Goal: Task Accomplishment & Management: Use online tool/utility

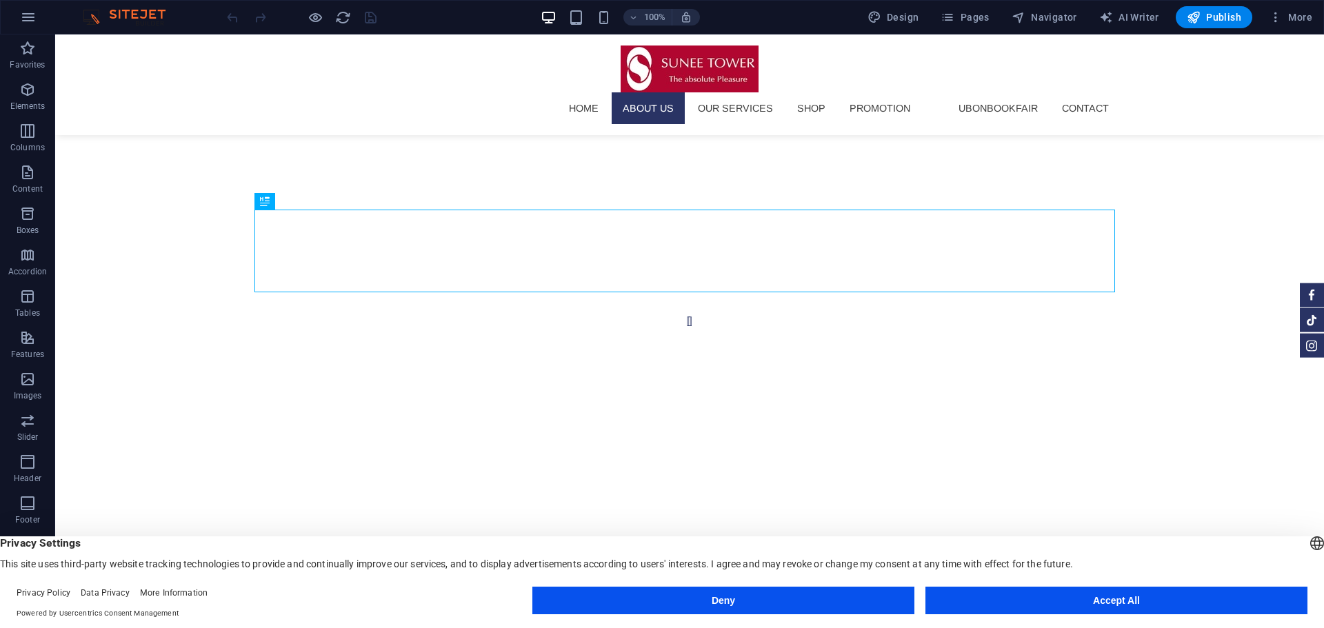
scroll to position [422, 0]
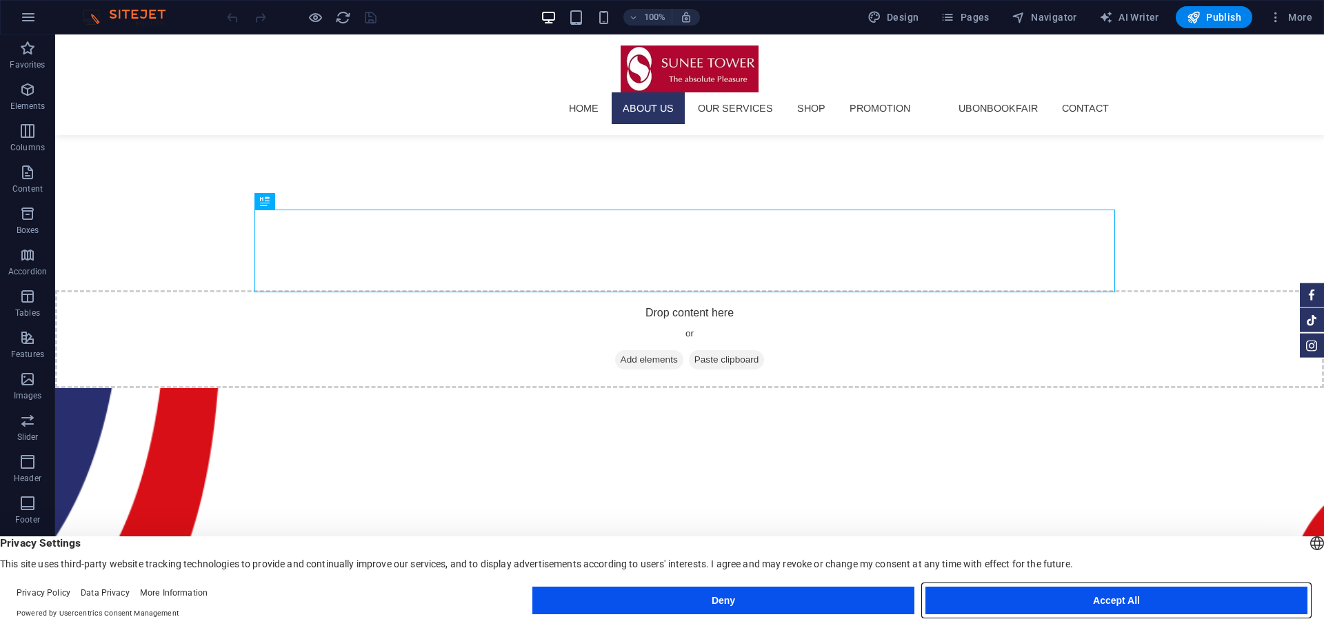
click at [1110, 603] on button "Accept All" at bounding box center [1117, 601] width 382 height 28
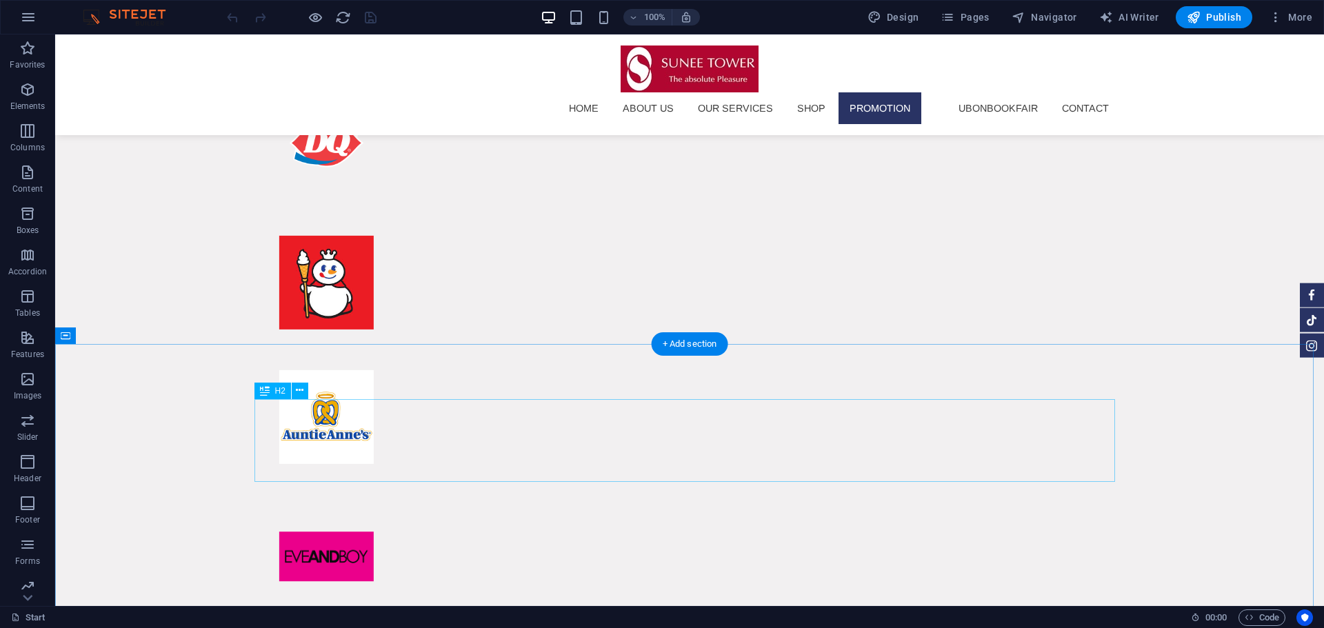
scroll to position [8008, 0]
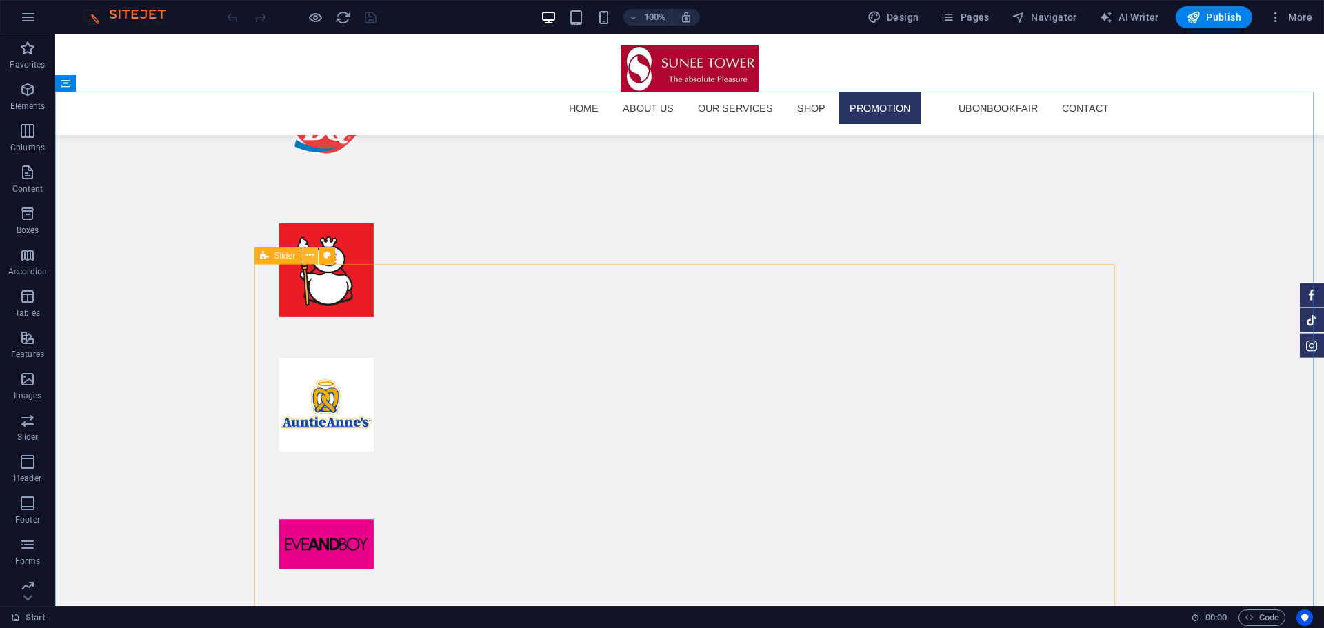
click at [304, 254] on button at bounding box center [309, 256] width 17 height 17
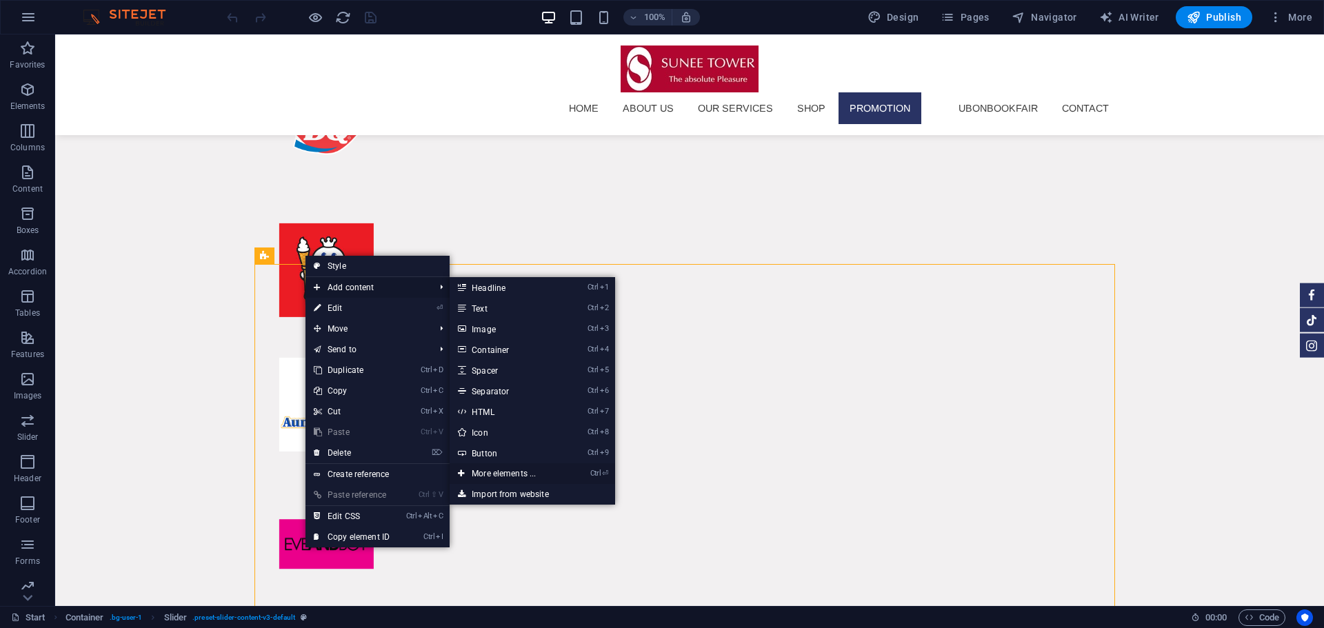
click at [501, 470] on link "Ctrl ⏎ More elements ..." at bounding box center [507, 473] width 114 height 21
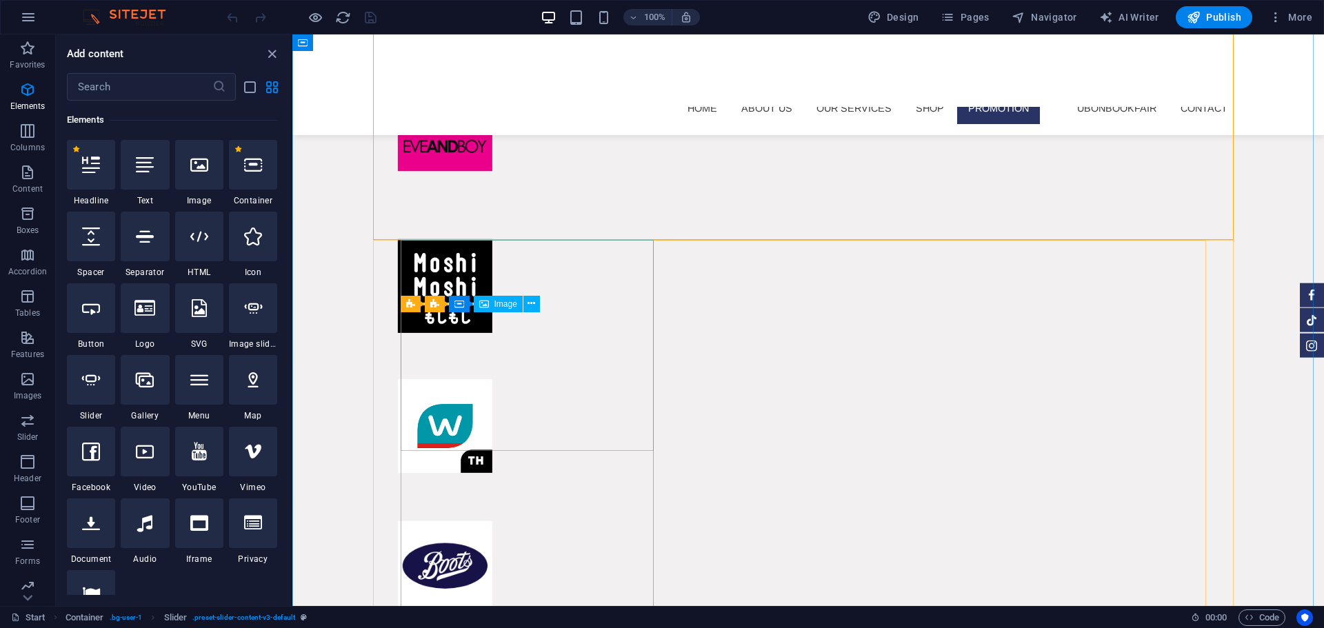
scroll to position [8005, 0]
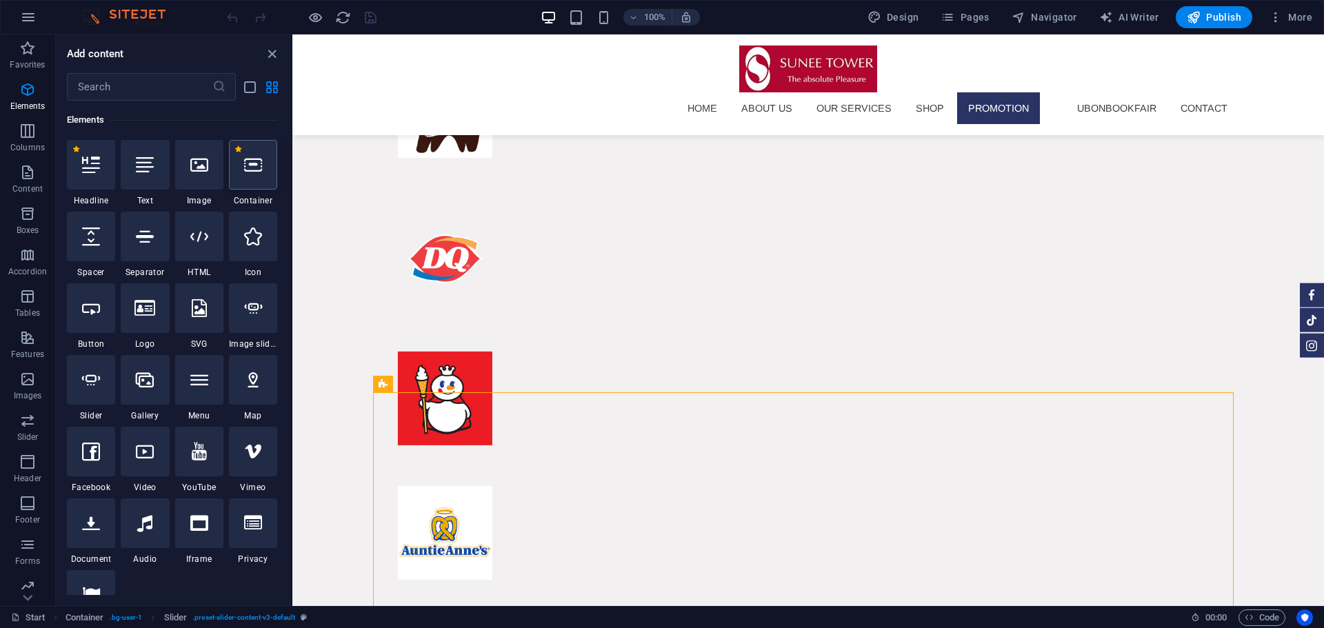
click at [244, 181] on div at bounding box center [253, 165] width 48 height 50
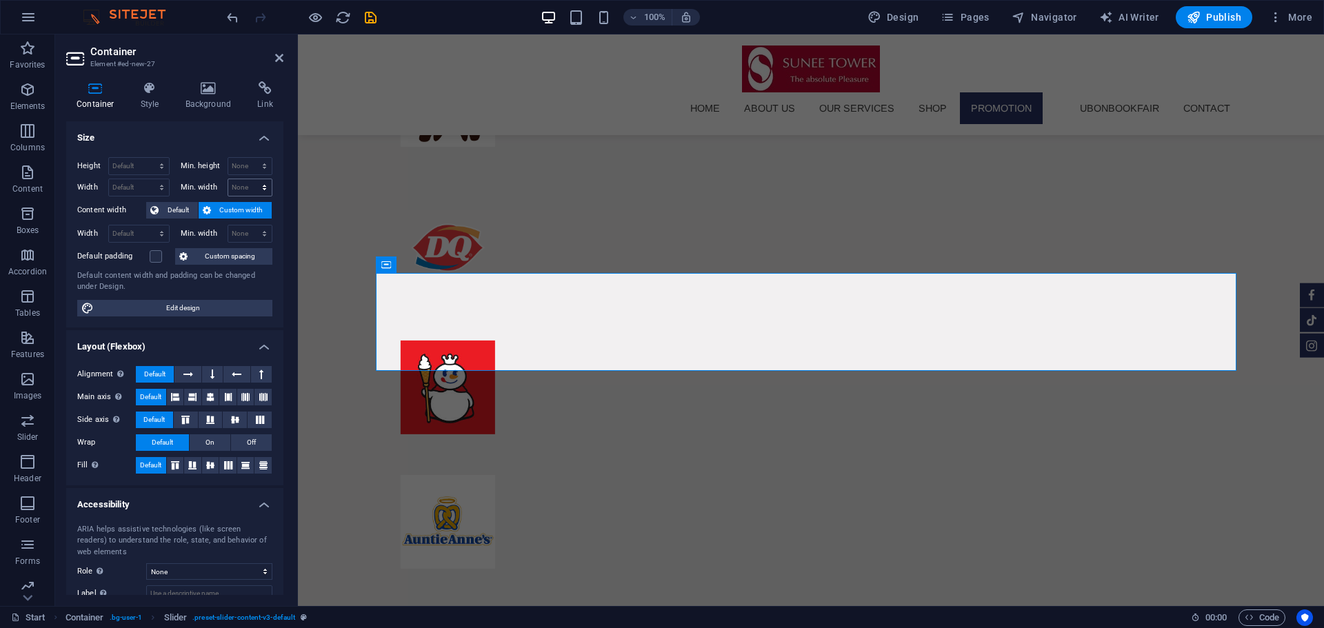
scroll to position [7469, 0]
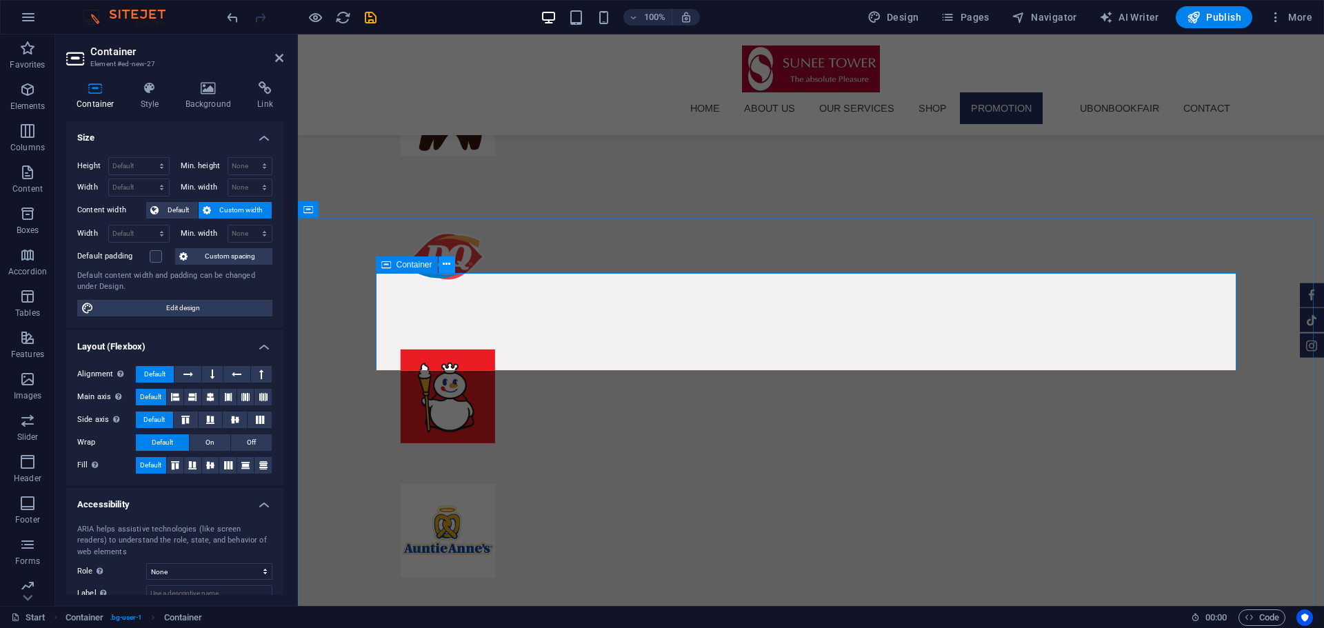
click at [441, 262] on button at bounding box center [447, 265] width 17 height 17
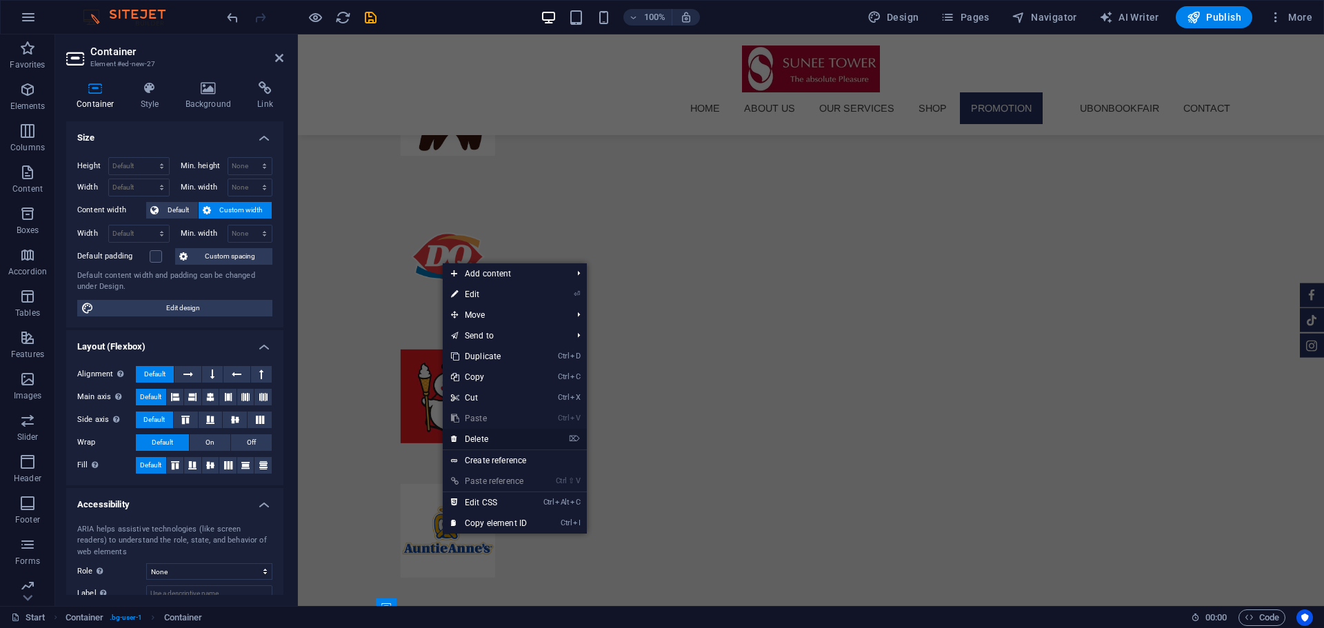
click at [482, 440] on link "⌦ Delete" at bounding box center [489, 439] width 92 height 21
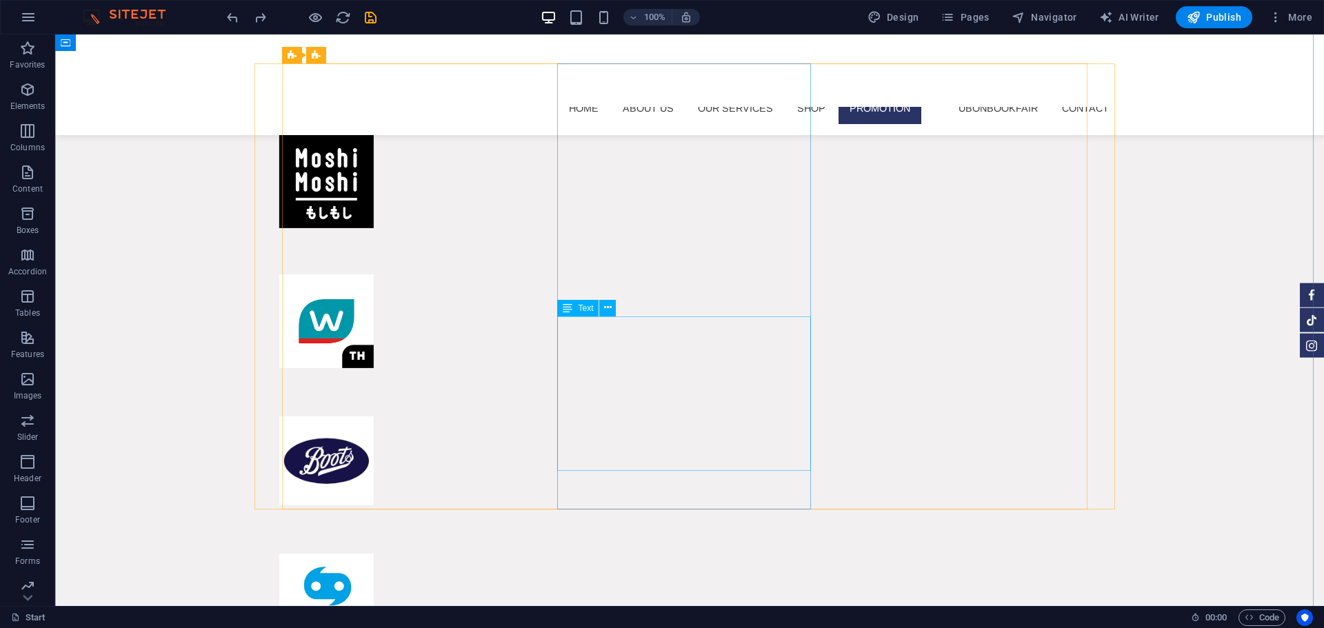
scroll to position [8721, 0]
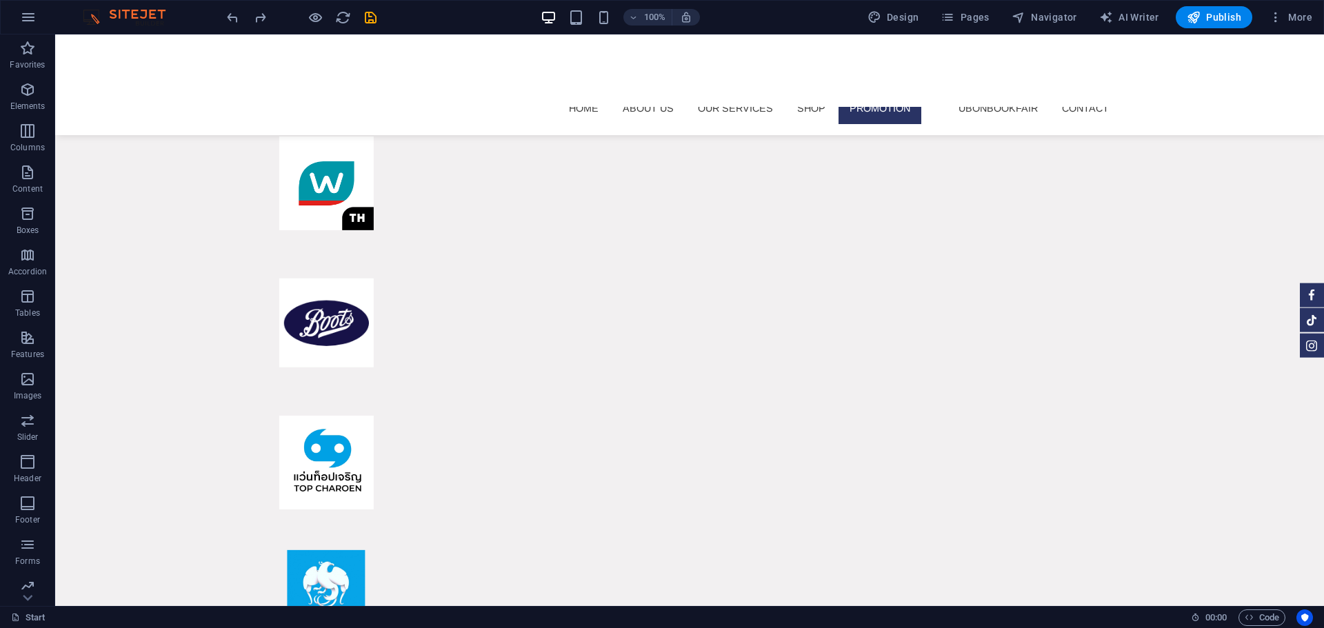
click at [223, 20] on div "100% Design Pages Navigator AI Writer Publish More" at bounding box center [662, 17] width 1323 height 33
click at [226, 19] on icon "undo" at bounding box center [233, 18] width 16 height 16
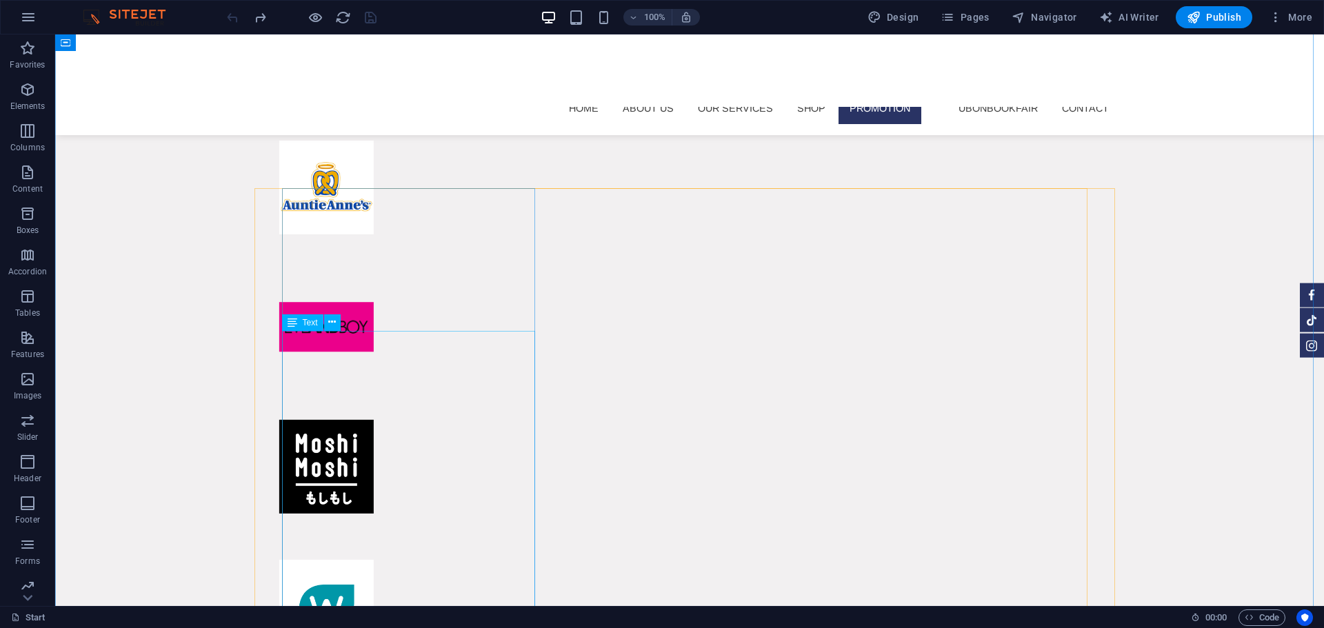
scroll to position [8499, 0]
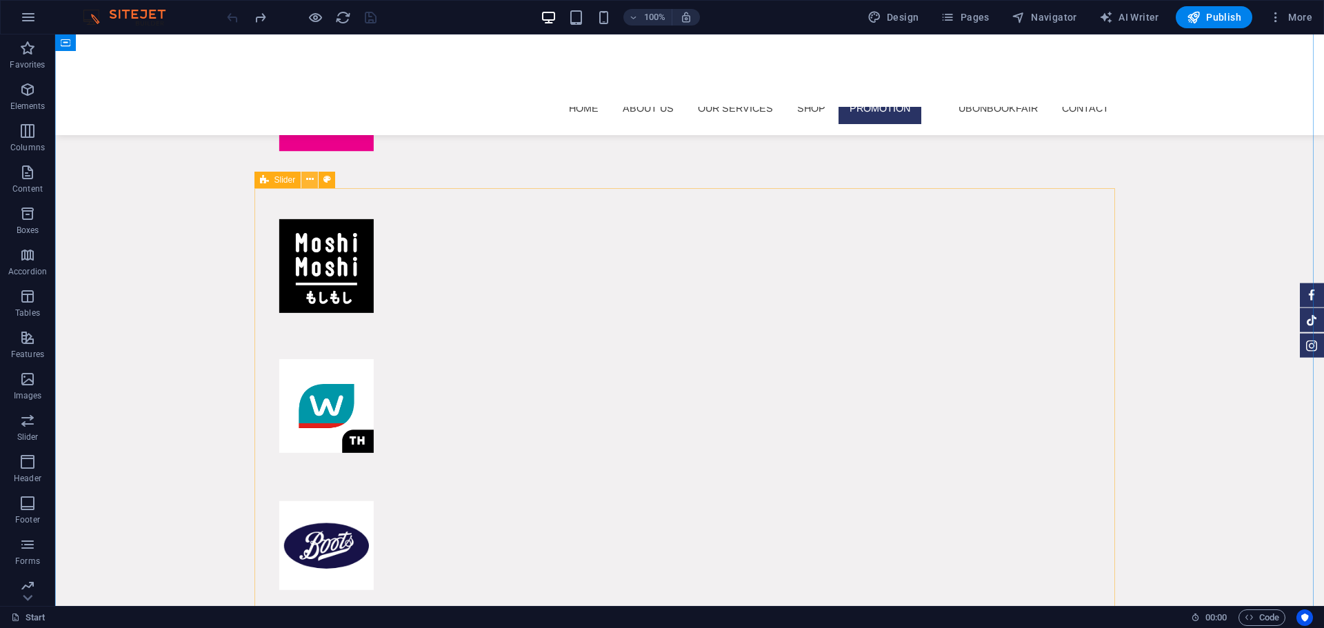
click at [307, 178] on icon at bounding box center [310, 179] width 8 height 14
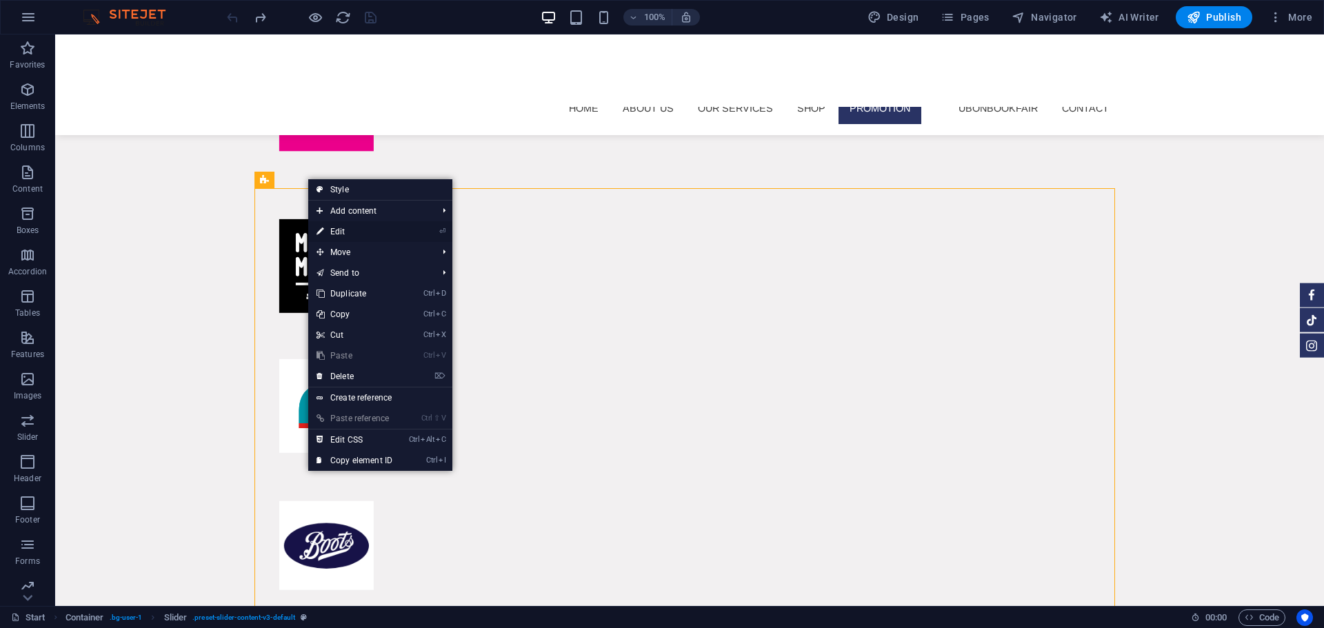
click at [325, 229] on link "⏎ Edit" at bounding box center [354, 231] width 92 height 21
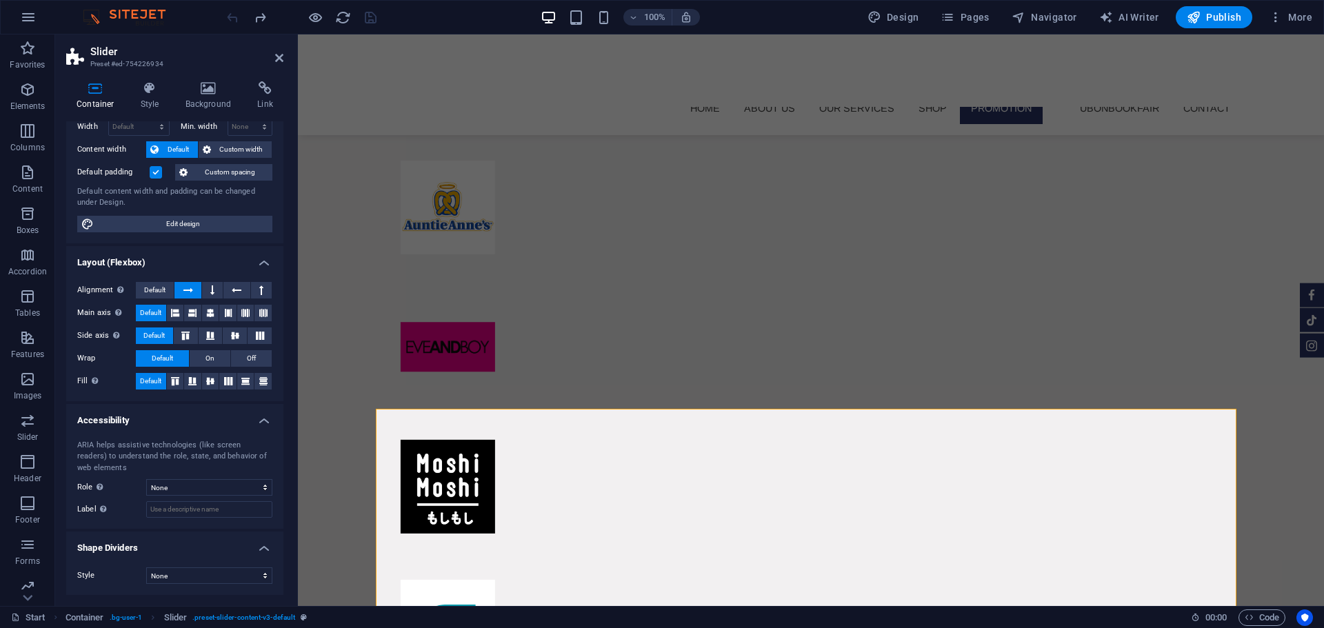
scroll to position [0, 0]
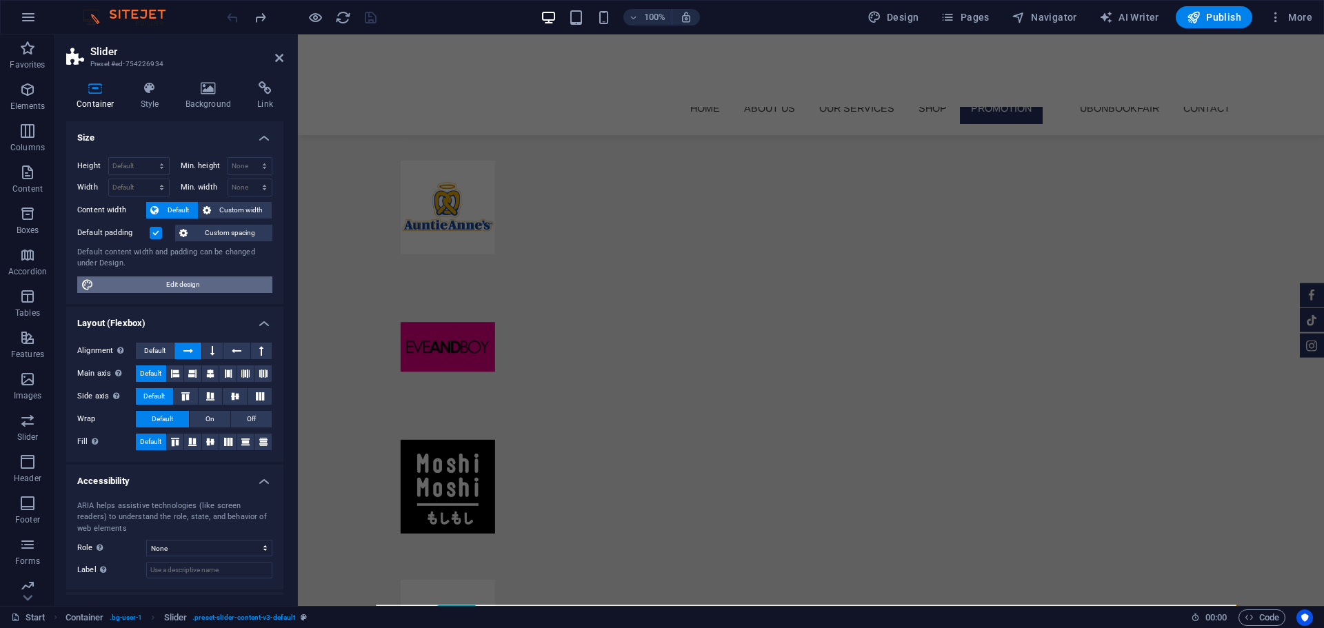
click at [181, 280] on span "Edit design" at bounding box center [183, 285] width 170 height 17
select select "px"
select select "300"
select select "px"
select select "rem"
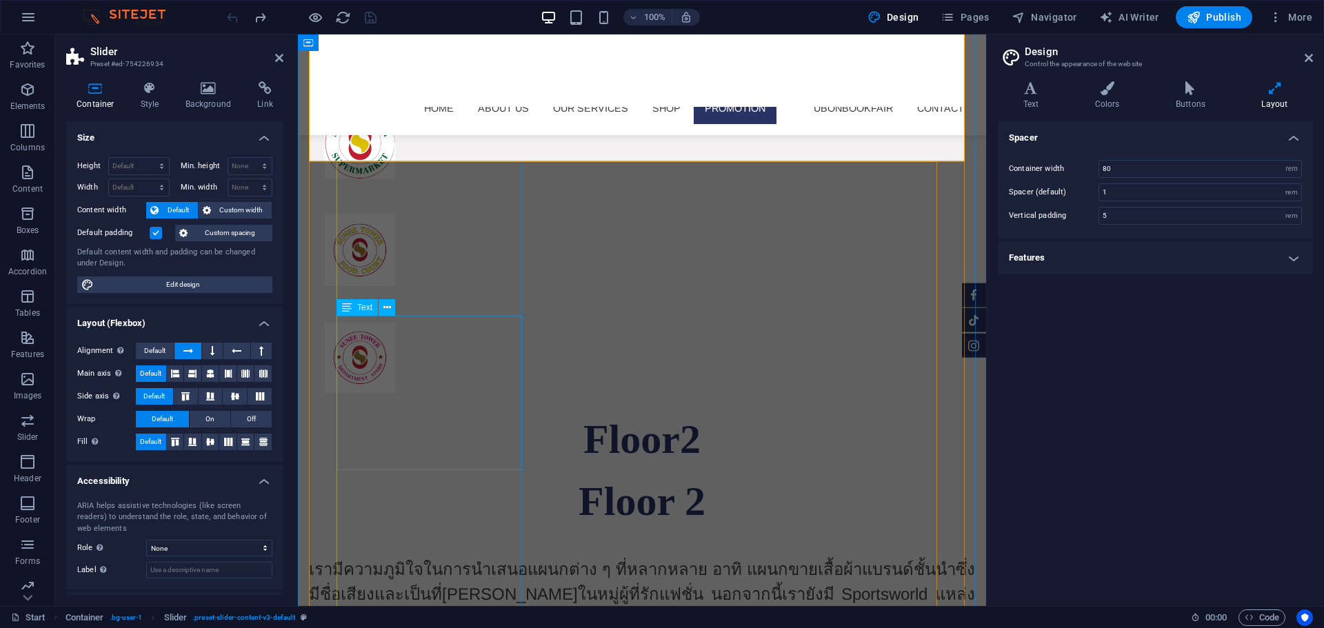
scroll to position [8043, 0]
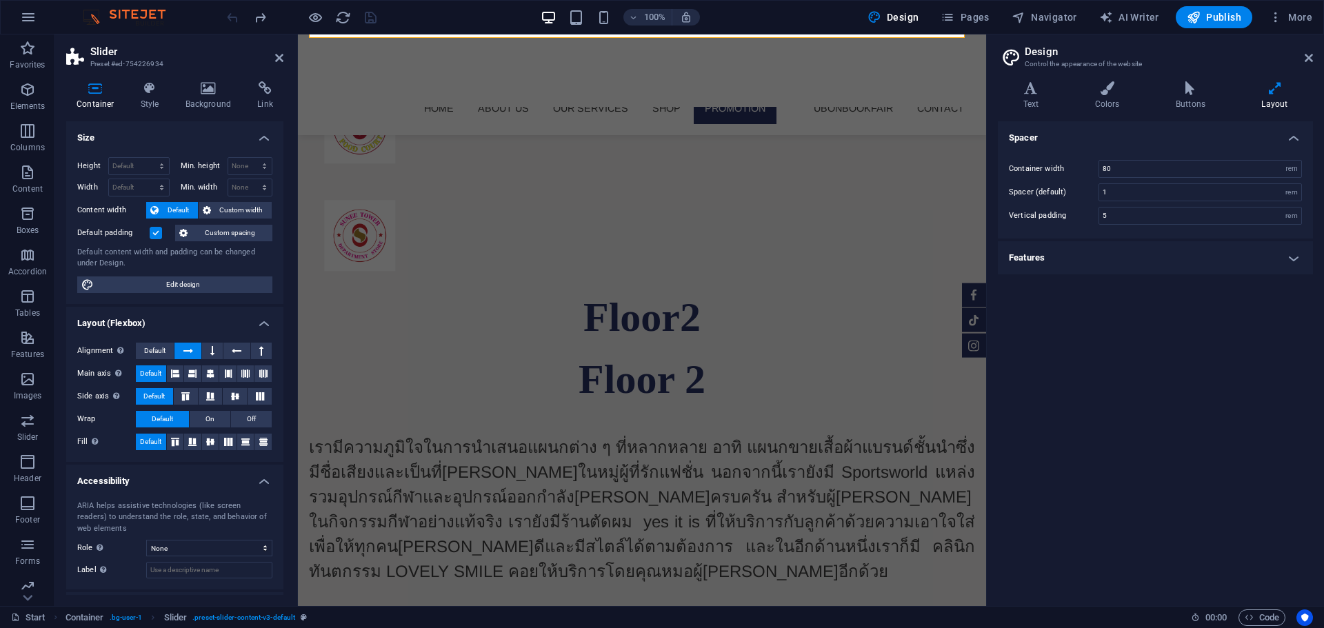
click at [1279, 91] on icon at bounding box center [1275, 88] width 77 height 14
click at [1127, 255] on h4 "Features" at bounding box center [1155, 257] width 315 height 33
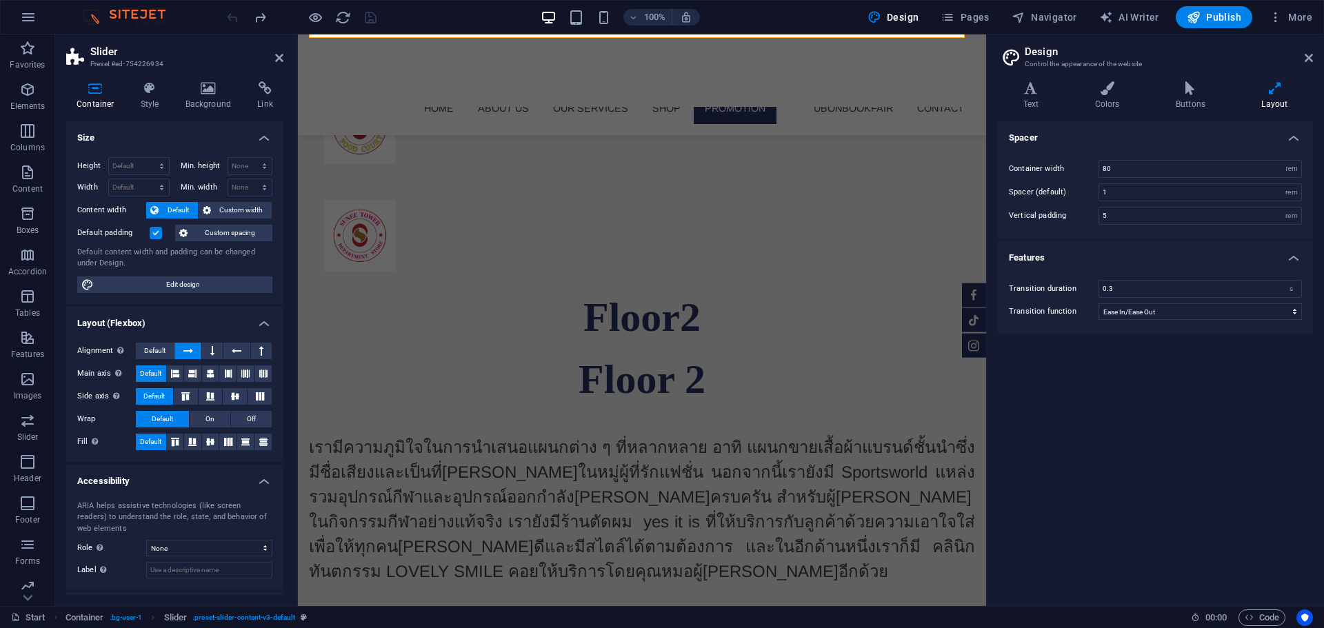
click at [1111, 421] on div "Spacer Container width 80 rem px Spacer (default) 1 rem Vertical padding 5 rem …" at bounding box center [1155, 358] width 315 height 474
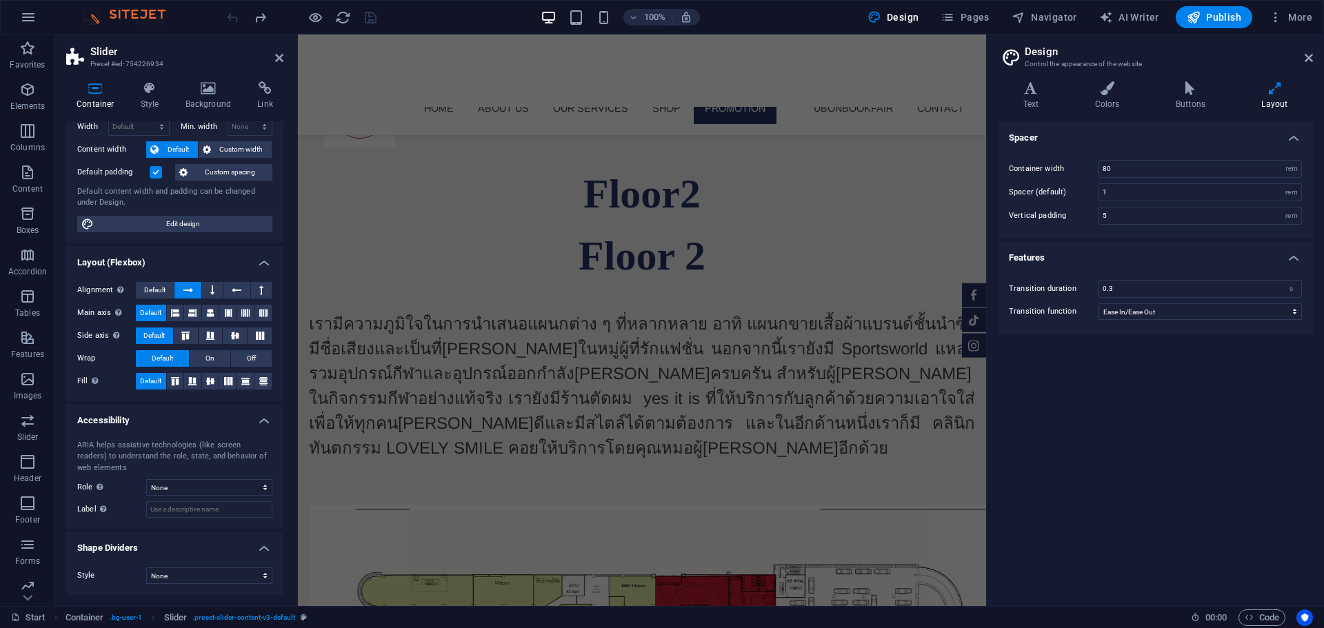
scroll to position [0, 0]
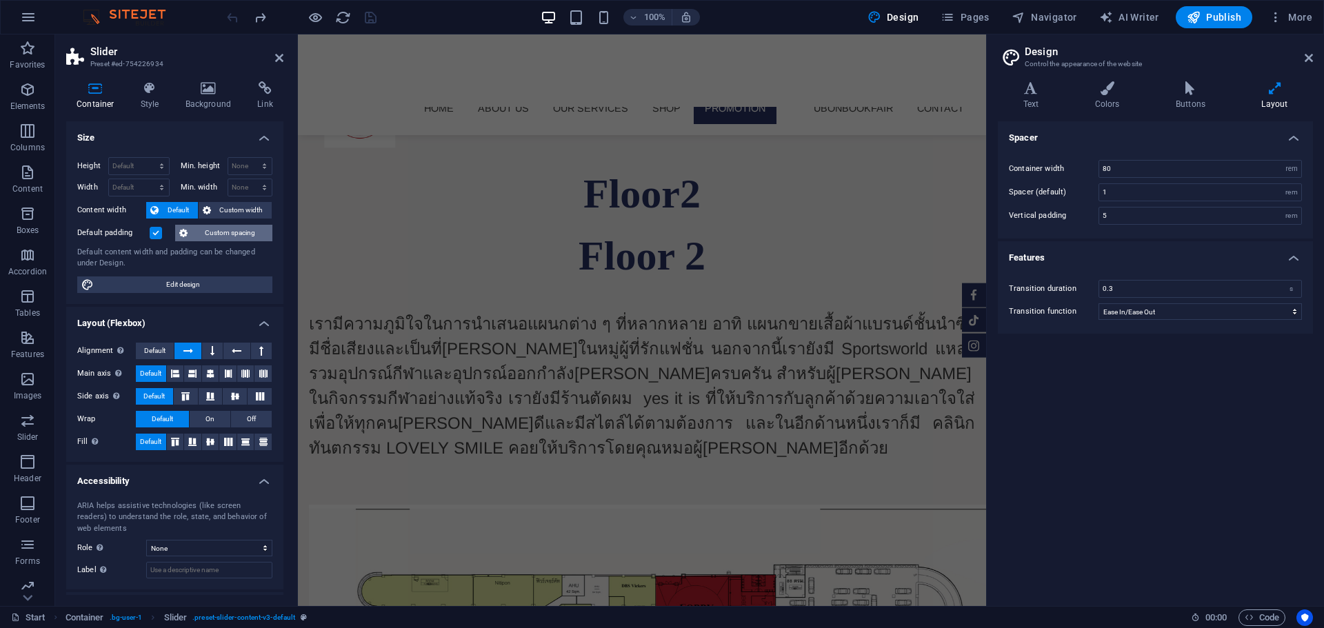
click at [221, 234] on span "Custom spacing" at bounding box center [230, 233] width 77 height 17
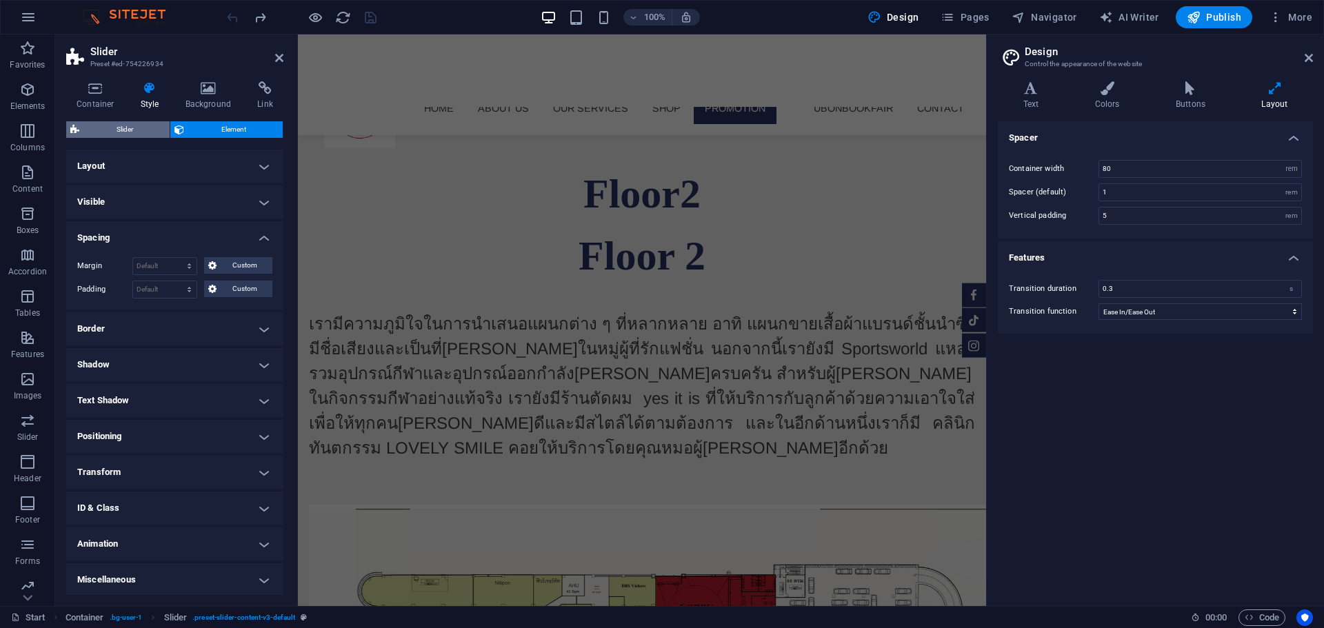
click at [132, 124] on span "Slider" at bounding box center [124, 129] width 82 height 17
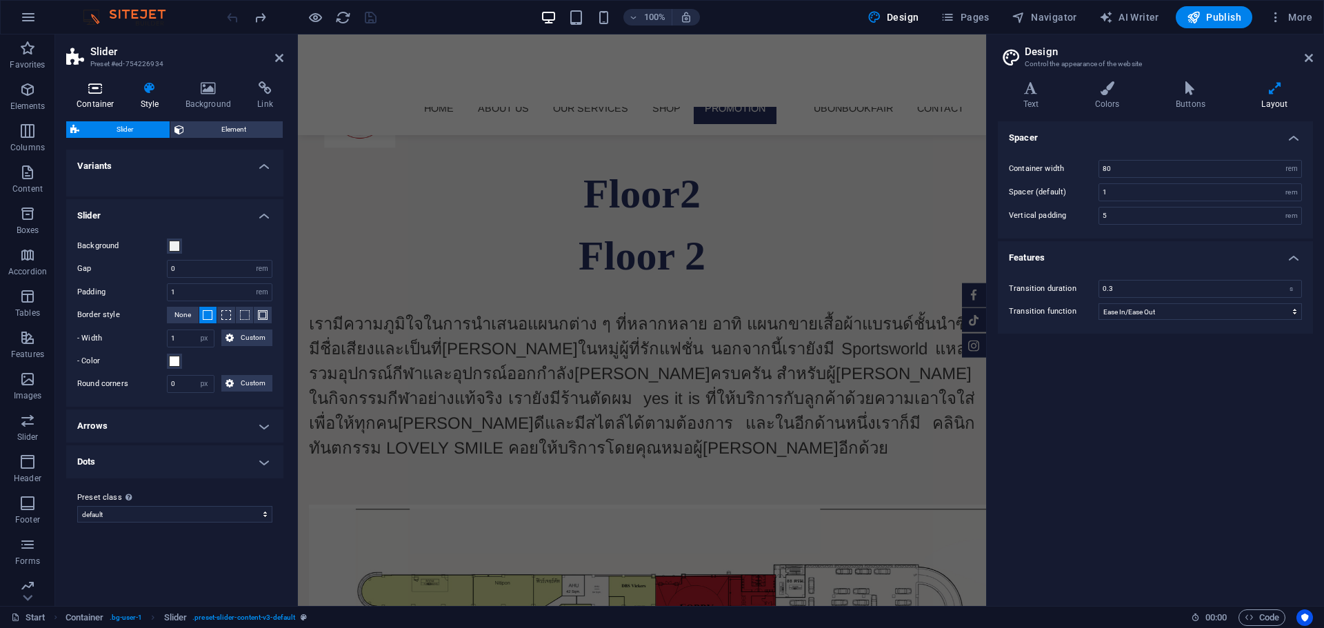
click at [106, 96] on h4 "Container" at bounding box center [98, 95] width 64 height 29
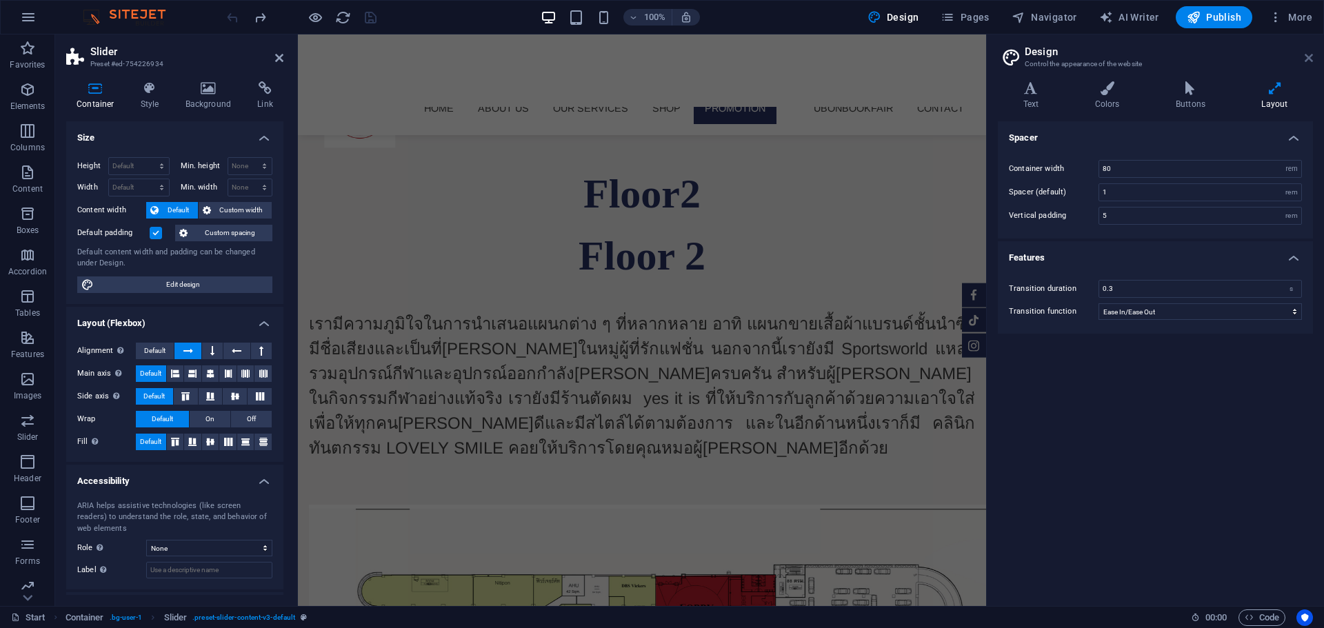
click at [1310, 58] on icon at bounding box center [1309, 57] width 8 height 11
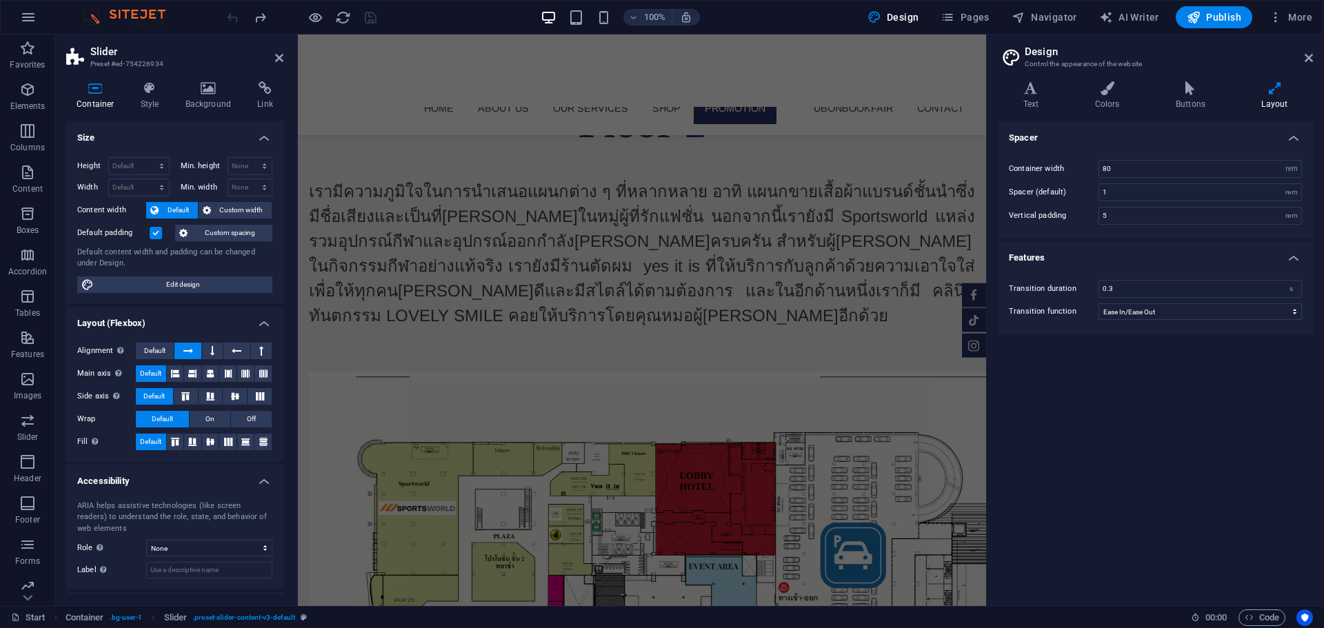
scroll to position [7912, 0]
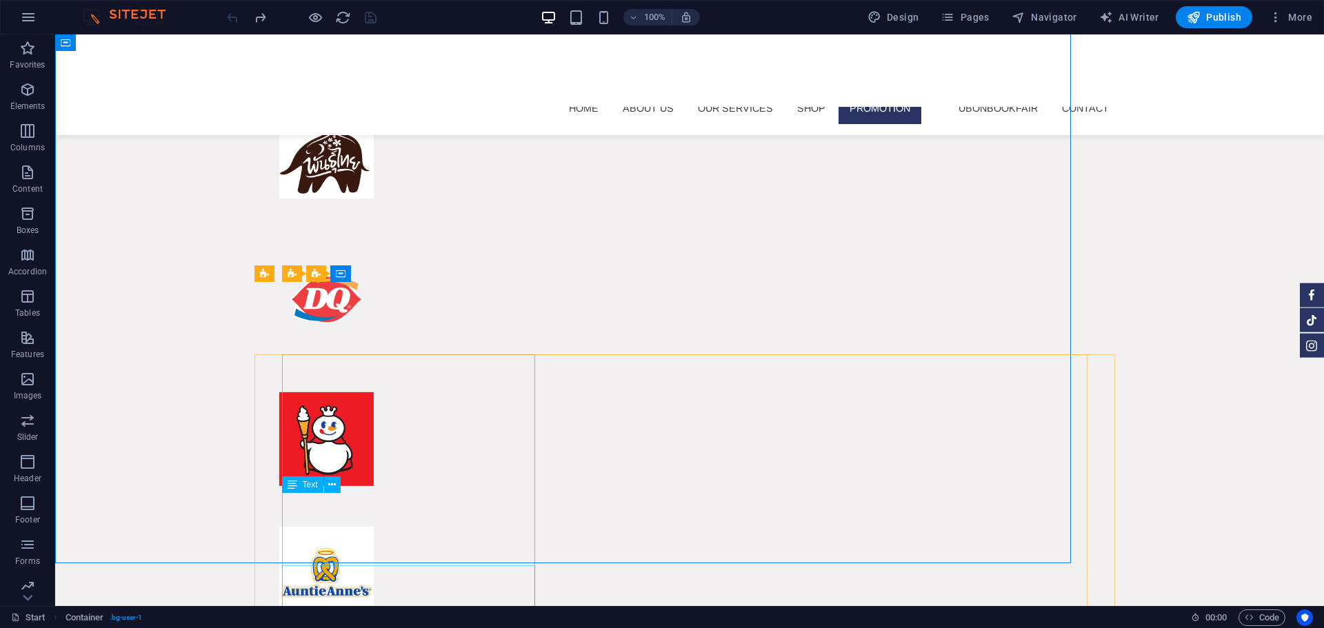
scroll to position [8975, 0]
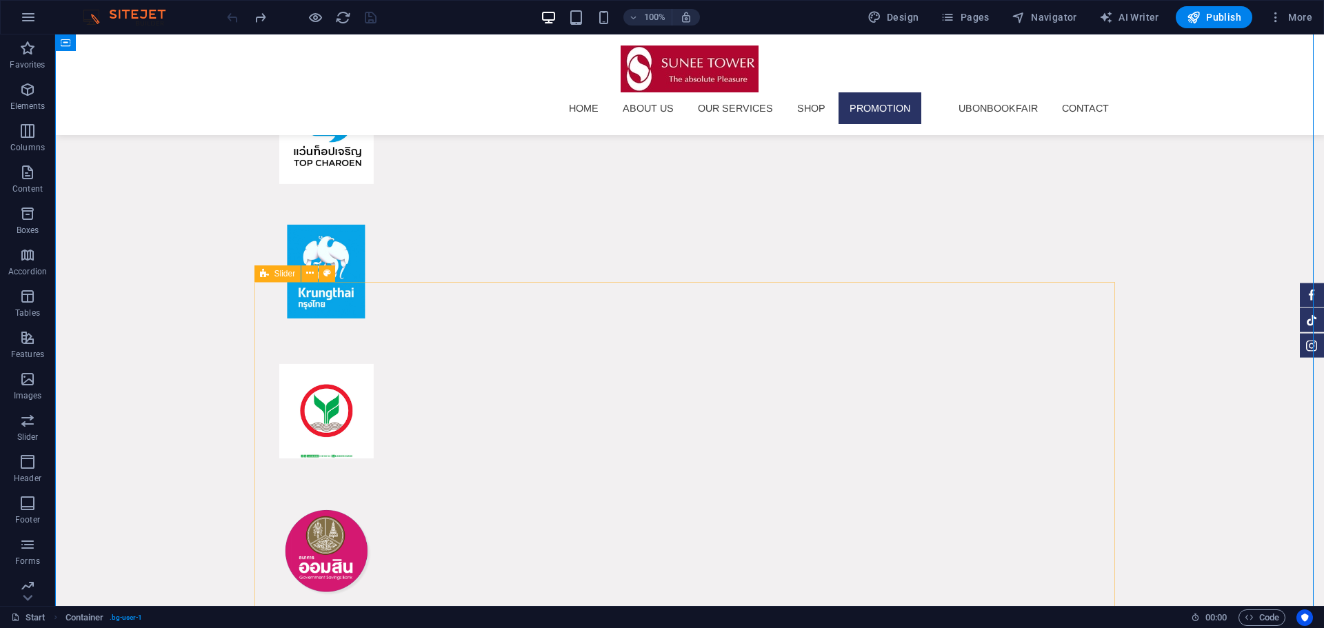
click at [309, 274] on icon at bounding box center [310, 273] width 8 height 14
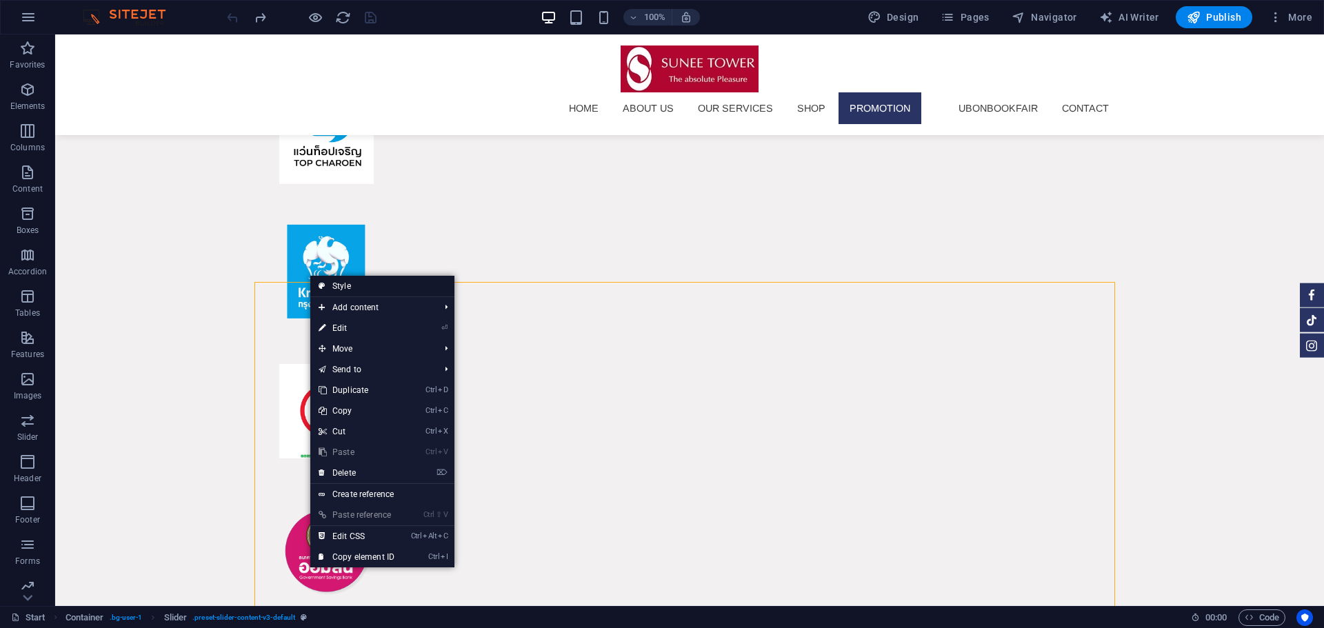
click at [353, 286] on link "Style" at bounding box center [382, 286] width 144 height 21
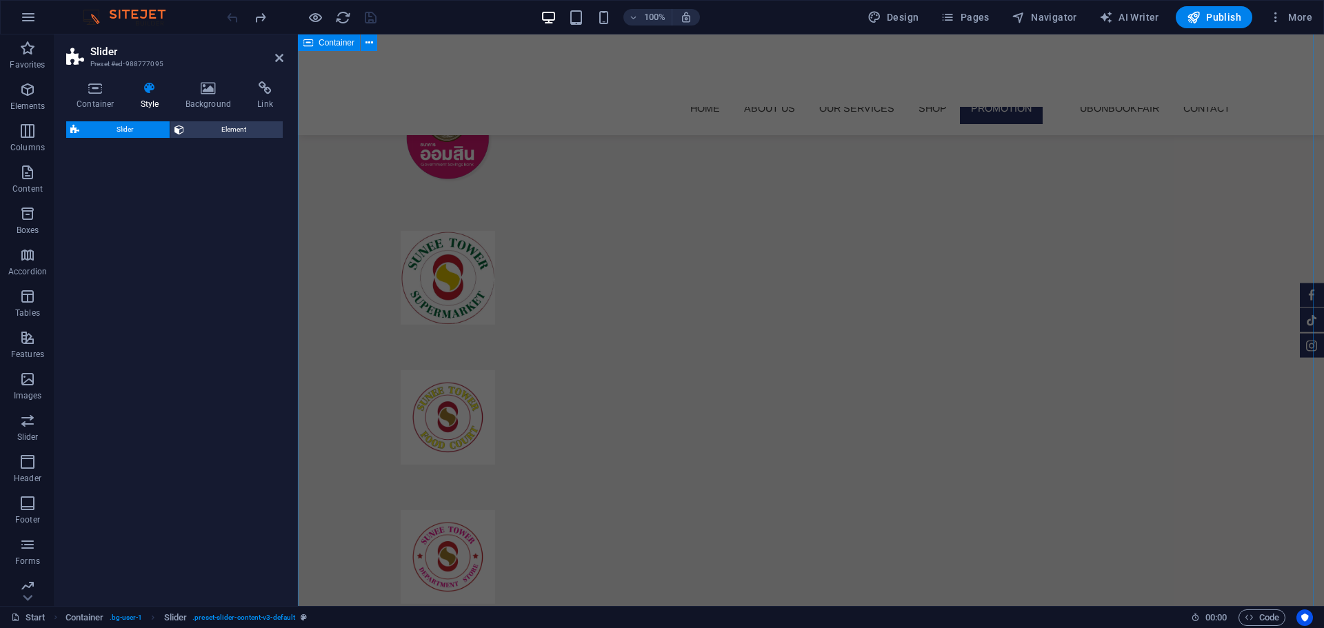
select select "rem"
select select "px"
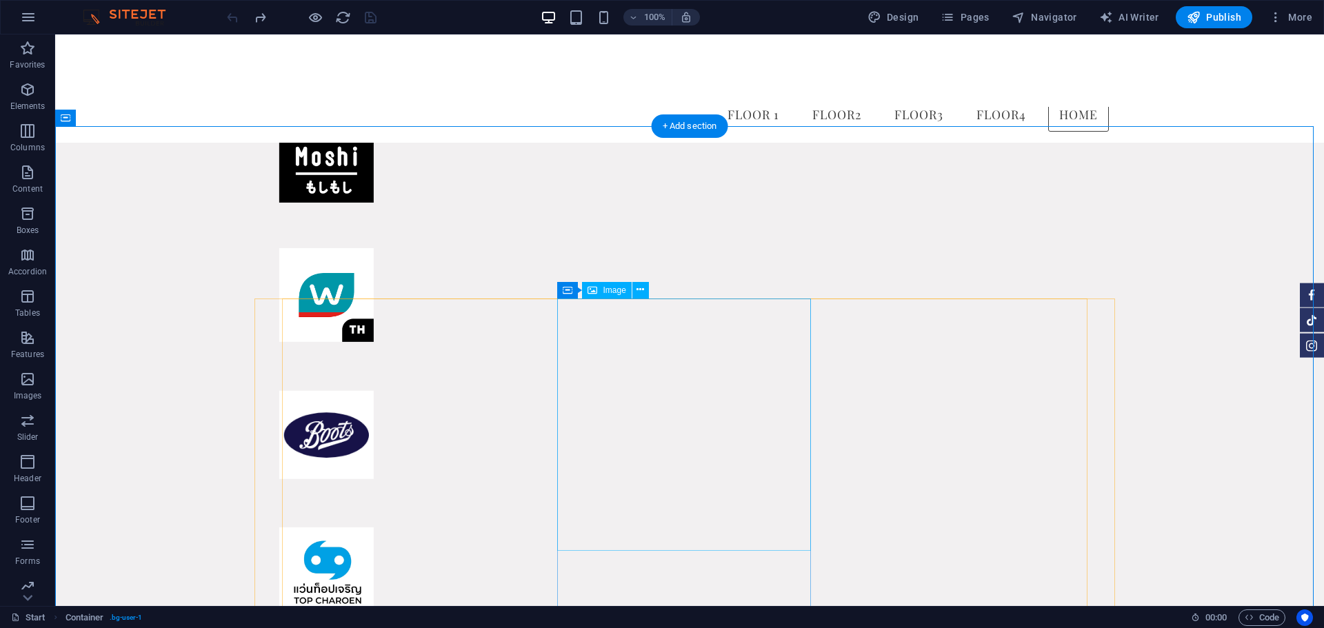
scroll to position [8547, 0]
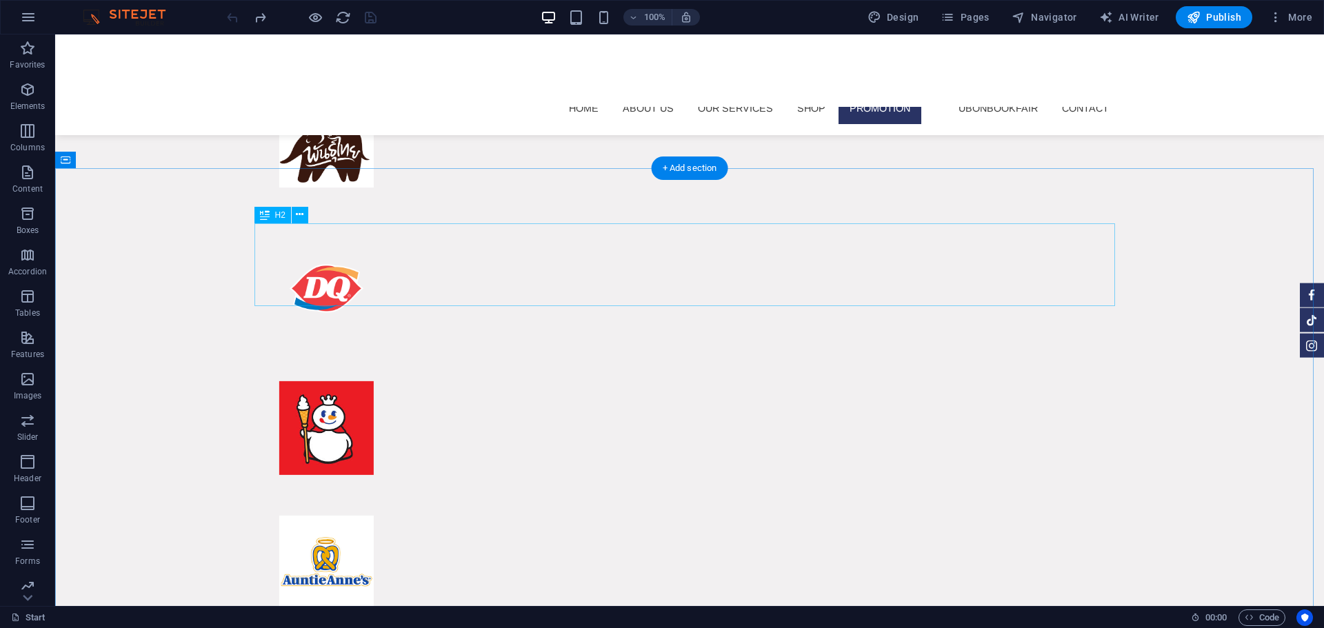
scroll to position [8015, 0]
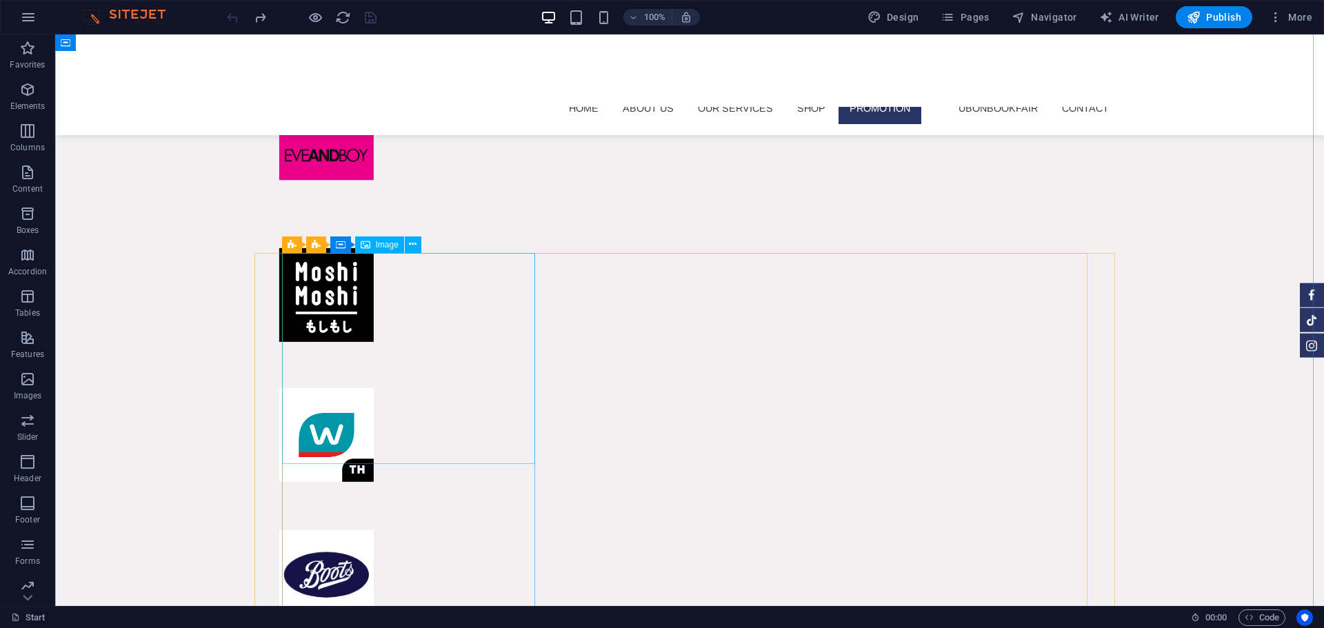
scroll to position [8670, 0]
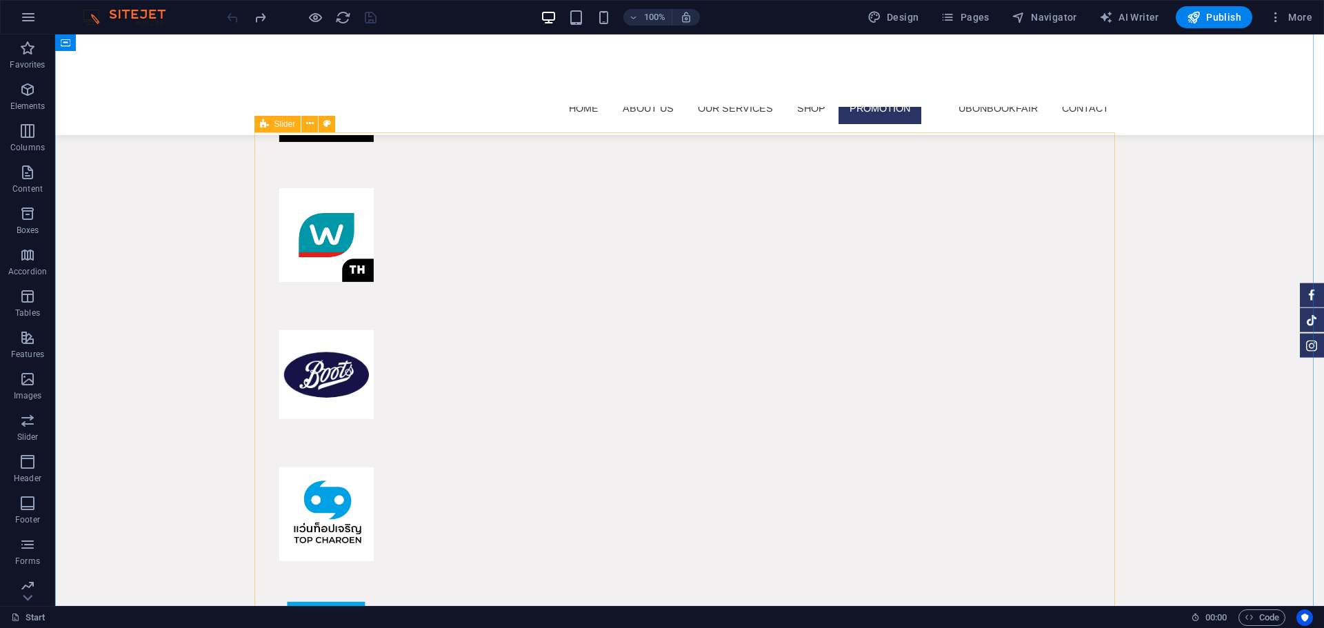
click at [282, 123] on span "Slider" at bounding box center [284, 124] width 21 height 8
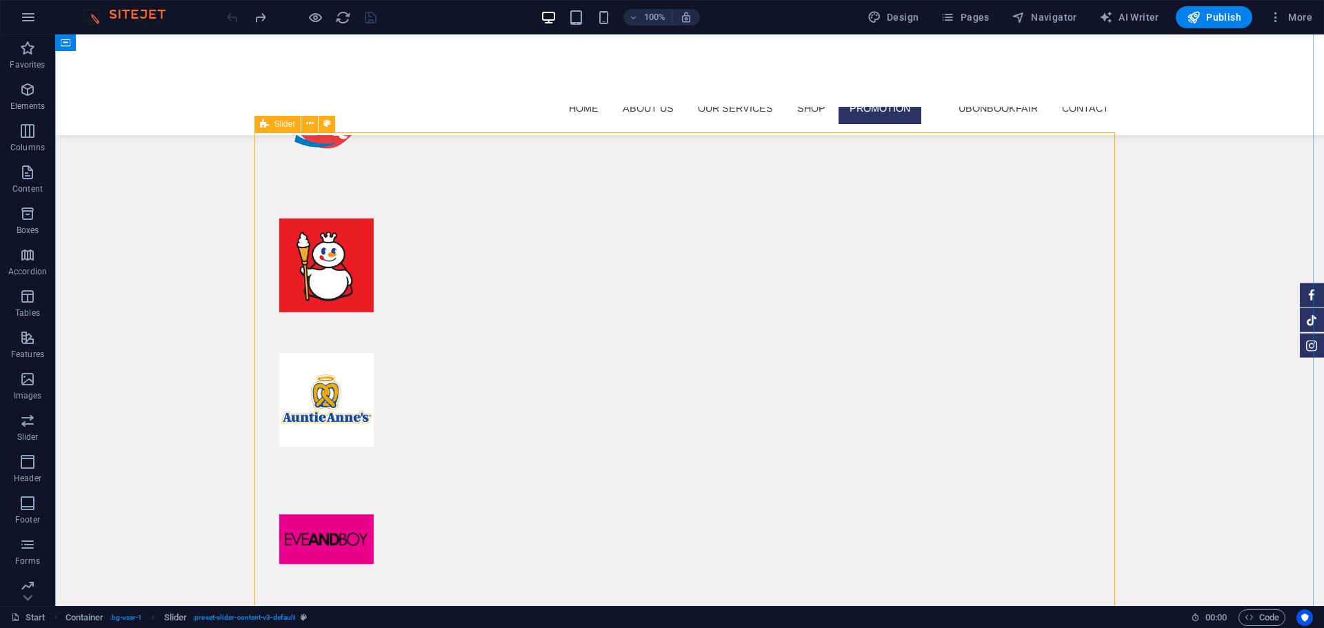
select select "rem"
select select "px"
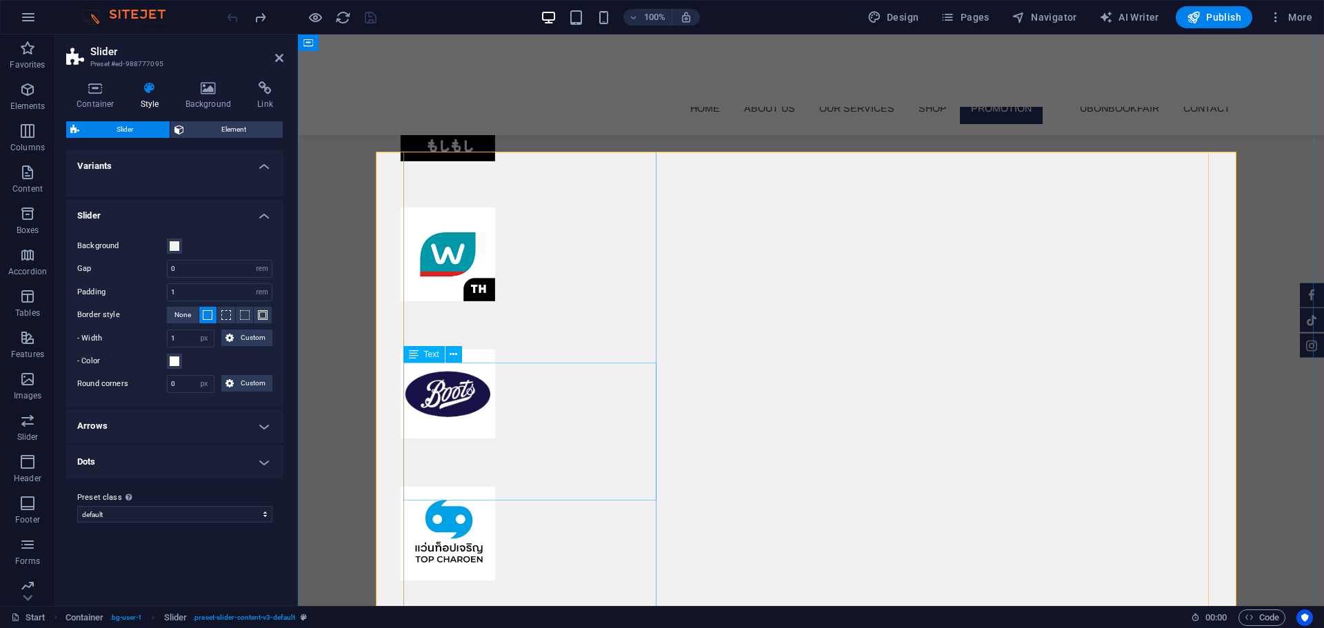
scroll to position [8177, 0]
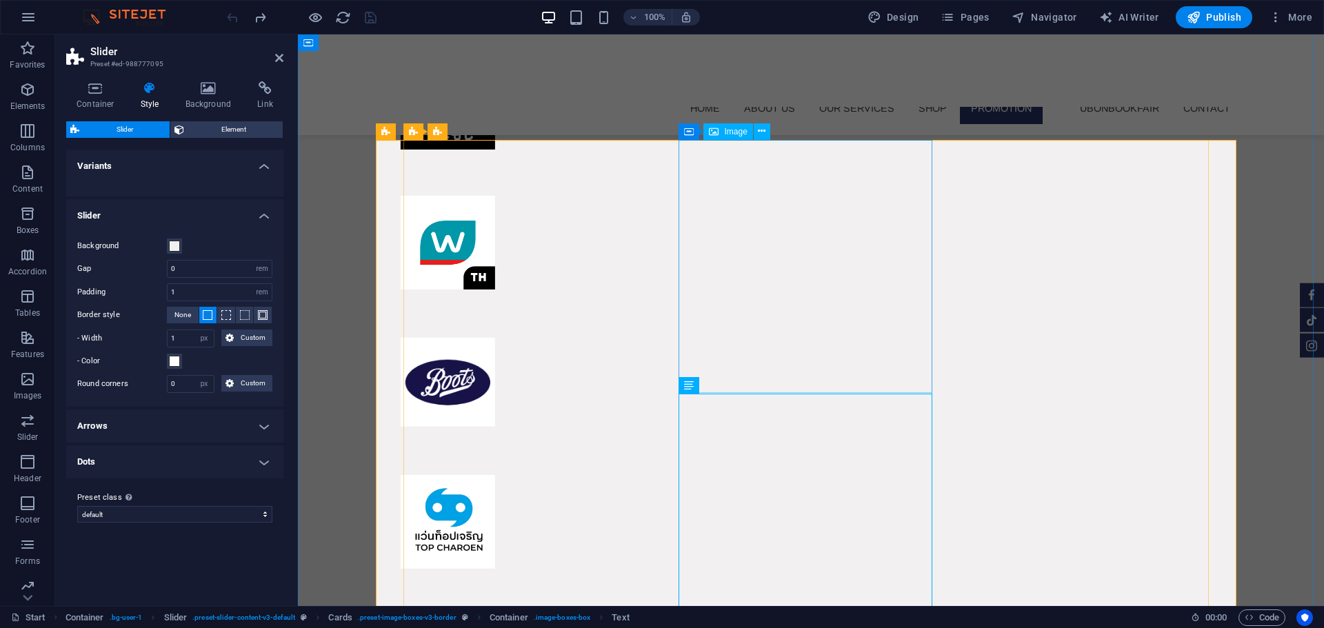
click at [688, 132] on icon at bounding box center [689, 131] width 10 height 17
click at [428, 132] on icon at bounding box center [432, 131] width 8 height 14
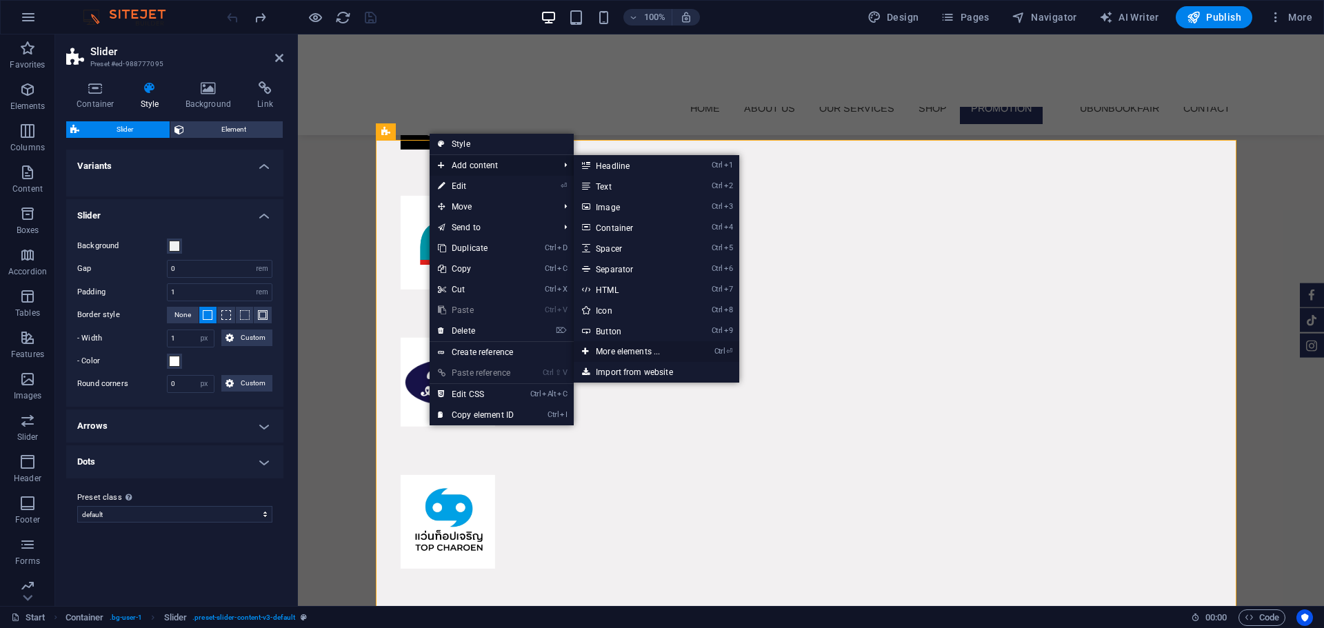
click at [646, 351] on link "Ctrl ⏎ More elements ..." at bounding box center [631, 351] width 114 height 21
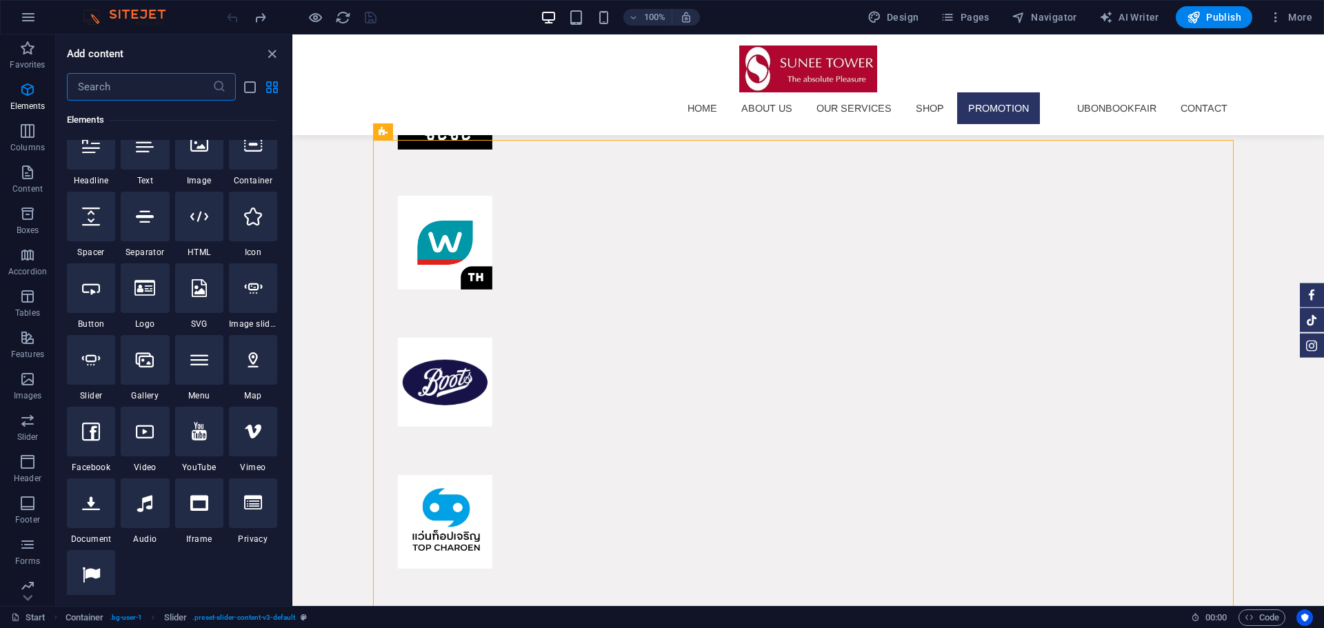
scroll to position [147, 0]
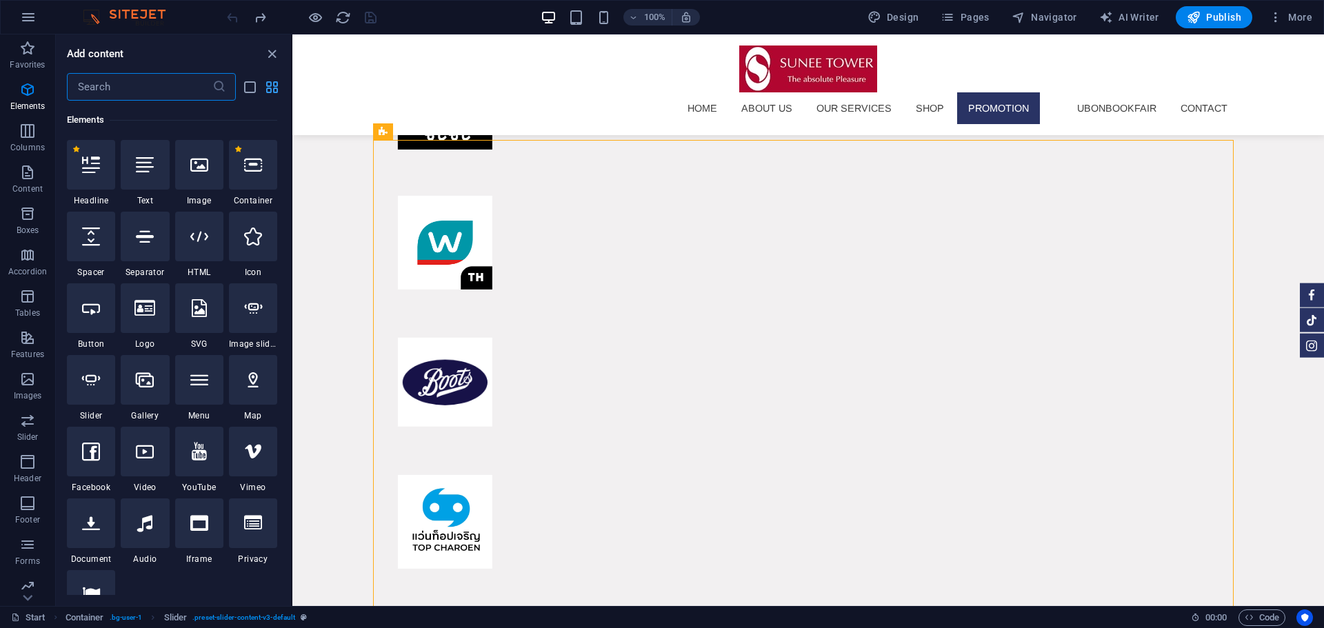
click at [267, 83] on icon "grid-view" at bounding box center [272, 87] width 16 height 16
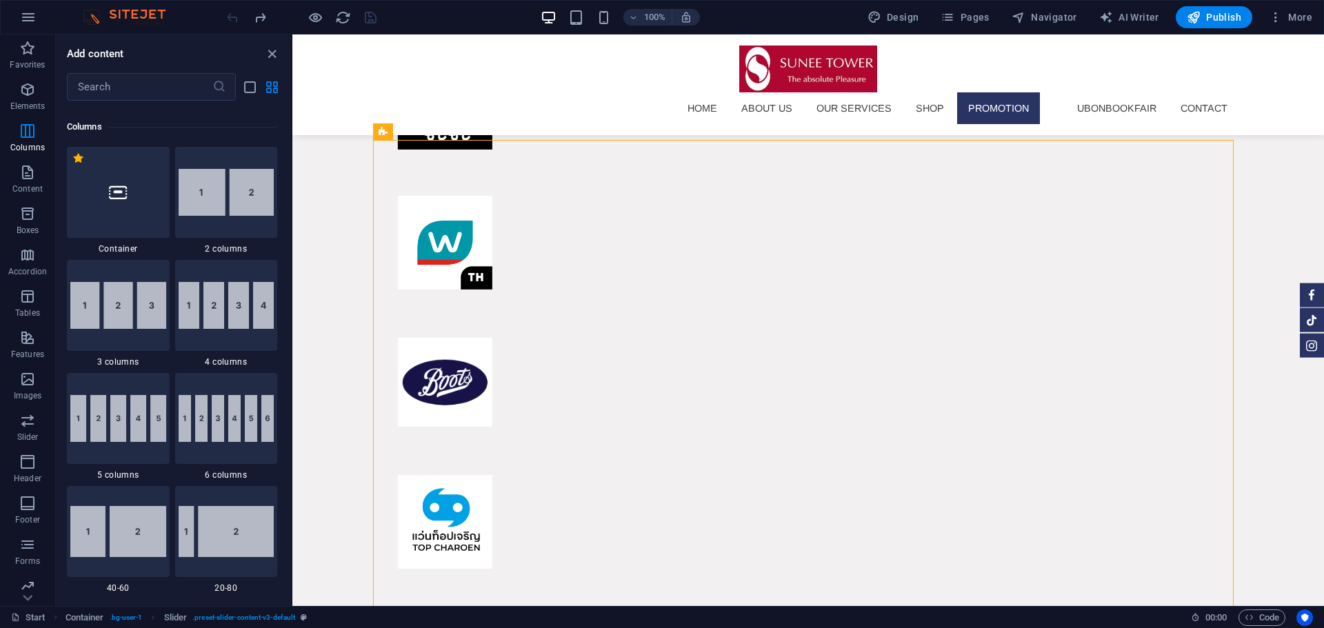
scroll to position [699, 0]
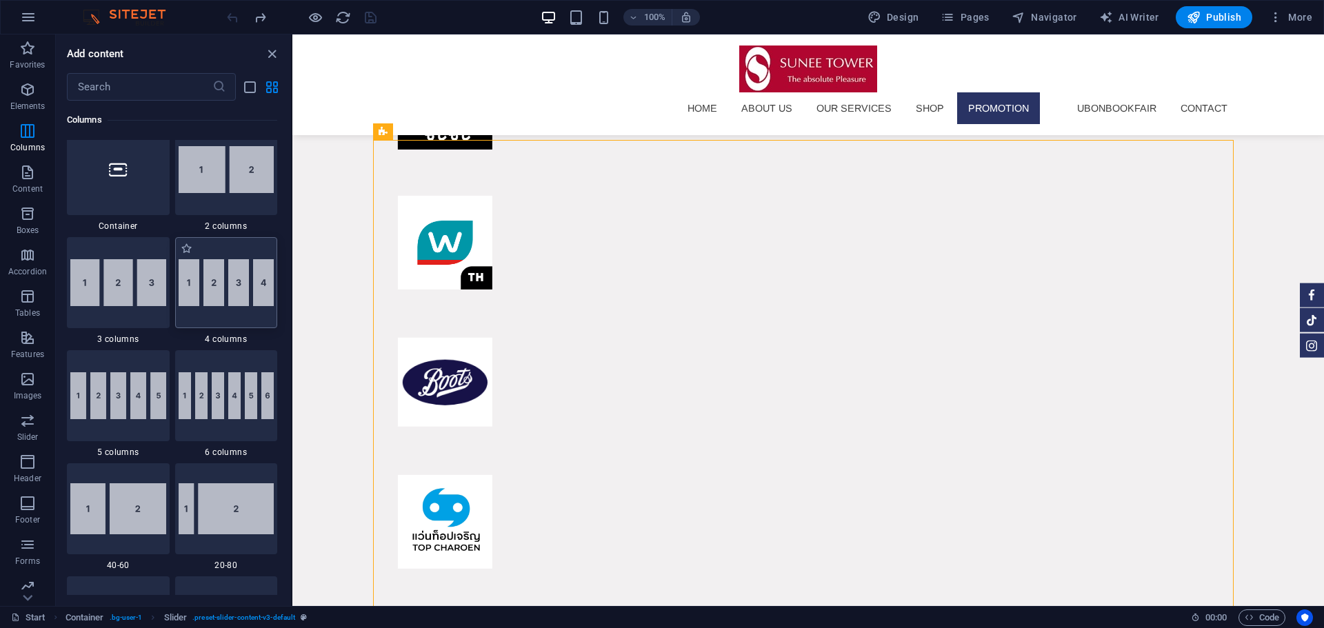
drag, startPoint x: 218, startPoint y: 291, endPoint x: 161, endPoint y: 268, distance: 61.9
click at [218, 291] on img at bounding box center [227, 282] width 96 height 47
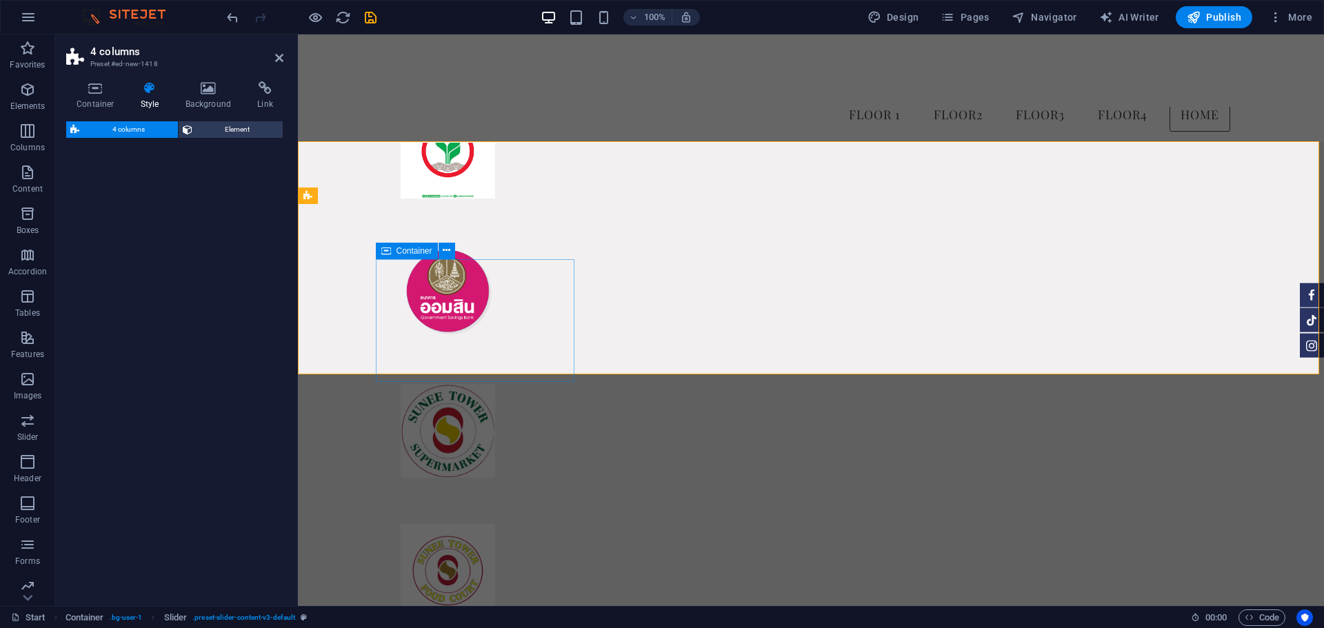
select select "rem"
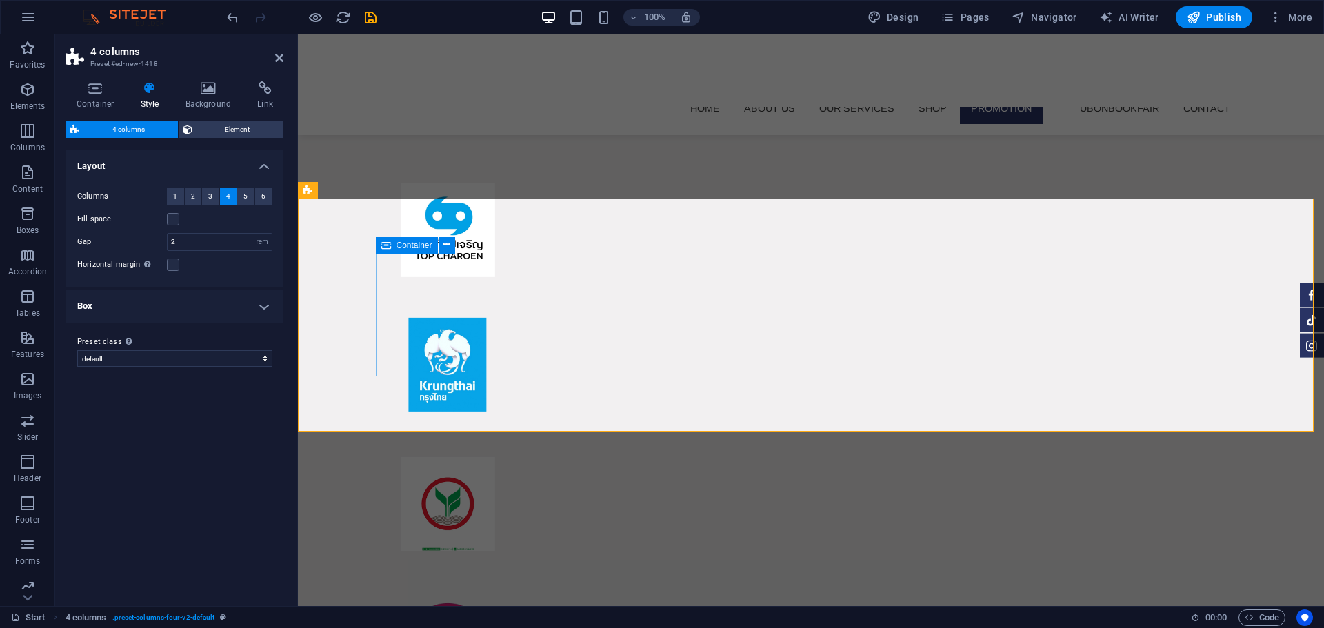
scroll to position [8813, 0]
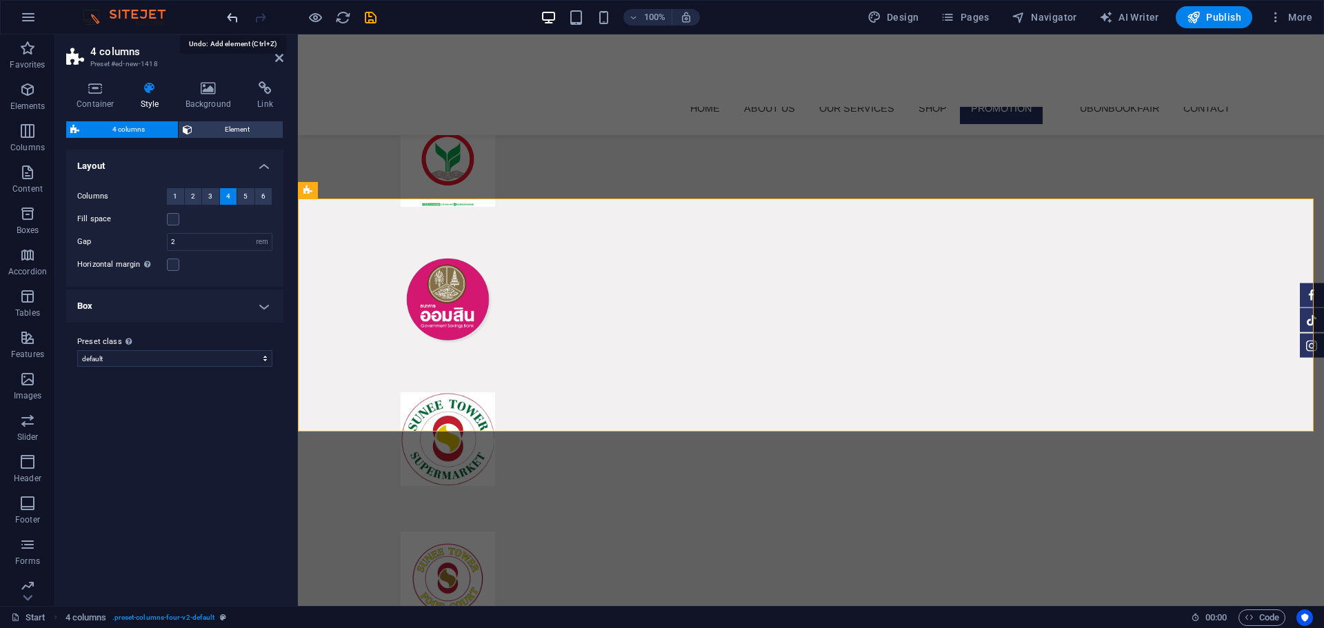
click at [230, 17] on icon "undo" at bounding box center [233, 18] width 16 height 16
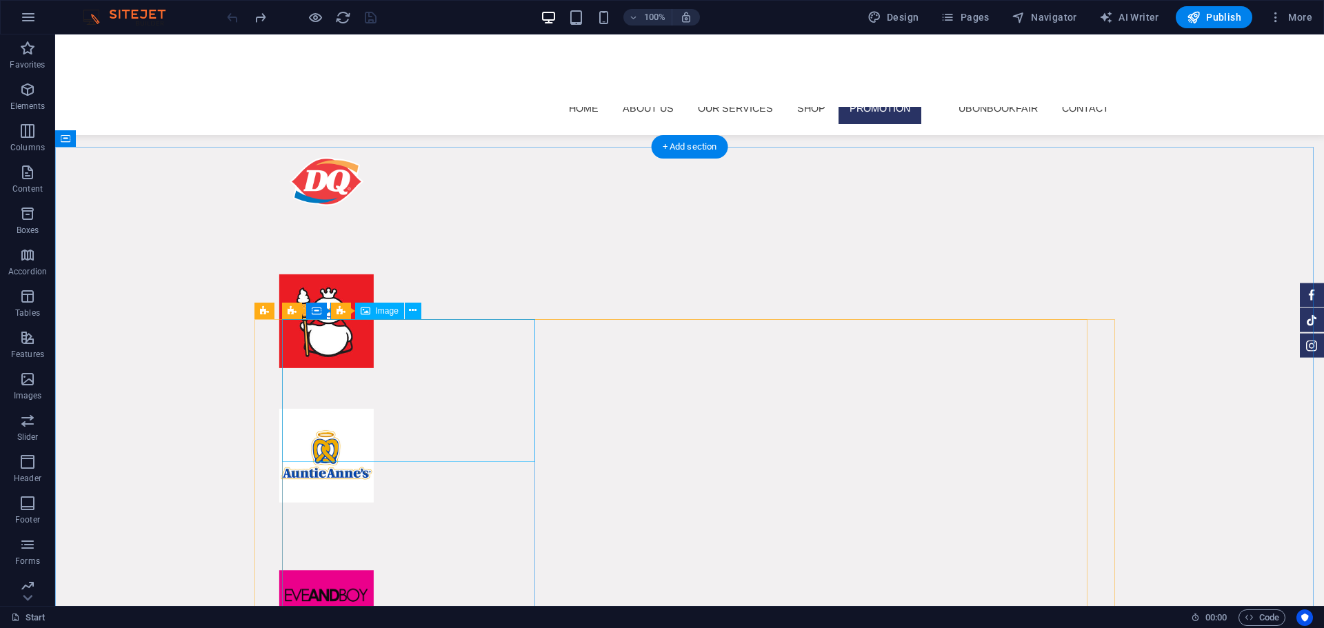
scroll to position [8020, 0]
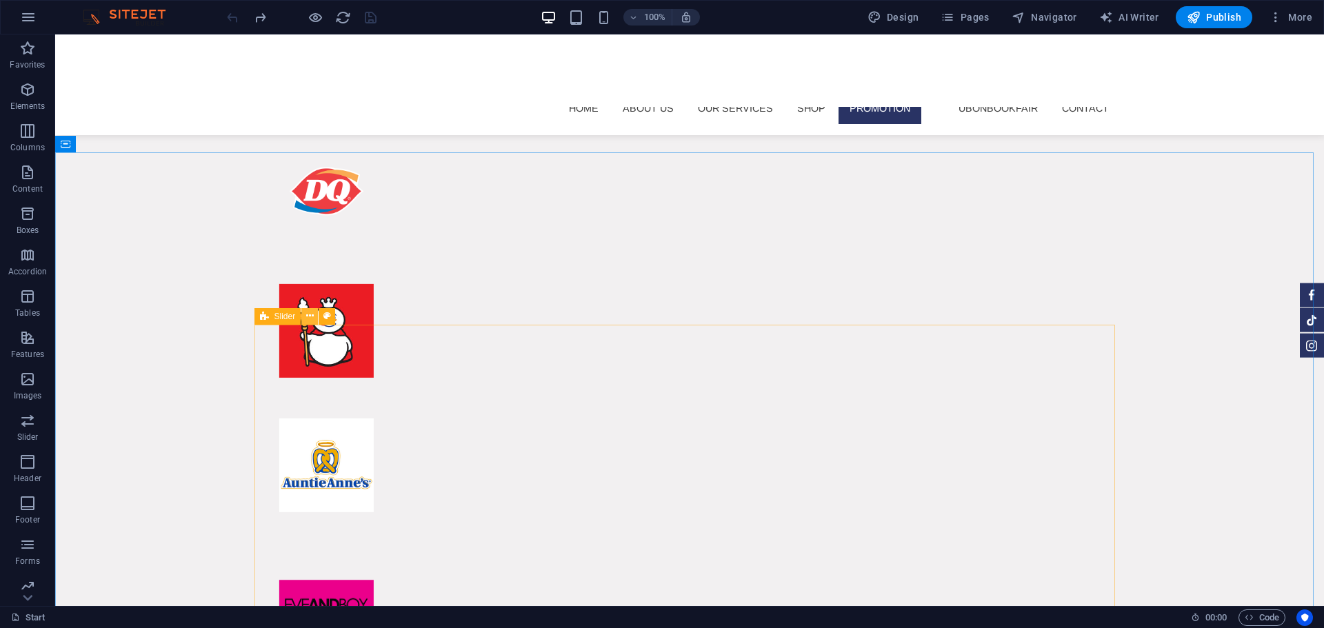
click at [310, 320] on icon at bounding box center [310, 316] width 8 height 14
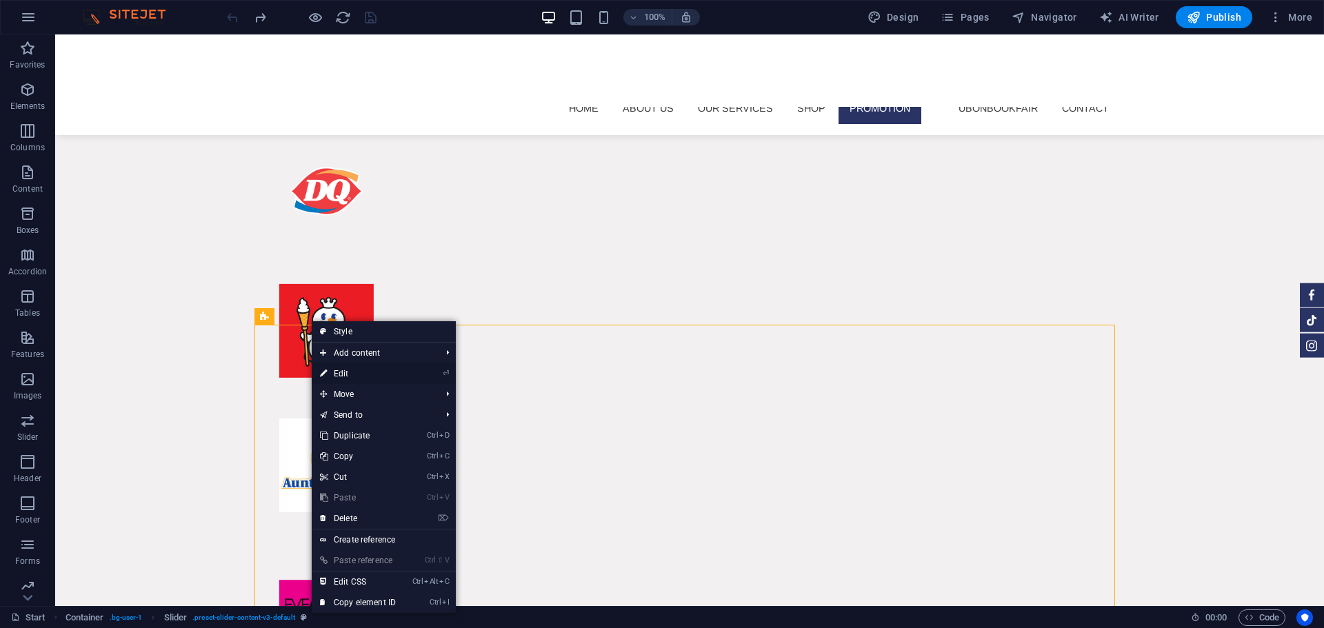
click at [330, 368] on link "⏎ Edit" at bounding box center [358, 373] width 92 height 21
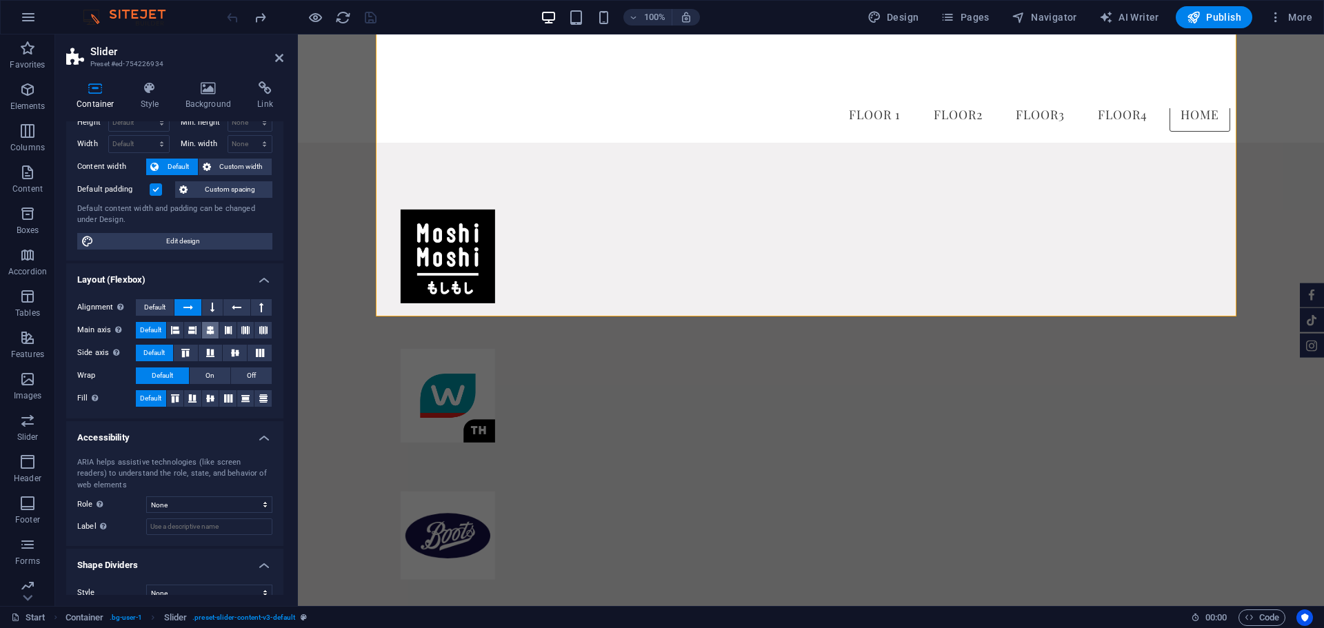
scroll to position [61, 0]
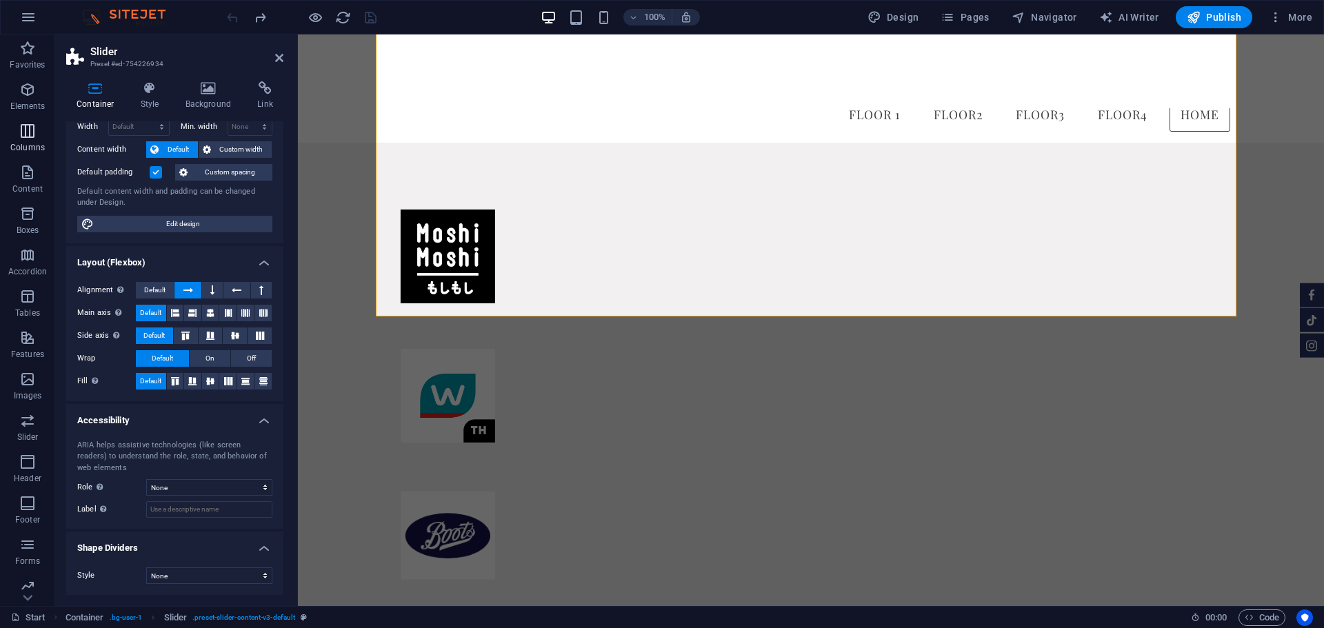
click at [20, 137] on icon "button" at bounding box center [27, 131] width 17 height 17
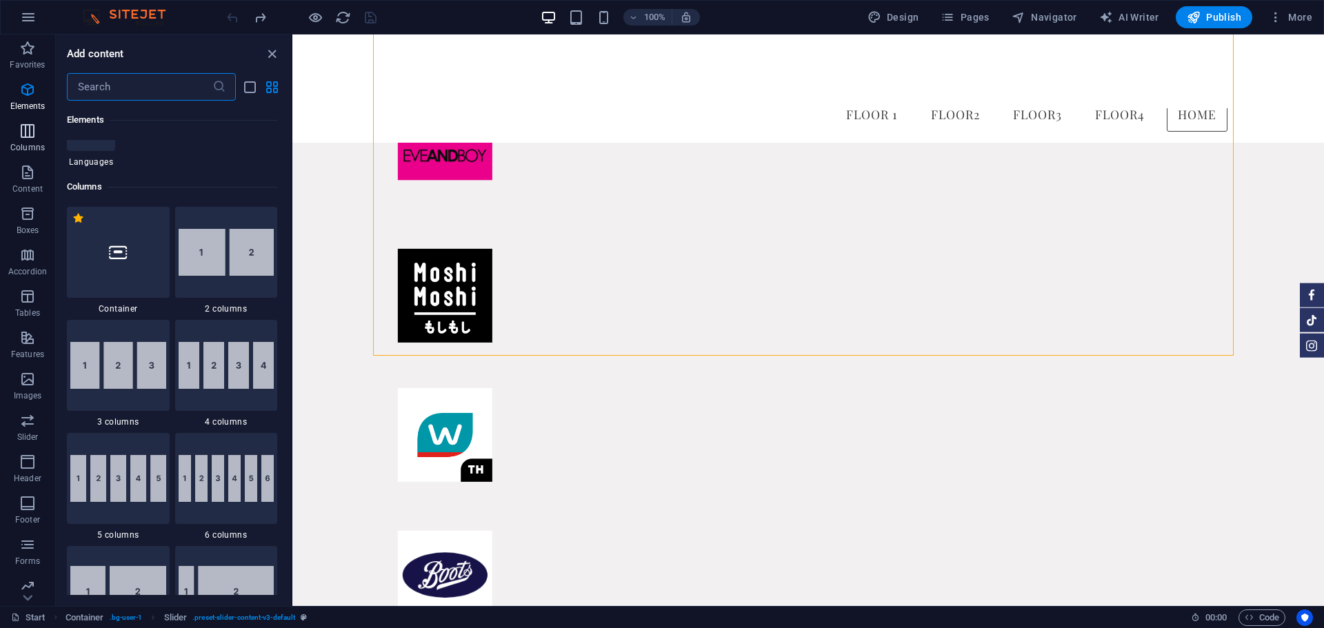
scroll to position [683, 0]
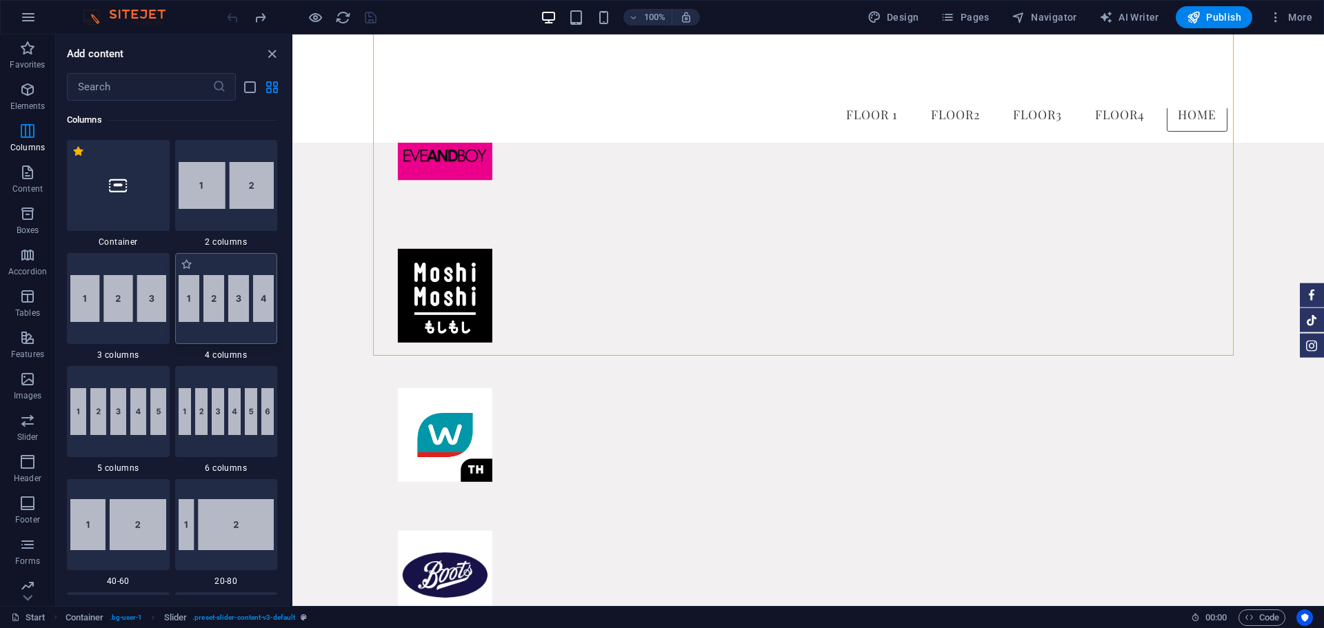
click at [219, 286] on img at bounding box center [227, 298] width 96 height 47
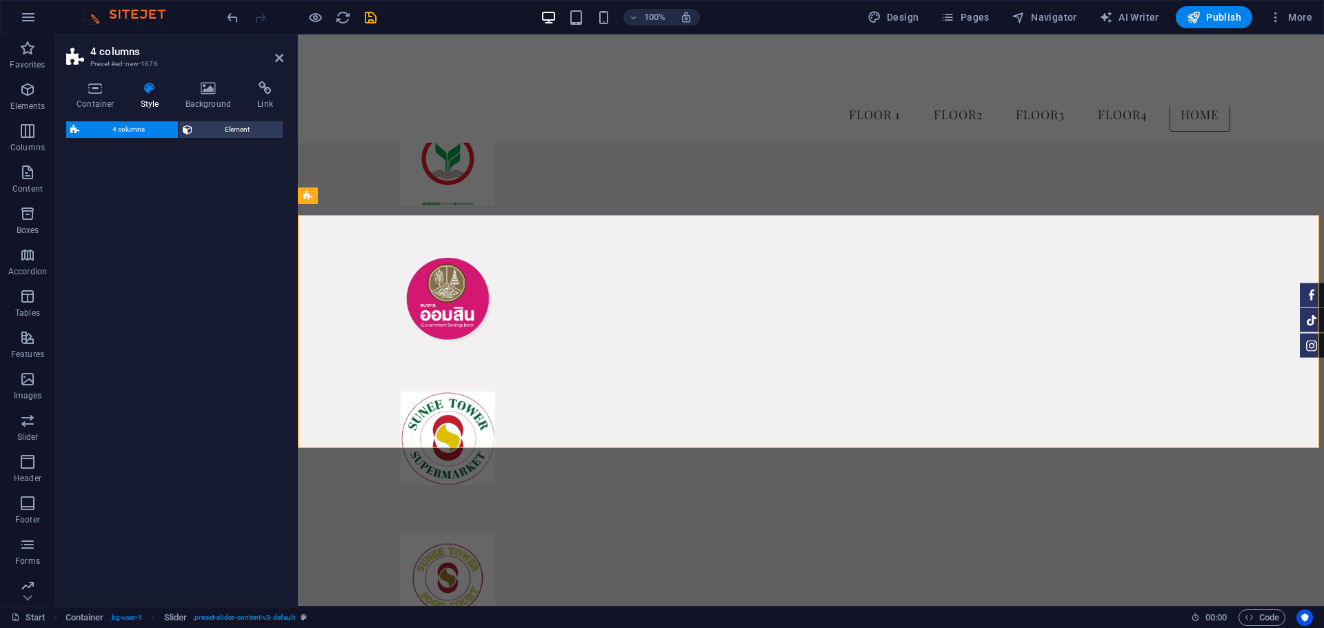
select select "rem"
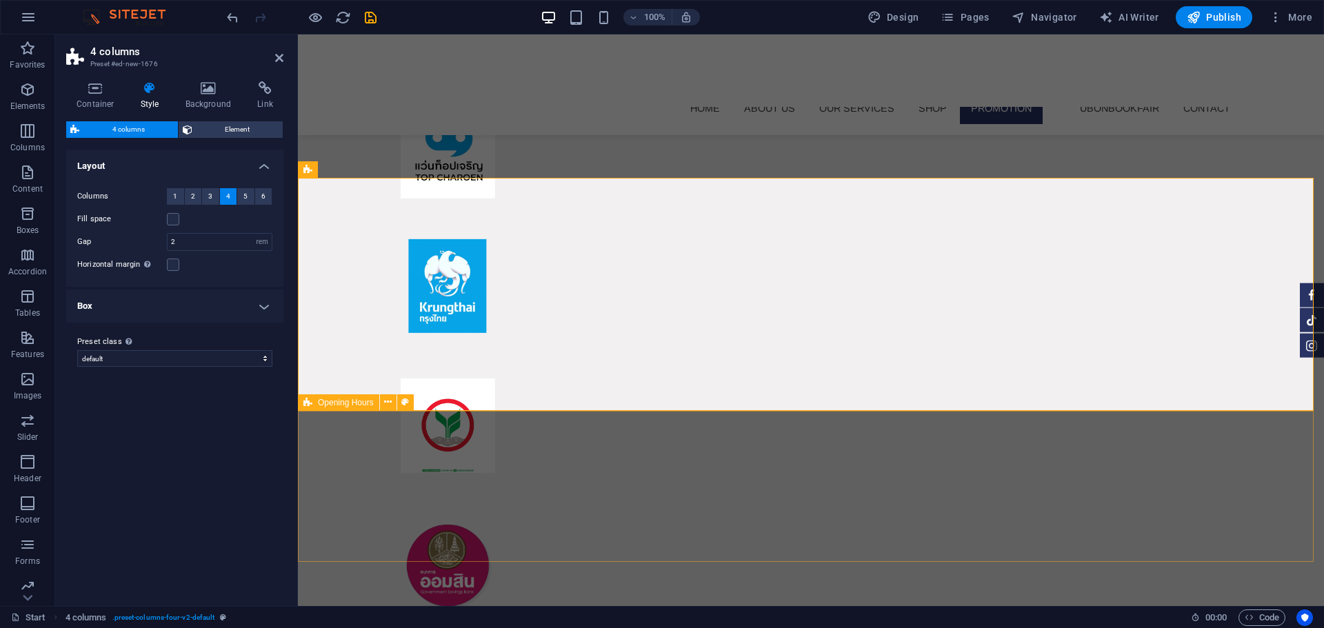
scroll to position [8823, 0]
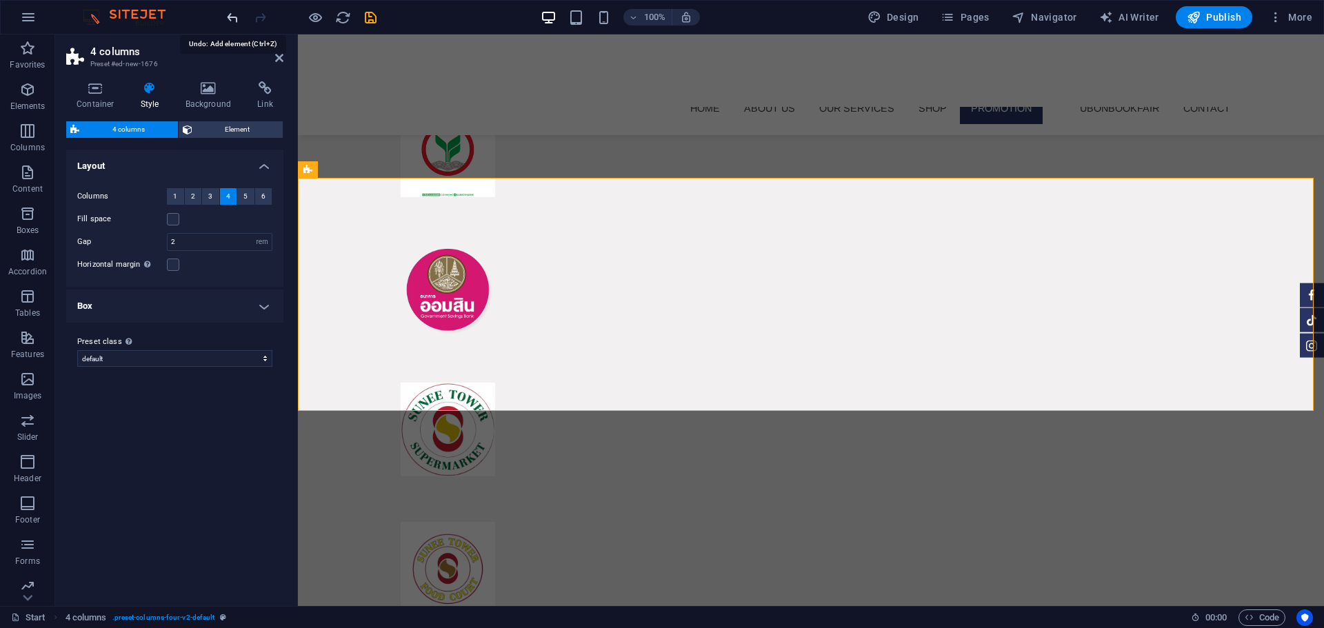
click at [228, 13] on icon "undo" at bounding box center [233, 18] width 16 height 16
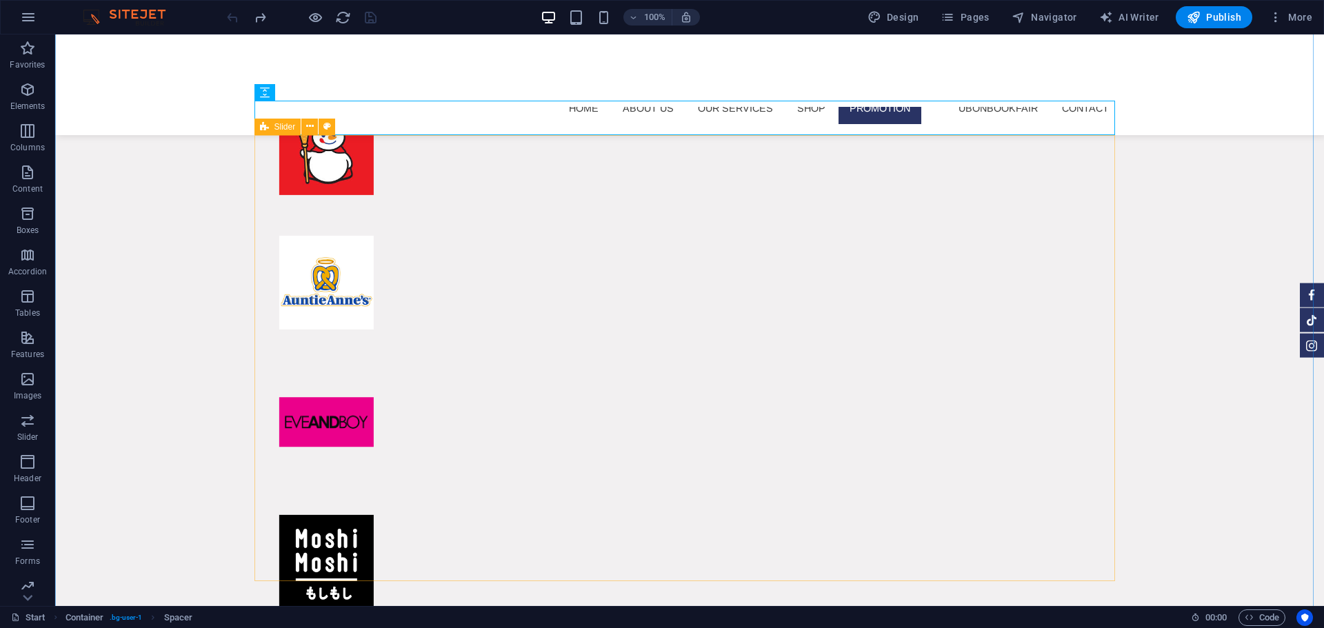
scroll to position [8130, 0]
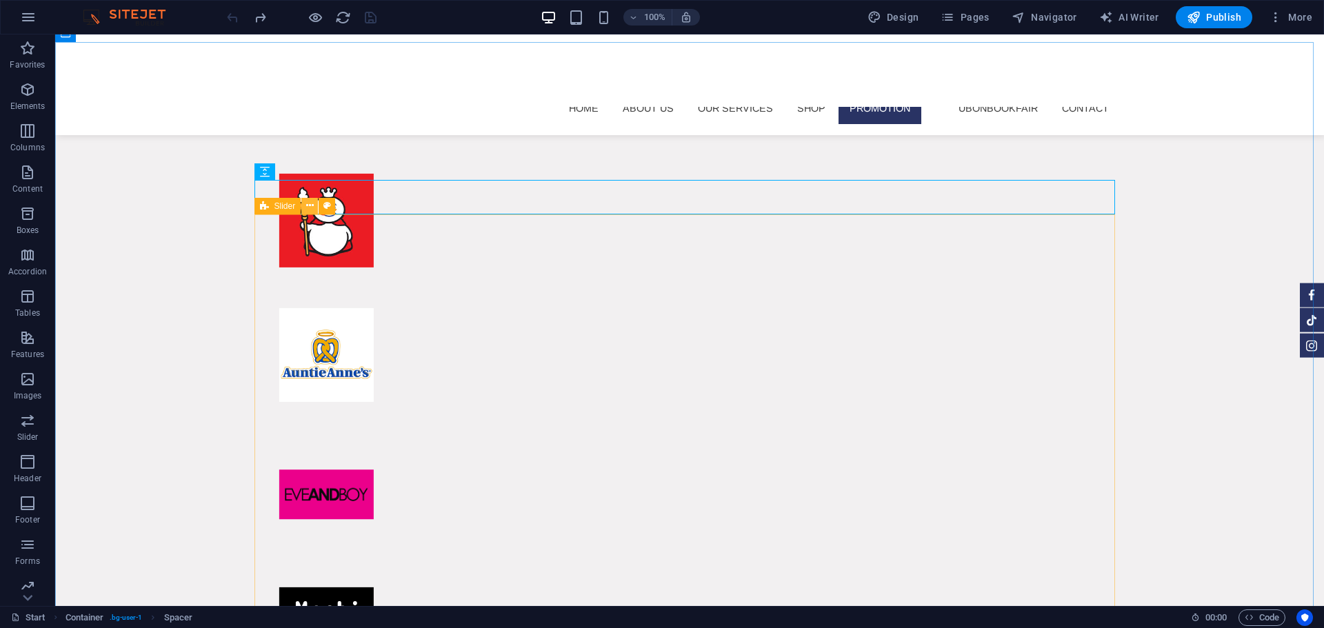
click at [314, 206] on button at bounding box center [309, 206] width 17 height 17
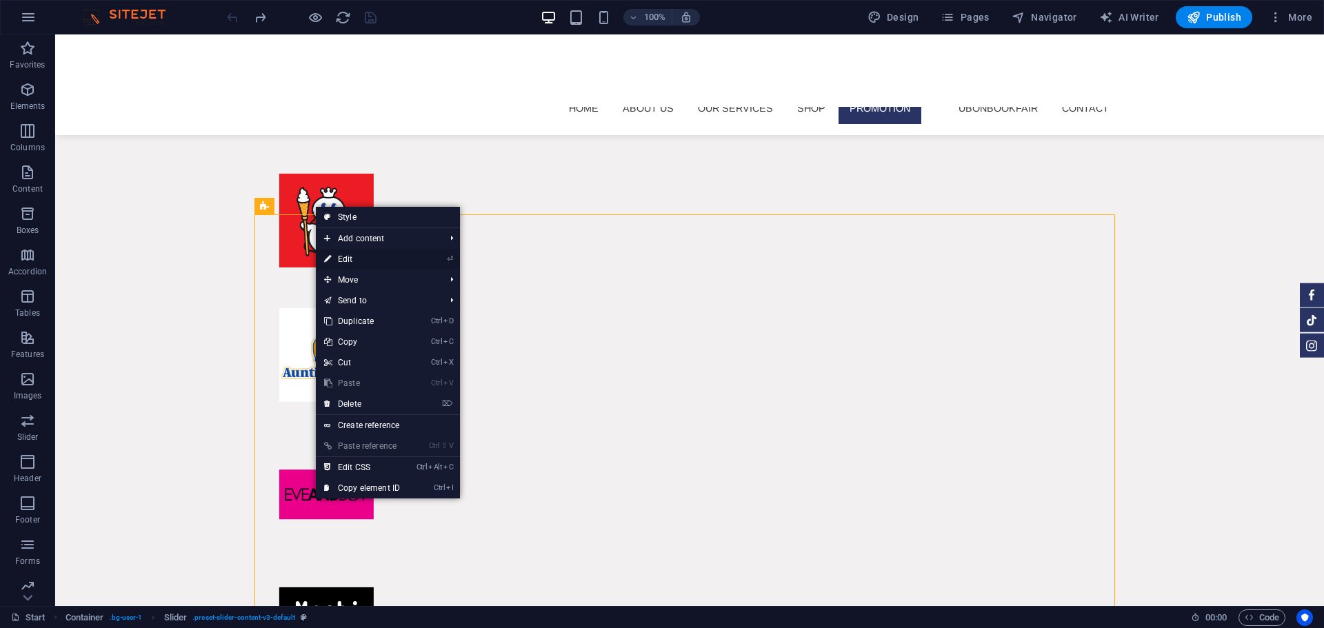
click at [329, 254] on icon at bounding box center [327, 259] width 7 height 21
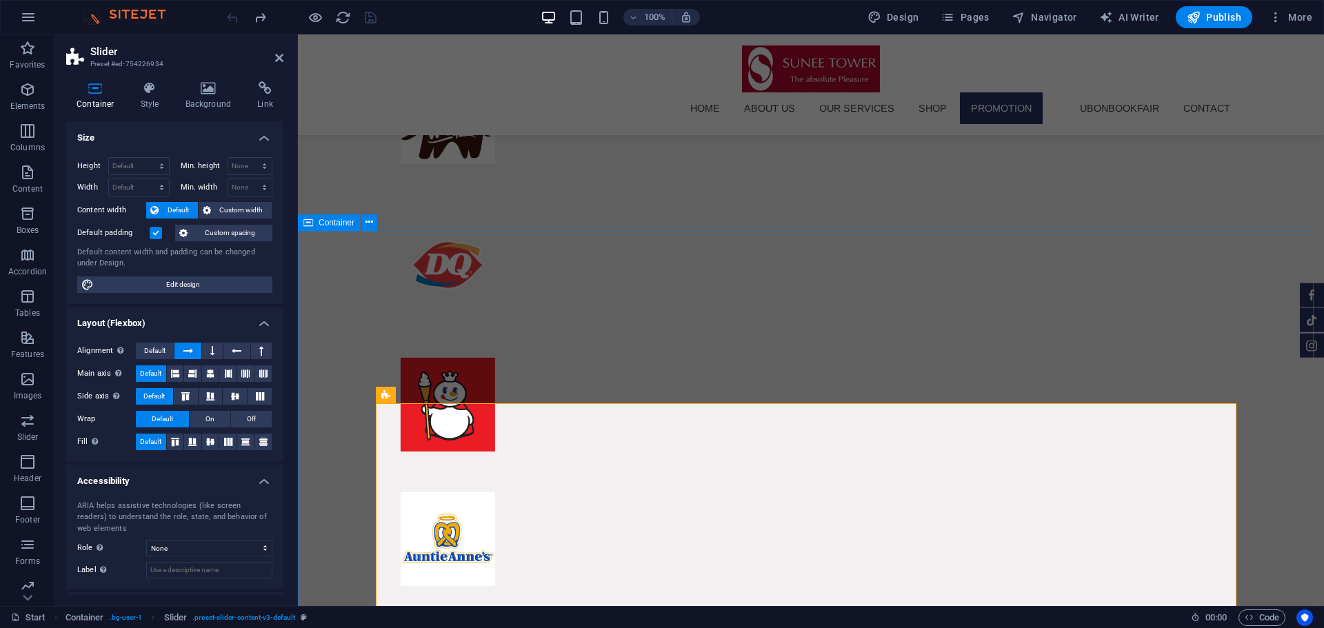
scroll to position [7450, 0]
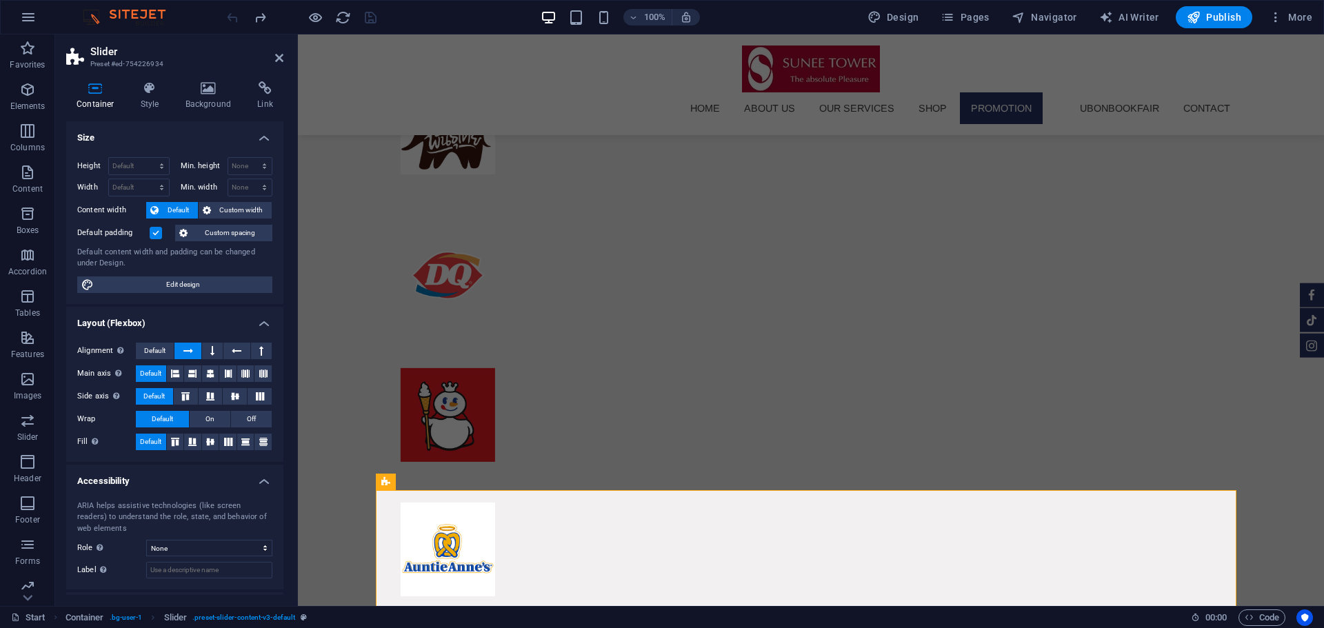
click at [192, 481] on h4 "Accessibility" at bounding box center [174, 477] width 217 height 25
click at [192, 481] on h4 "Accessibility" at bounding box center [174, 481] width 217 height 33
click at [155, 99] on h4 "Style" at bounding box center [152, 95] width 45 height 29
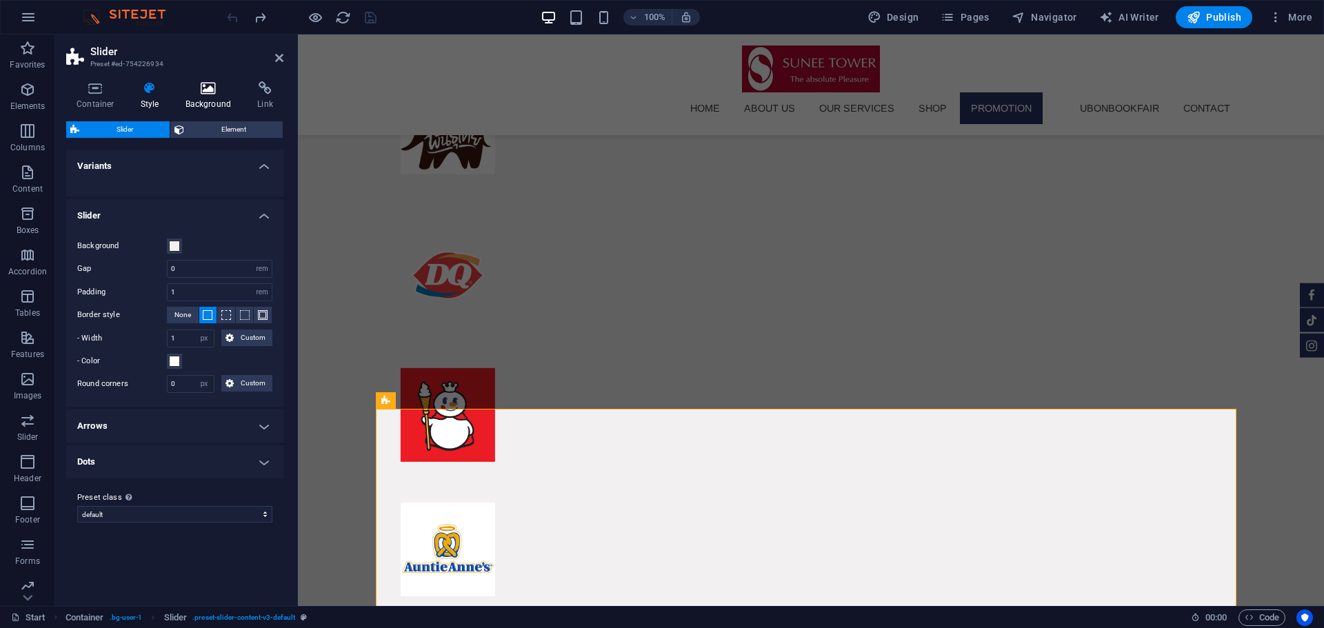
click at [199, 99] on h4 "Background" at bounding box center [211, 95] width 72 height 29
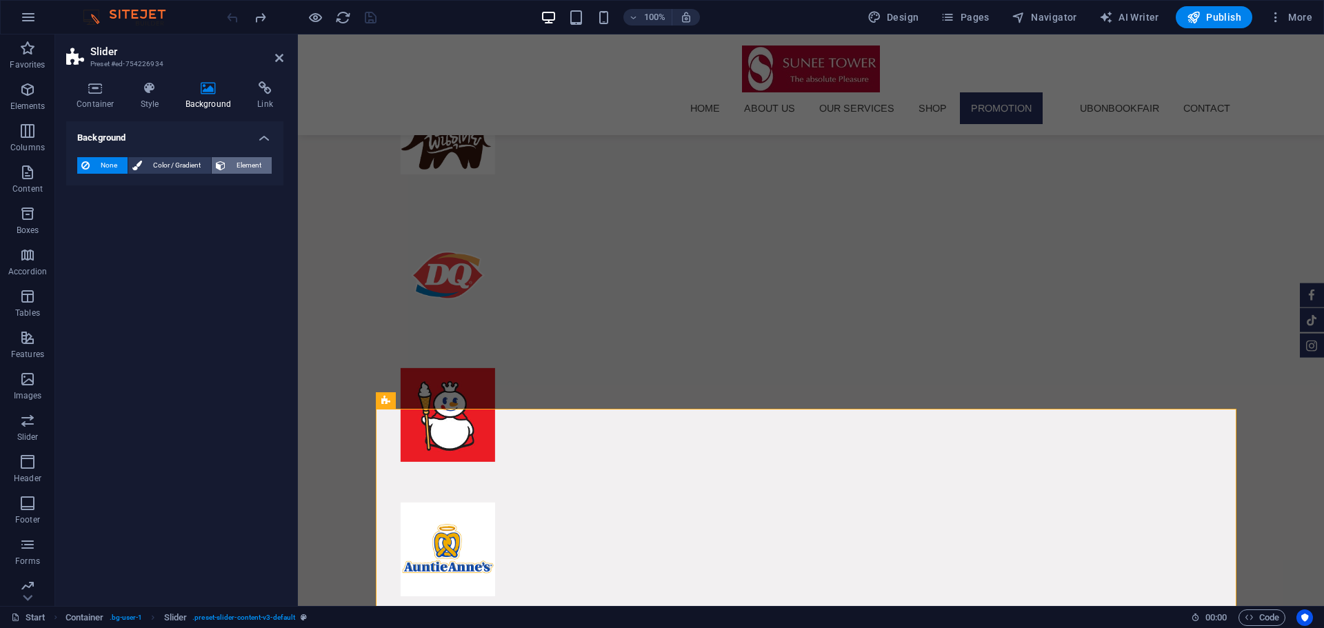
click at [234, 157] on span "Element" at bounding box center [249, 165] width 38 height 17
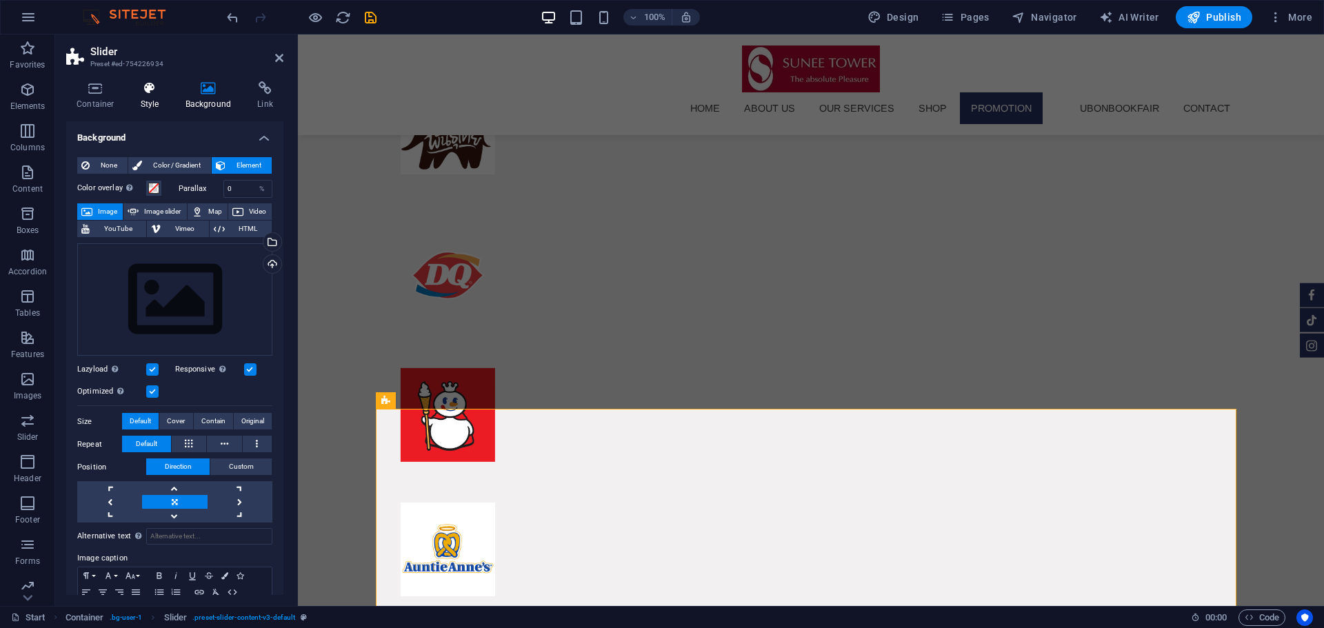
click at [147, 106] on h4 "Style" at bounding box center [152, 95] width 45 height 29
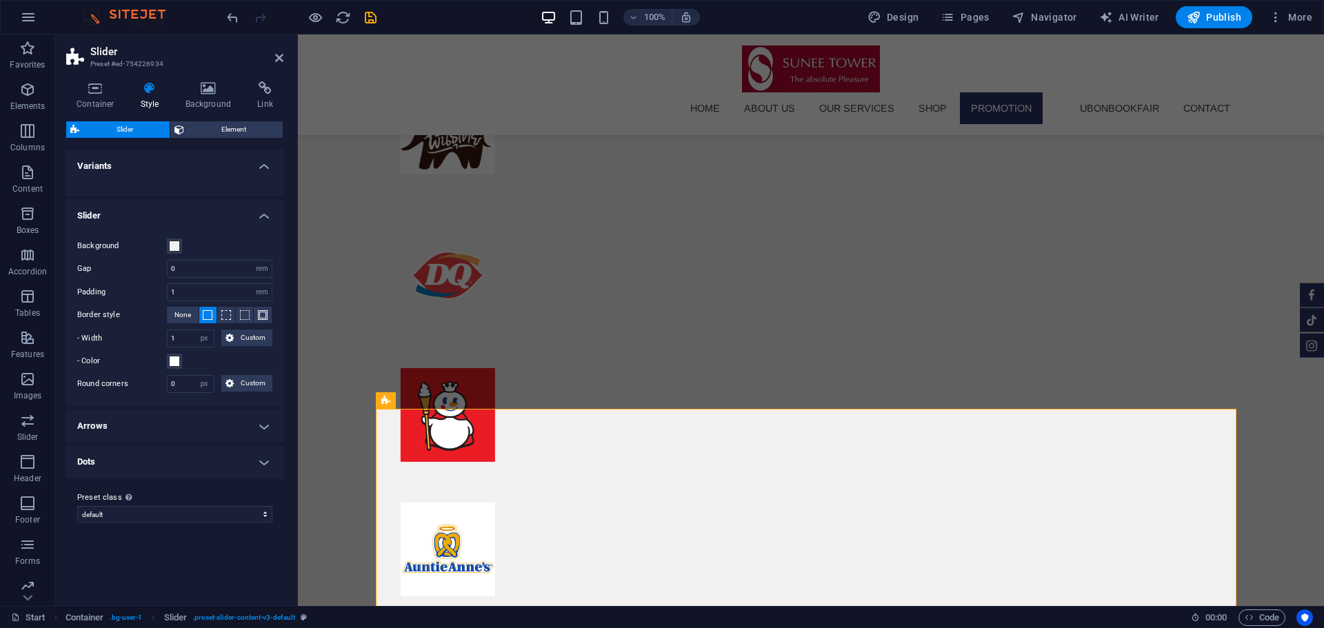
click at [203, 167] on h4 "Variants" at bounding box center [174, 162] width 217 height 25
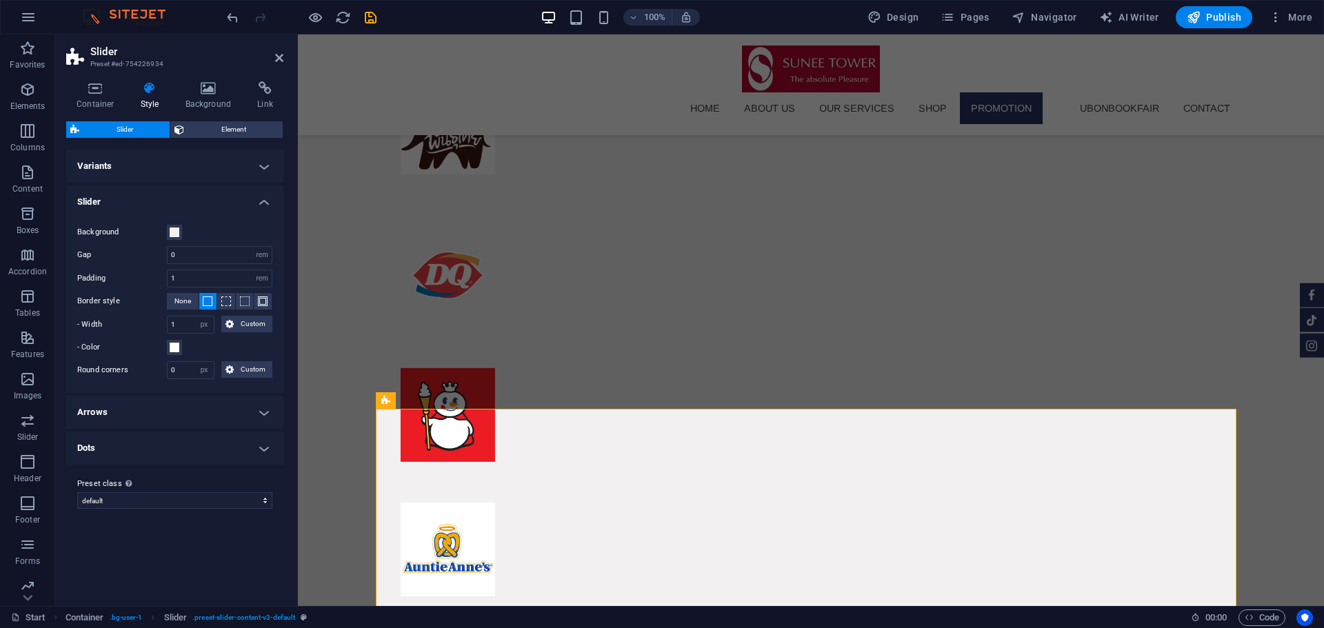
click at [201, 167] on h4 "Variants" at bounding box center [174, 166] width 217 height 33
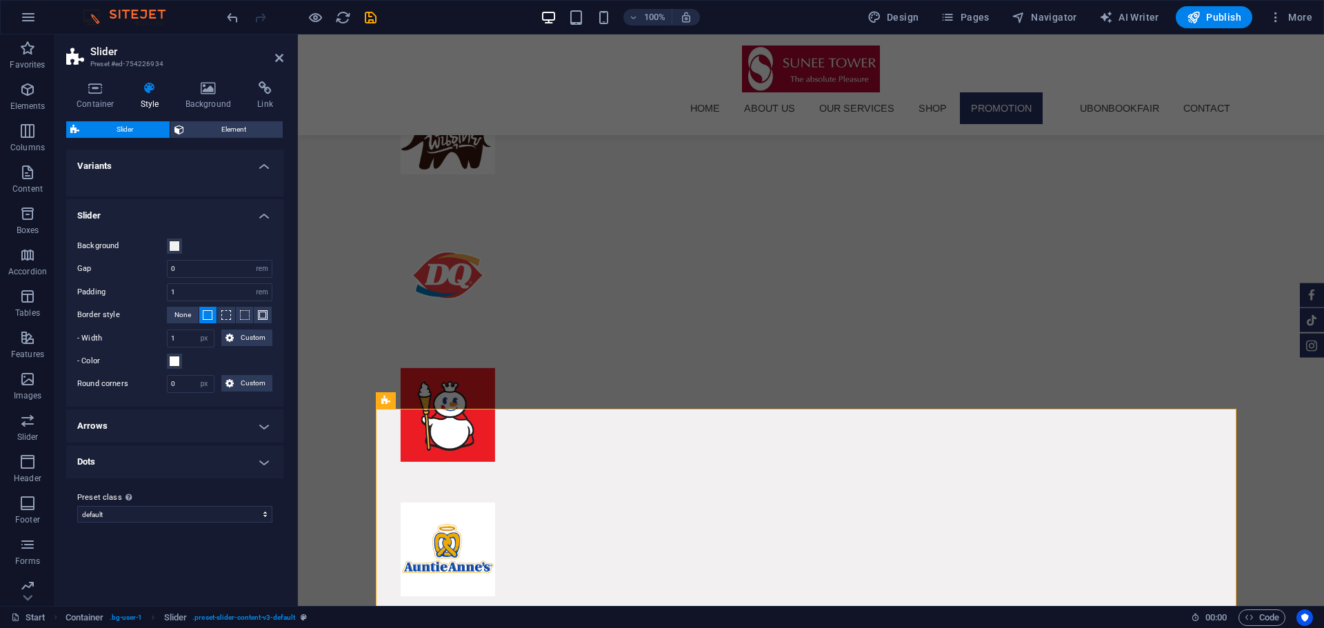
click at [201, 167] on h4 "Variants" at bounding box center [174, 162] width 217 height 25
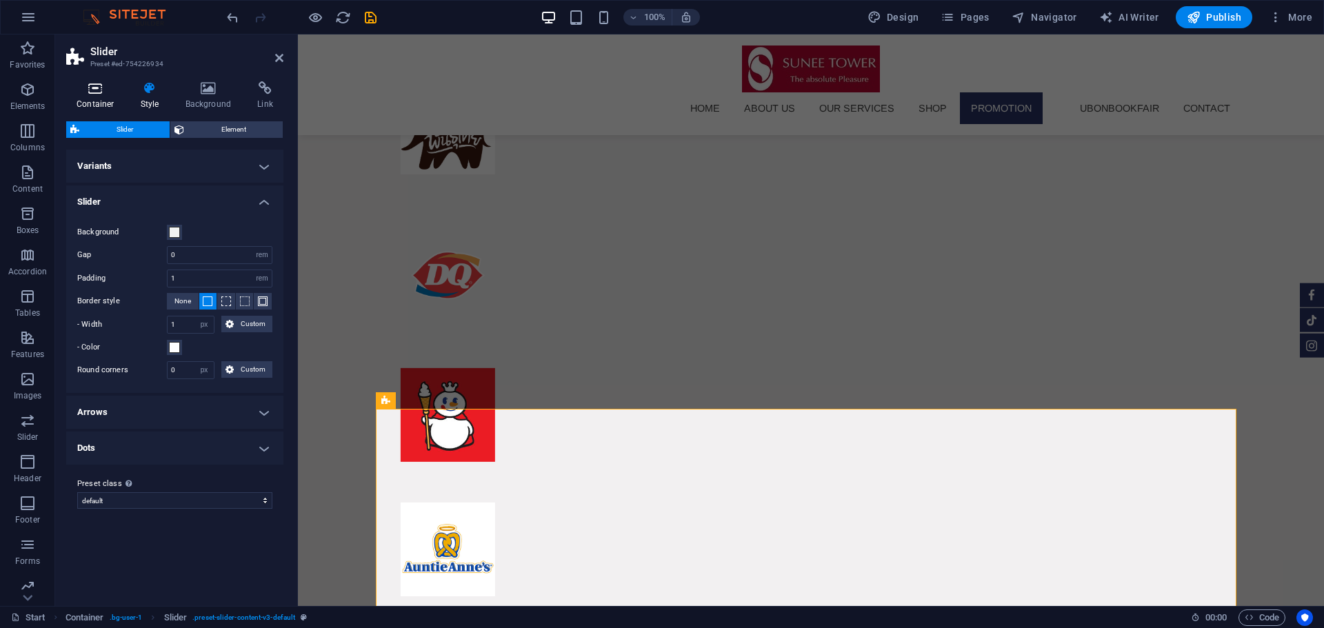
click at [100, 100] on h4 "Container" at bounding box center [98, 95] width 64 height 29
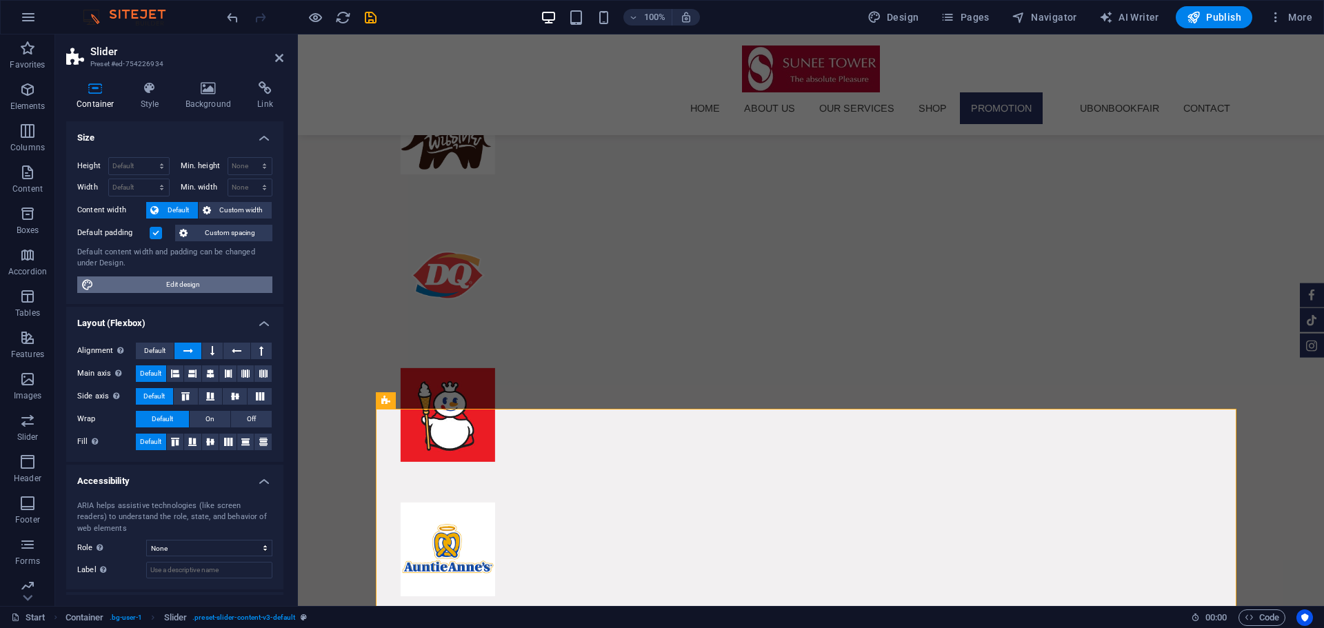
click at [114, 291] on span "Edit design" at bounding box center [183, 285] width 170 height 17
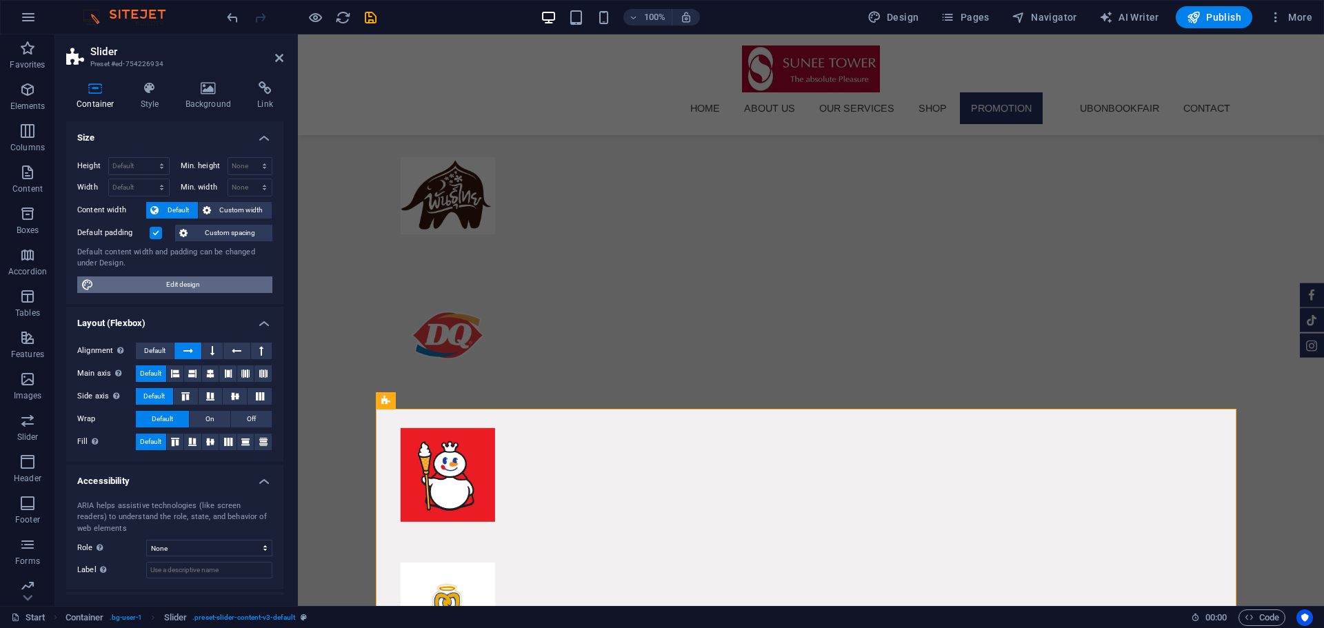
select select "rem"
select select "ease-in-out"
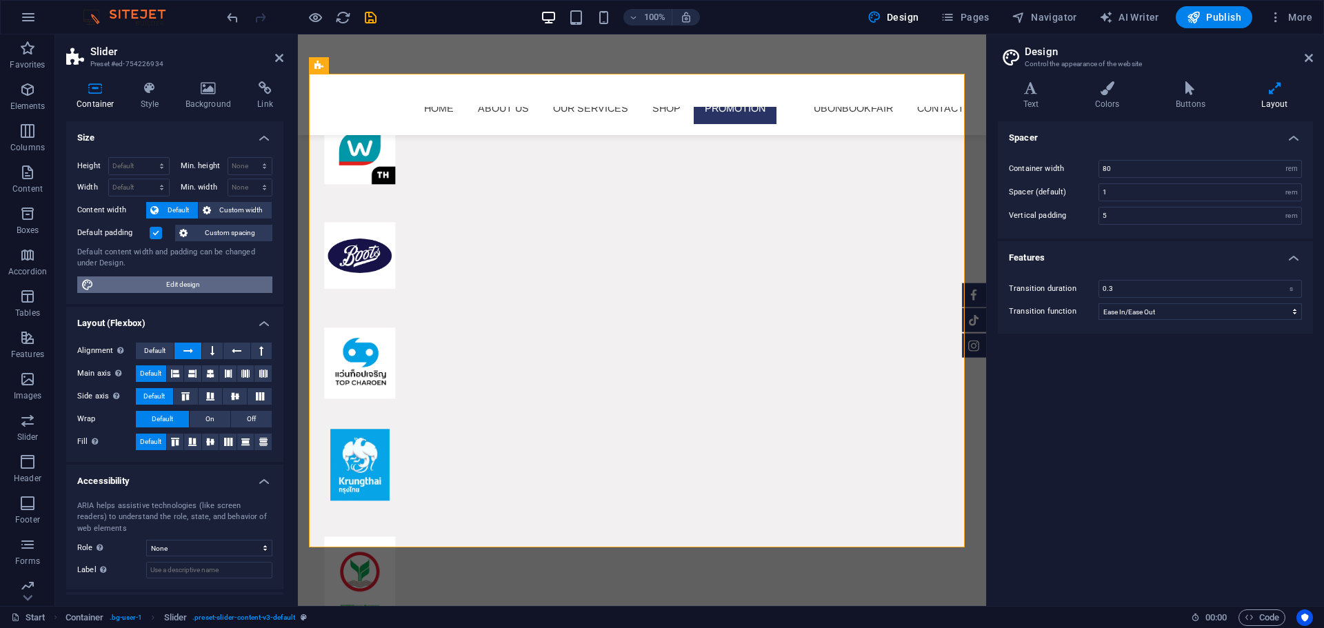
scroll to position [7251, 0]
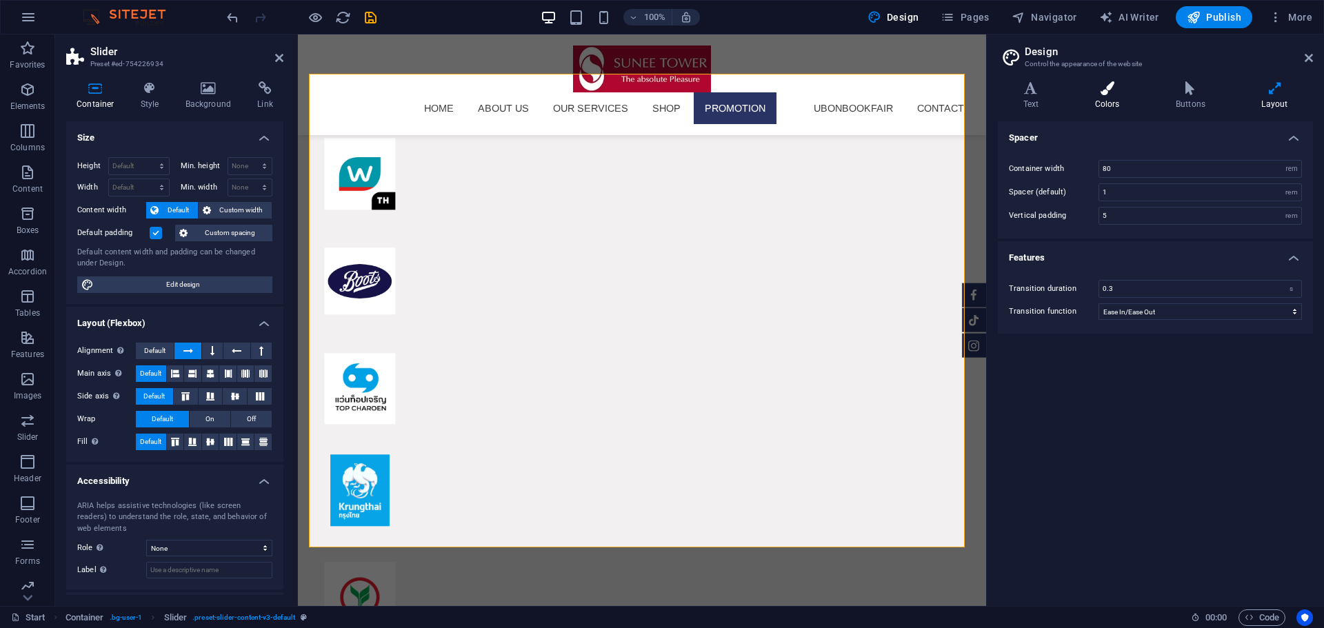
click at [1101, 105] on h4 "Colors" at bounding box center [1110, 95] width 81 height 29
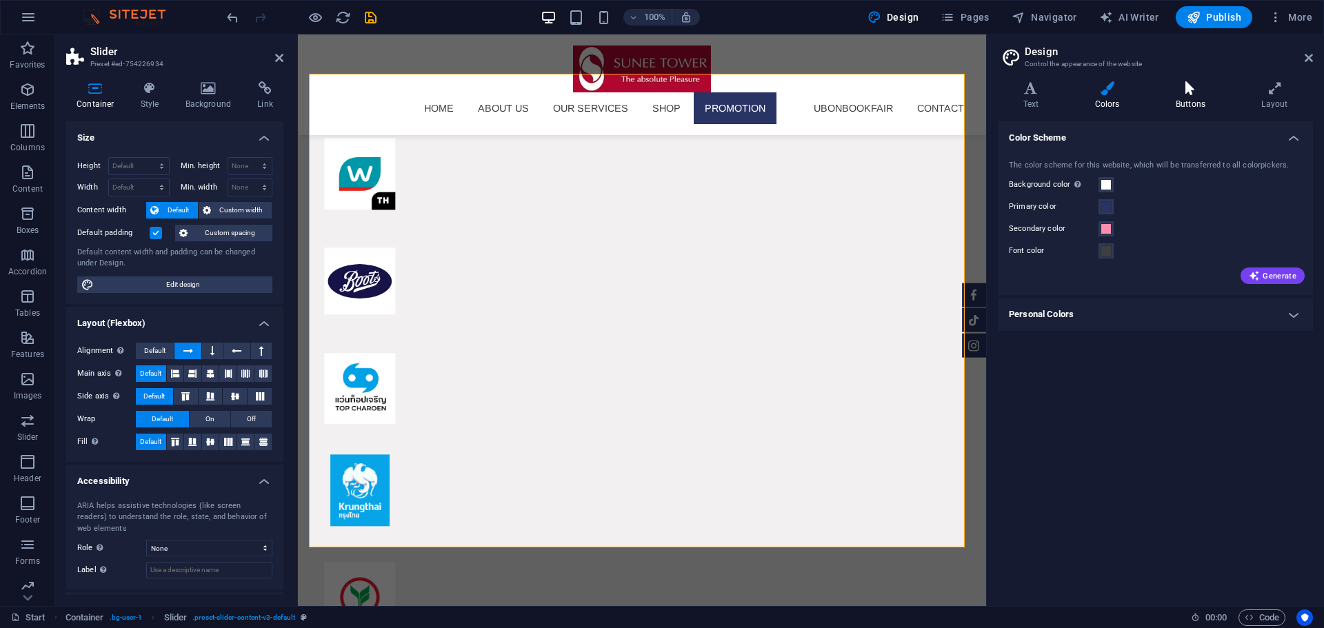
click at [1203, 97] on h4 "Buttons" at bounding box center [1193, 95] width 86 height 29
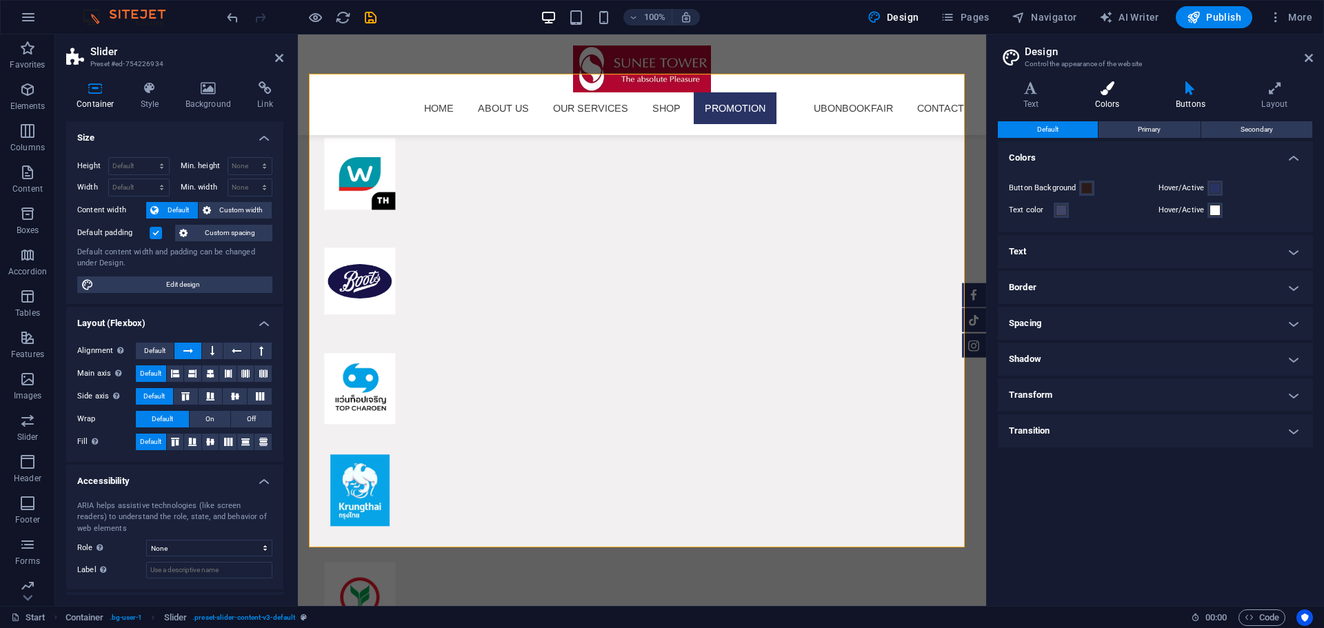
click at [1117, 88] on icon at bounding box center [1107, 88] width 75 height 14
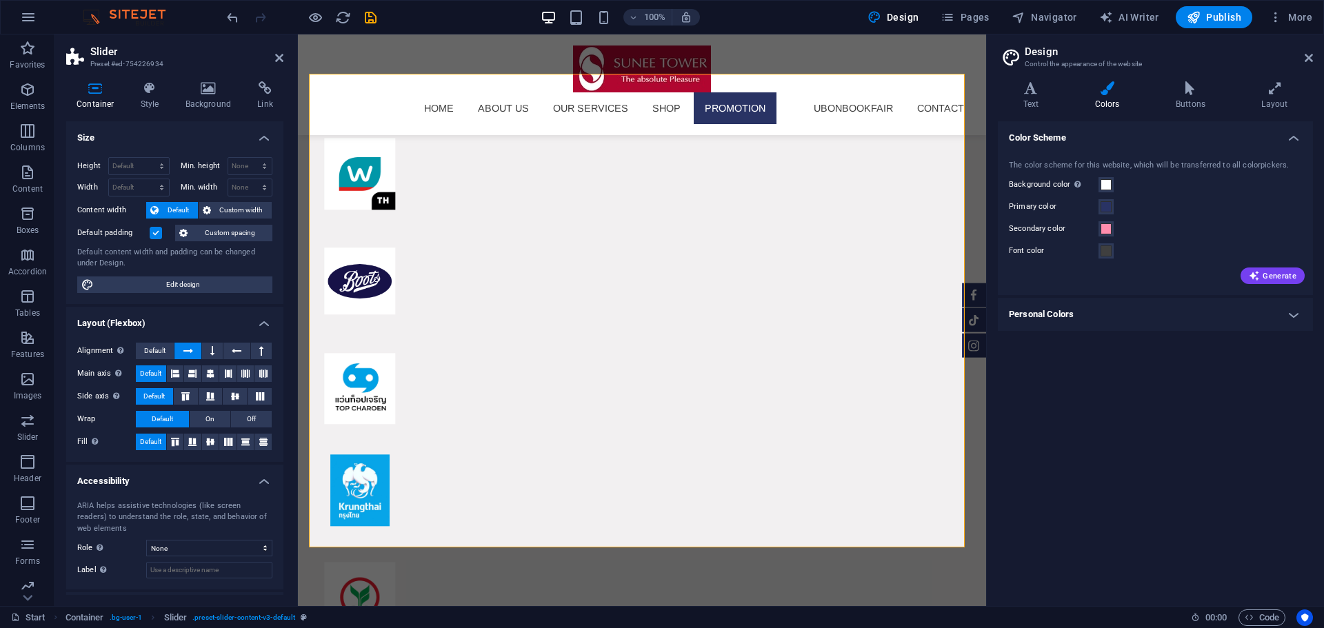
click at [1097, 305] on h4 "Personal Colors" at bounding box center [1155, 314] width 315 height 33
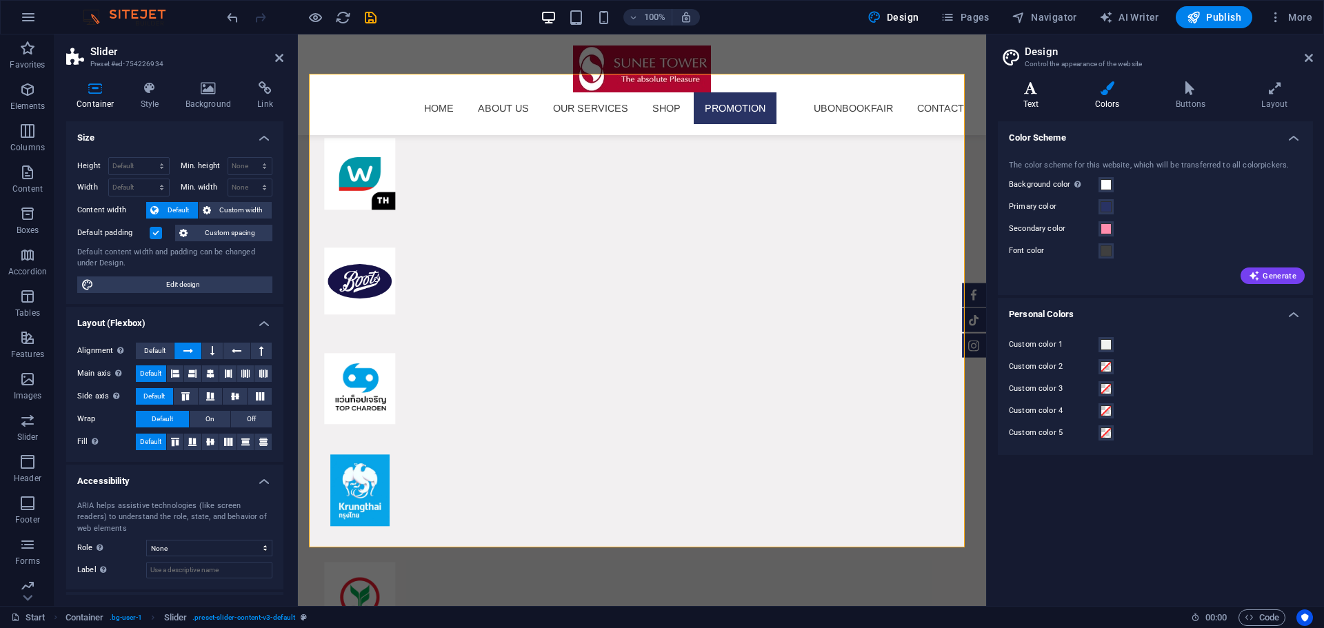
click at [1028, 92] on icon at bounding box center [1031, 88] width 66 height 14
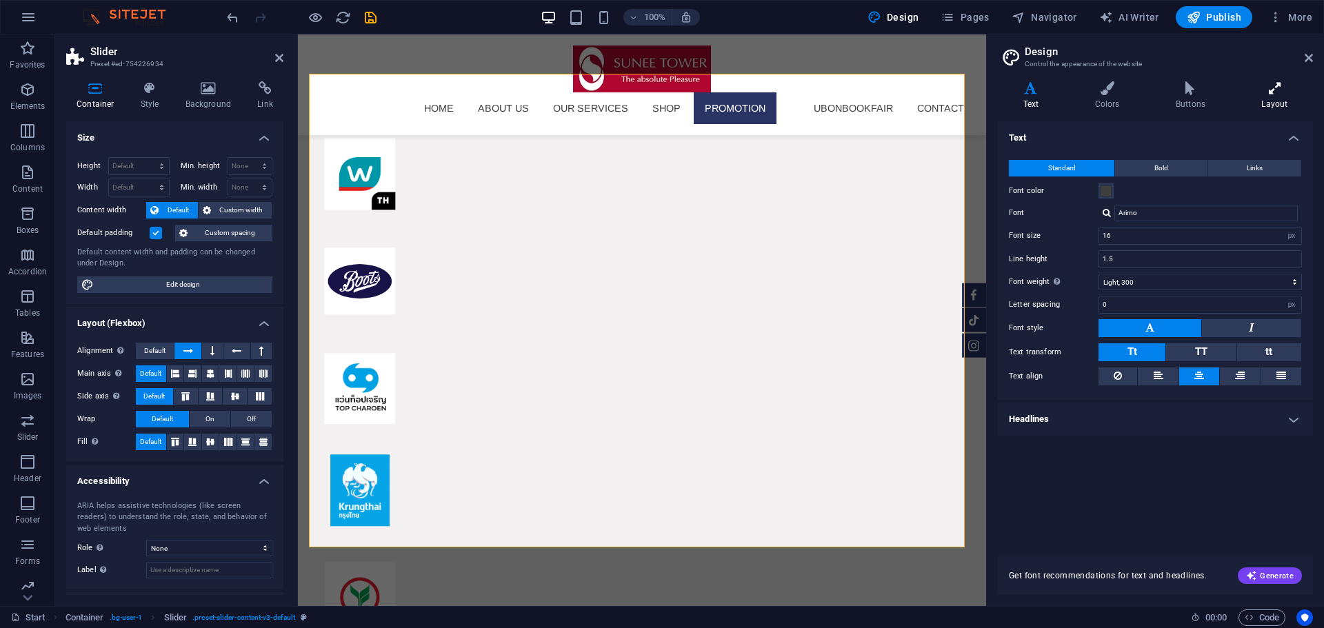
click at [1272, 98] on h4 "Layout" at bounding box center [1275, 95] width 77 height 29
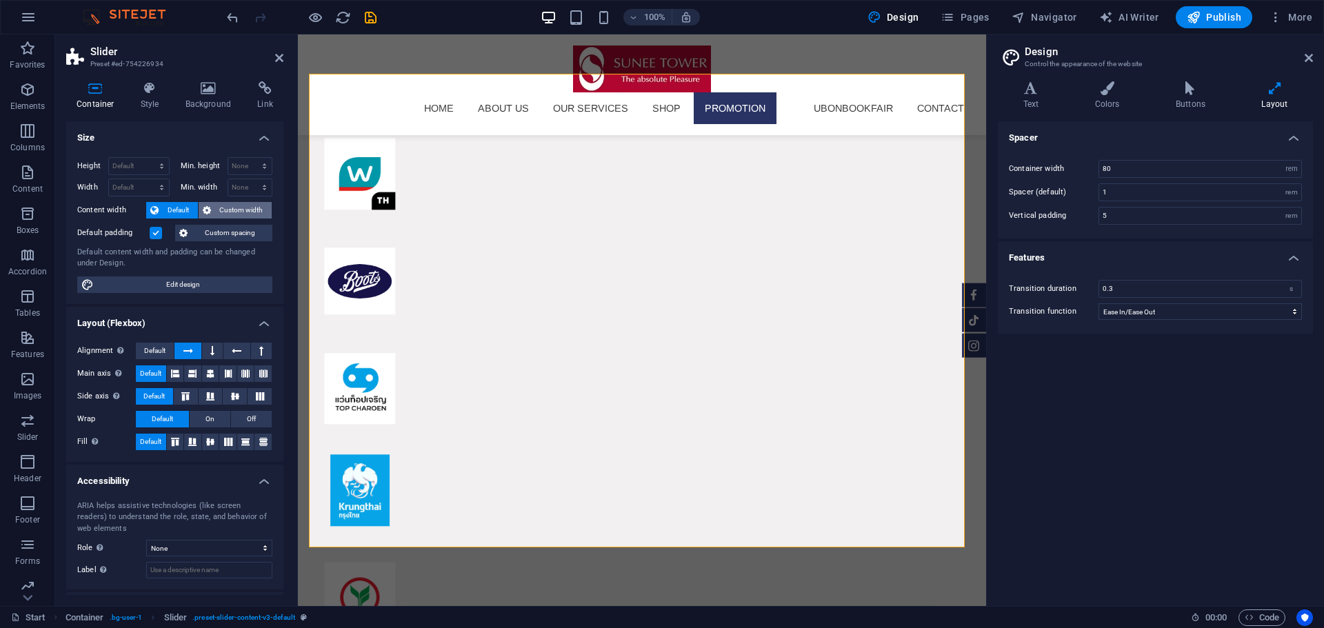
click at [252, 210] on span "Custom width" at bounding box center [241, 210] width 53 height 17
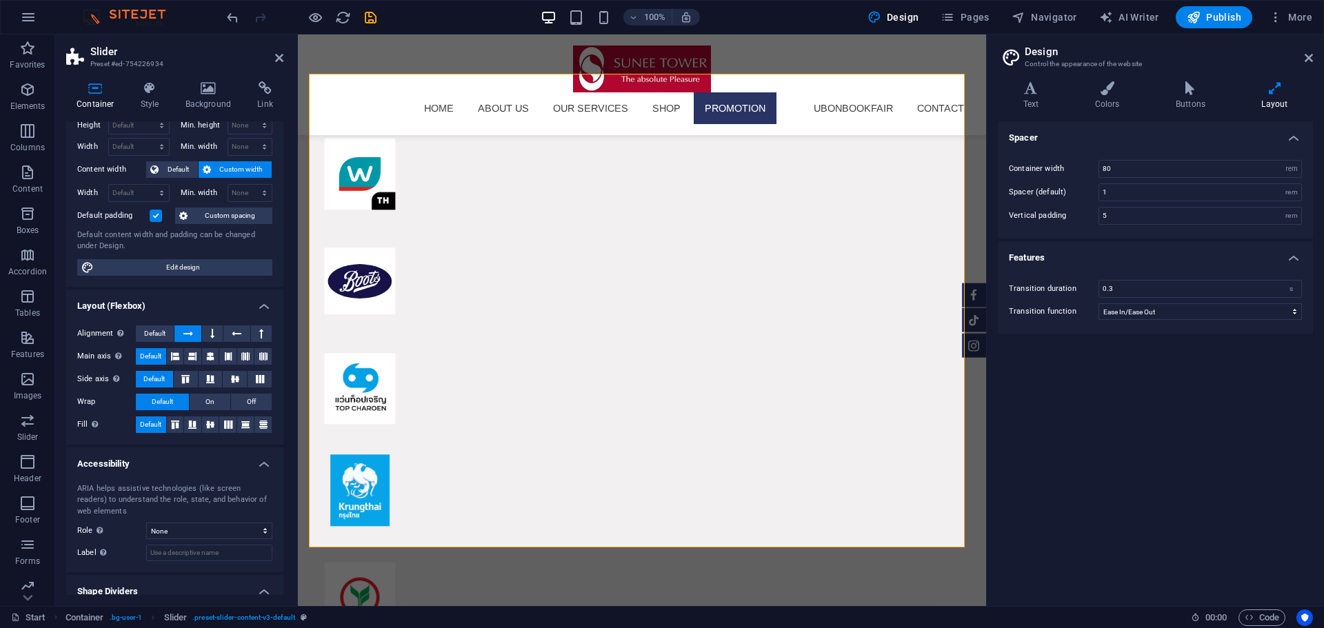
scroll to position [0, 0]
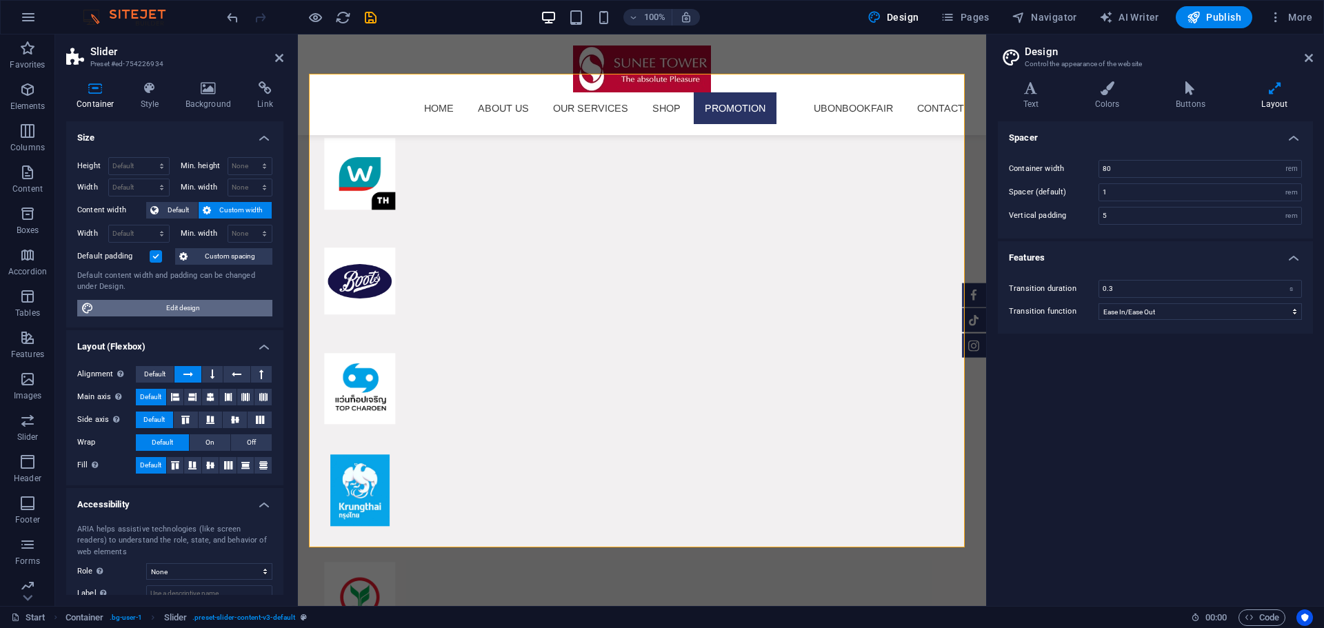
click at [131, 314] on span "Edit design" at bounding box center [183, 308] width 170 height 17
click at [152, 99] on h4 "Style" at bounding box center [152, 95] width 45 height 29
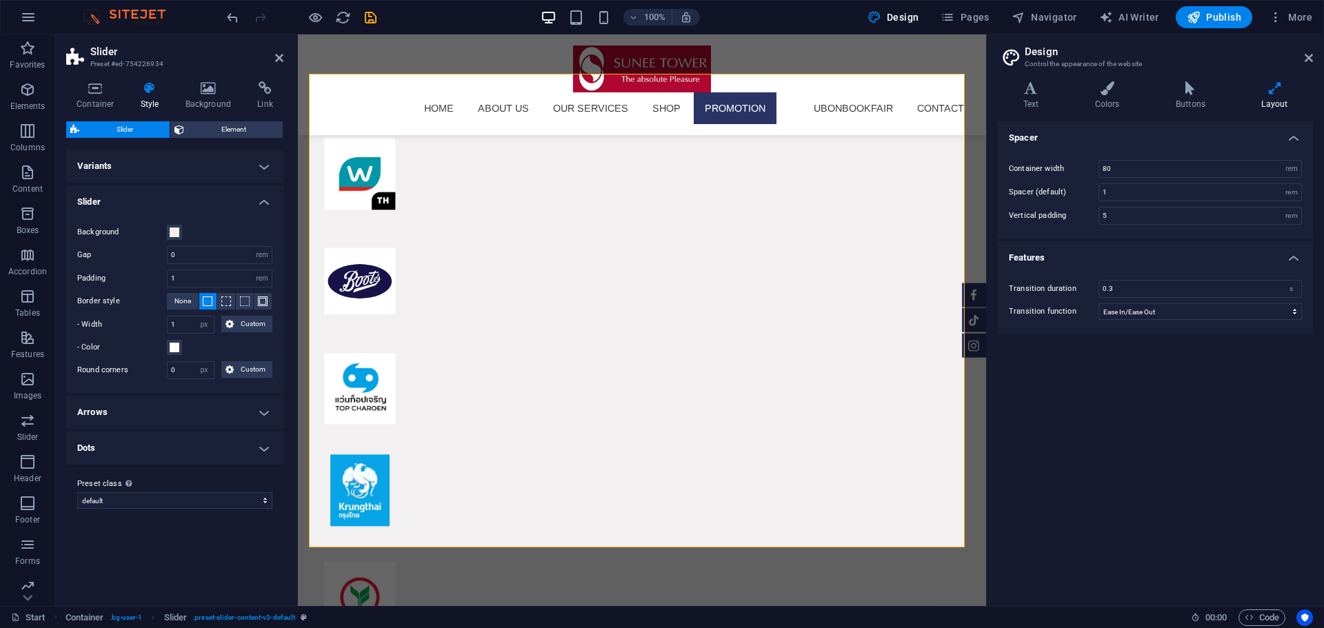
click at [264, 199] on h4 "Slider" at bounding box center [174, 198] width 217 height 25
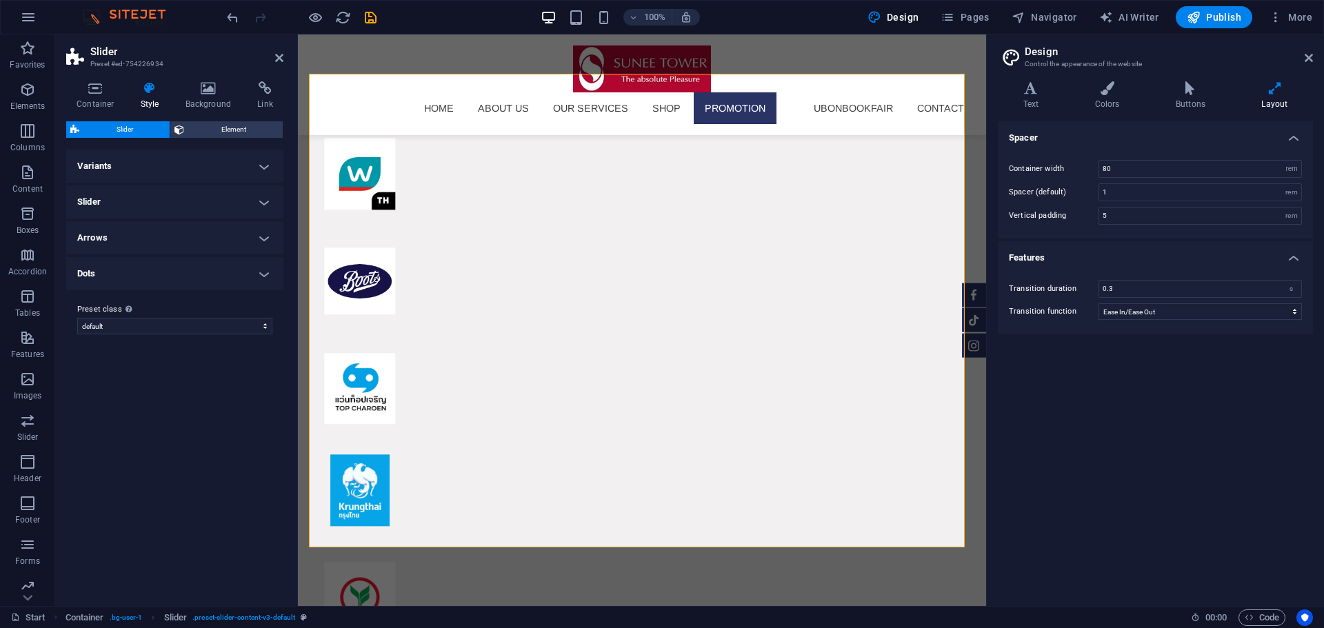
click at [263, 199] on h4 "Slider" at bounding box center [174, 202] width 217 height 33
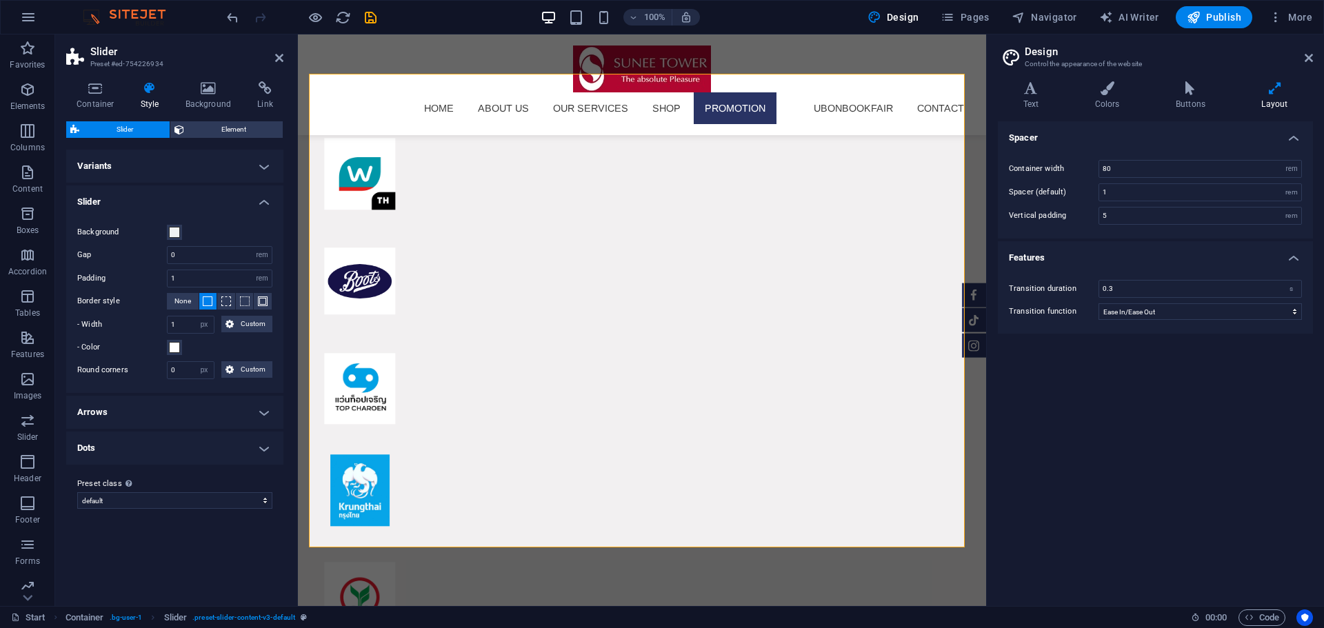
click at [261, 166] on h4 "Variants" at bounding box center [174, 166] width 217 height 33
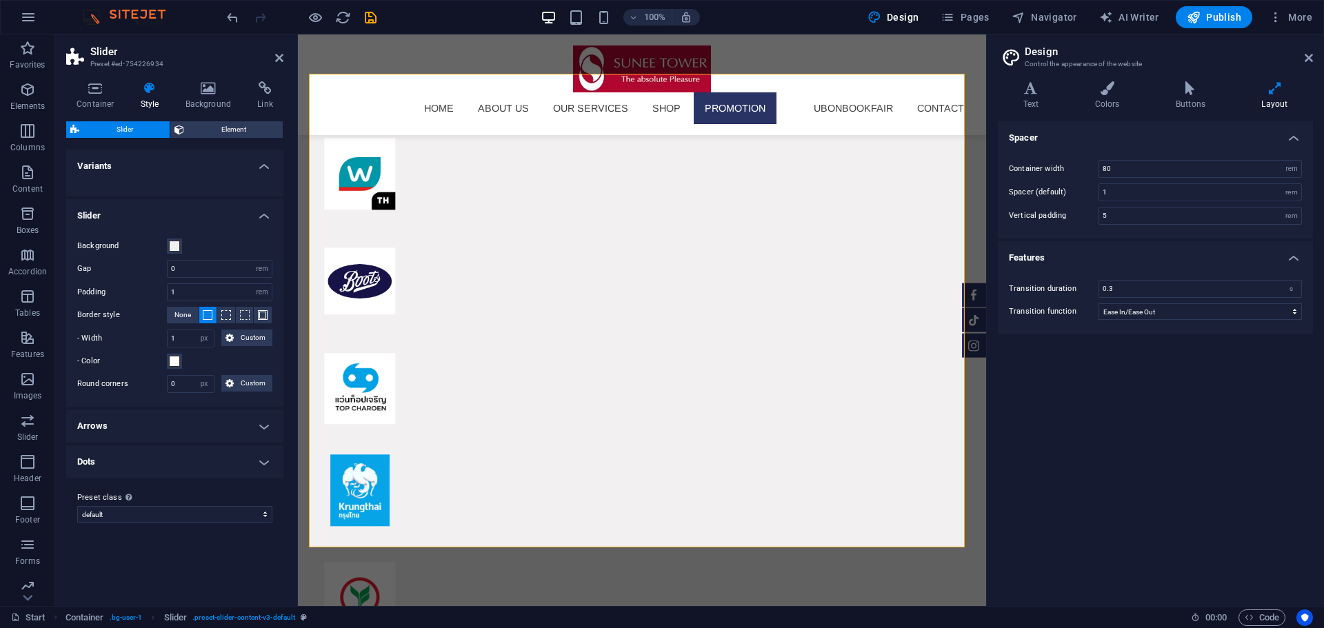
click at [261, 166] on h4 "Variants" at bounding box center [174, 162] width 217 height 25
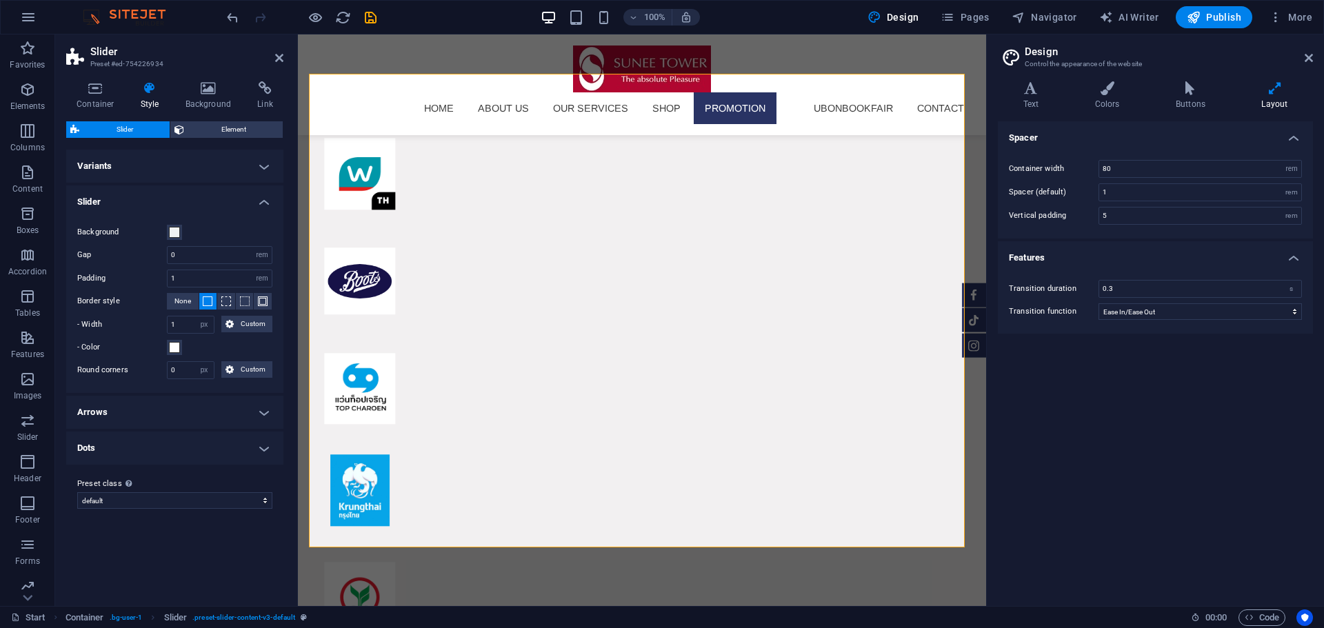
click at [257, 199] on h4 "Slider" at bounding box center [174, 198] width 217 height 25
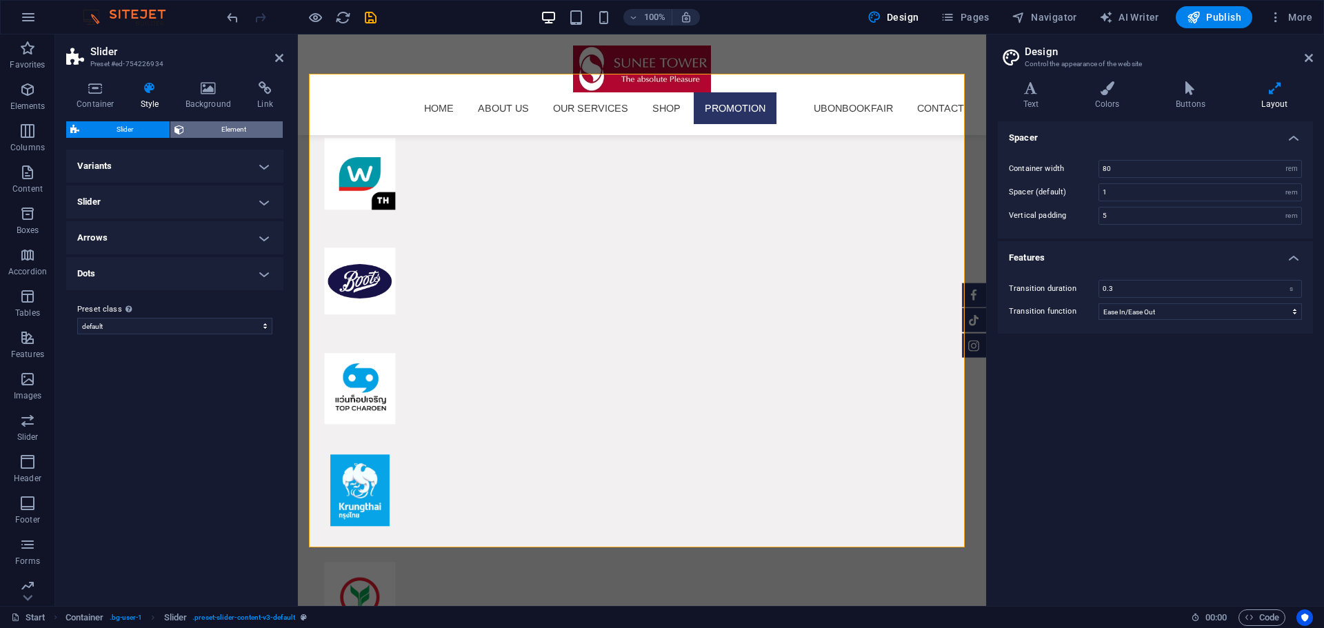
click at [226, 126] on span "Element" at bounding box center [233, 129] width 90 height 17
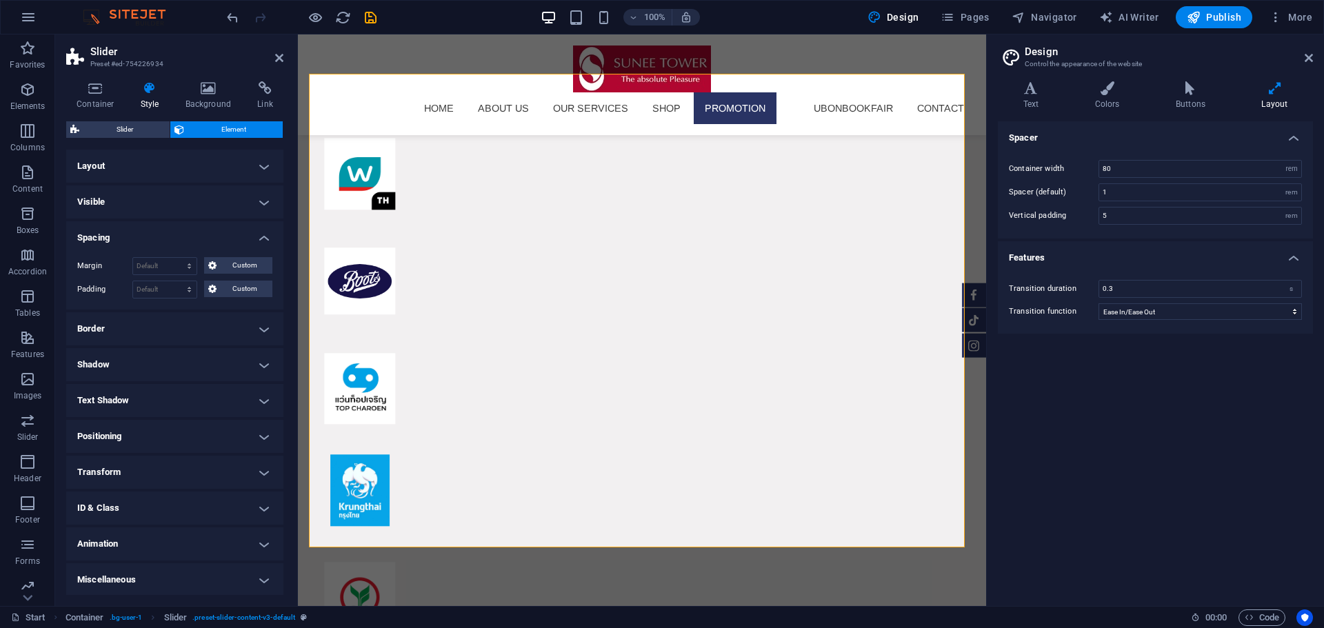
click at [199, 167] on h4 "Layout" at bounding box center [174, 166] width 217 height 33
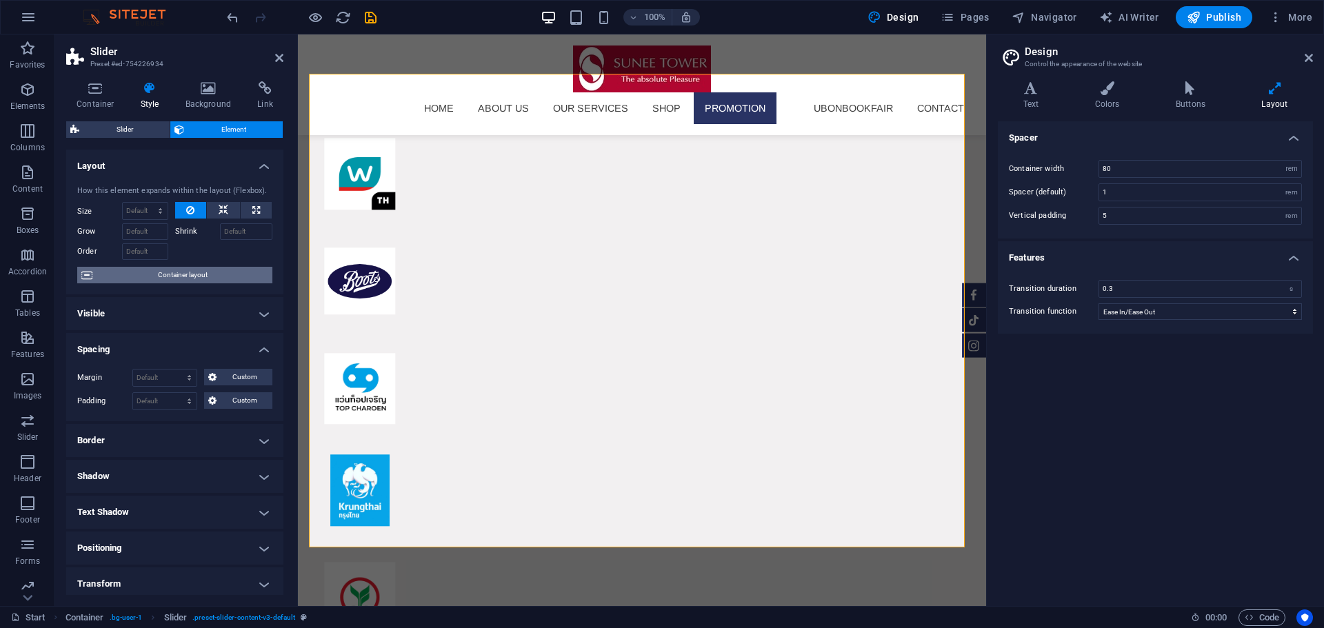
click at [187, 279] on span "Container layout" at bounding box center [183, 275] width 172 height 17
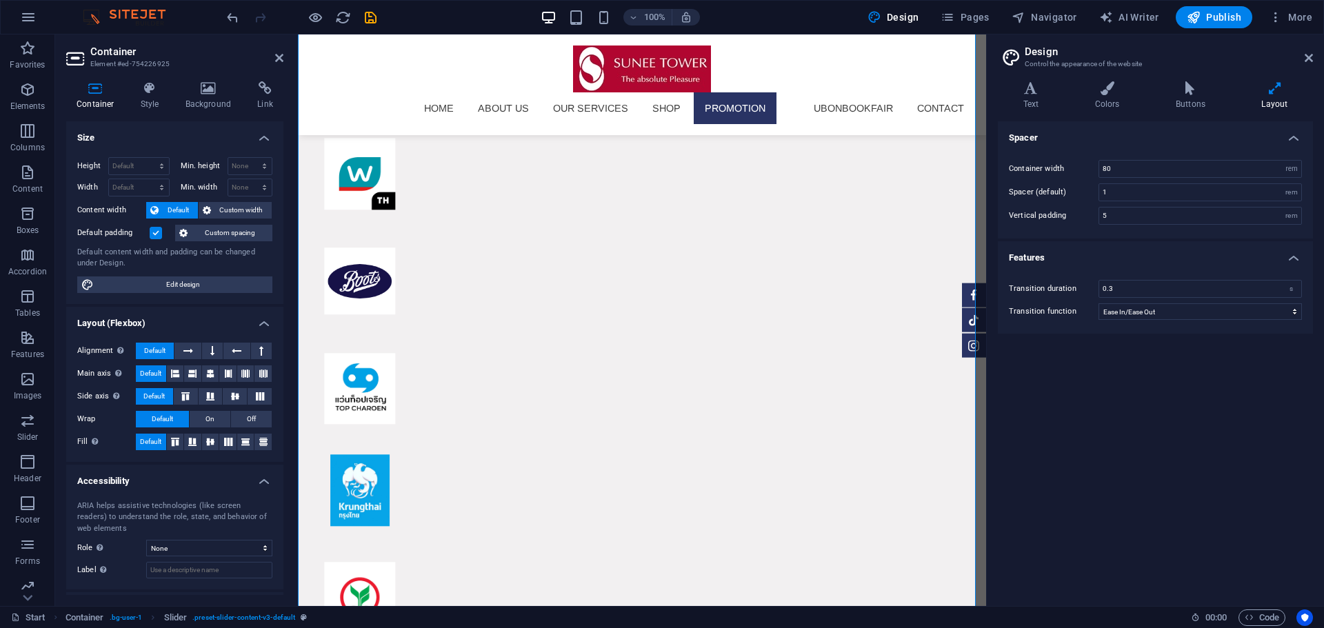
scroll to position [7468, 0]
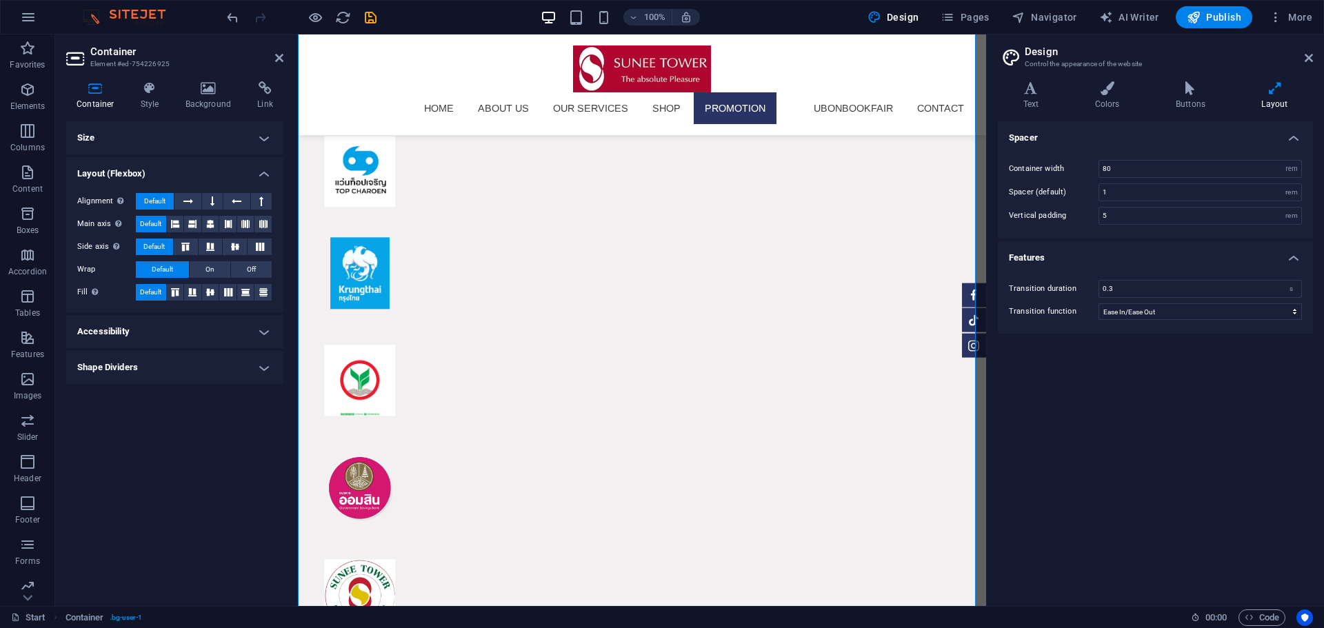
click at [243, 137] on h4 "Size" at bounding box center [174, 137] width 217 height 33
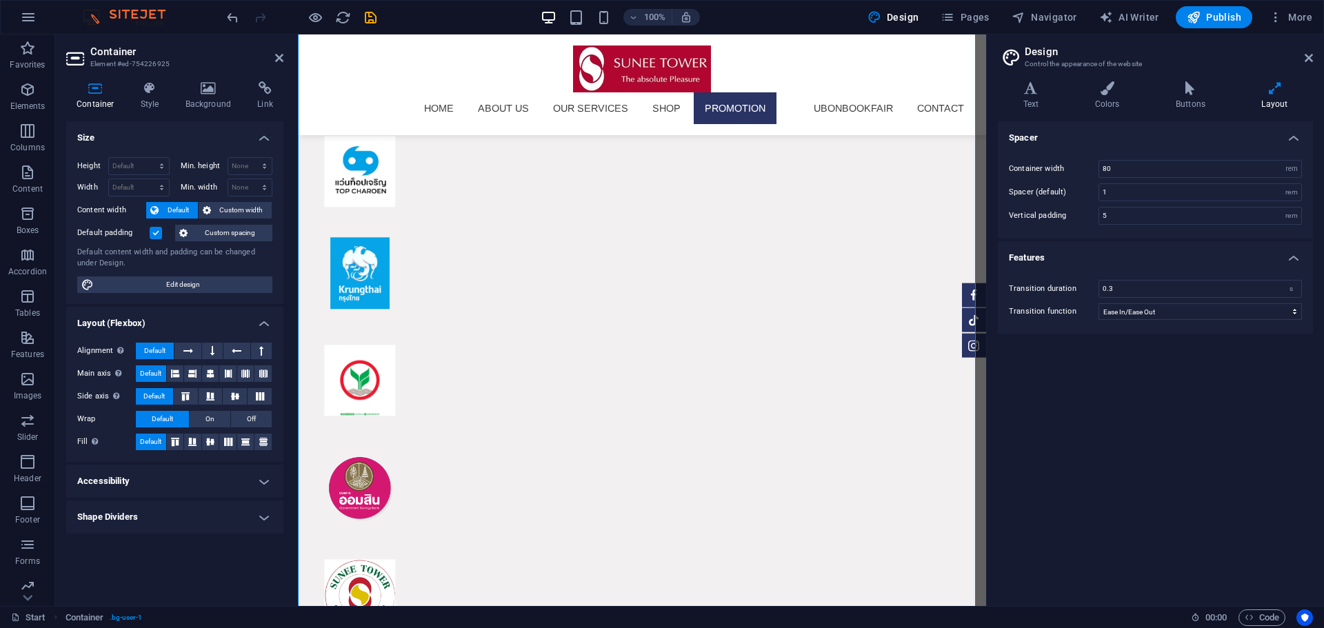
click at [243, 137] on h4 "Size" at bounding box center [174, 133] width 217 height 25
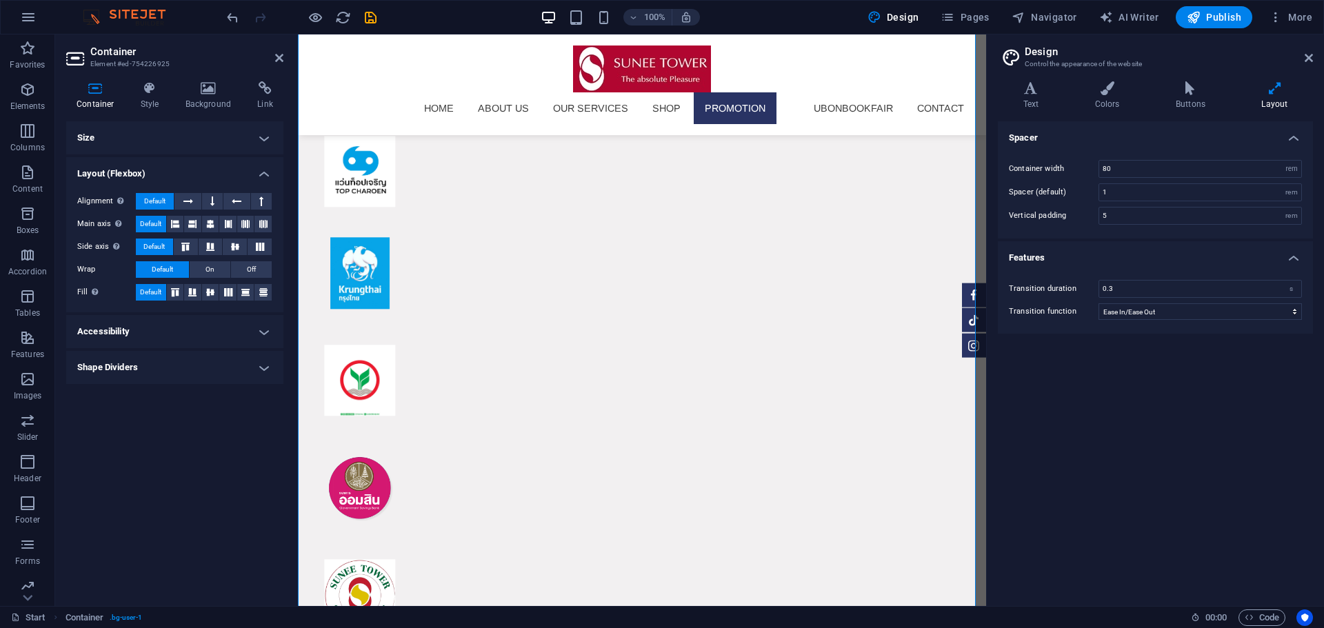
click at [195, 334] on h4 "Accessibility" at bounding box center [174, 331] width 217 height 33
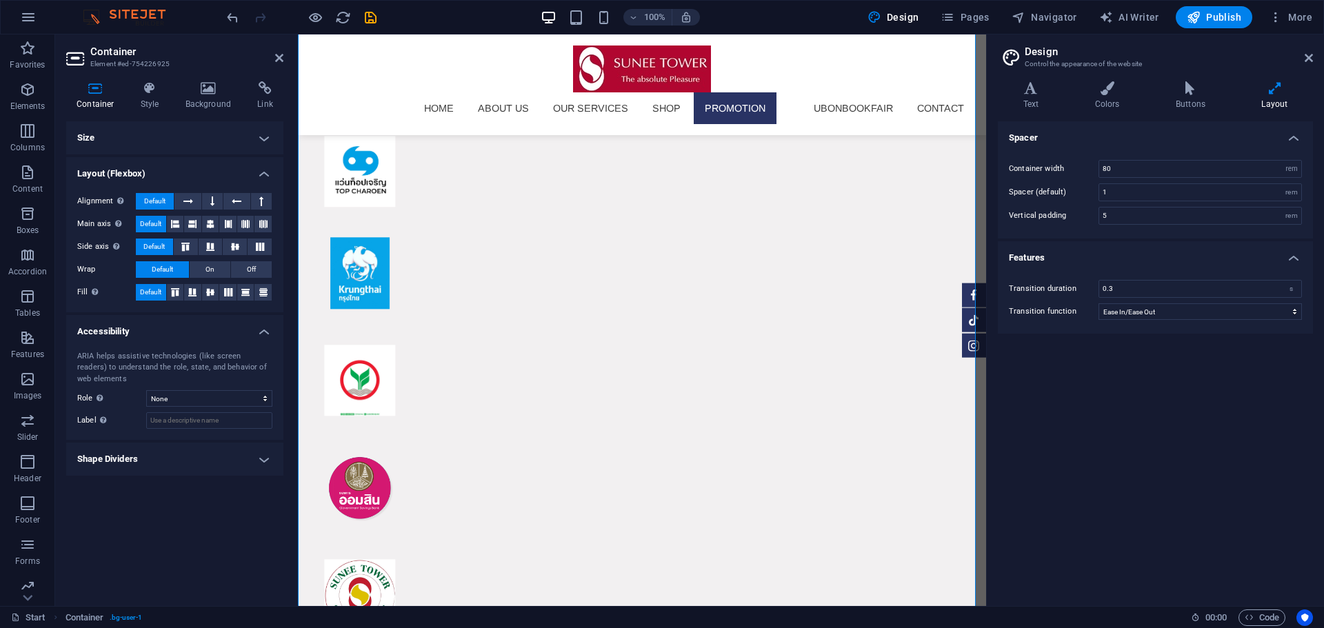
click at [195, 334] on h4 "Accessibility" at bounding box center [174, 327] width 217 height 25
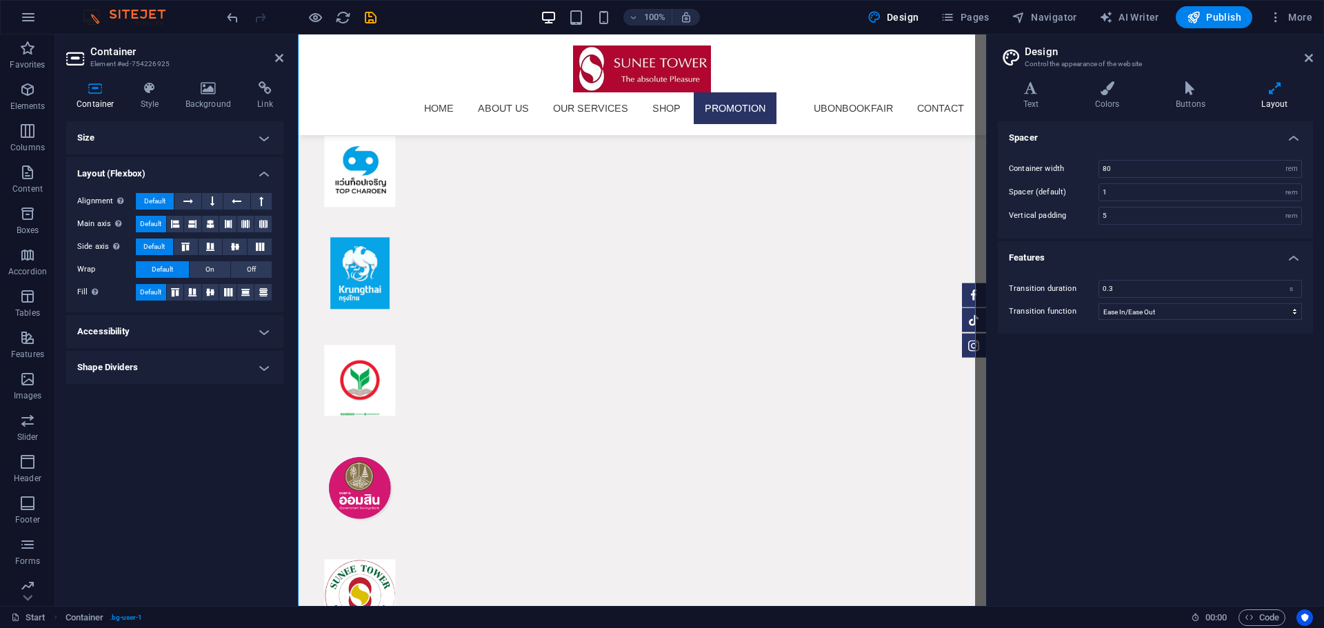
click at [181, 368] on h4 "Shape Dividers" at bounding box center [174, 367] width 217 height 33
click at [181, 368] on h4 "Shape Dividers" at bounding box center [174, 363] width 217 height 25
click at [181, 368] on h4 "Shape Dividers" at bounding box center [174, 367] width 217 height 33
click at [181, 368] on h4 "Shape Dividers" at bounding box center [174, 363] width 217 height 25
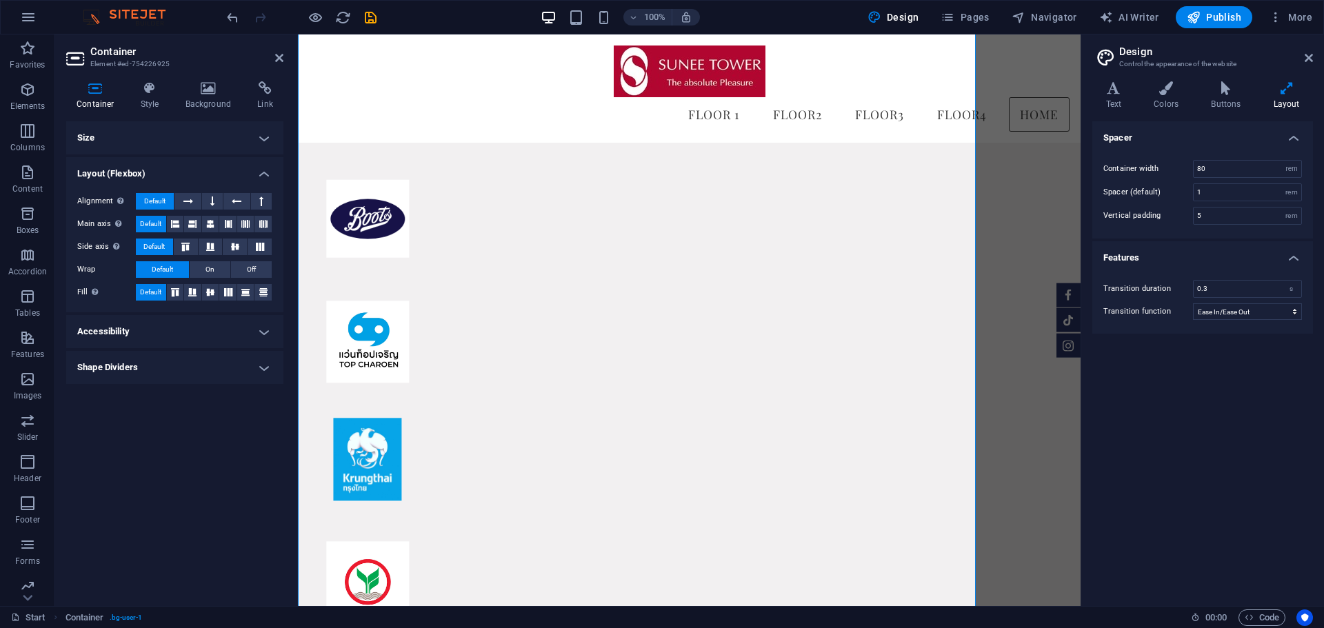
scroll to position [7539, 0]
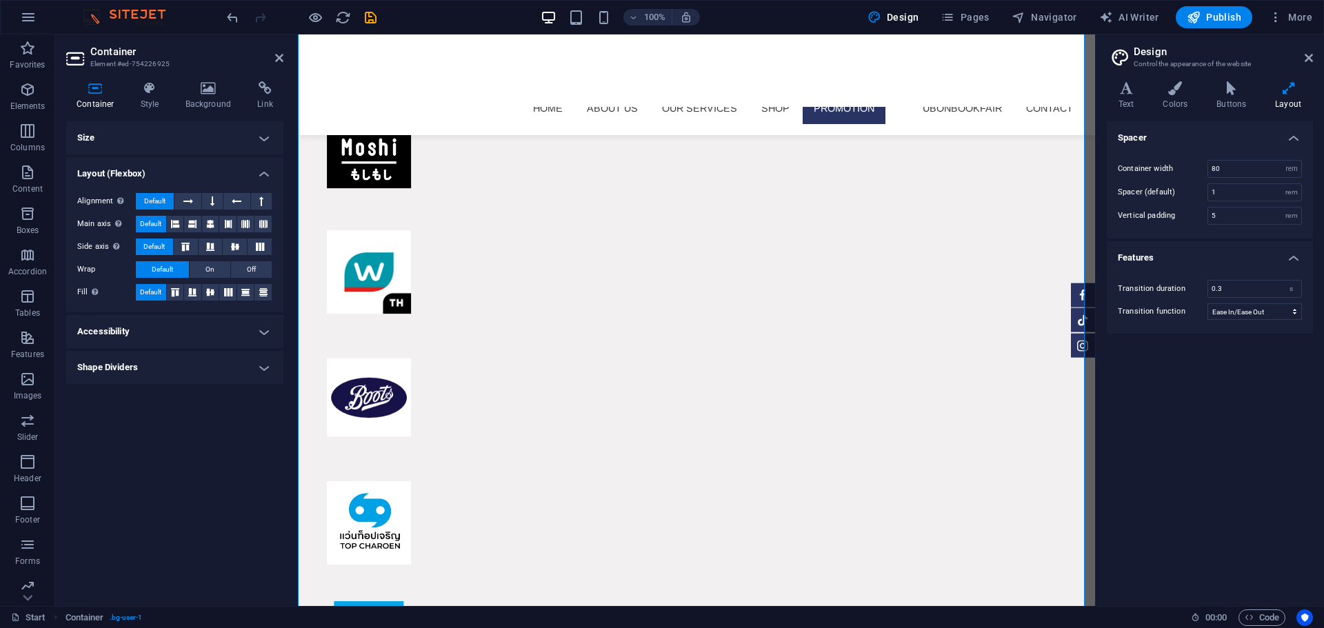
drag, startPoint x: 987, startPoint y: 326, endPoint x: 1095, endPoint y: 323, distance: 108.3
click at [1095, 323] on aside "Design Control the appearance of the website Variants Text Colors Buttons Layou…" at bounding box center [1209, 320] width 229 height 572
click at [381, 301] on icon at bounding box center [382, 303] width 8 height 14
select select "rem"
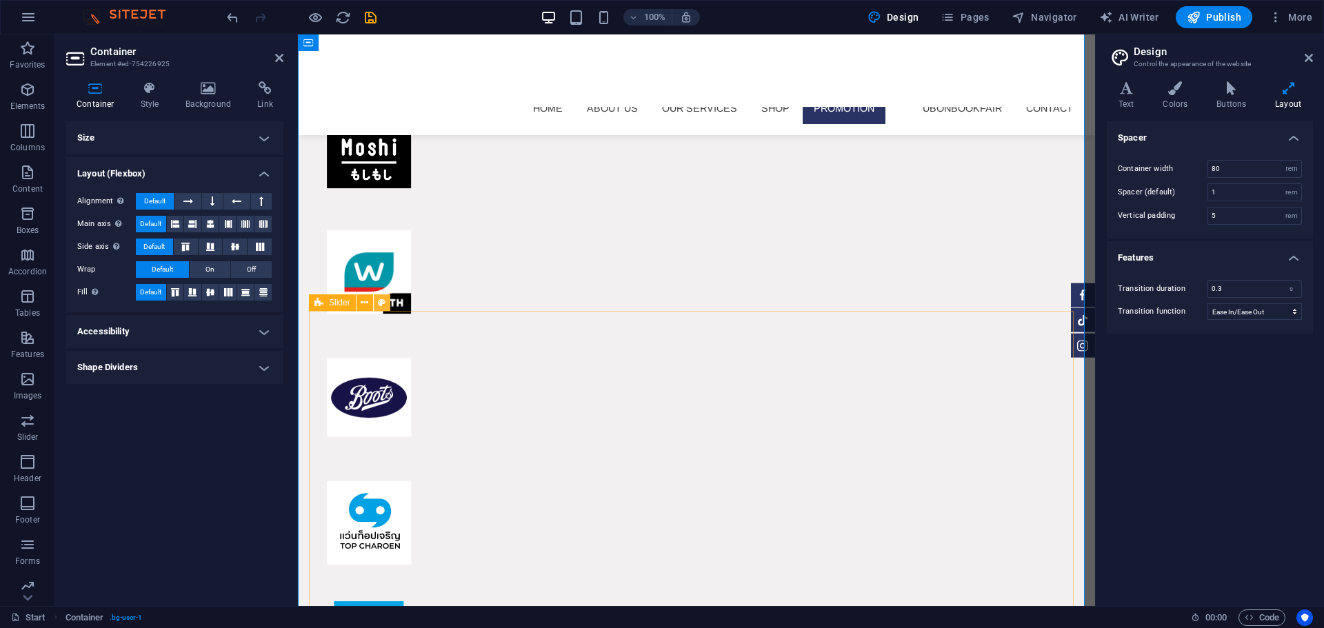
select select "px"
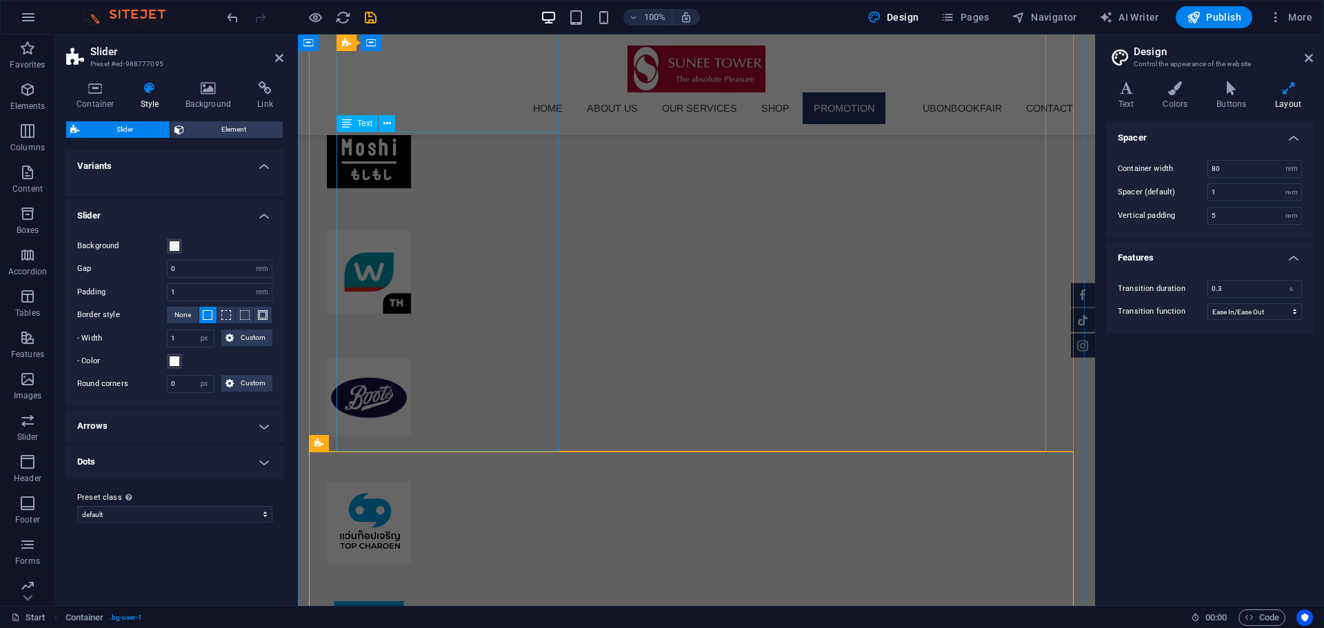
scroll to position [7398, 0]
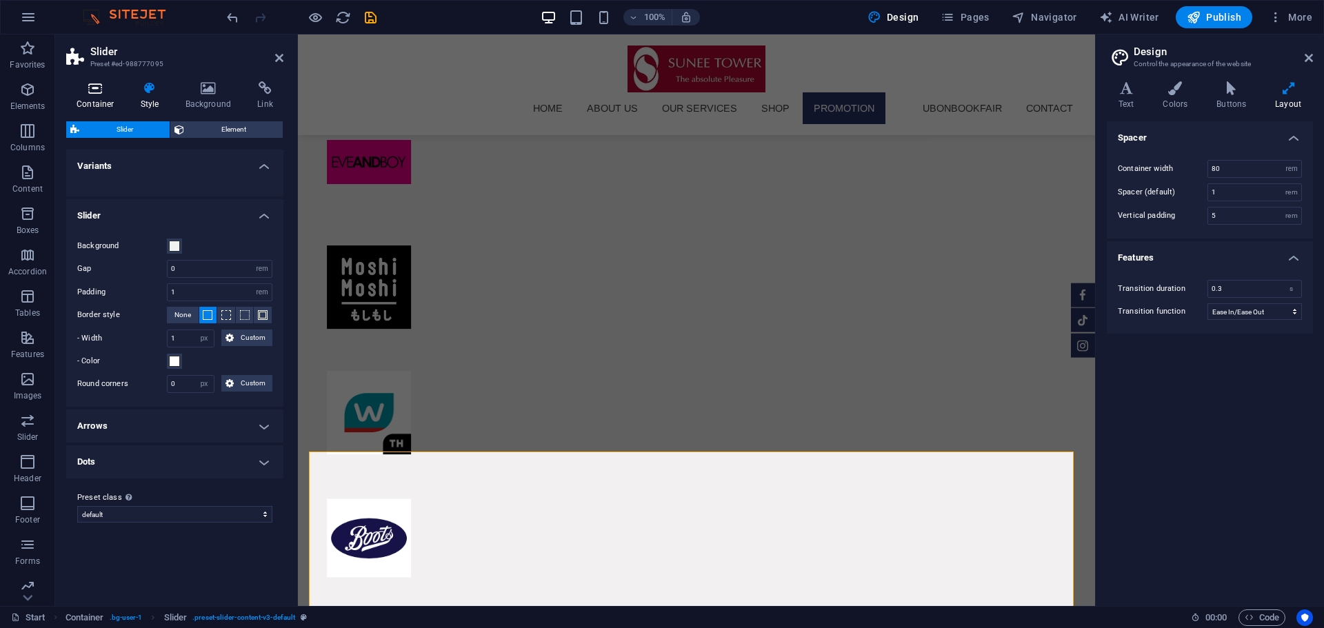
click at [107, 95] on h4 "Container" at bounding box center [98, 95] width 64 height 29
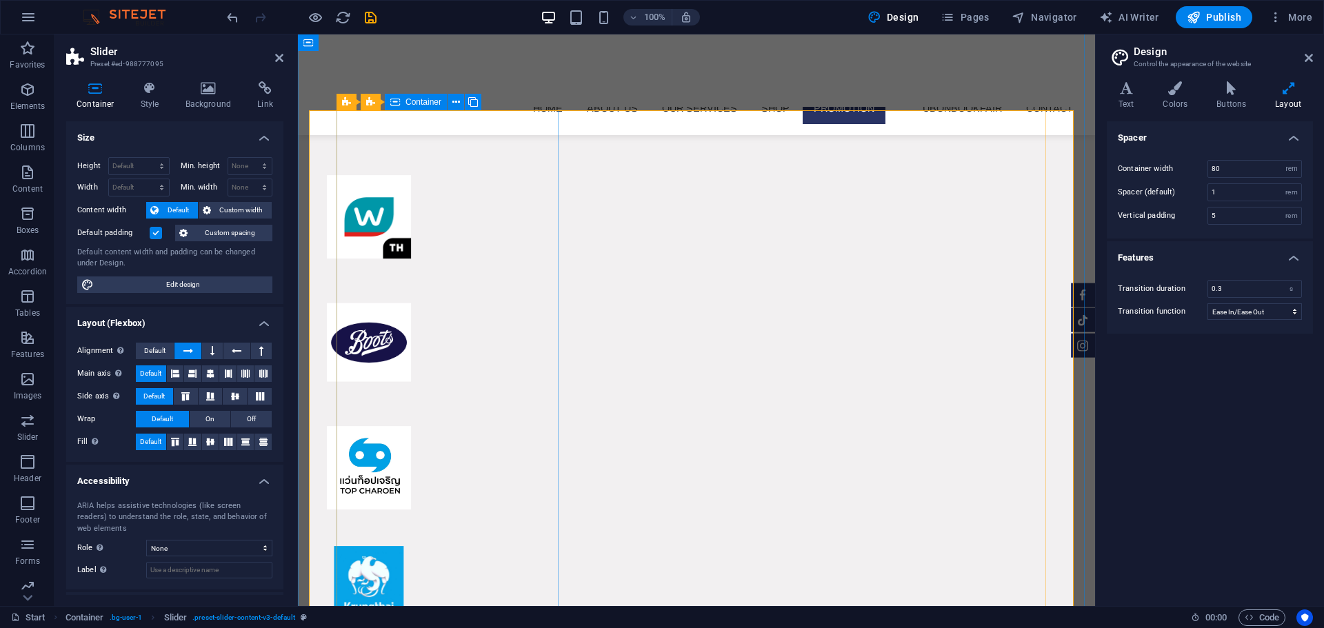
scroll to position [7739, 0]
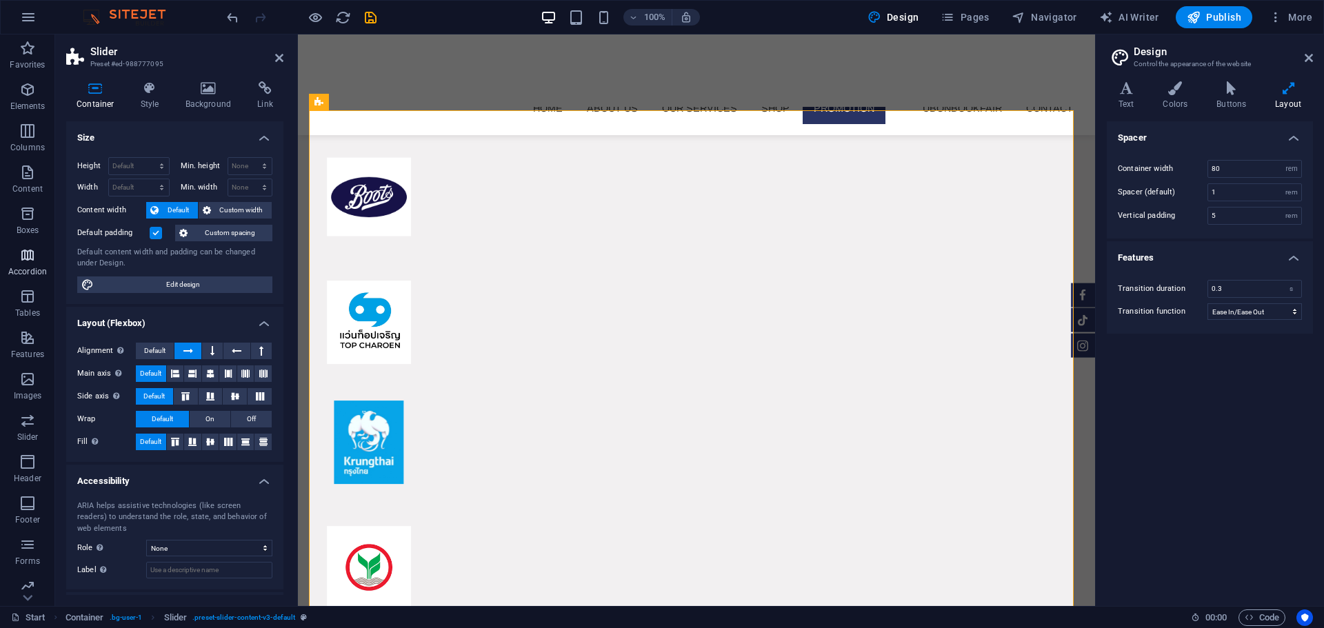
click at [30, 263] on span "Accordion" at bounding box center [27, 263] width 55 height 33
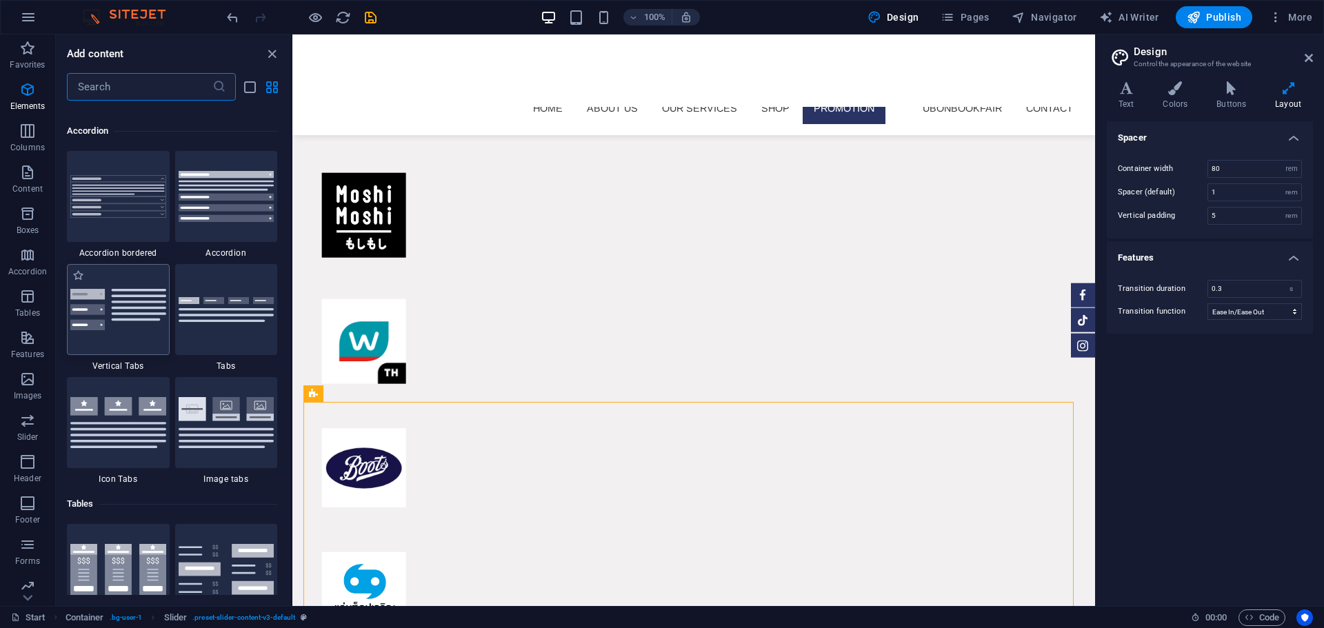
scroll to position [4404, 0]
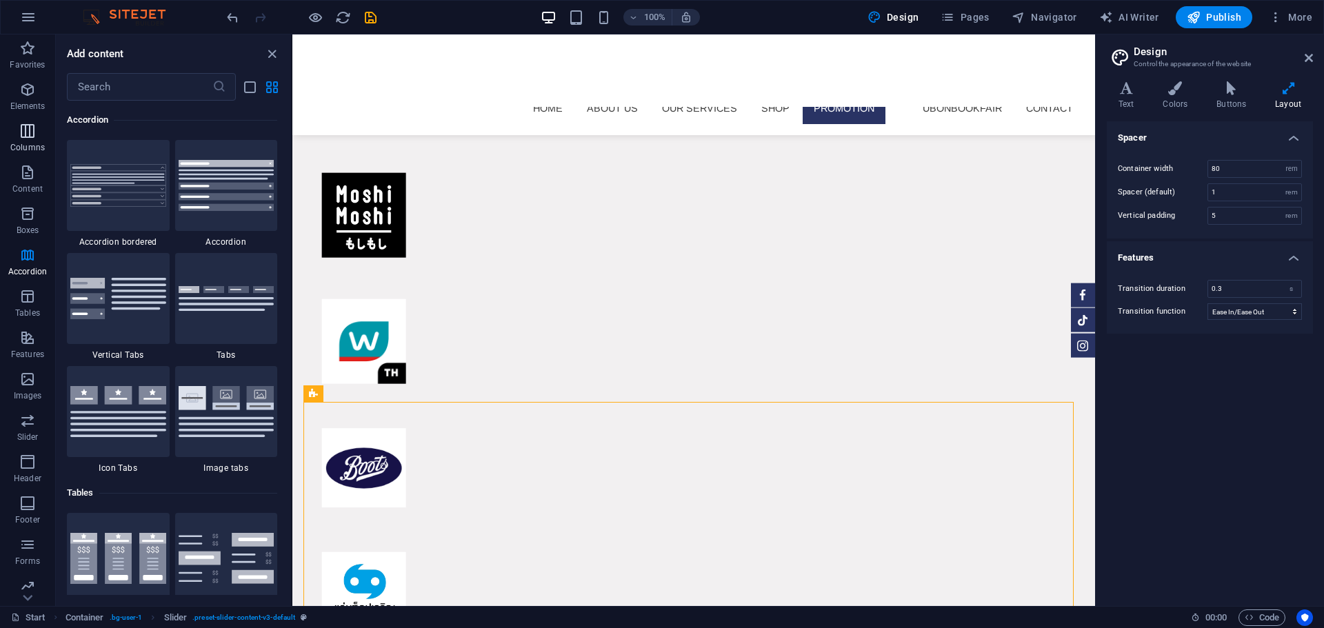
click at [29, 135] on icon "button" at bounding box center [27, 131] width 17 height 17
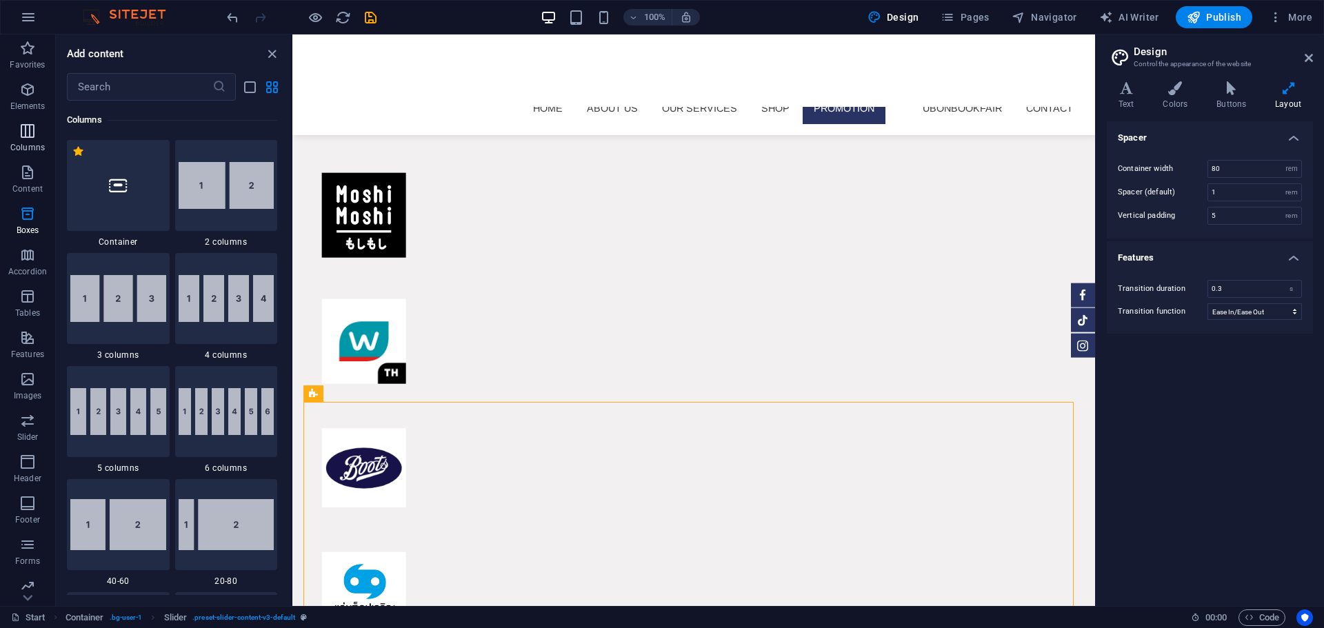
scroll to position [683, 0]
click at [244, 290] on img at bounding box center [227, 298] width 96 height 47
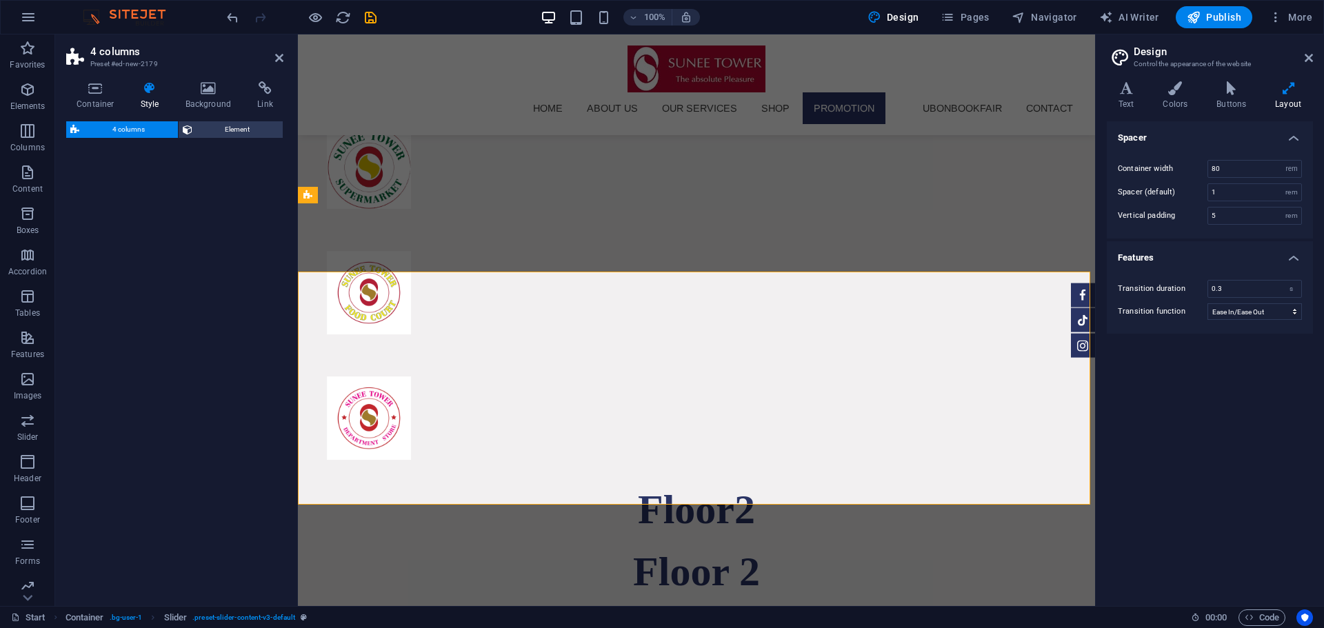
select select "rem"
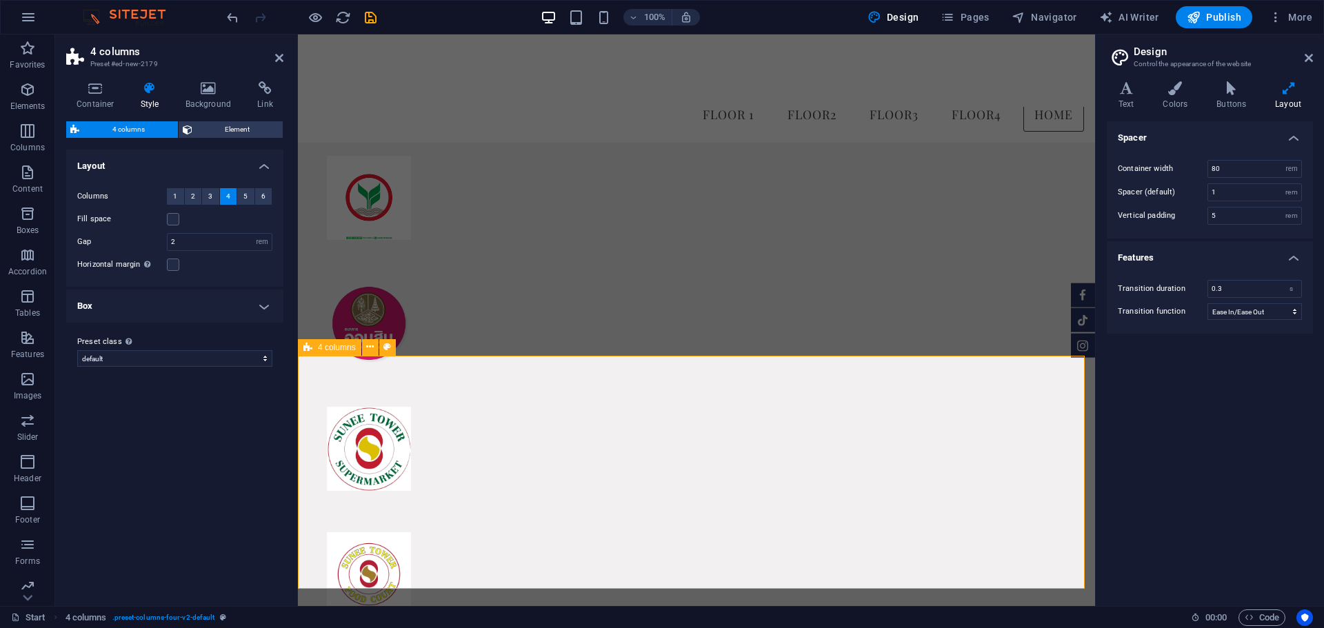
scroll to position [8050, 0]
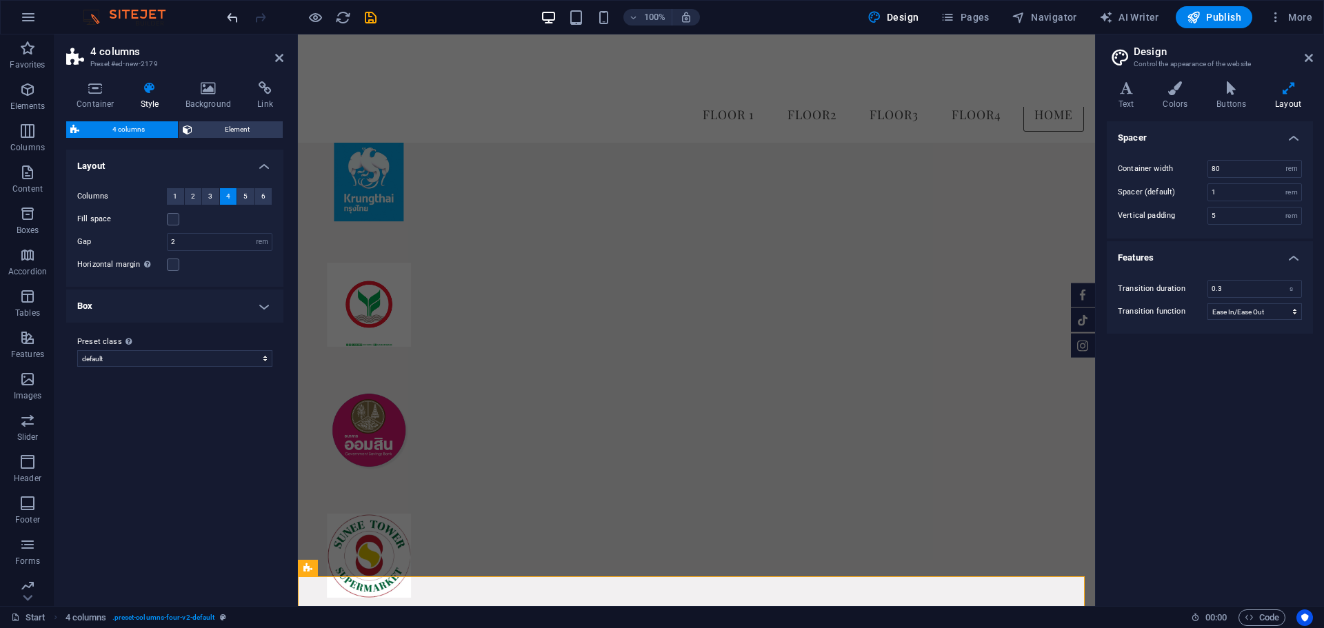
drag, startPoint x: 230, startPoint y: 12, endPoint x: 9, endPoint y: 1, distance: 221.7
click at [230, 12] on icon "undo" at bounding box center [233, 18] width 16 height 16
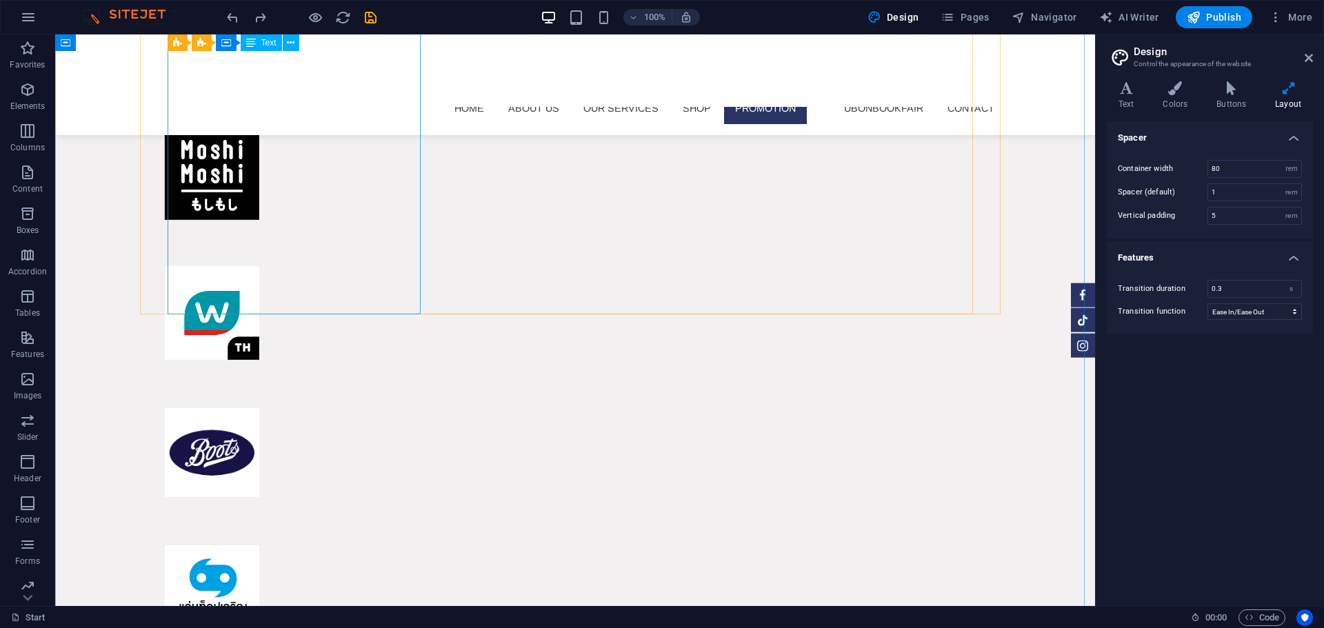
scroll to position [7996, 0]
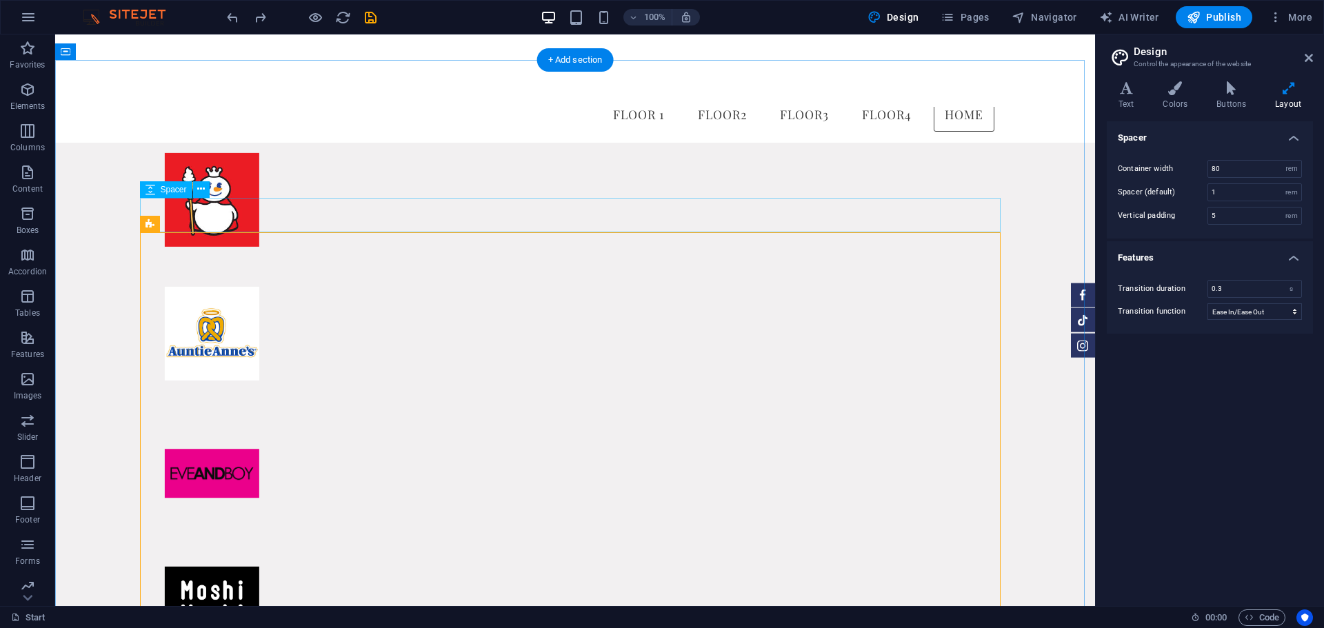
scroll to position [7630, 0]
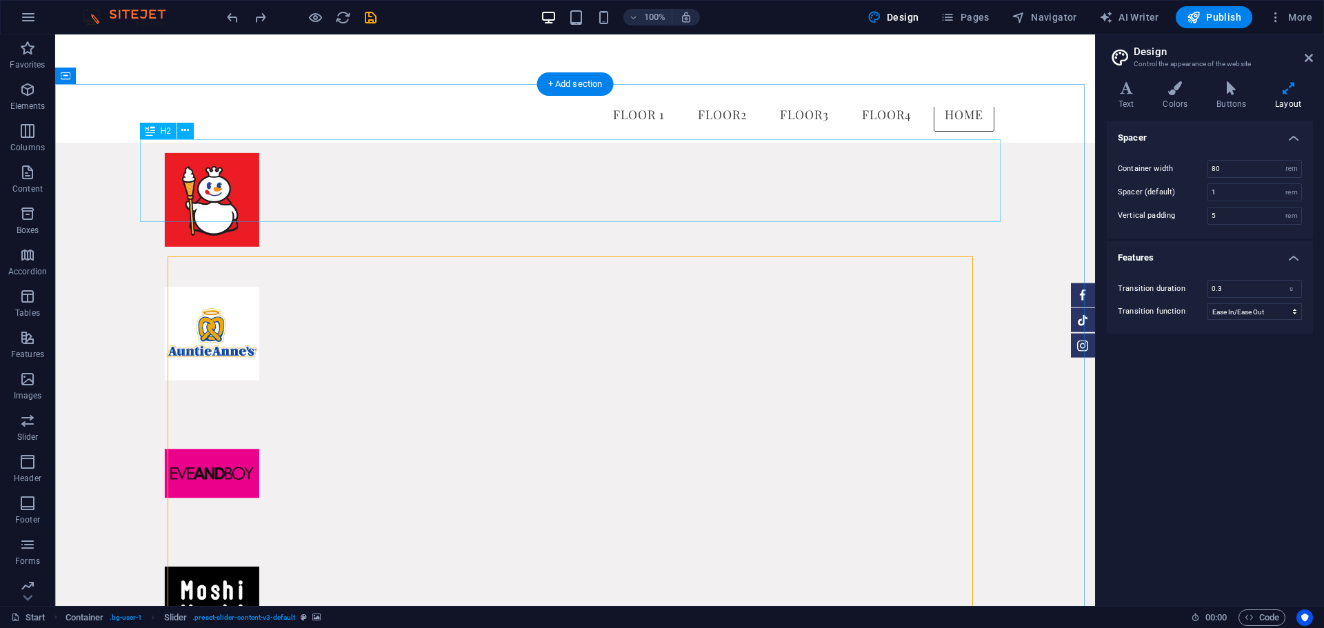
scroll to position [7727, 0]
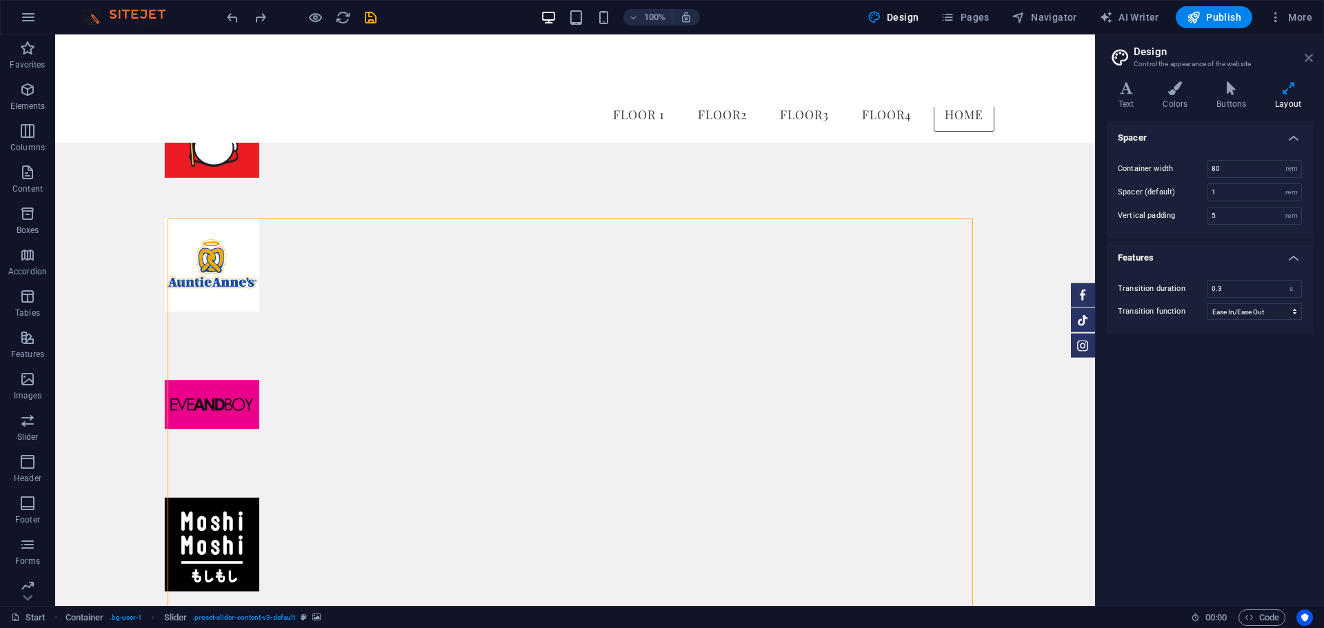
drag, startPoint x: 1305, startPoint y: 55, endPoint x: 1246, endPoint y: 39, distance: 60.9
click at [1305, 55] on icon at bounding box center [1309, 57] width 8 height 11
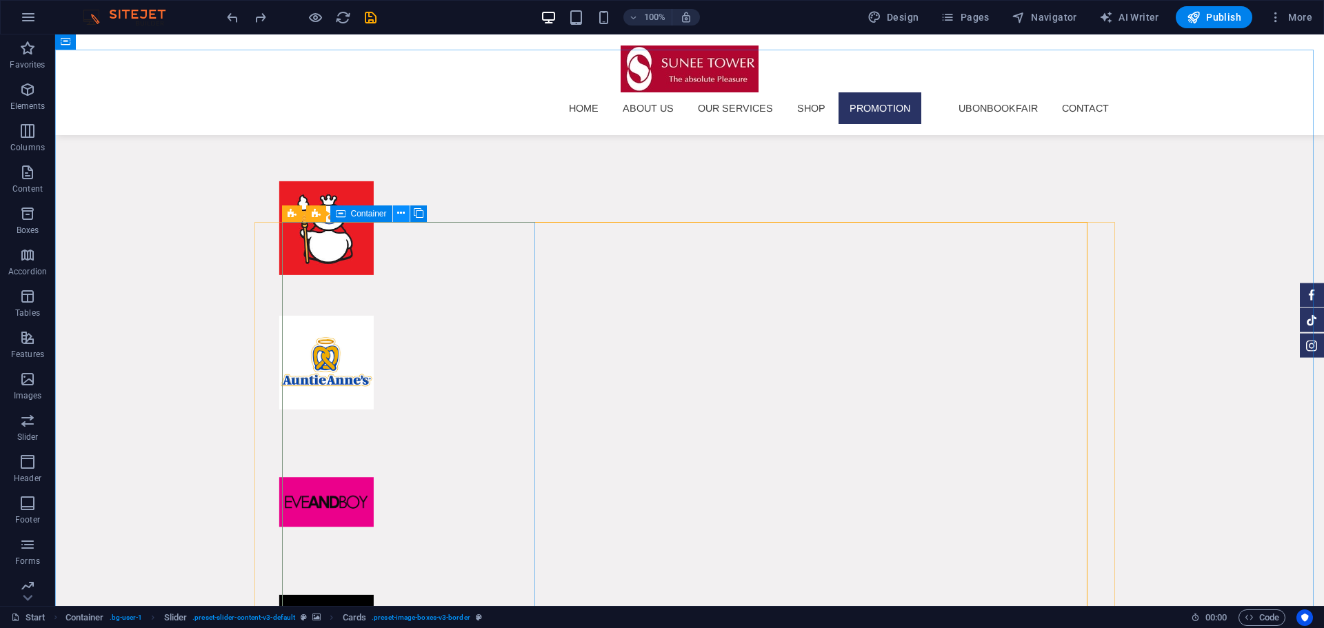
click at [399, 213] on icon at bounding box center [401, 213] width 8 height 14
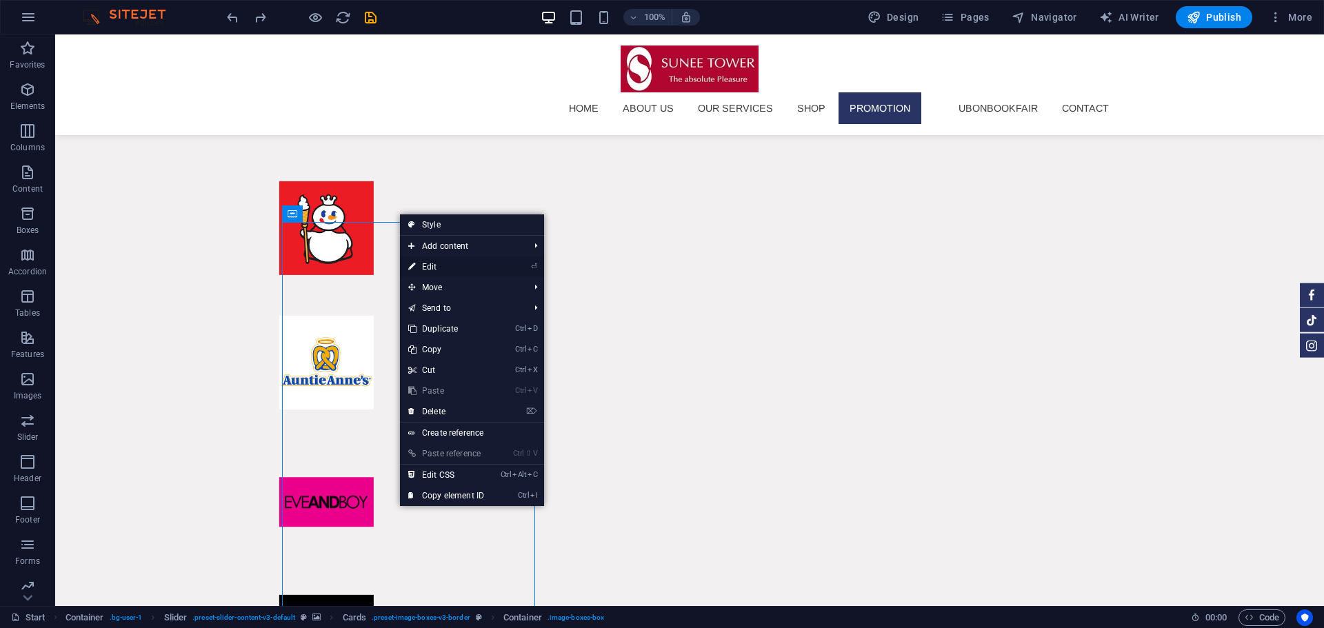
click at [428, 268] on link "⏎ Edit" at bounding box center [446, 267] width 92 height 21
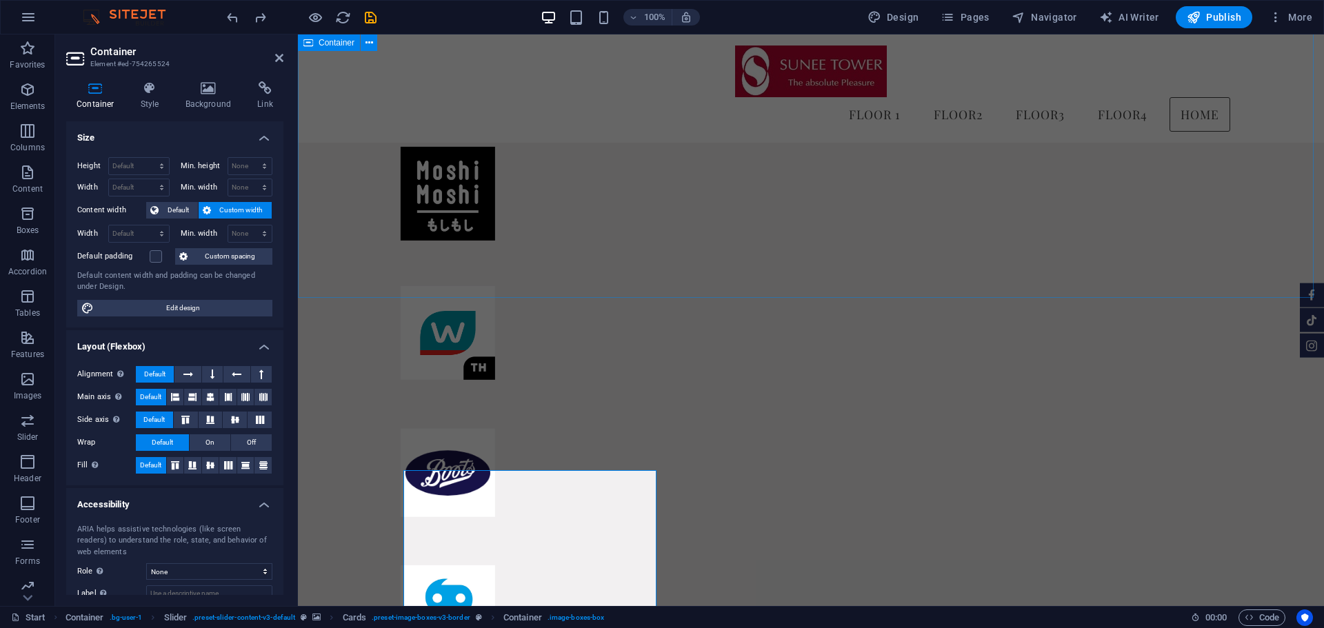
scroll to position [7388, 0]
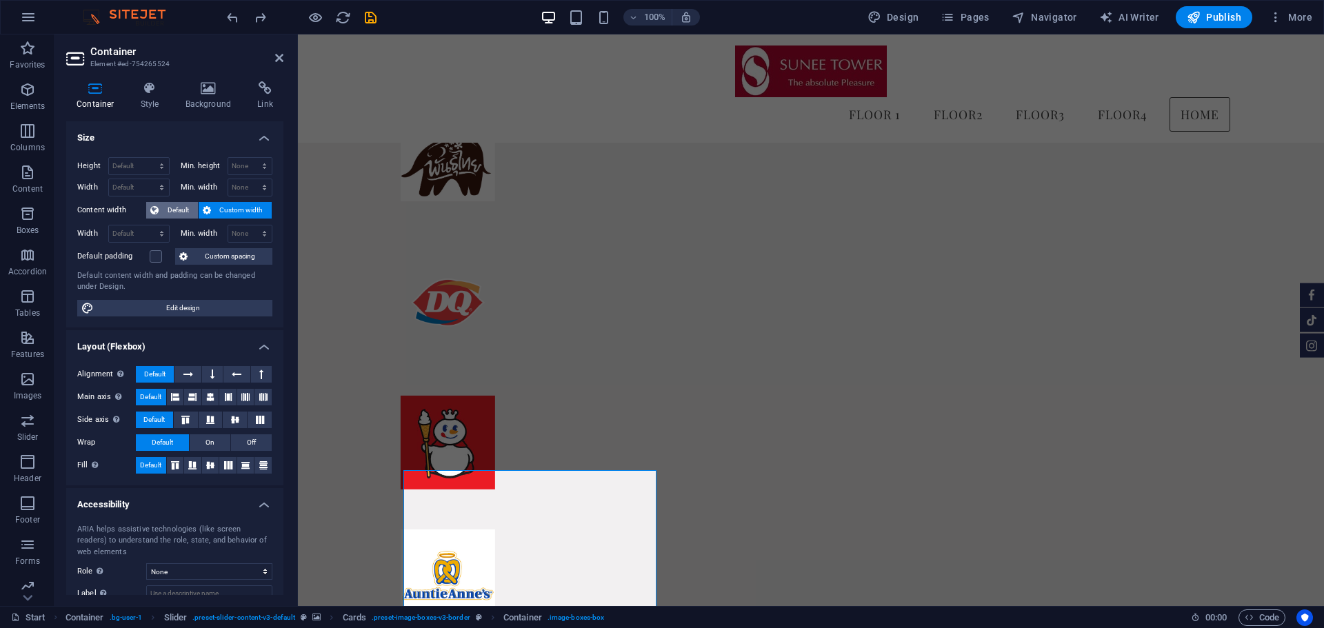
click at [177, 212] on span "Default" at bounding box center [178, 210] width 31 height 17
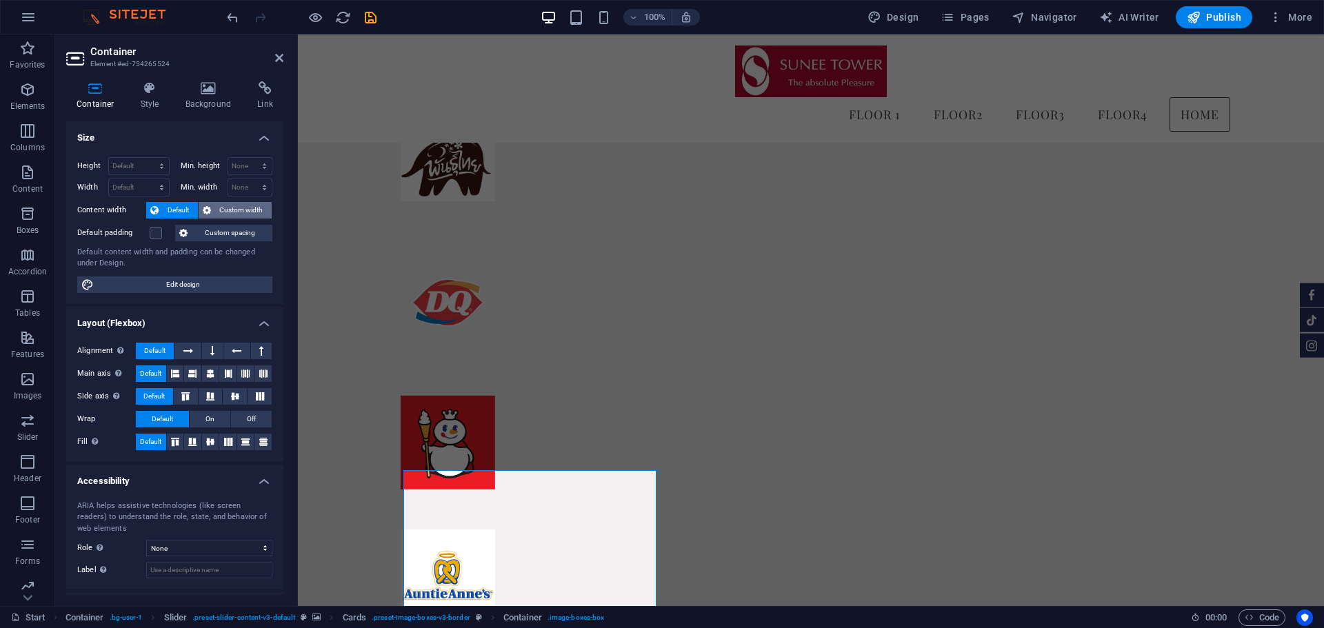
click at [221, 208] on span "Custom width" at bounding box center [241, 210] width 53 height 17
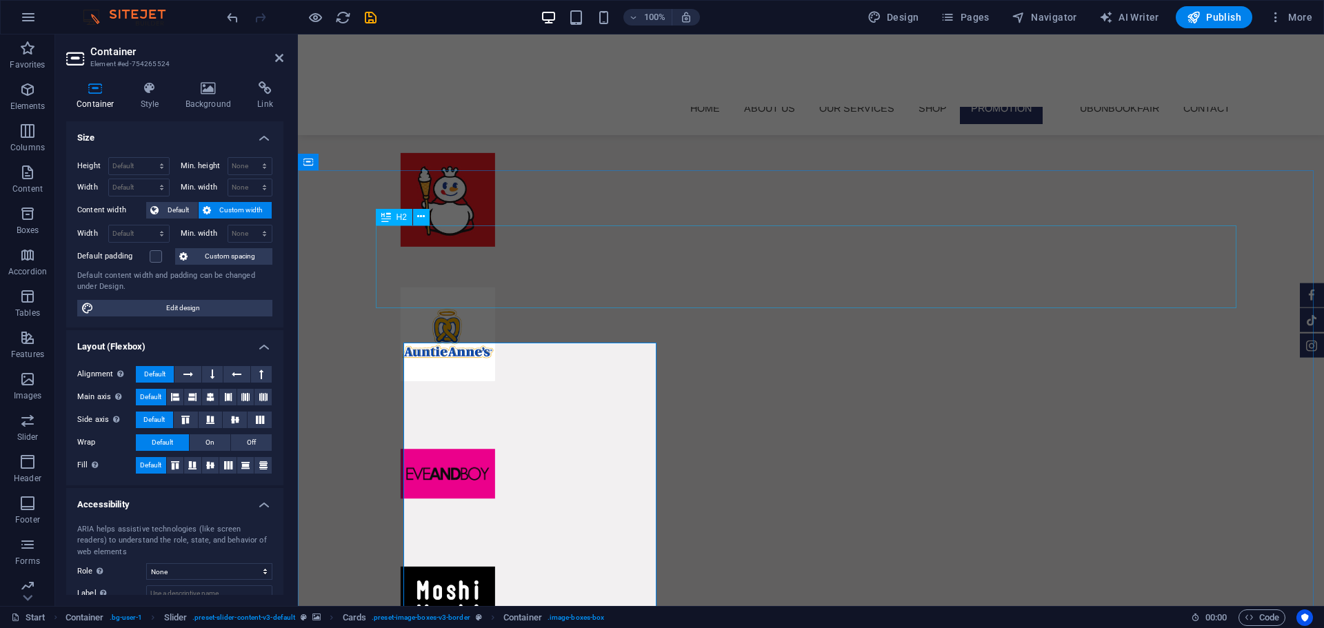
scroll to position [7941, 0]
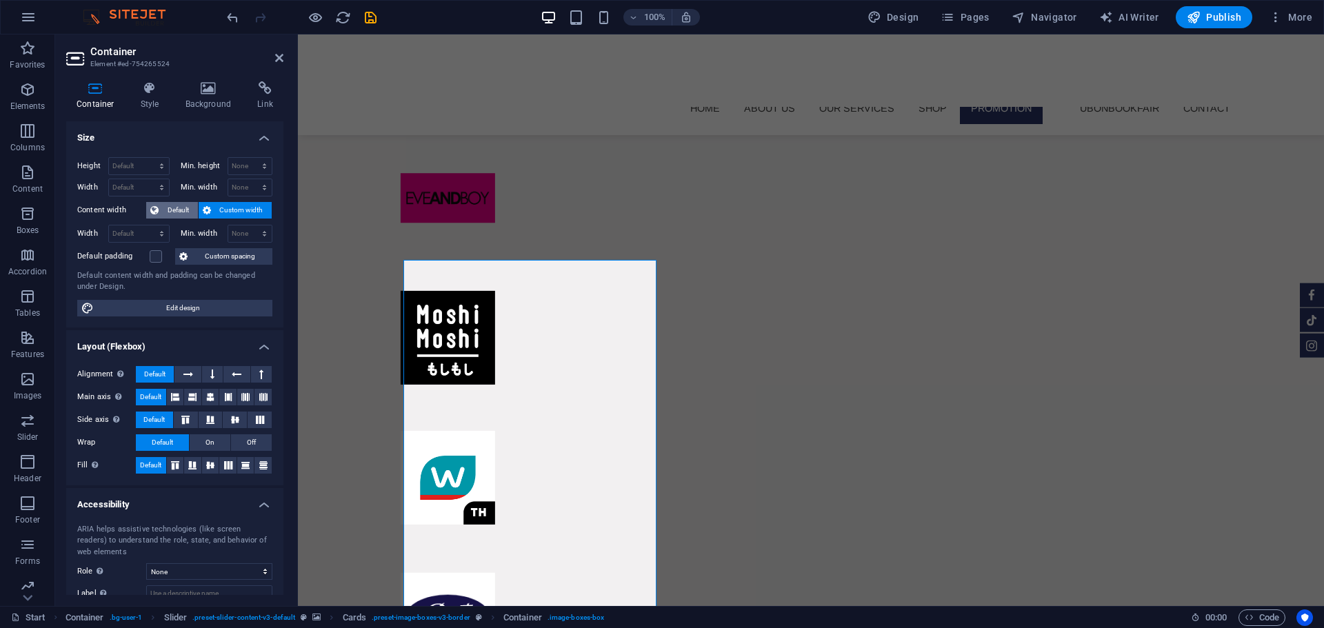
click at [177, 210] on span "Default" at bounding box center [178, 210] width 31 height 17
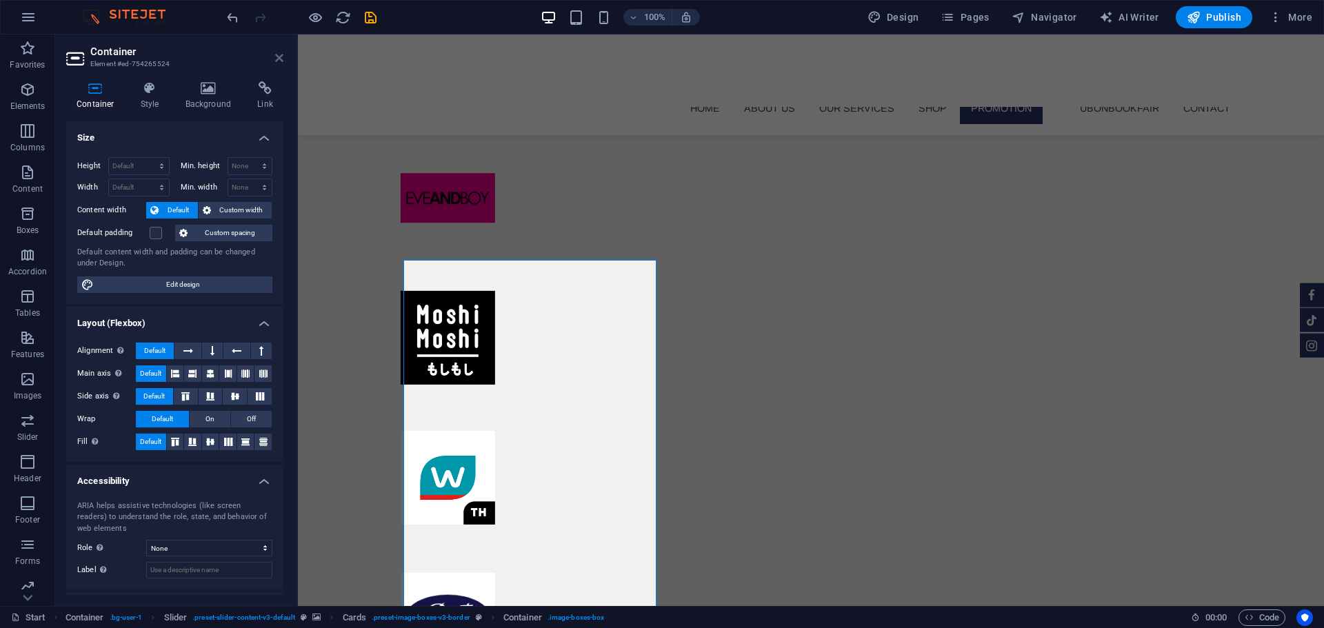
click at [278, 59] on icon at bounding box center [279, 57] width 8 height 11
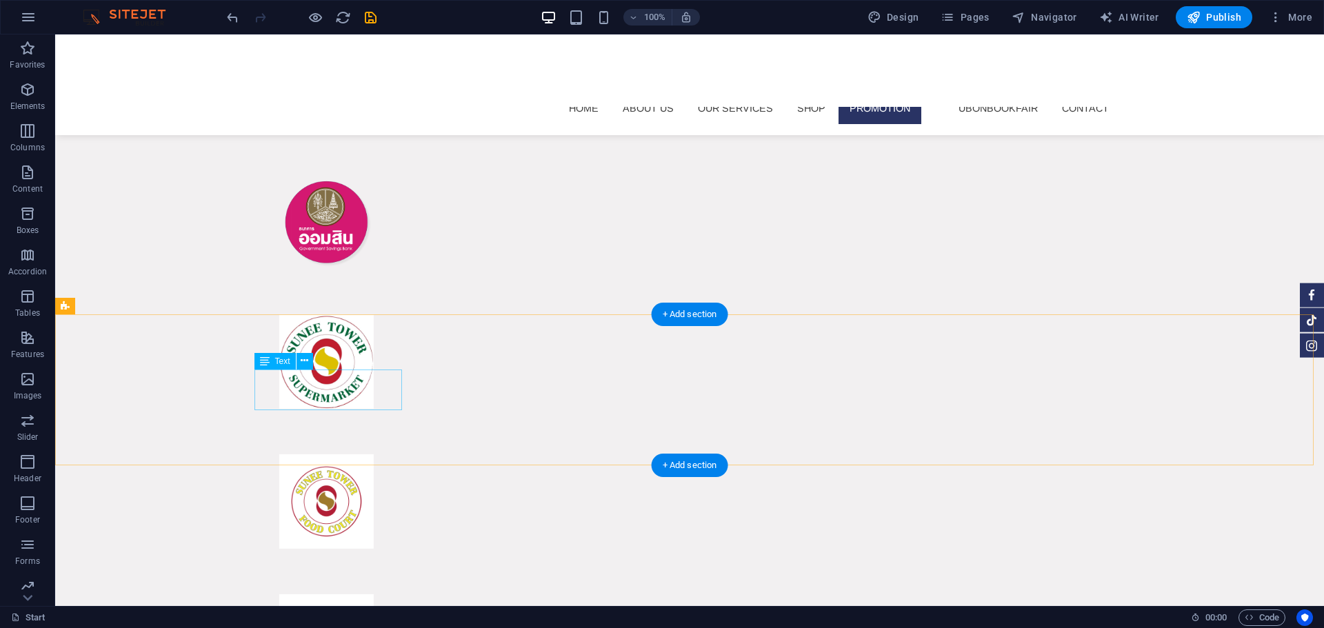
scroll to position [9518, 0]
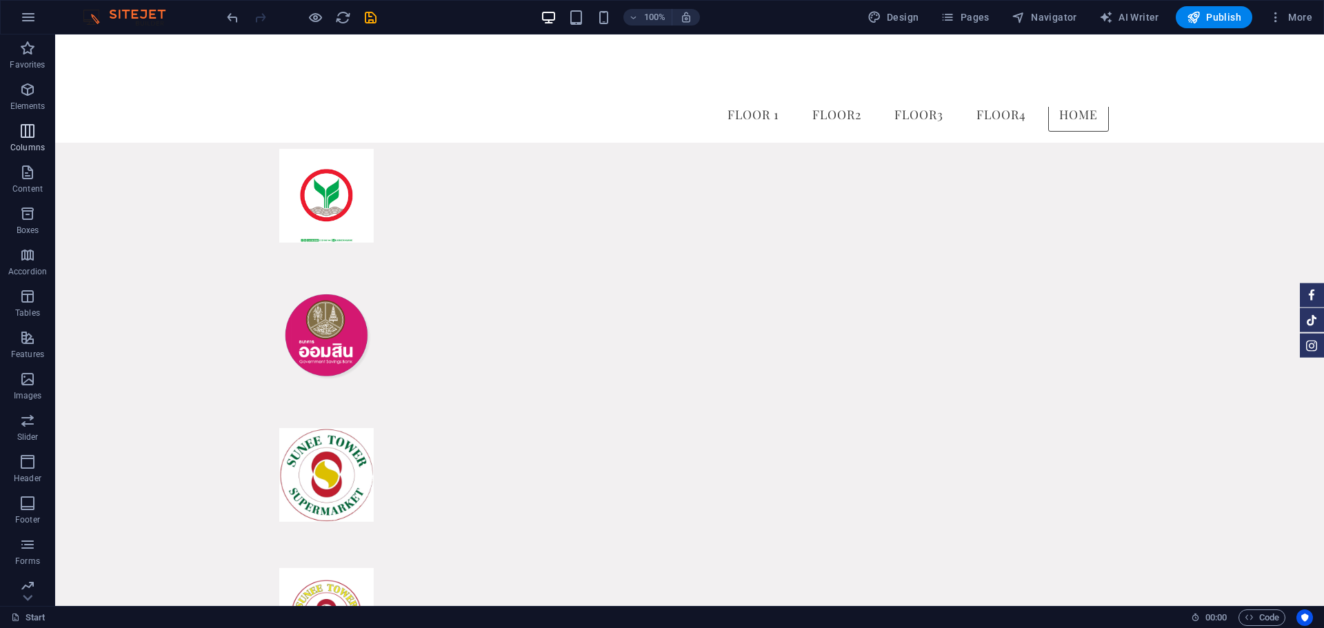
click at [30, 130] on icon "button" at bounding box center [27, 131] width 17 height 17
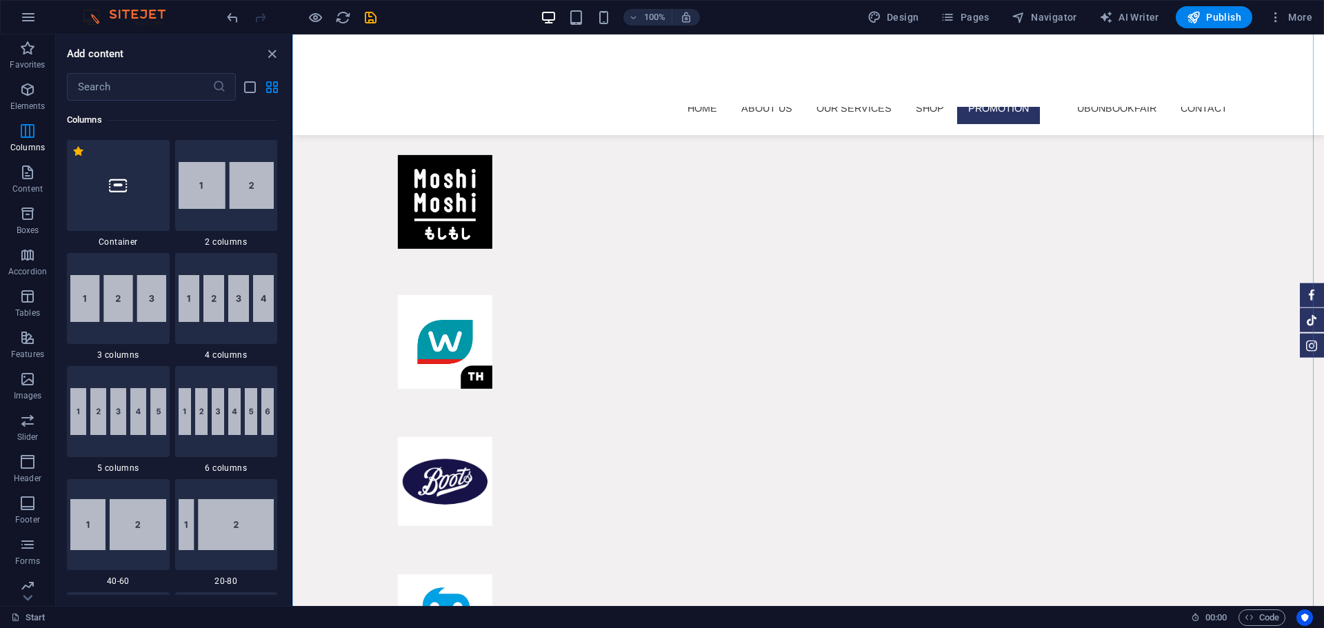
scroll to position [8154, 0]
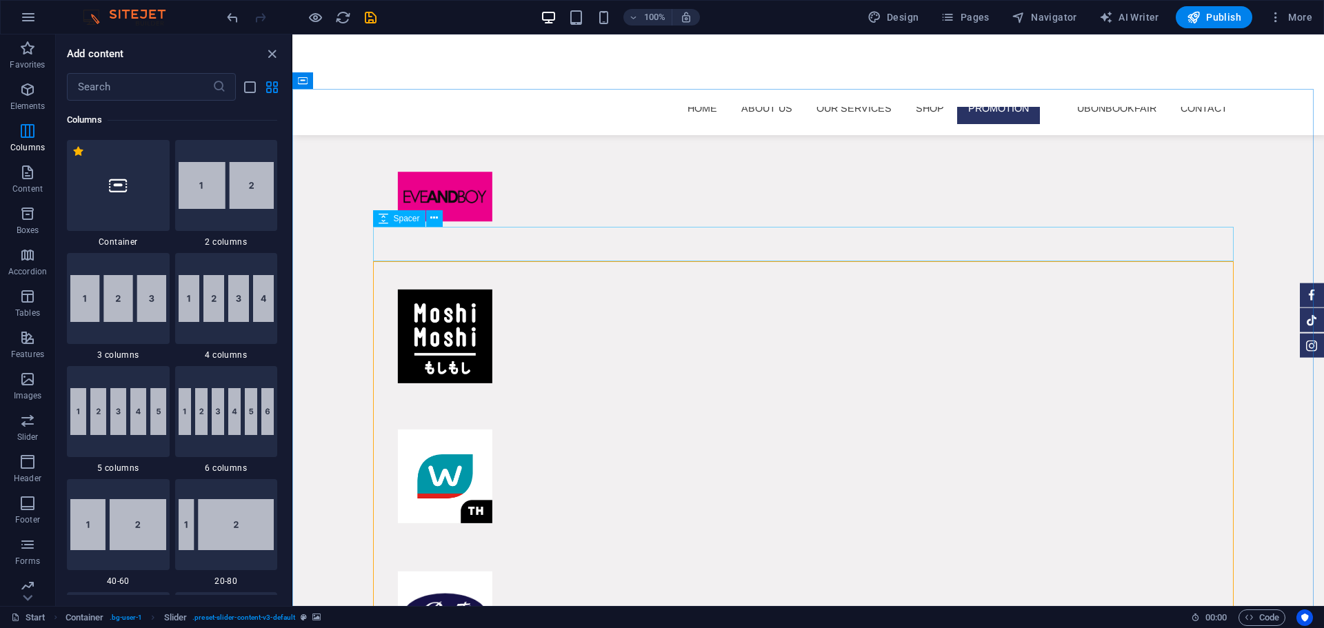
scroll to position [7951, 0]
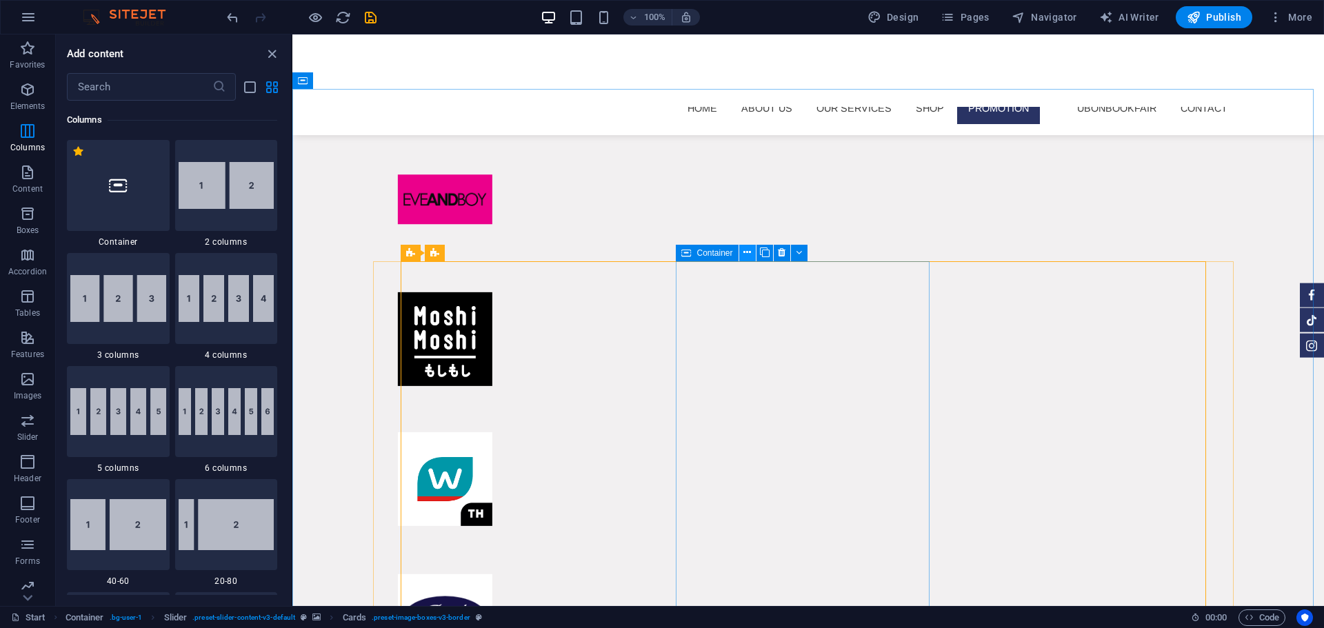
click at [753, 252] on button at bounding box center [747, 253] width 17 height 17
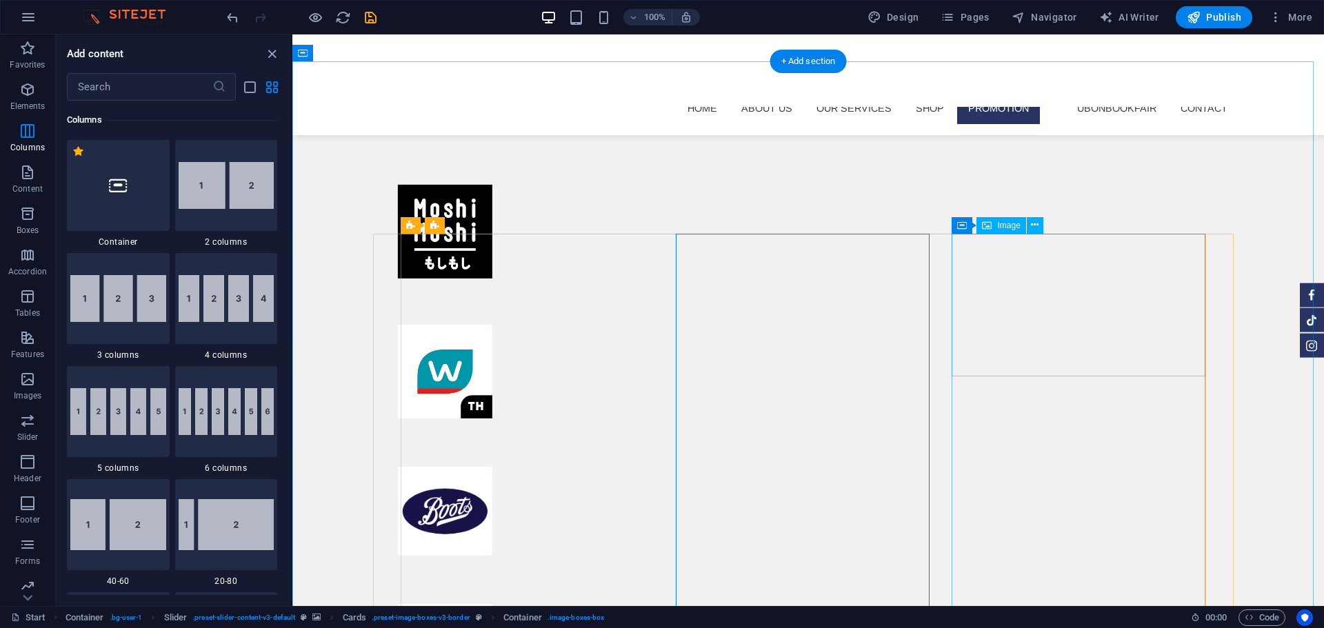
scroll to position [7962, 0]
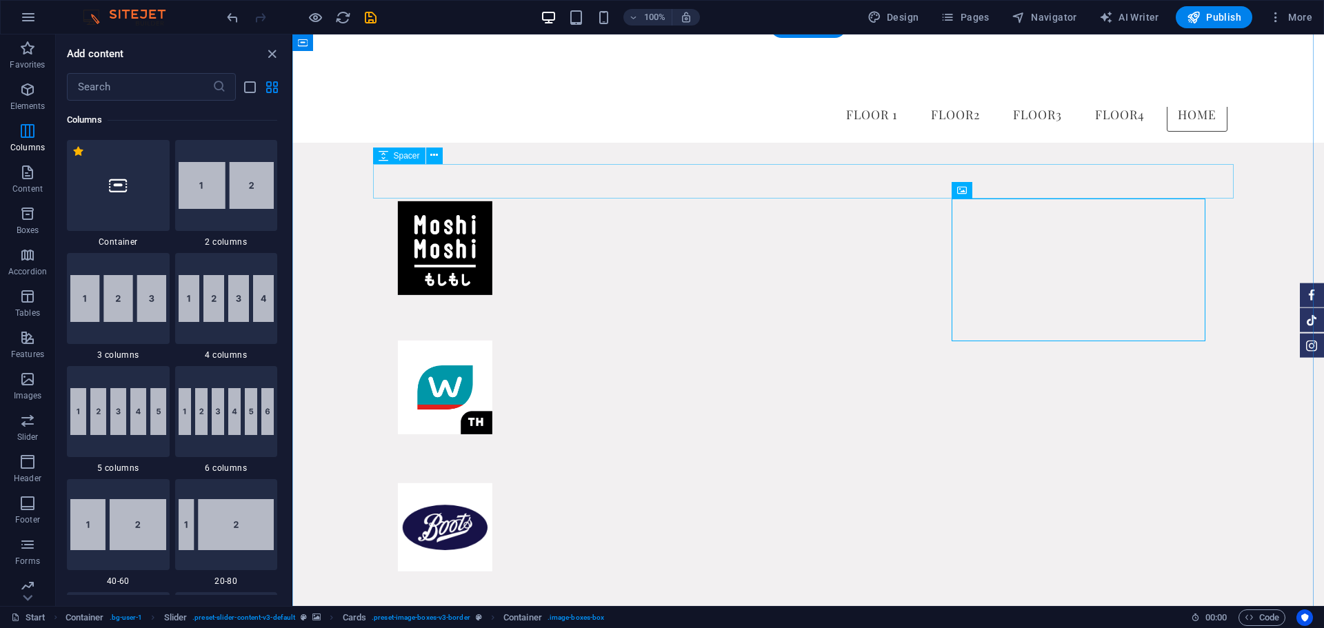
scroll to position [7979, 0]
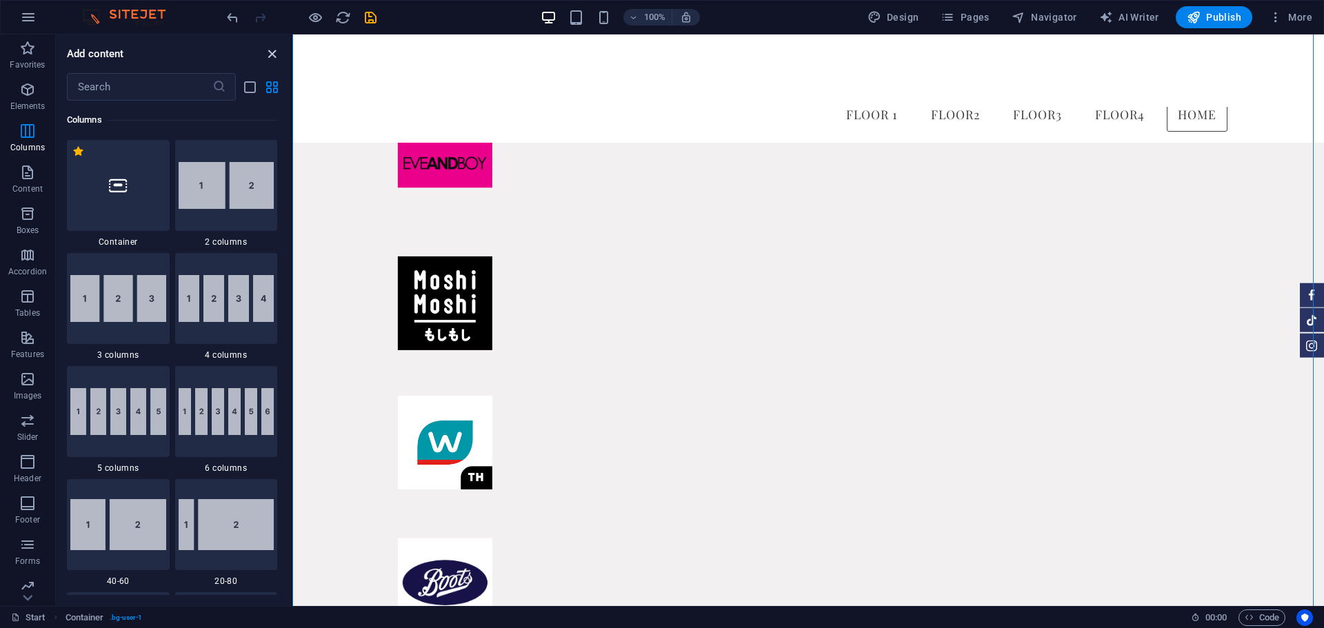
click at [274, 51] on icon "close panel" at bounding box center [272, 54] width 16 height 16
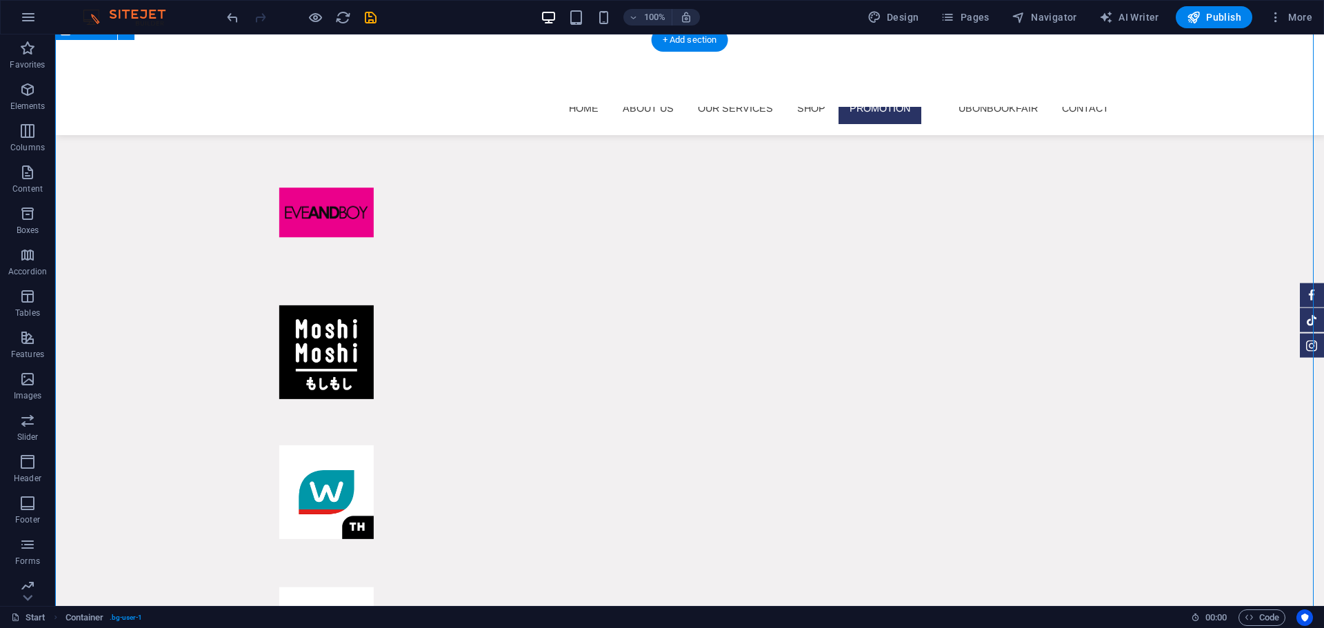
scroll to position [8475, 0]
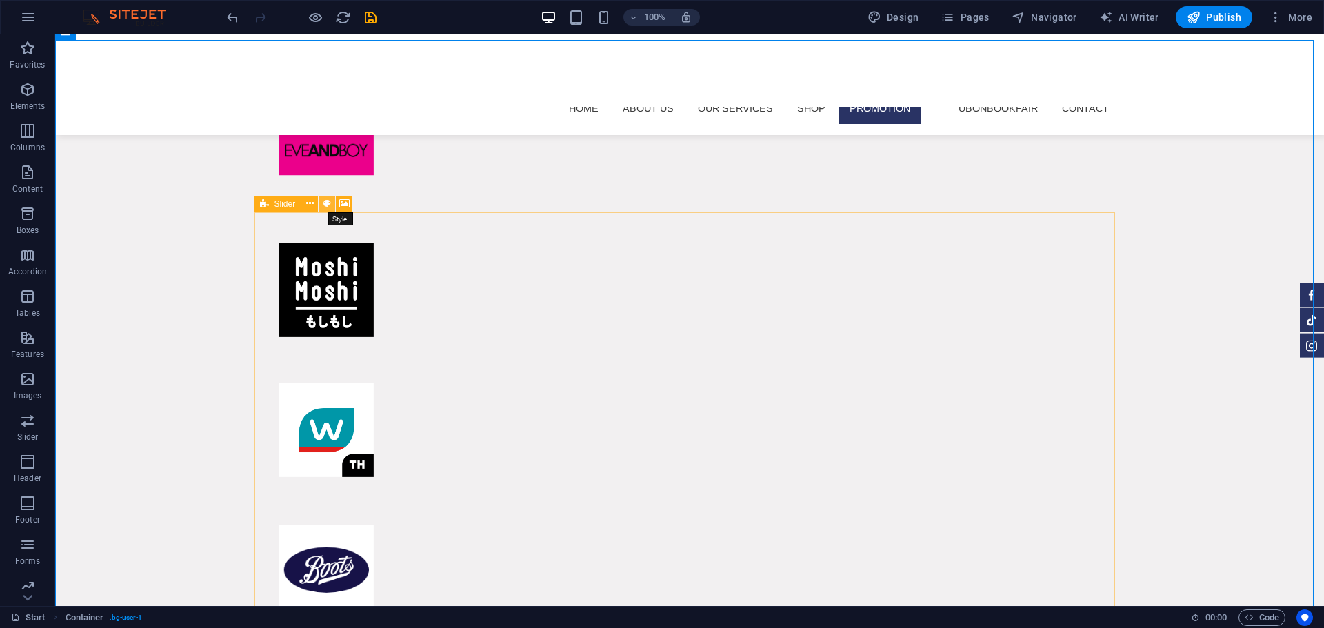
click at [321, 204] on button at bounding box center [327, 204] width 17 height 17
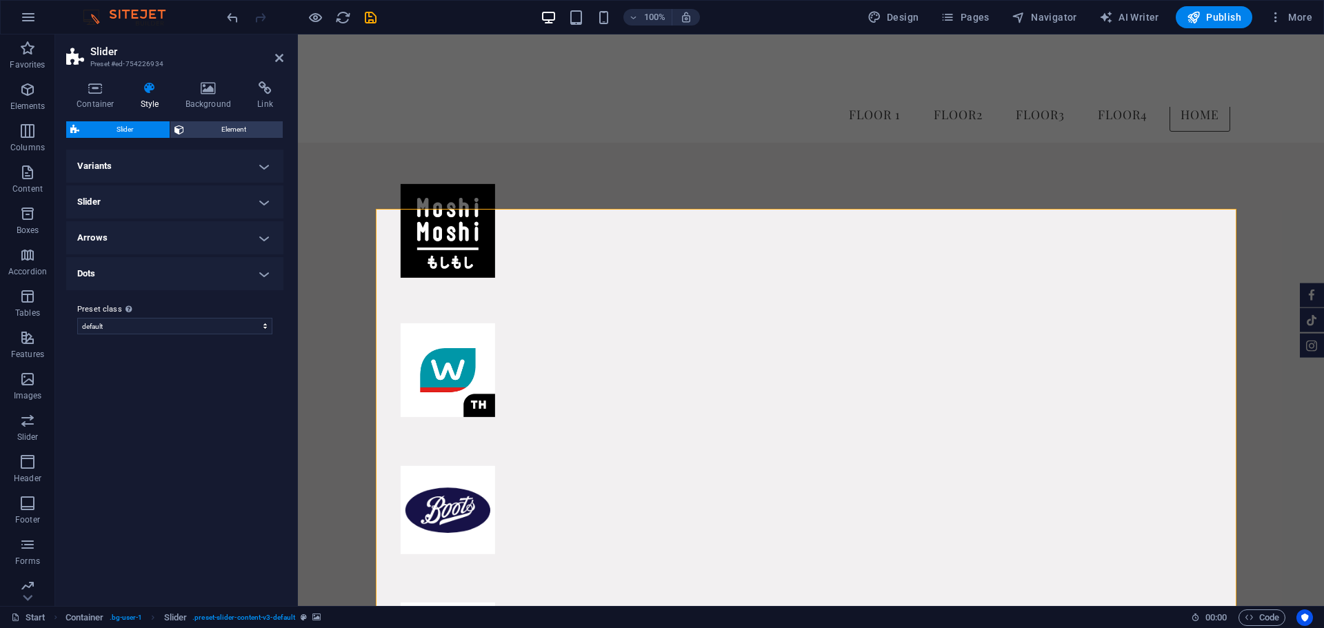
scroll to position [7989, 0]
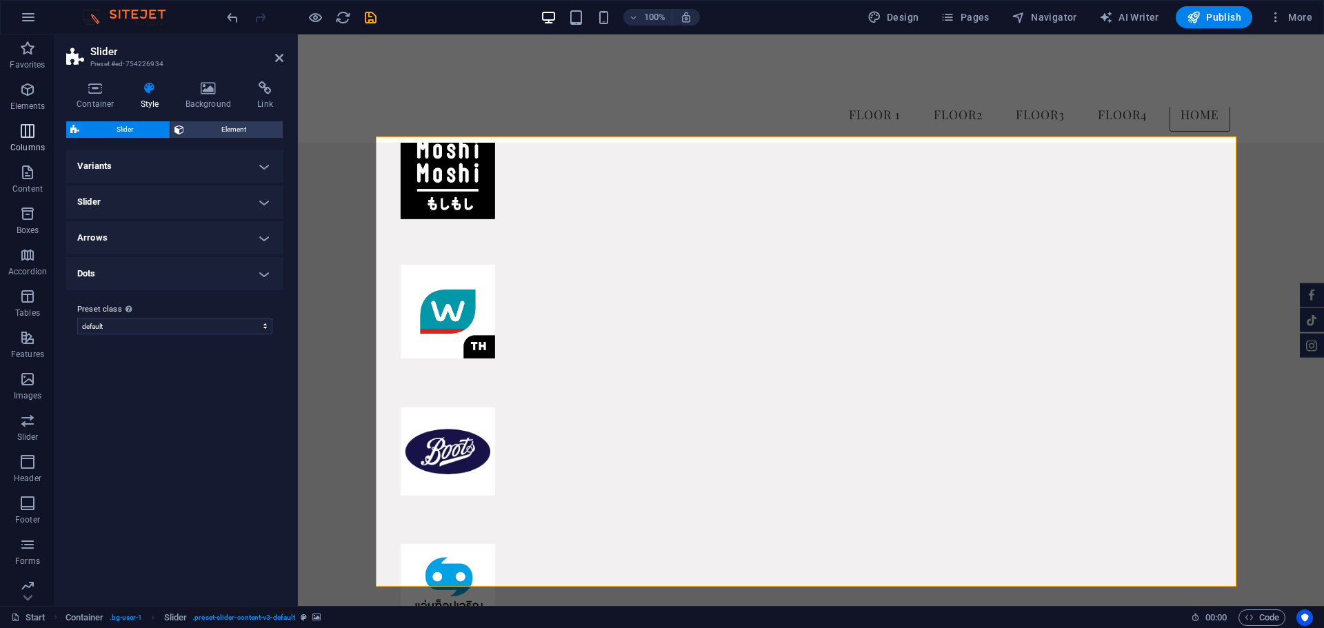
drag, startPoint x: 33, startPoint y: 137, endPoint x: 72, endPoint y: 216, distance: 88.5
click at [33, 137] on icon "button" at bounding box center [27, 131] width 17 height 17
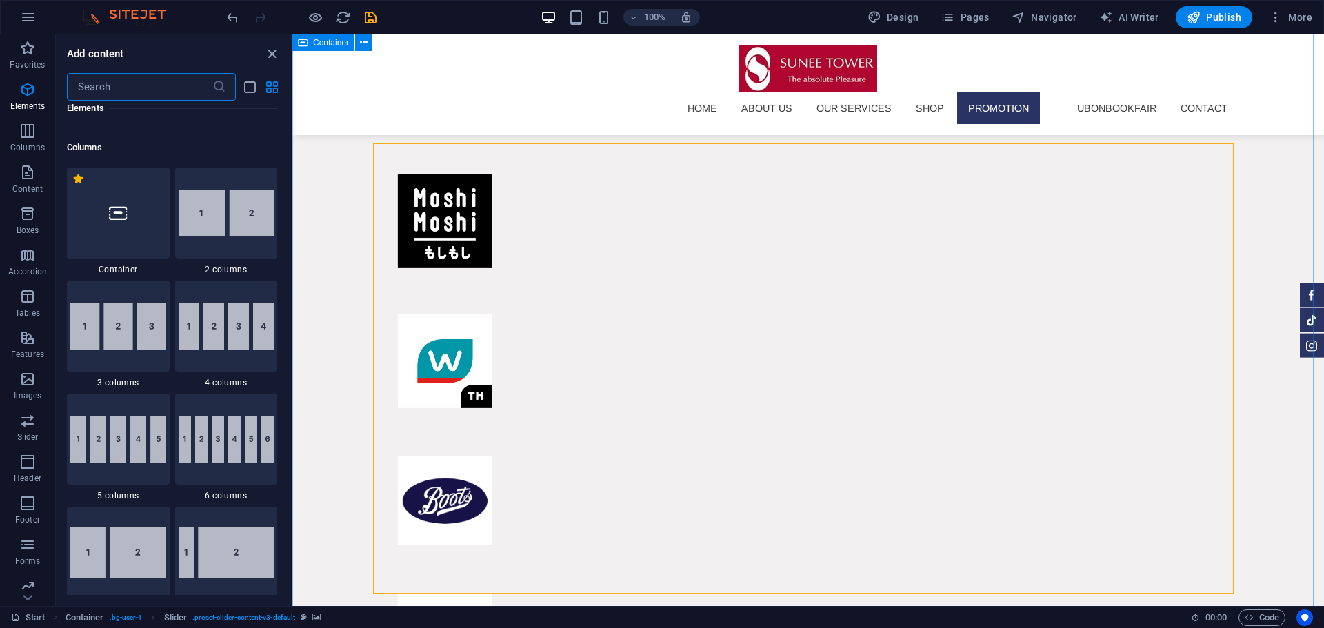
scroll to position [683, 0]
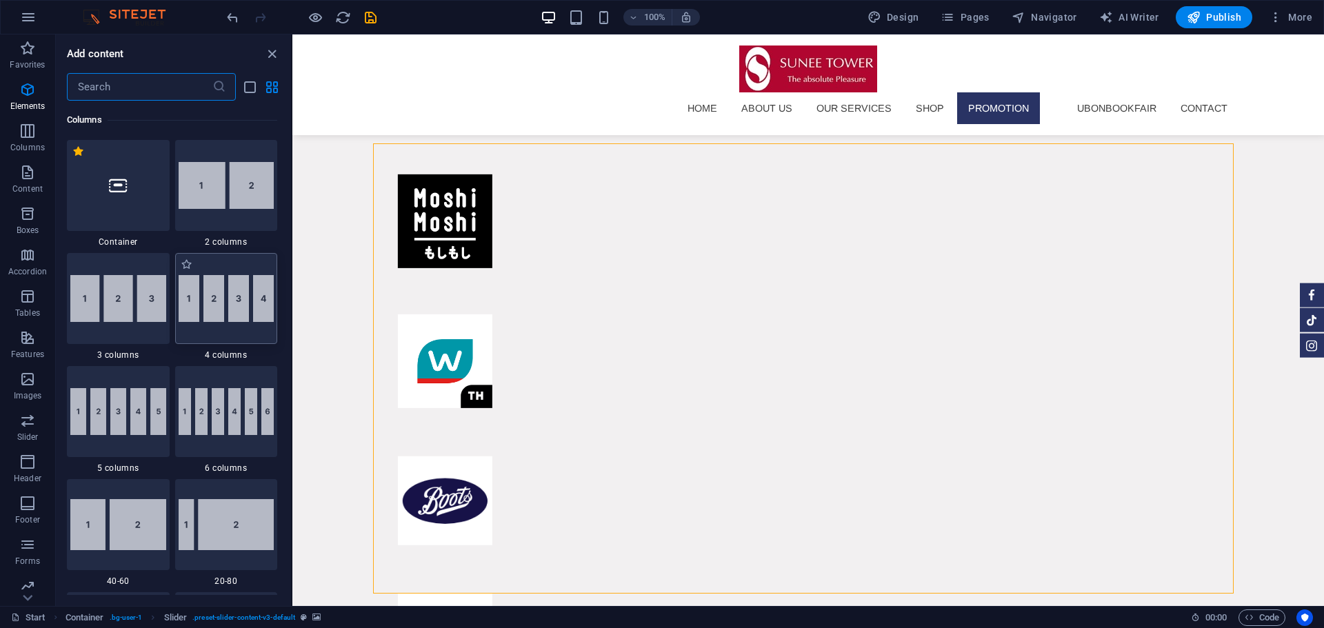
click at [208, 291] on img at bounding box center [227, 298] width 96 height 47
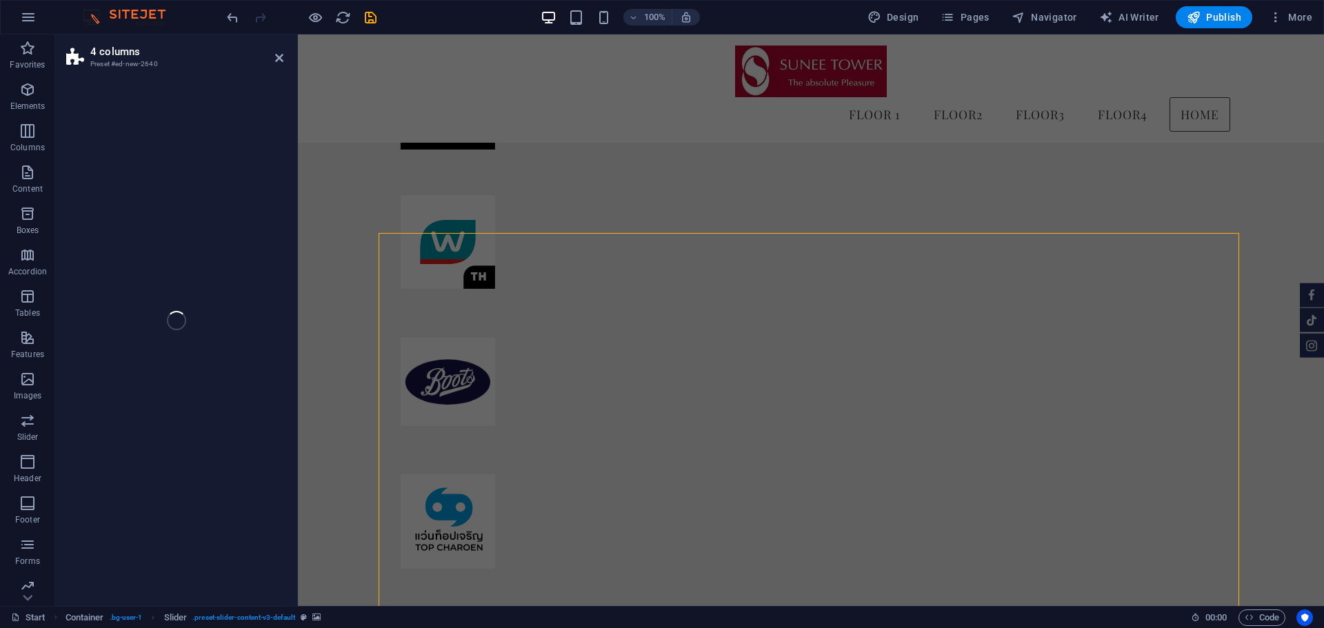
scroll to position [9143, 0]
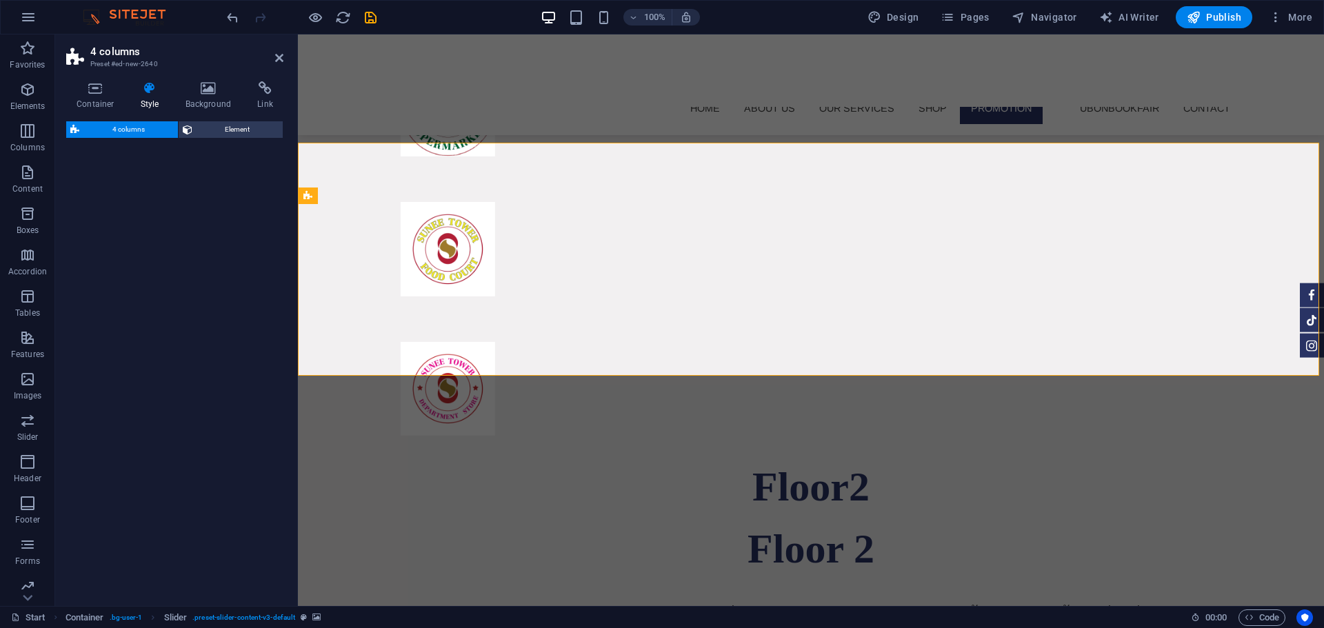
select select "rem"
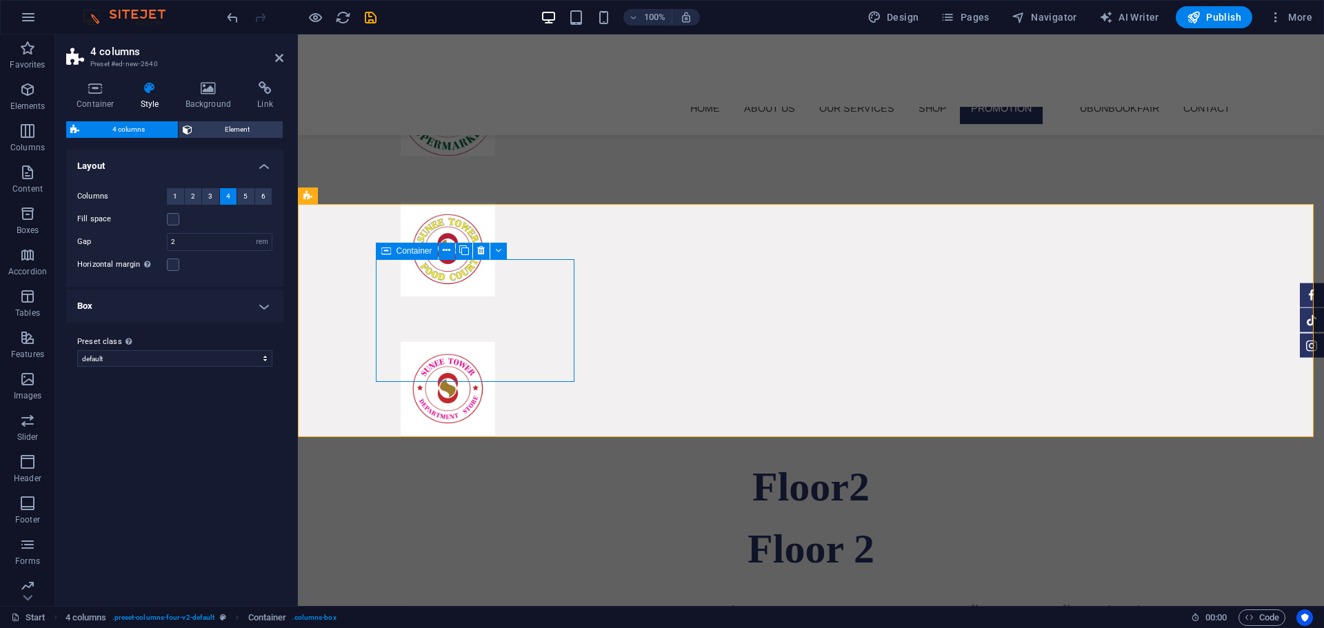
click at [443, 248] on icon at bounding box center [447, 250] width 8 height 14
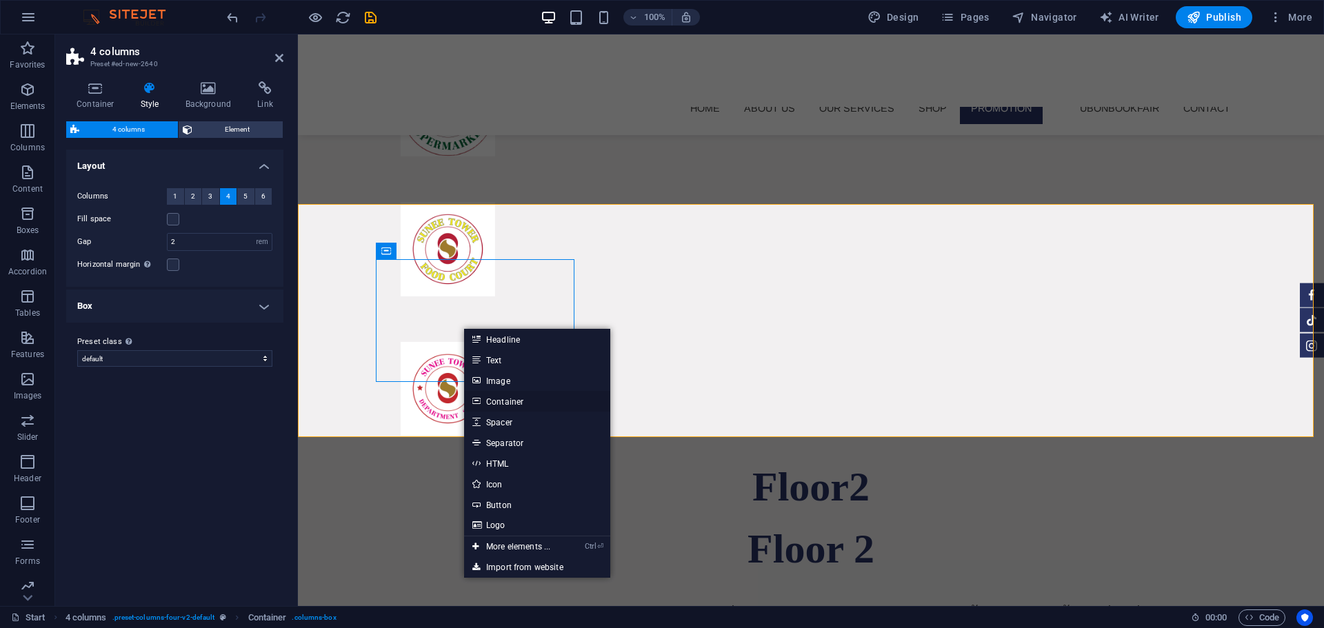
click at [491, 399] on link "Container" at bounding box center [537, 401] width 146 height 21
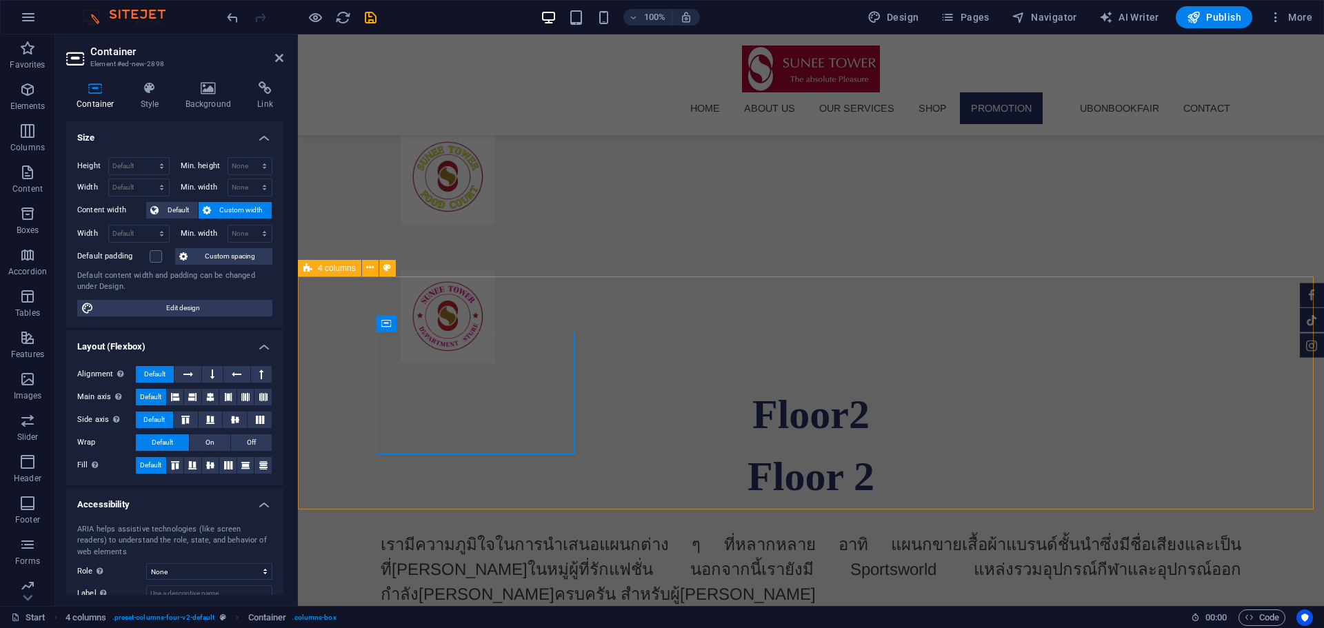
scroll to position [9070, 0]
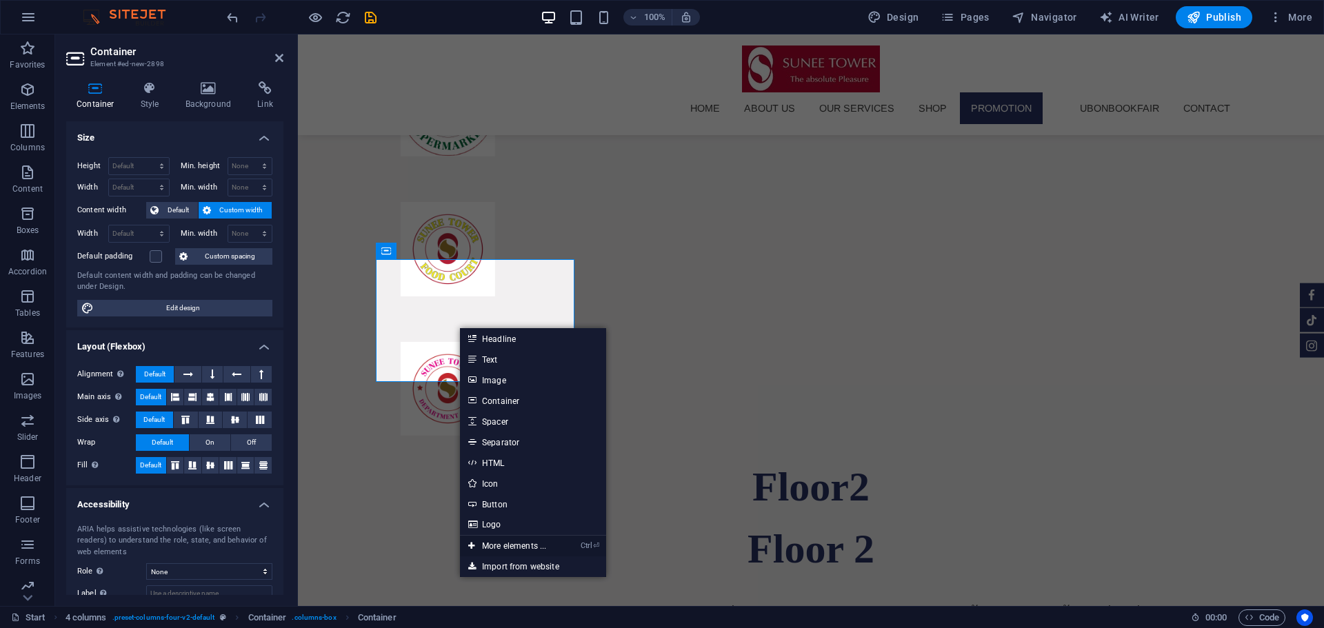
click at [507, 543] on link "Ctrl ⏎ More elements ..." at bounding box center [507, 546] width 94 height 21
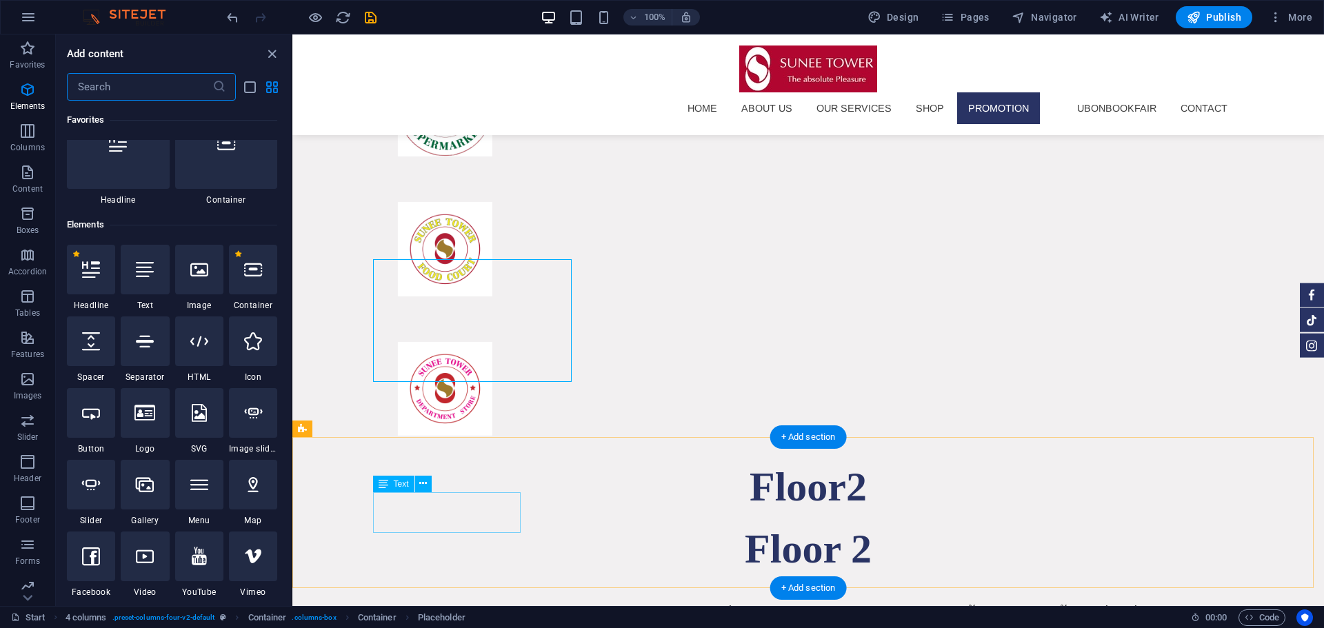
scroll to position [147, 0]
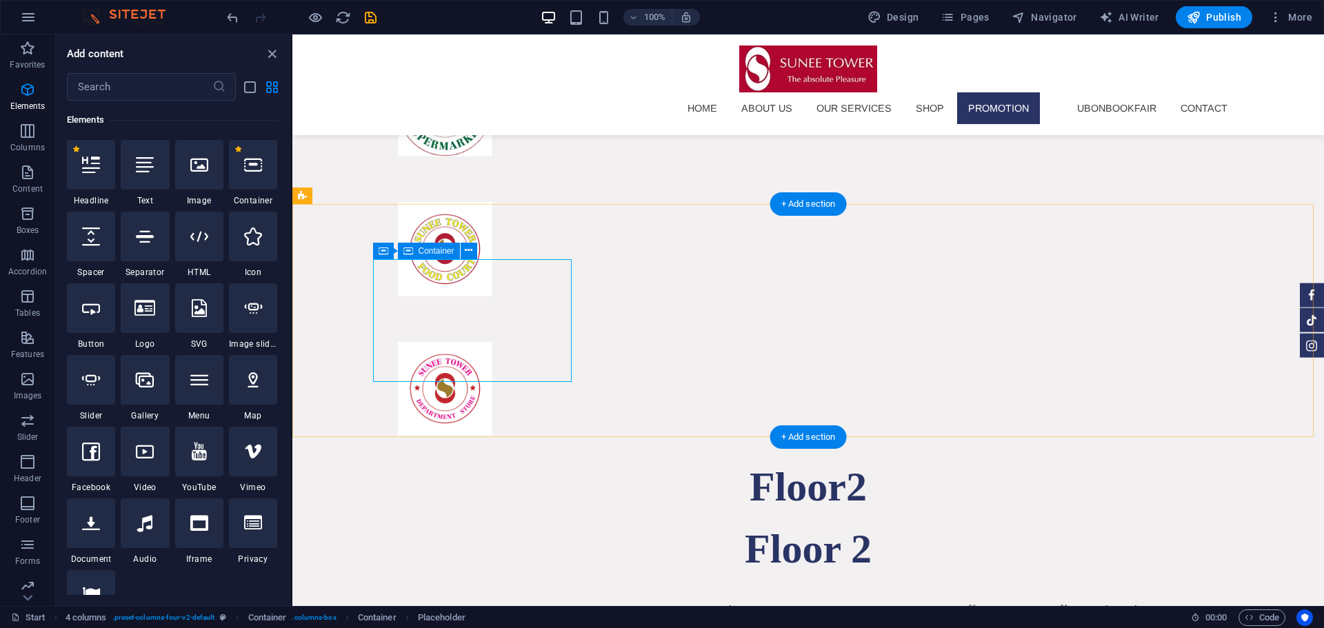
click at [465, 248] on icon at bounding box center [469, 250] width 8 height 14
click at [468, 248] on icon at bounding box center [469, 250] width 8 height 14
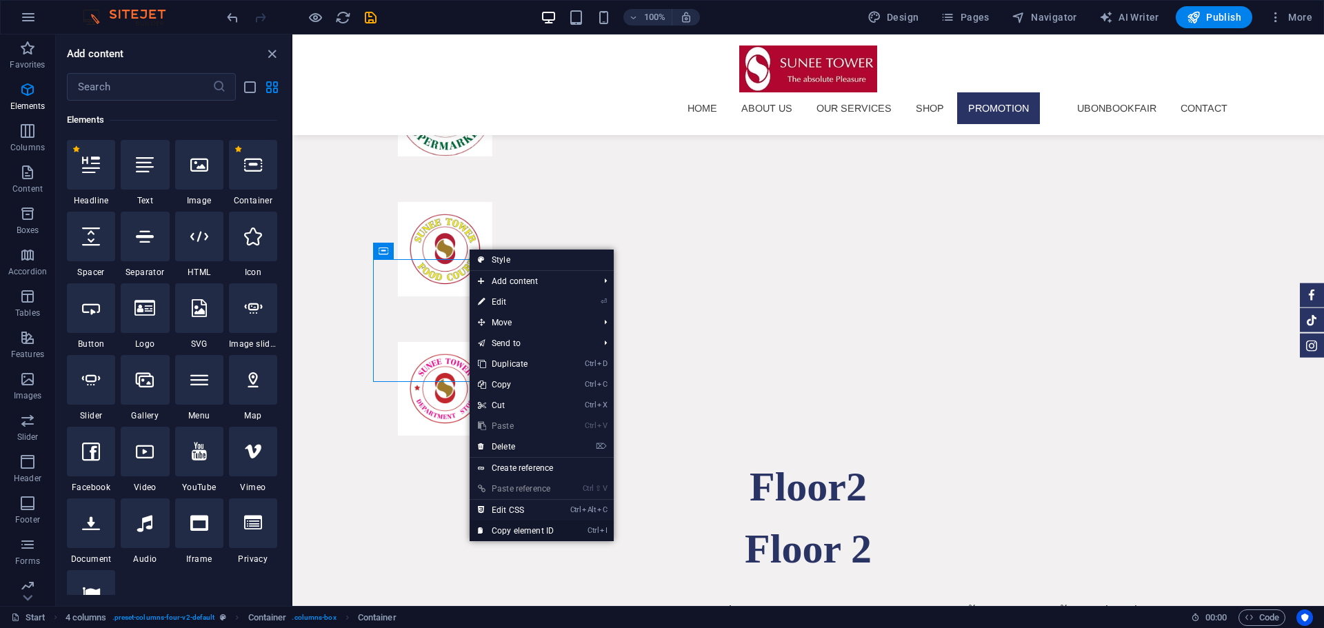
drag, startPoint x: 526, startPoint y: 526, endPoint x: 268, endPoint y: 364, distance: 304.8
click at [526, 526] on link "Ctrl I Copy element ID" at bounding box center [516, 531] width 92 height 21
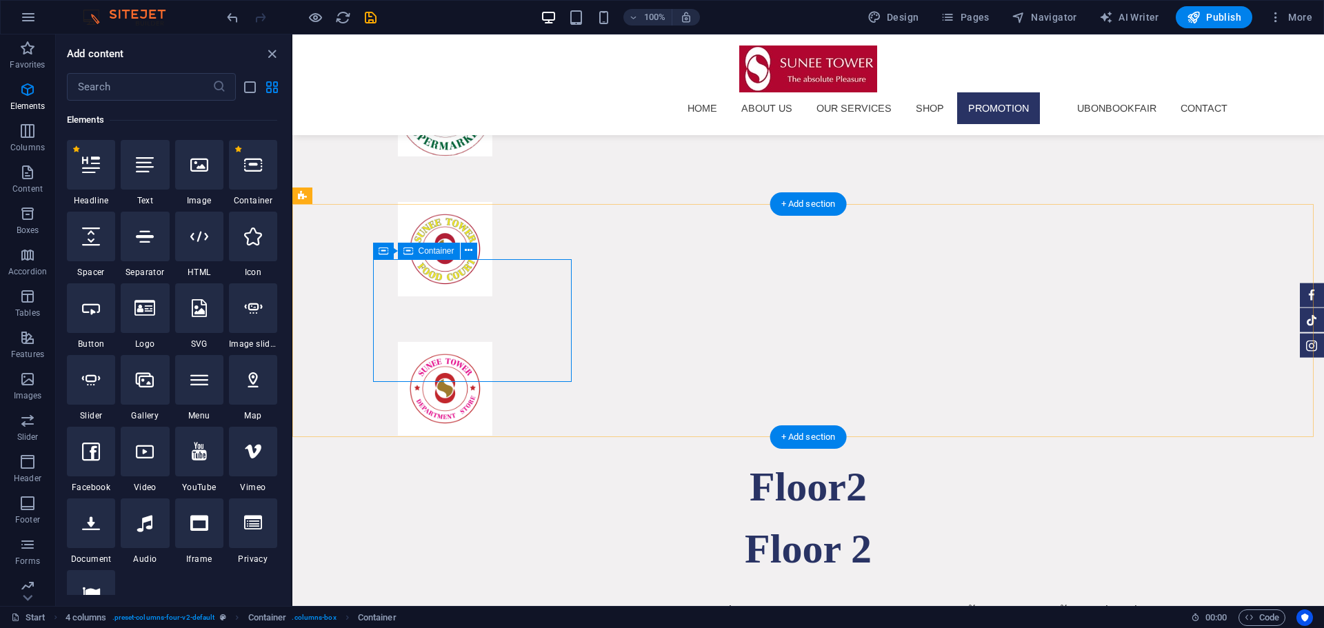
click at [470, 252] on icon at bounding box center [469, 250] width 8 height 14
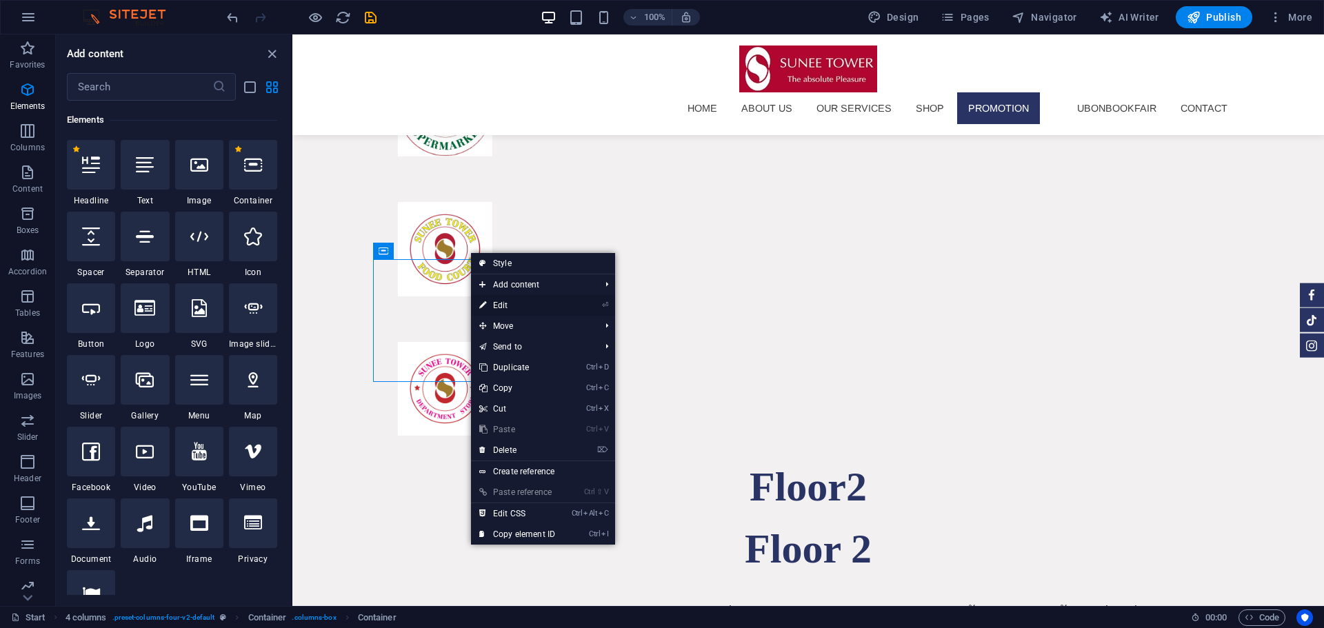
click at [498, 297] on link "⏎ Edit" at bounding box center [517, 305] width 92 height 21
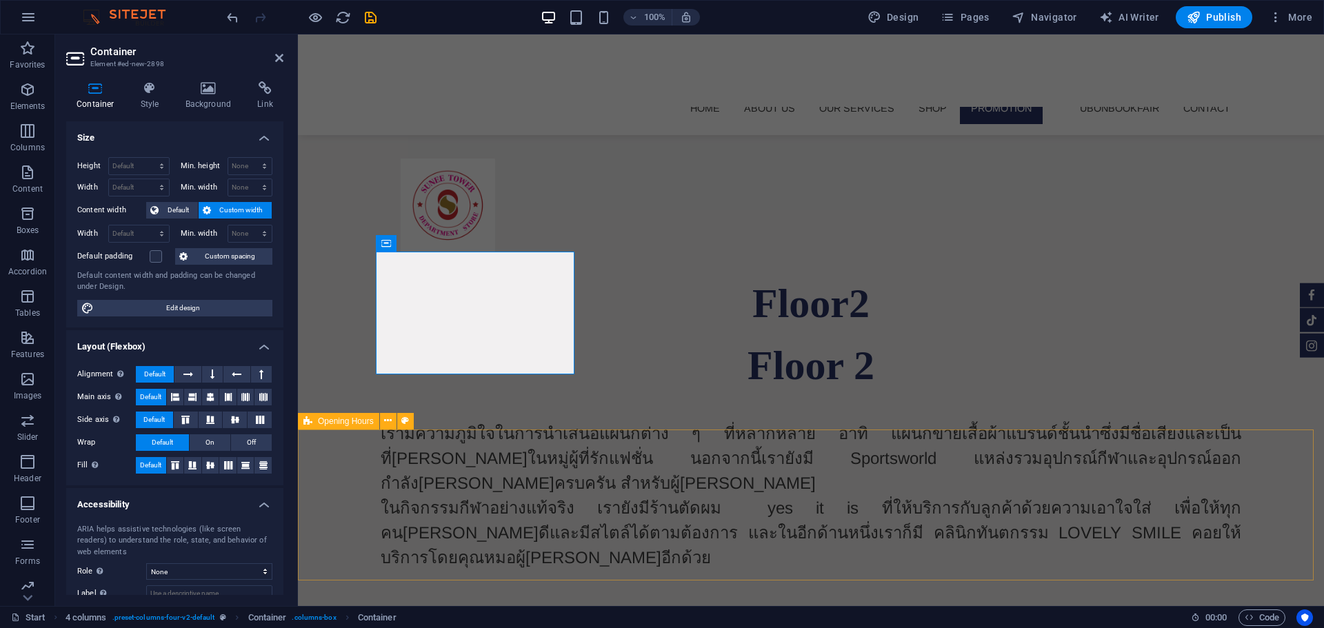
scroll to position [9332, 0]
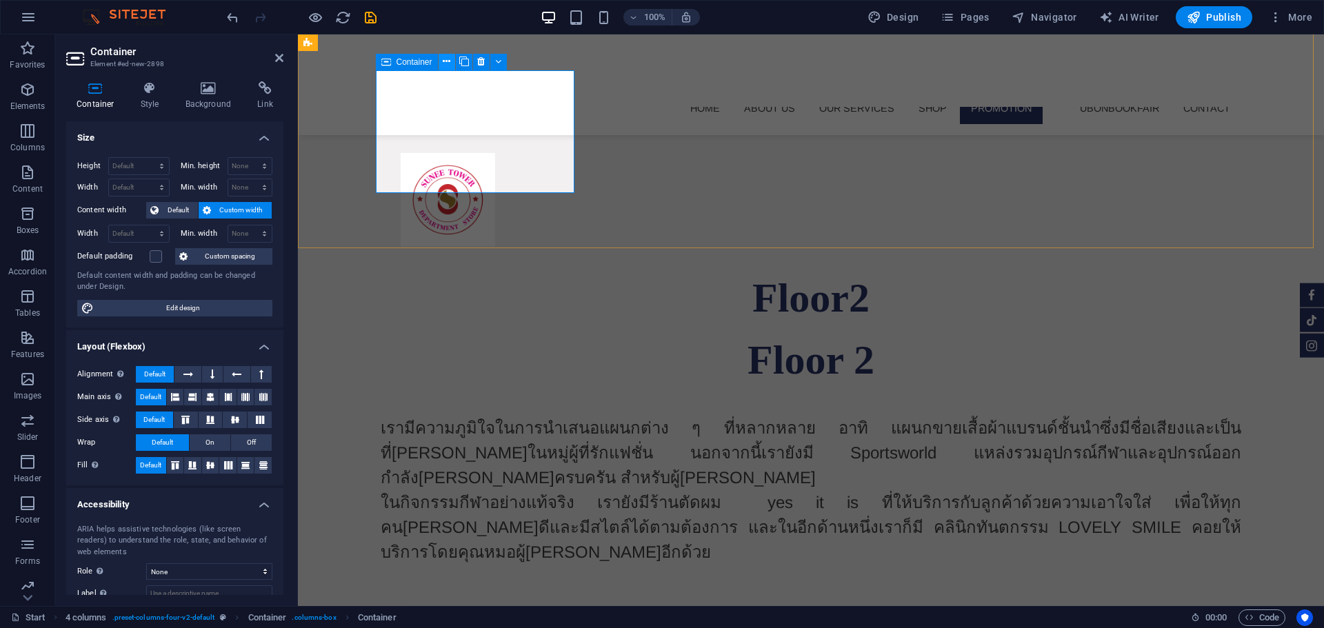
click at [449, 61] on icon at bounding box center [447, 61] width 8 height 14
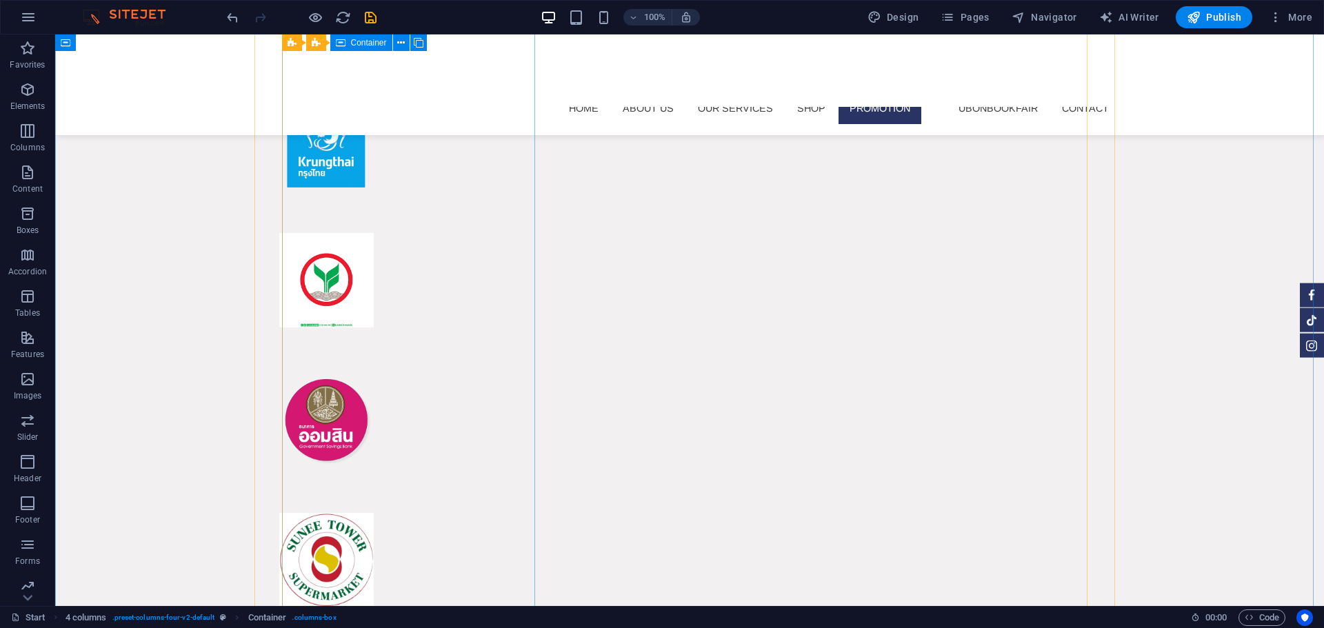
scroll to position [8873, 0]
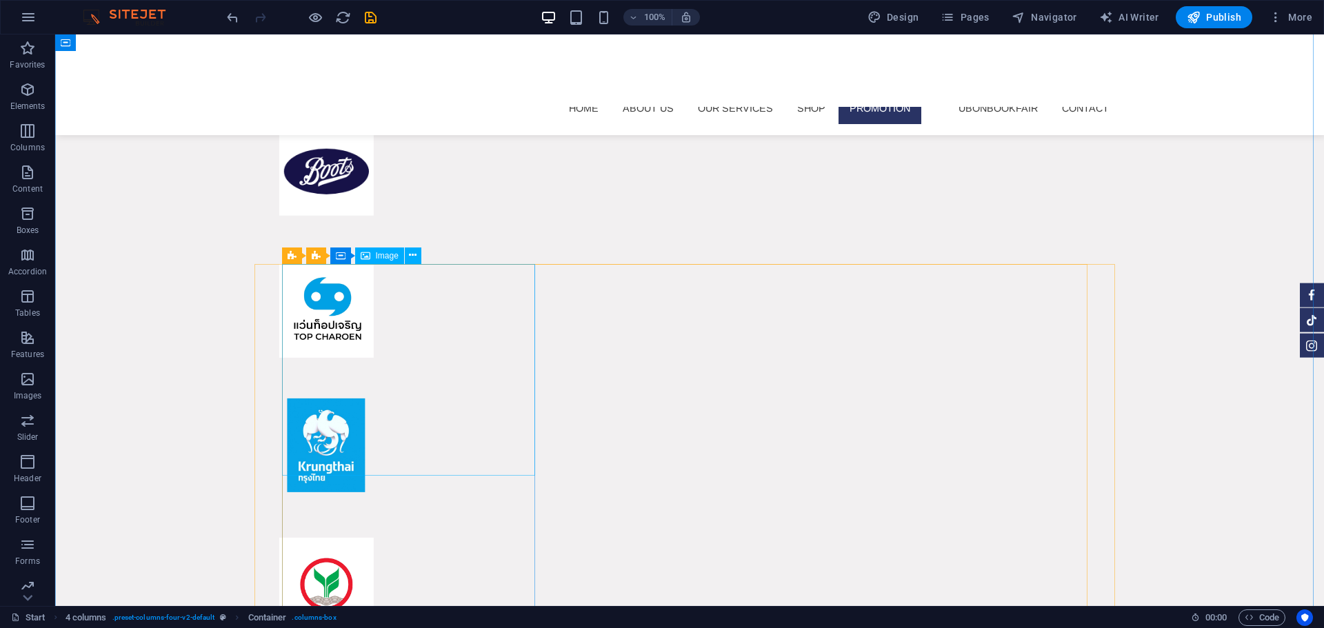
click at [409, 253] on icon at bounding box center [413, 255] width 8 height 14
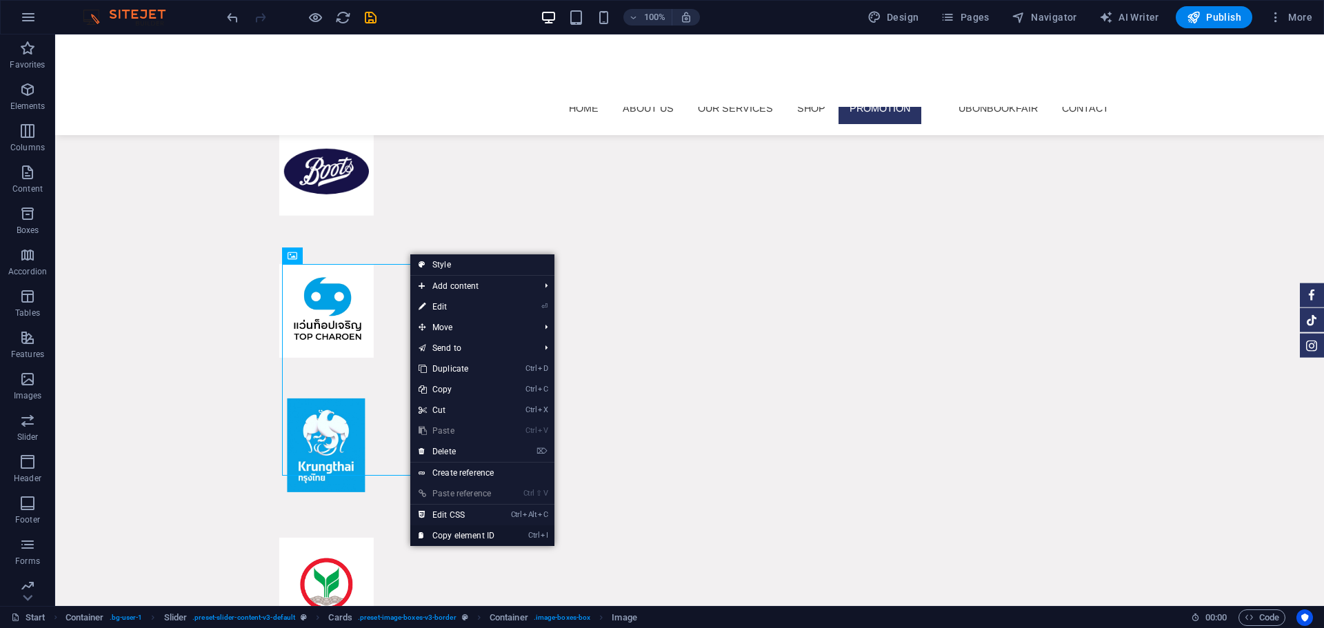
click at [446, 534] on link "Ctrl I Copy element ID" at bounding box center [456, 536] width 92 height 21
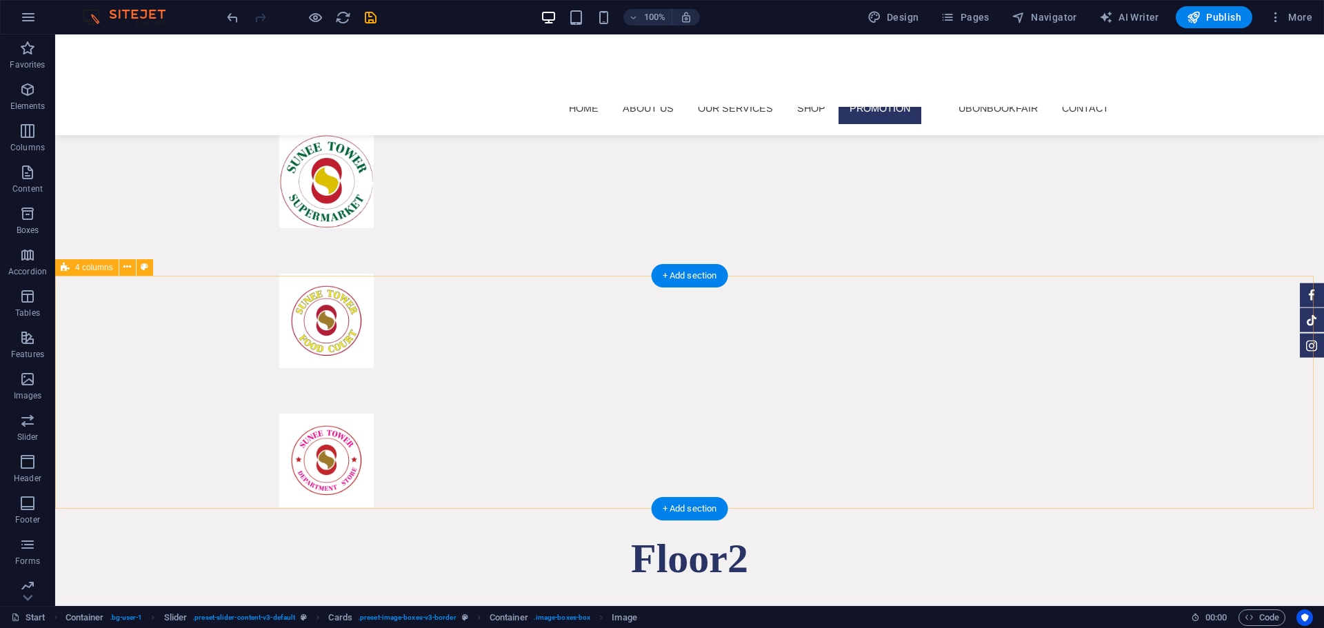
scroll to position [9626, 0]
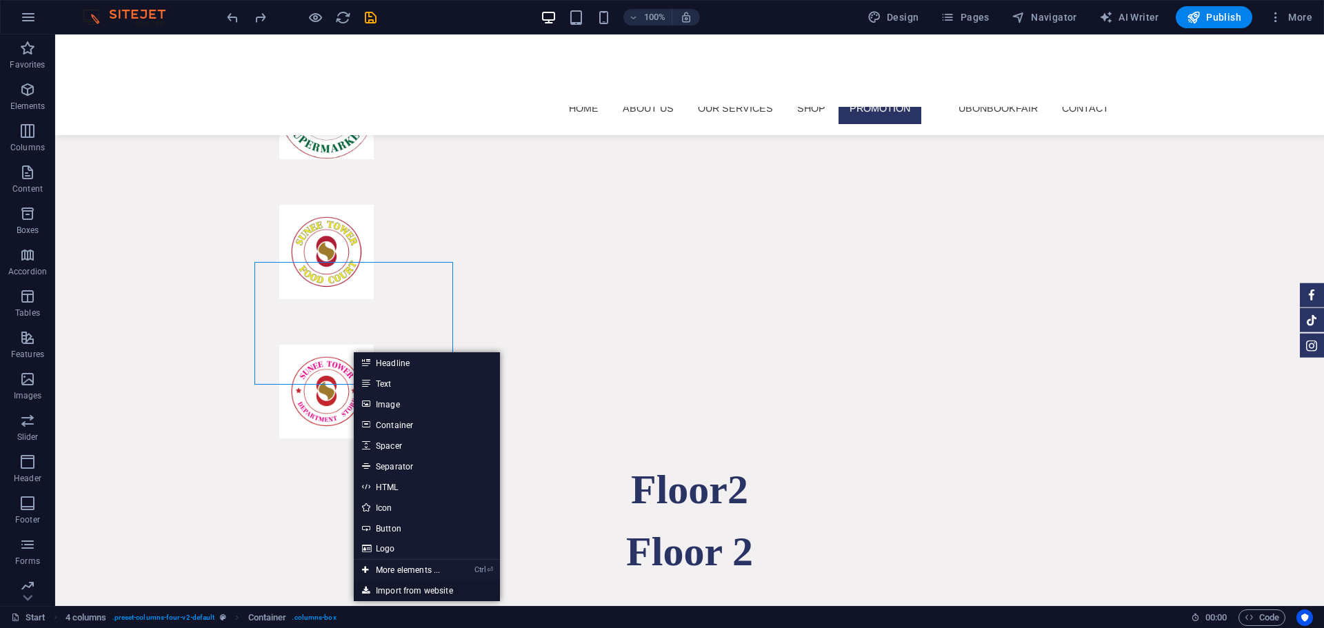
click at [394, 593] on link "Import from website" at bounding box center [427, 591] width 146 height 21
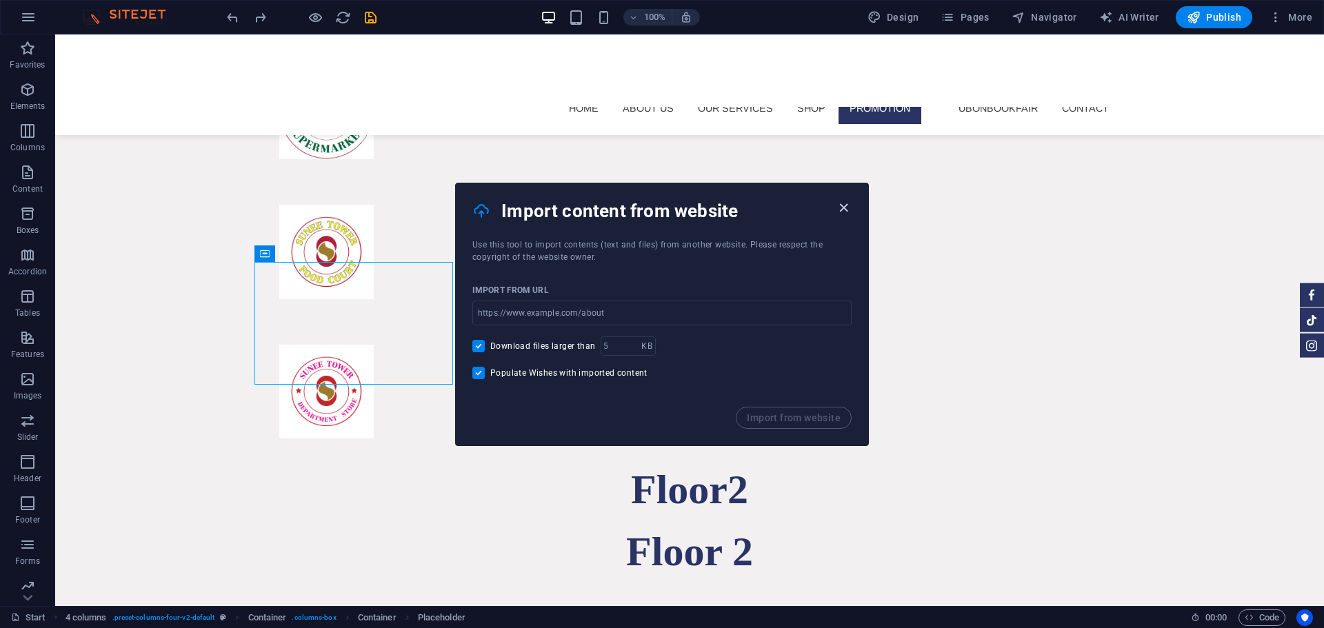
click at [845, 204] on icon "button" at bounding box center [844, 208] width 16 height 16
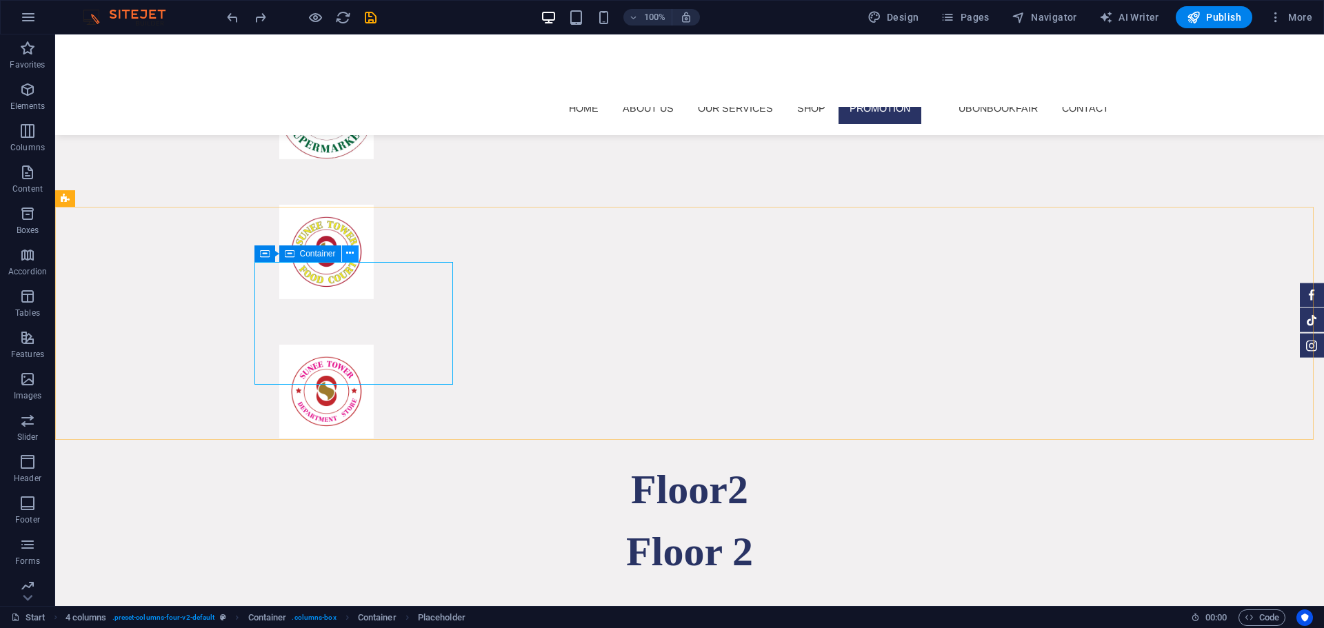
click at [349, 251] on icon at bounding box center [350, 253] width 8 height 14
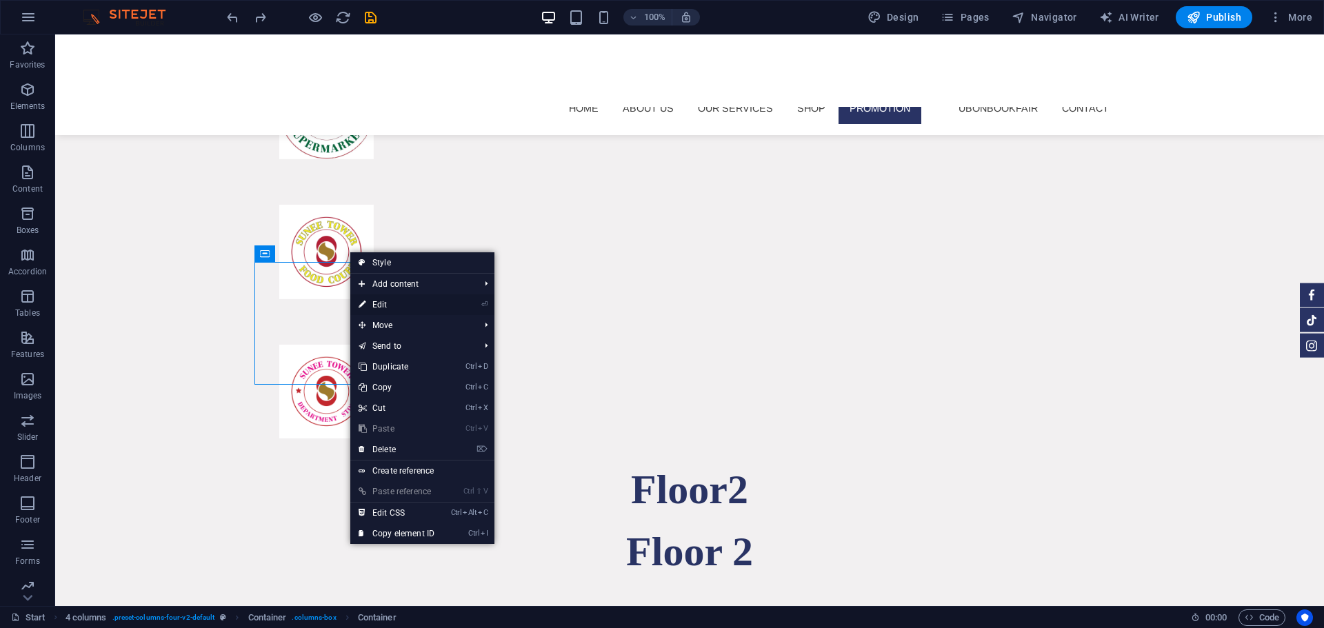
click at [402, 306] on link "⏎ Edit" at bounding box center [396, 304] width 92 height 21
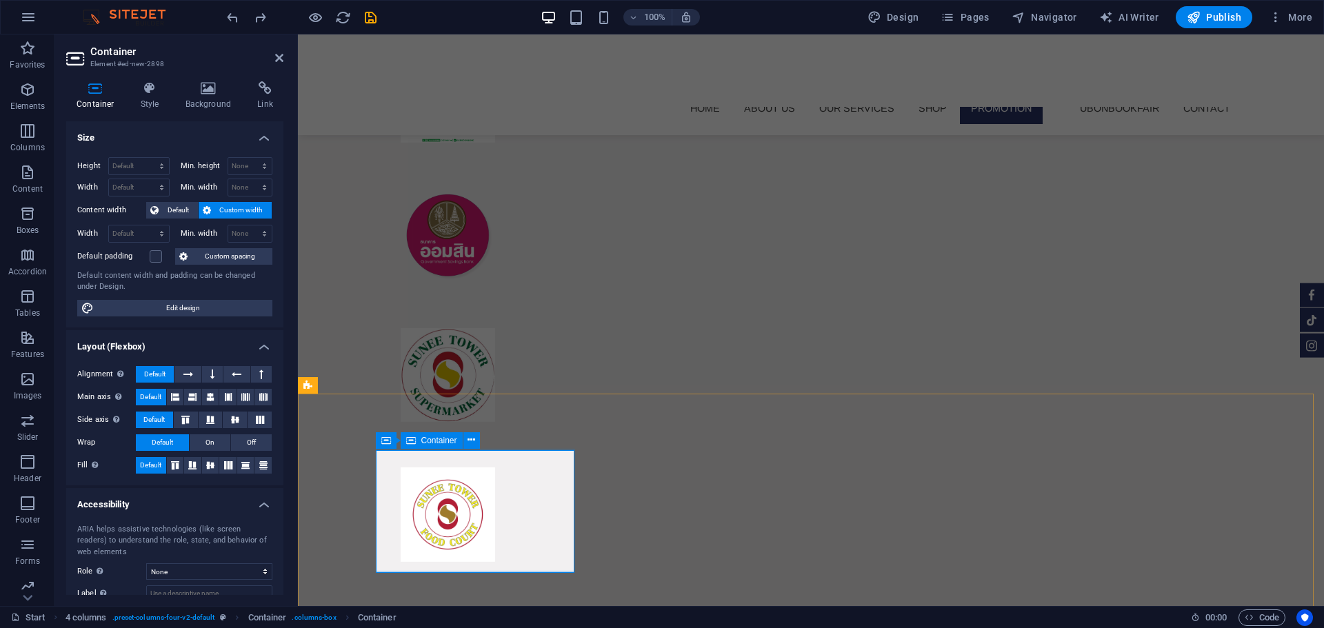
scroll to position [8933, 0]
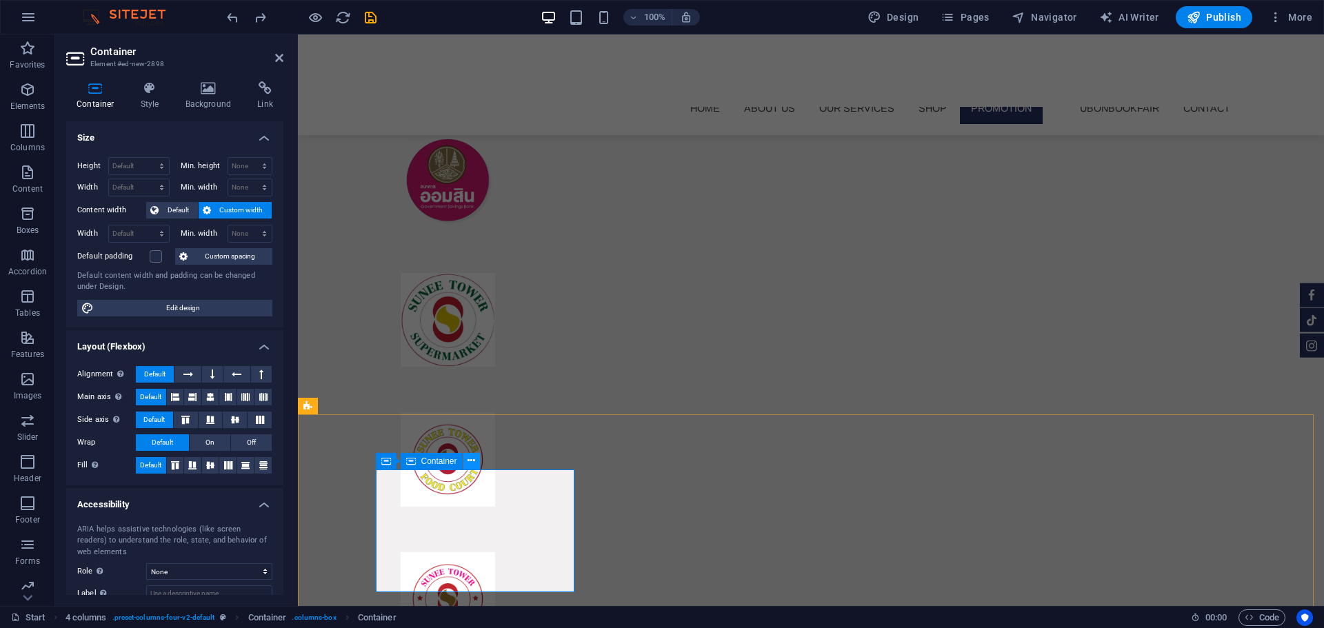
click at [471, 459] on icon at bounding box center [472, 461] width 8 height 14
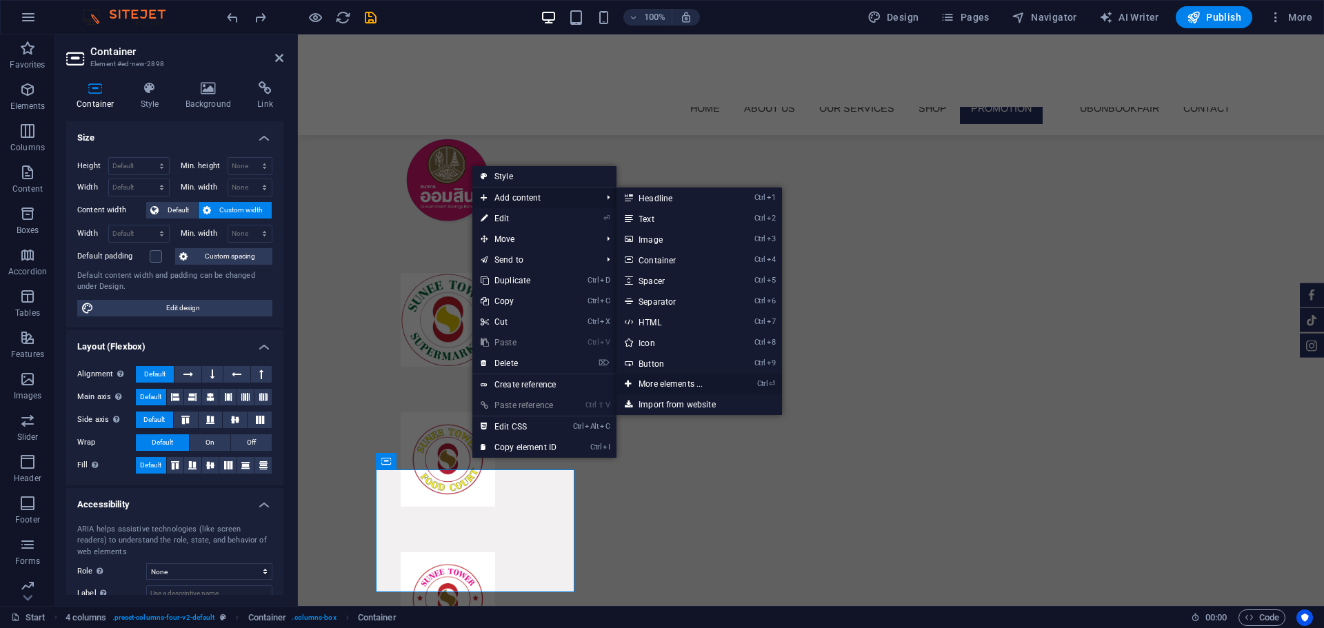
click at [679, 381] on link "Ctrl ⏎ More elements ..." at bounding box center [674, 384] width 114 height 21
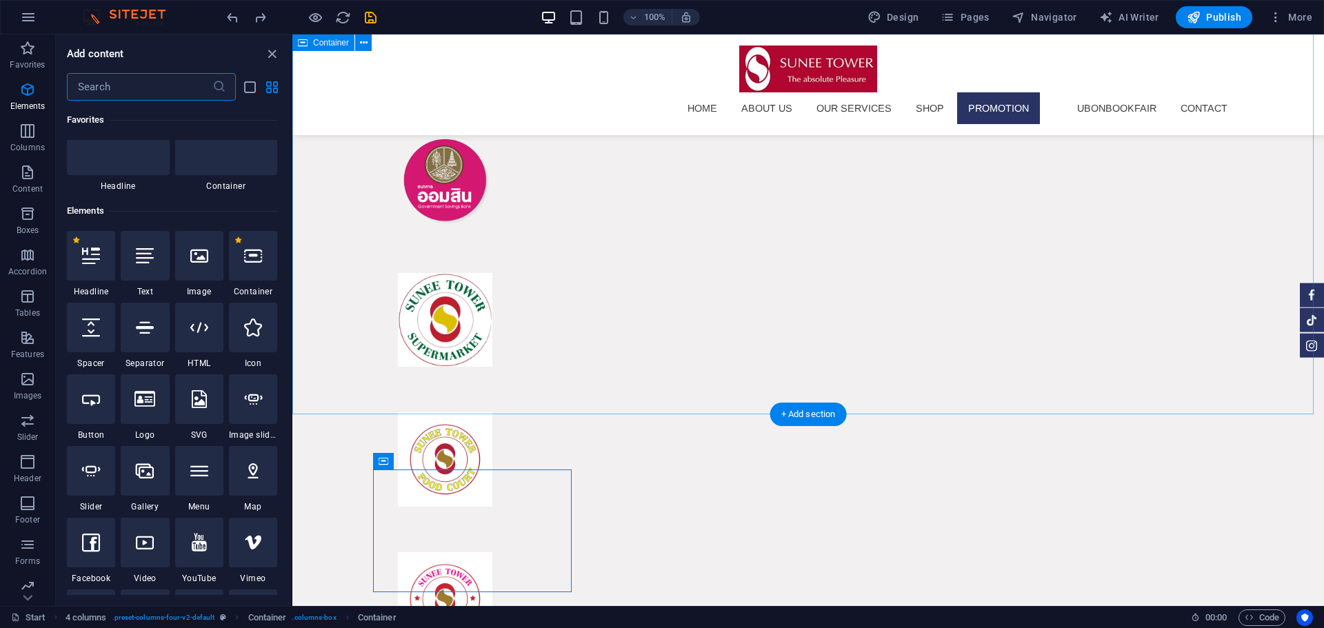
scroll to position [147, 0]
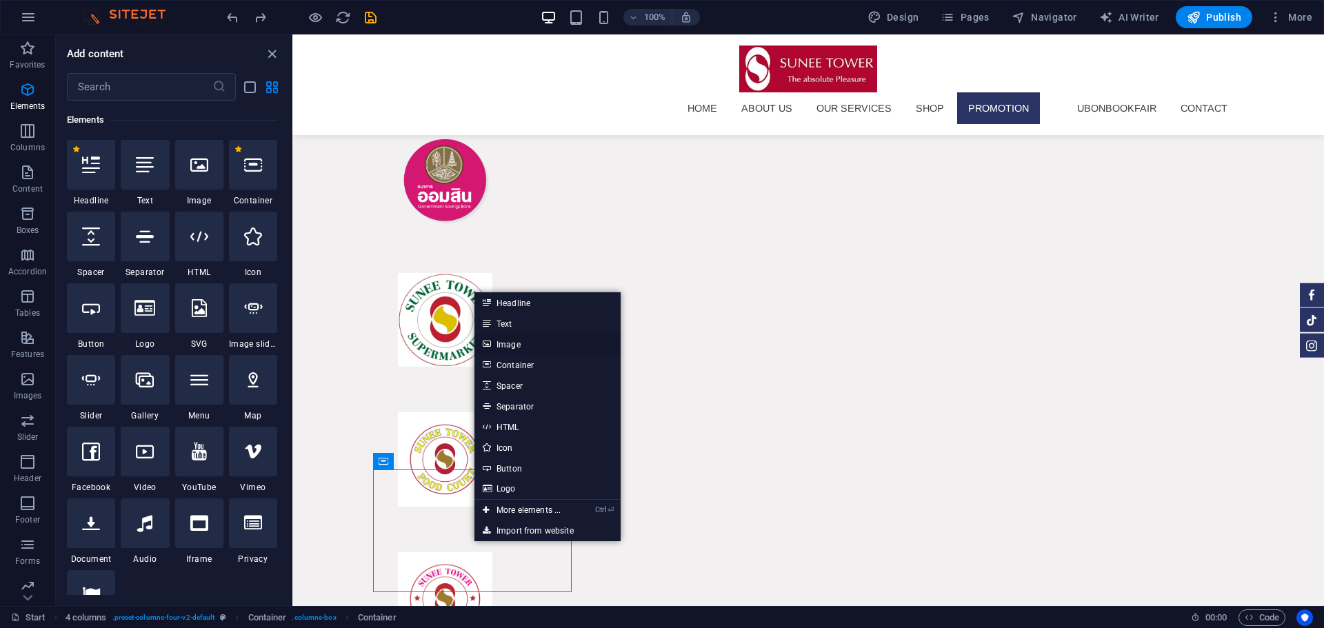
click at [524, 344] on link "Image" at bounding box center [547, 344] width 146 height 21
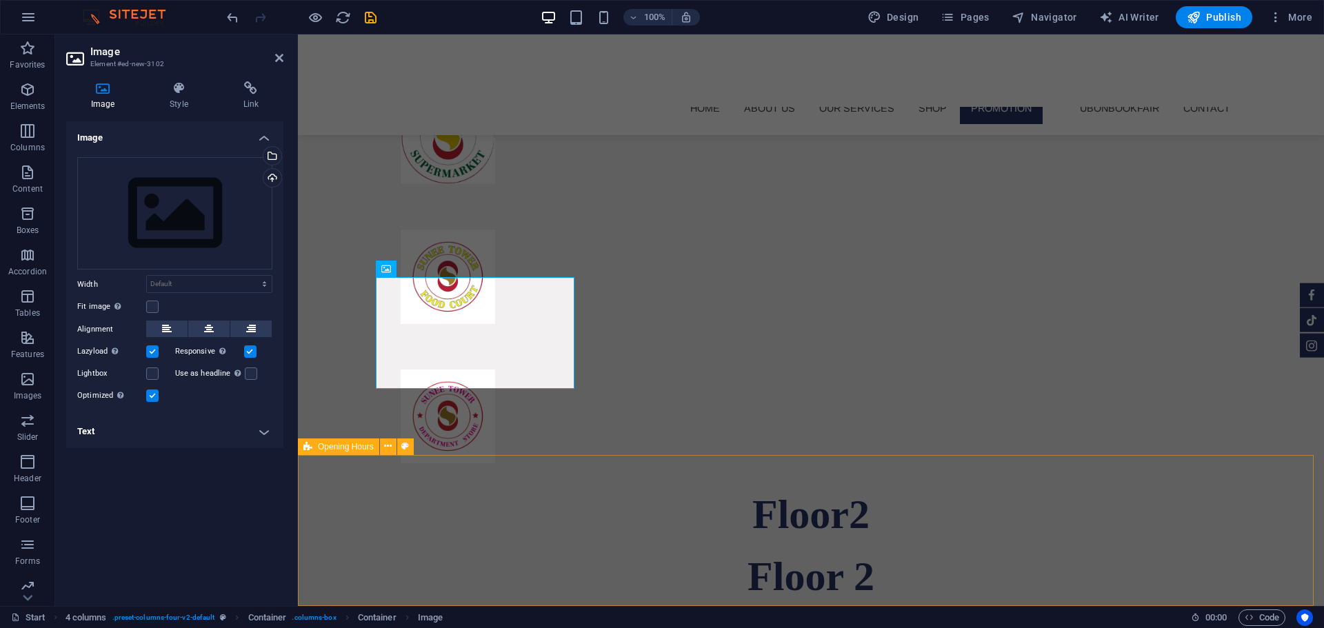
scroll to position [9125, 0]
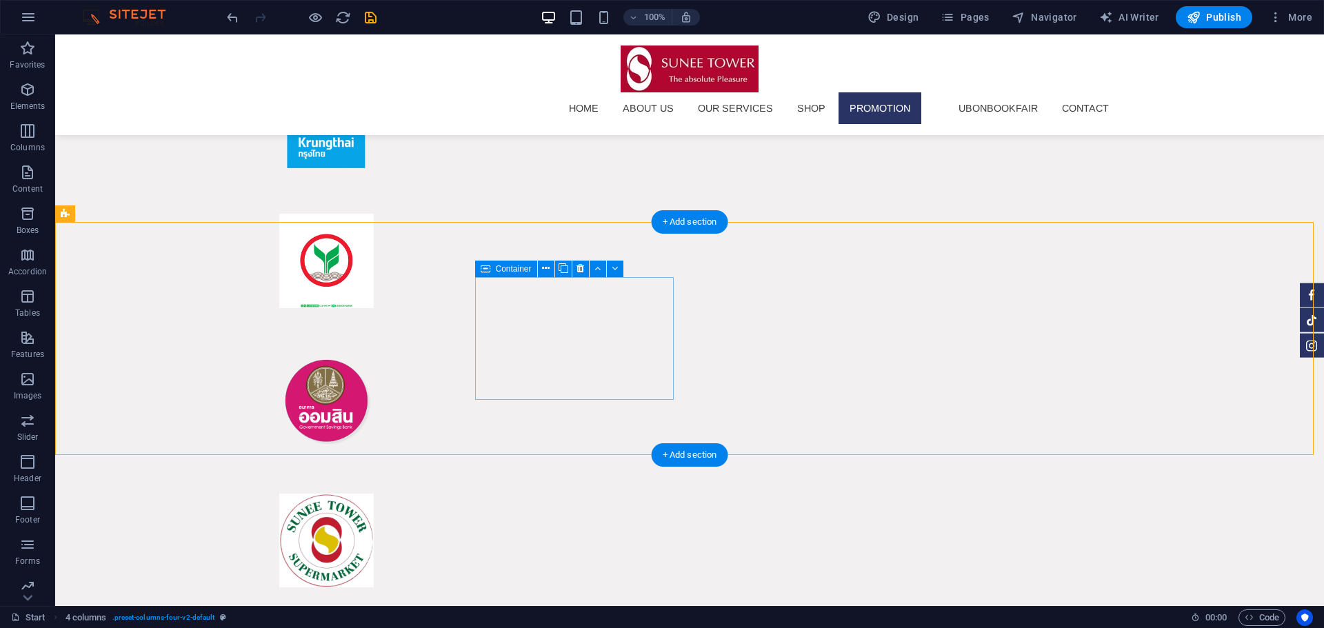
scroll to position [9538, 0]
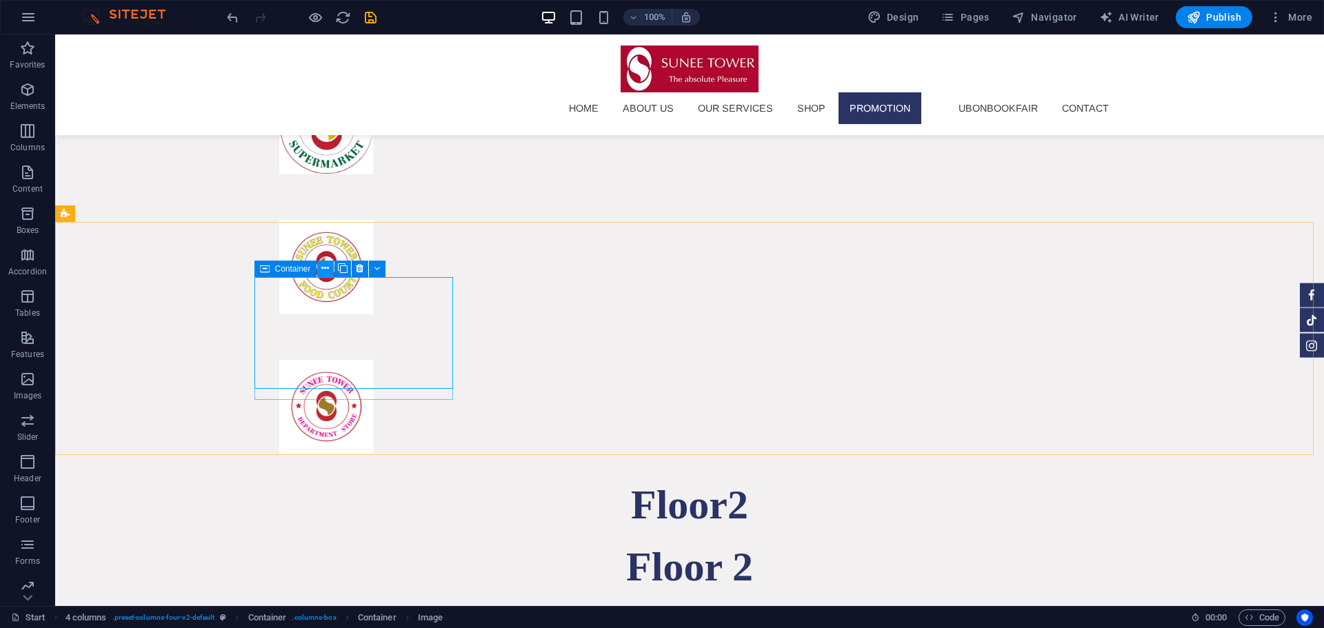
click at [326, 270] on icon at bounding box center [325, 268] width 8 height 14
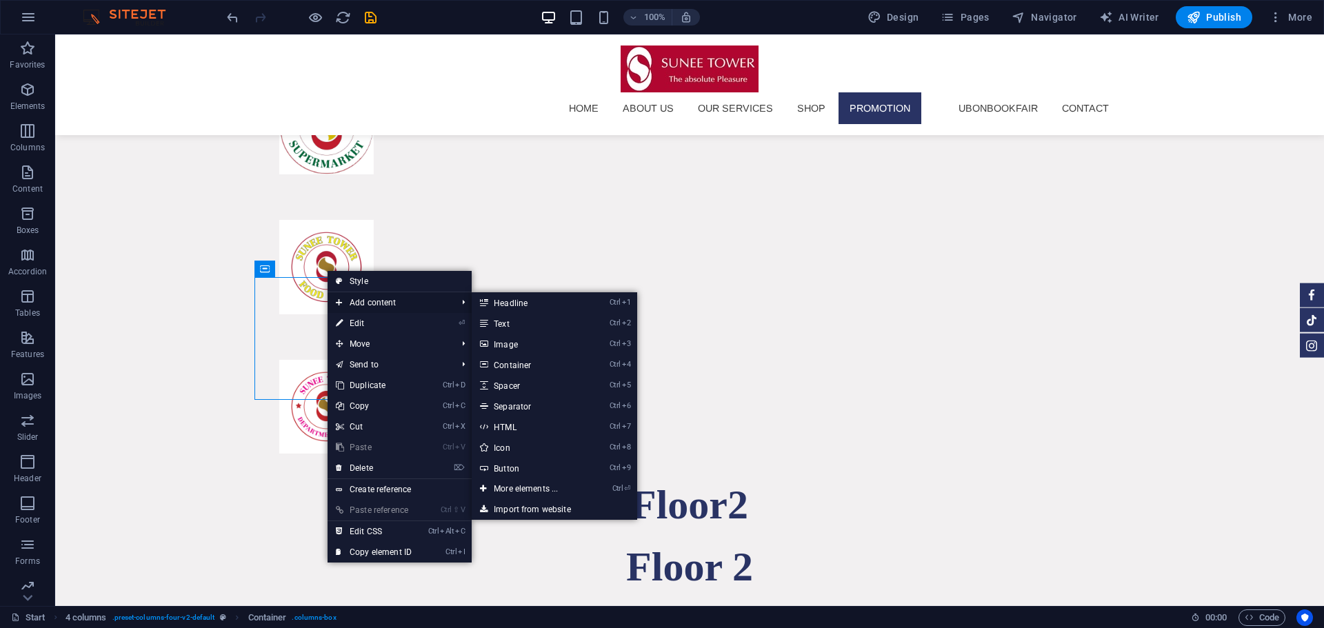
click at [355, 300] on span "Add content" at bounding box center [389, 302] width 123 height 21
click at [537, 326] on link "Ctrl 2 Text" at bounding box center [529, 323] width 114 height 21
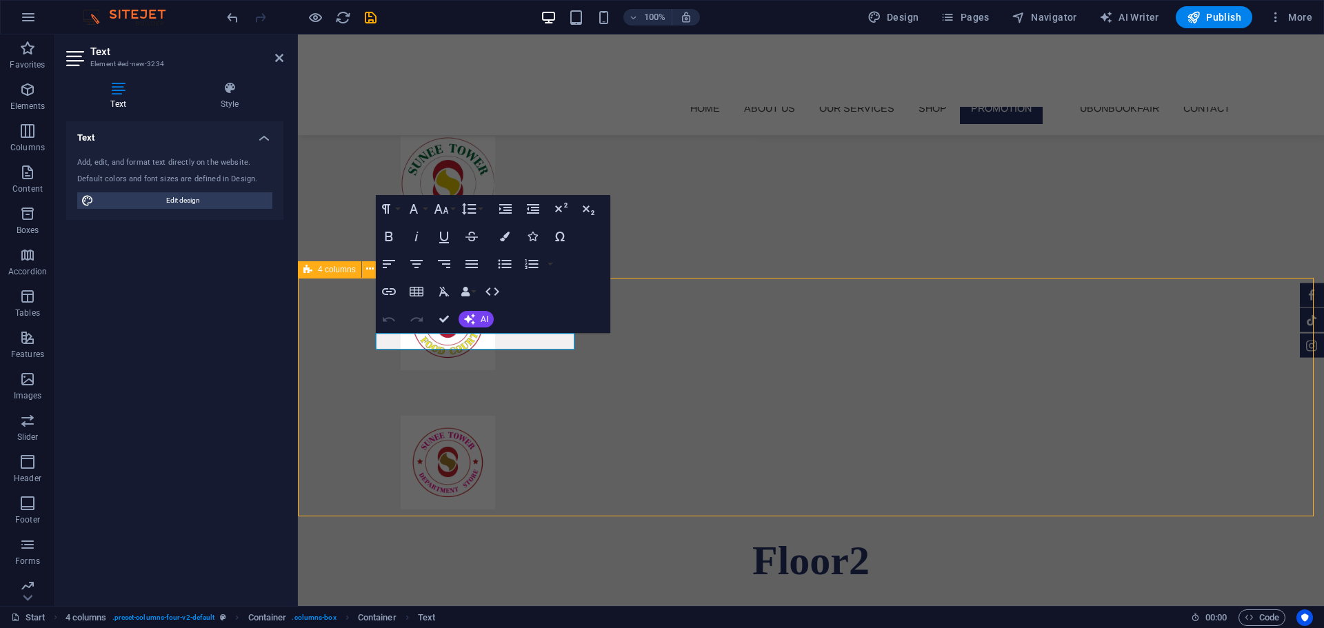
scroll to position [9482, 0]
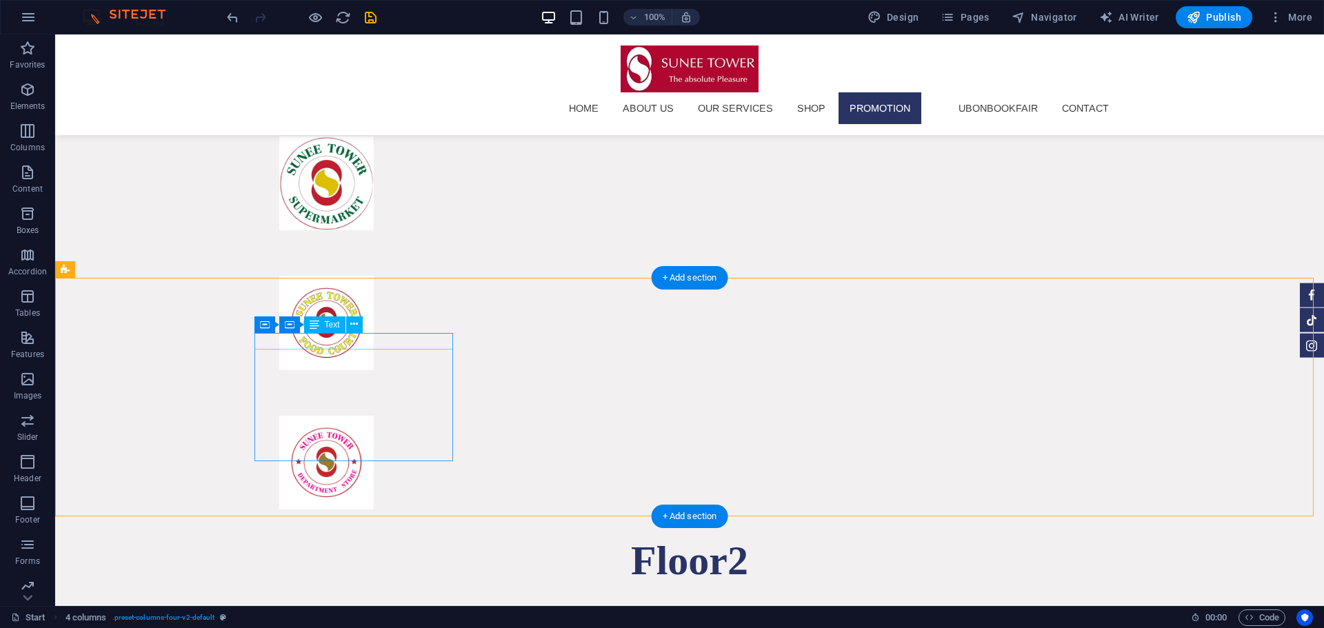
click at [354, 330] on icon at bounding box center [354, 324] width 8 height 14
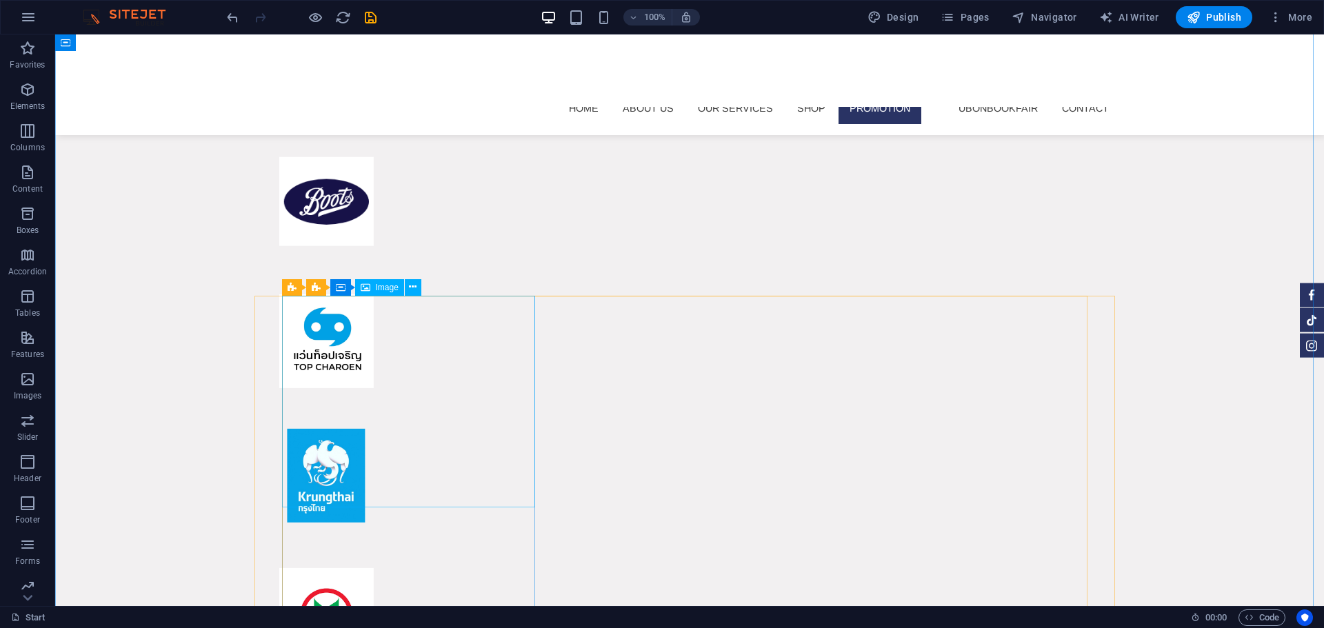
scroll to position [8841, 0]
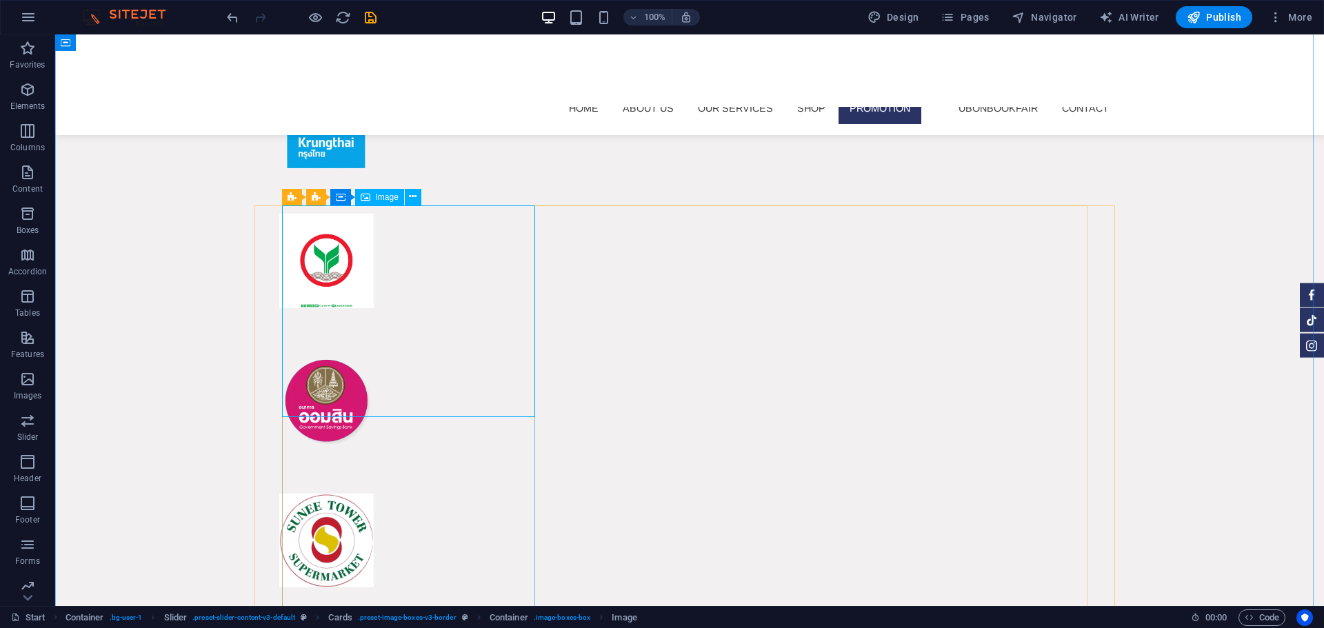
scroll to position [8932, 0]
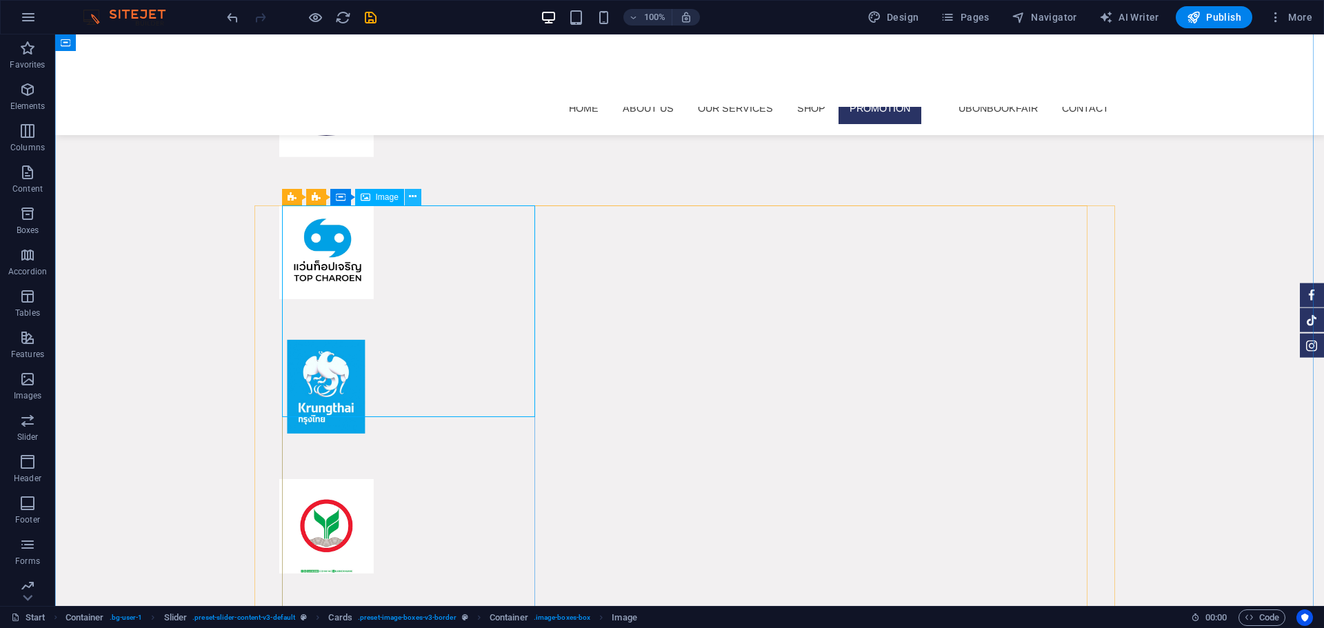
click at [416, 194] on icon at bounding box center [413, 197] width 8 height 14
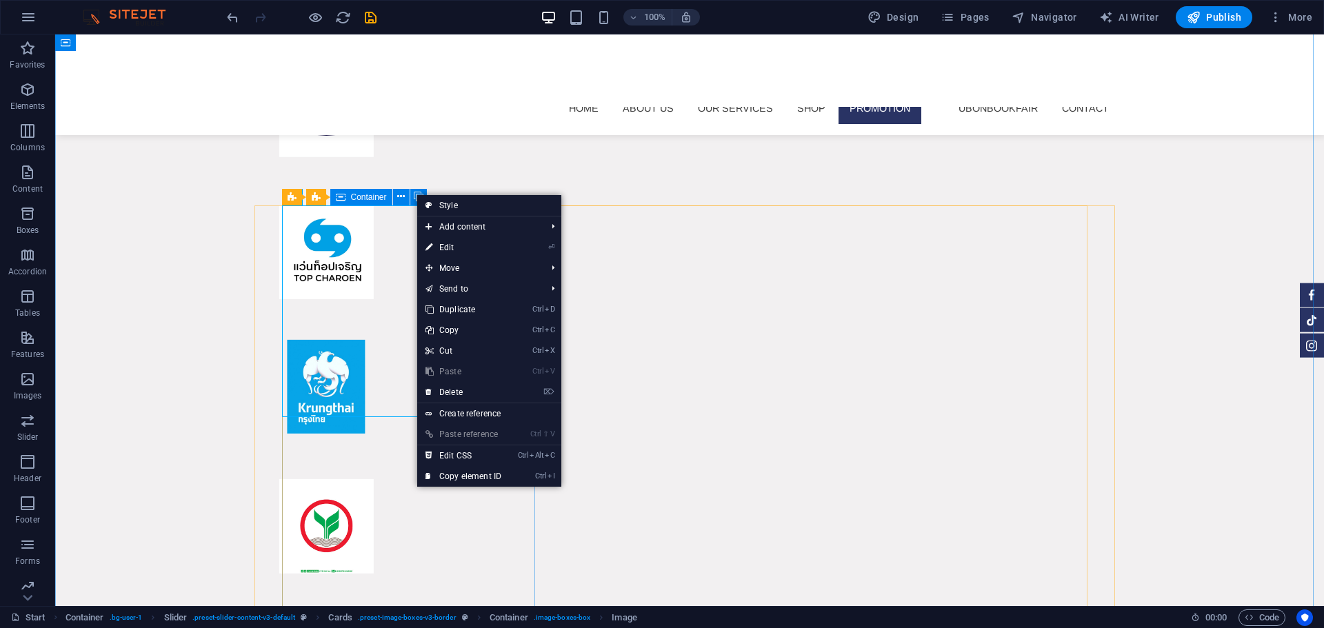
click at [341, 200] on icon at bounding box center [341, 197] width 10 height 17
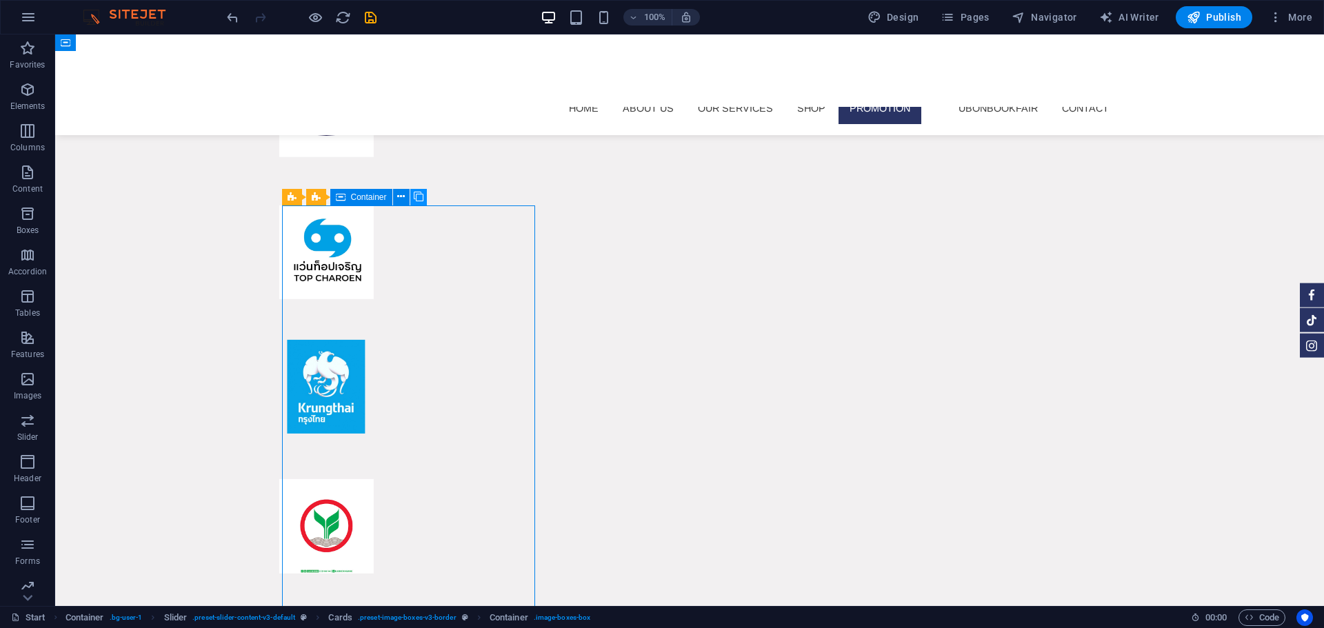
click at [422, 196] on icon at bounding box center [419, 197] width 10 height 14
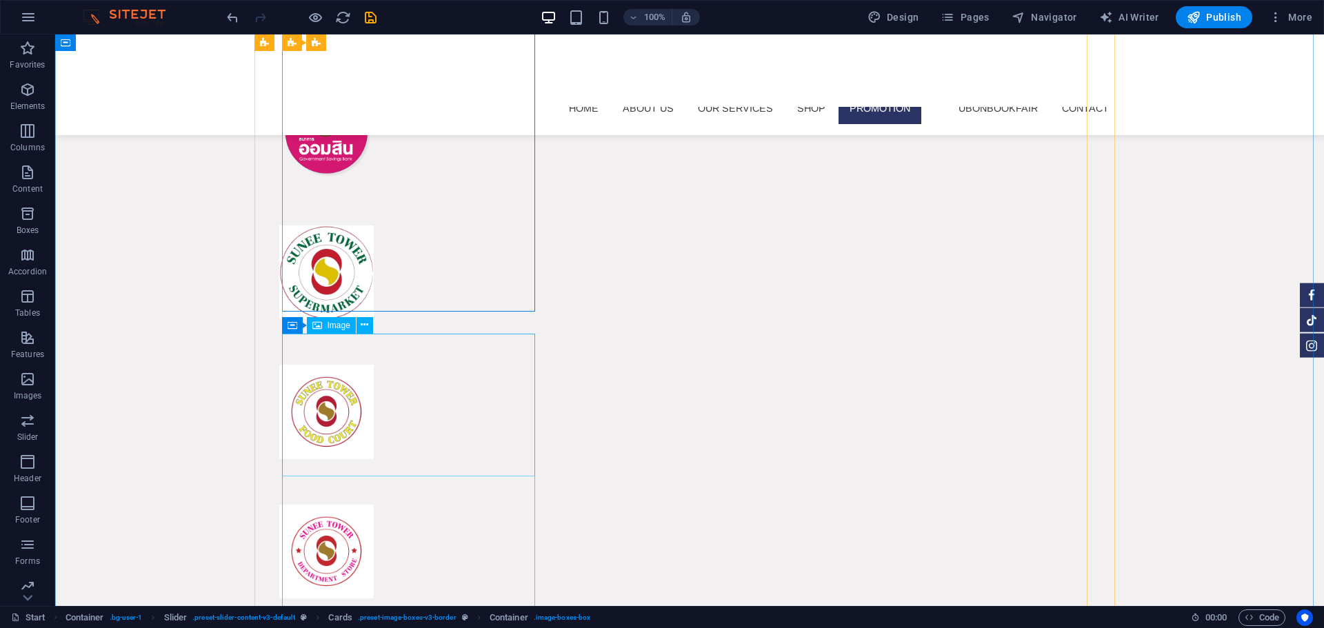
scroll to position [9948, 0]
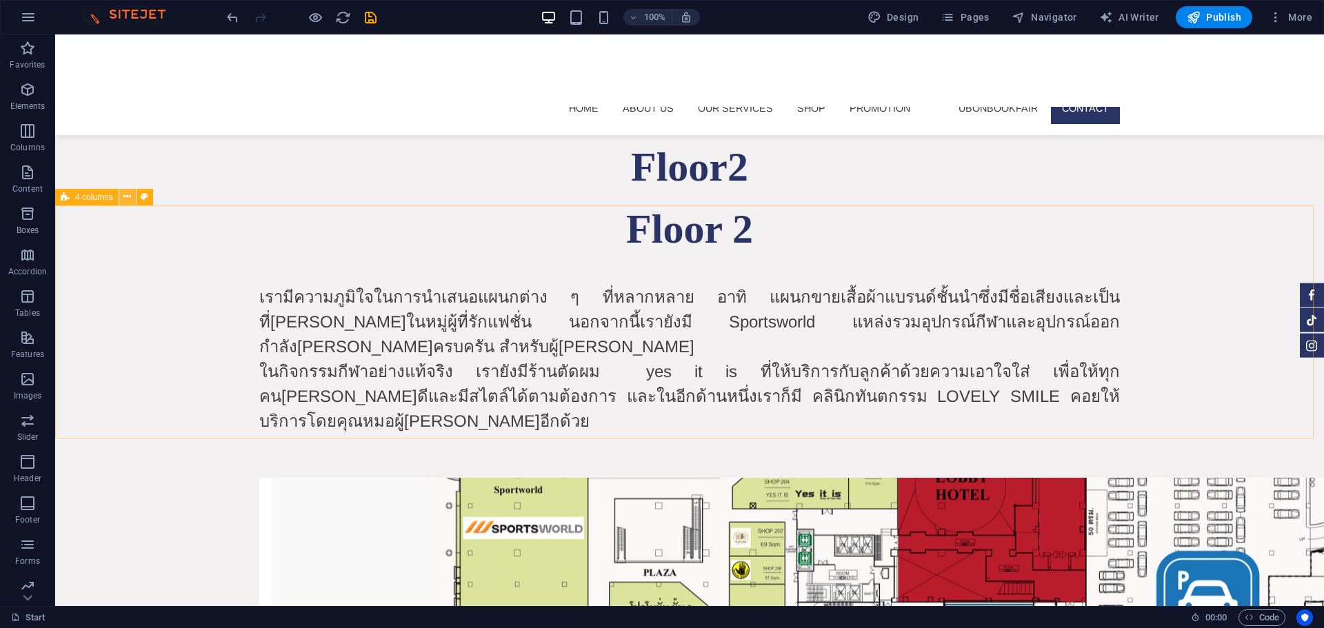
click at [126, 197] on icon at bounding box center [127, 197] width 8 height 14
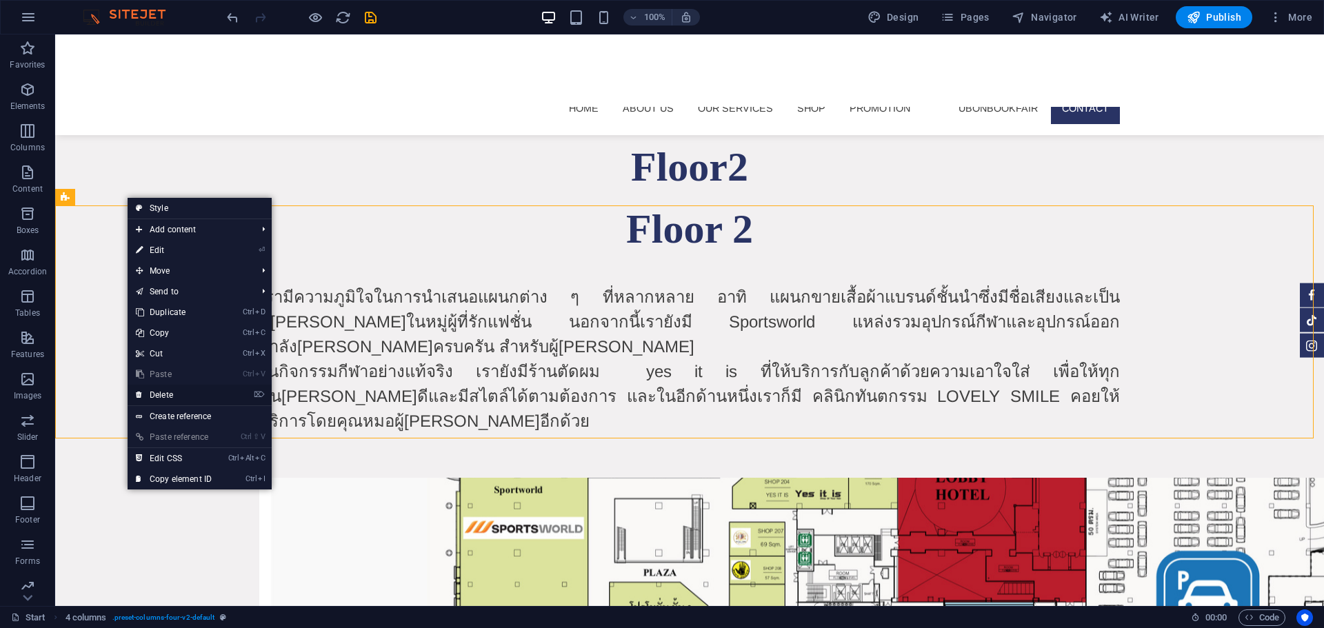
click at [157, 399] on link "⌦ Delete" at bounding box center [174, 395] width 92 height 21
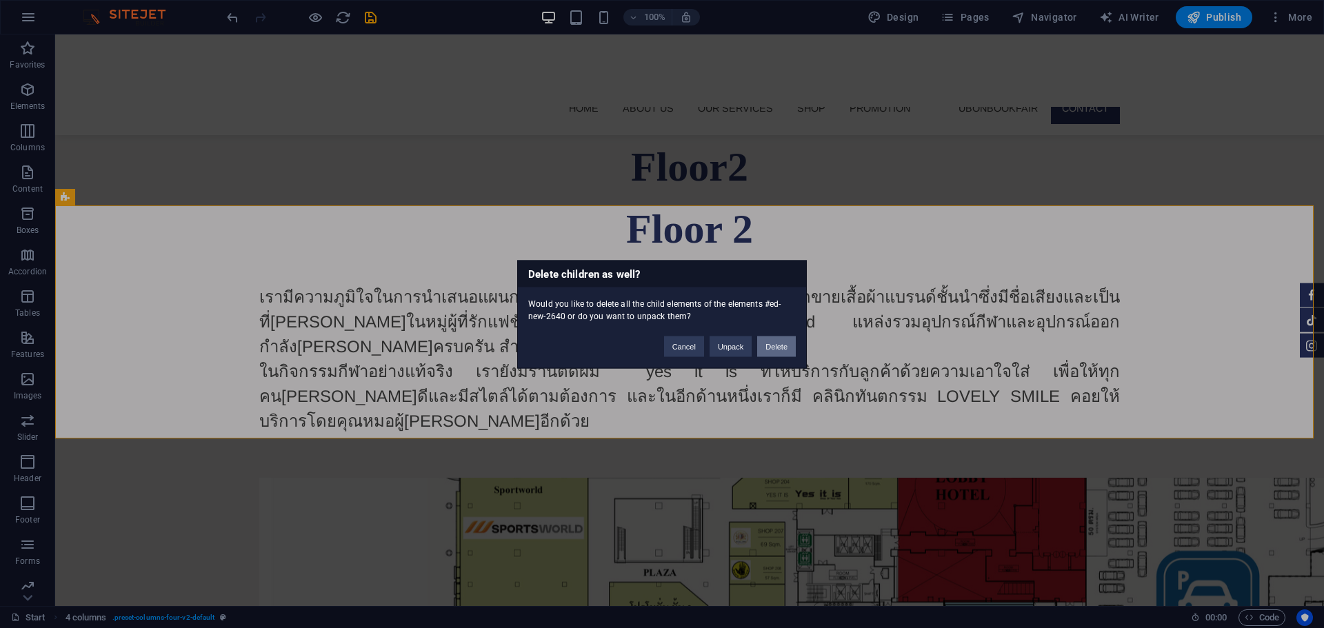
click at [779, 346] on button "Delete" at bounding box center [776, 346] width 39 height 21
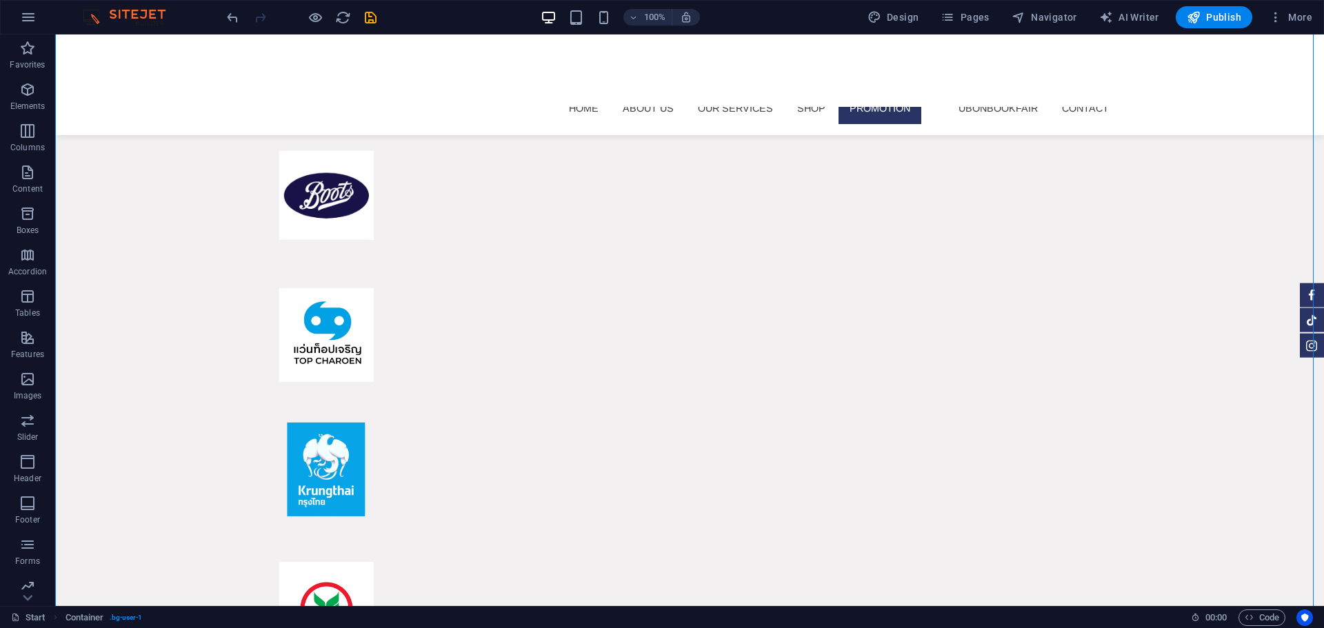
scroll to position [8946, 0]
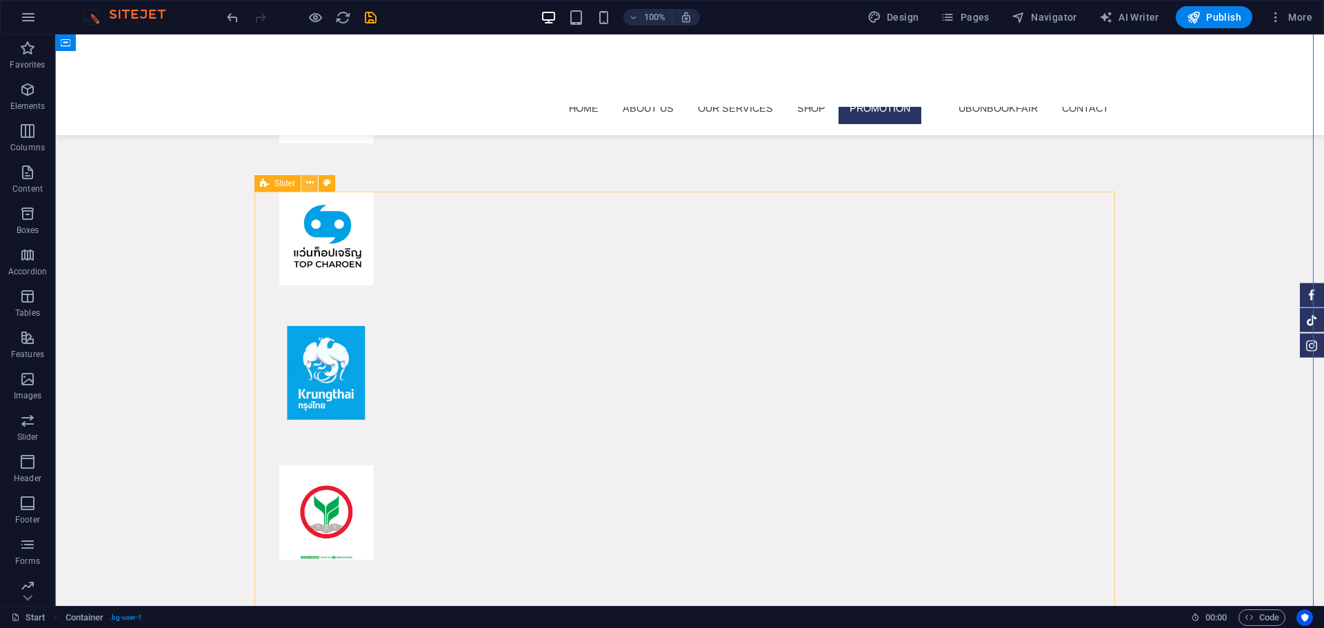
click at [308, 184] on icon at bounding box center [310, 183] width 8 height 14
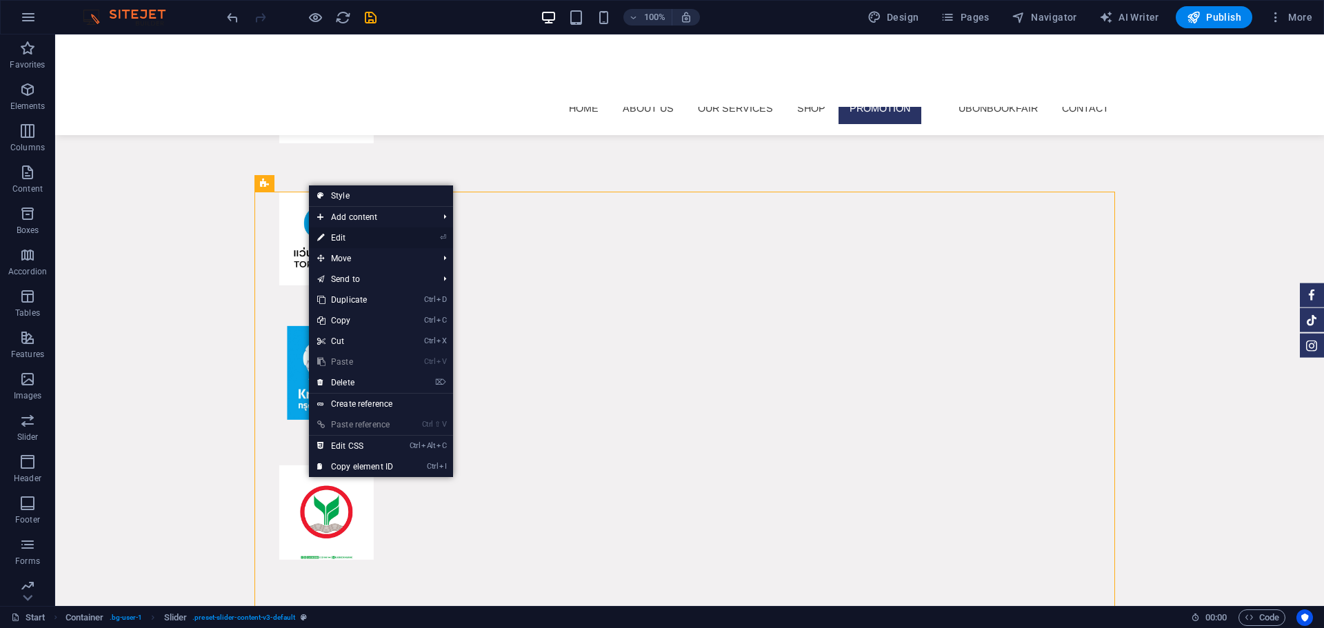
click at [335, 241] on link "⏎ Edit" at bounding box center [355, 238] width 92 height 21
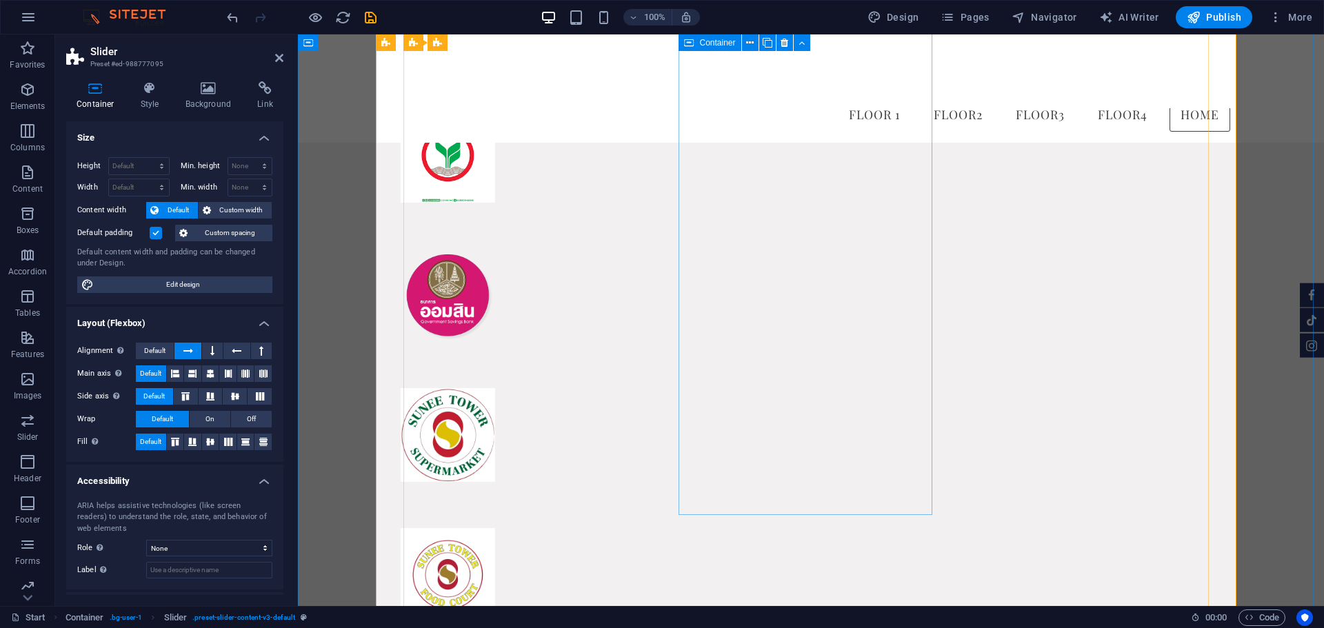
scroll to position [8778, 0]
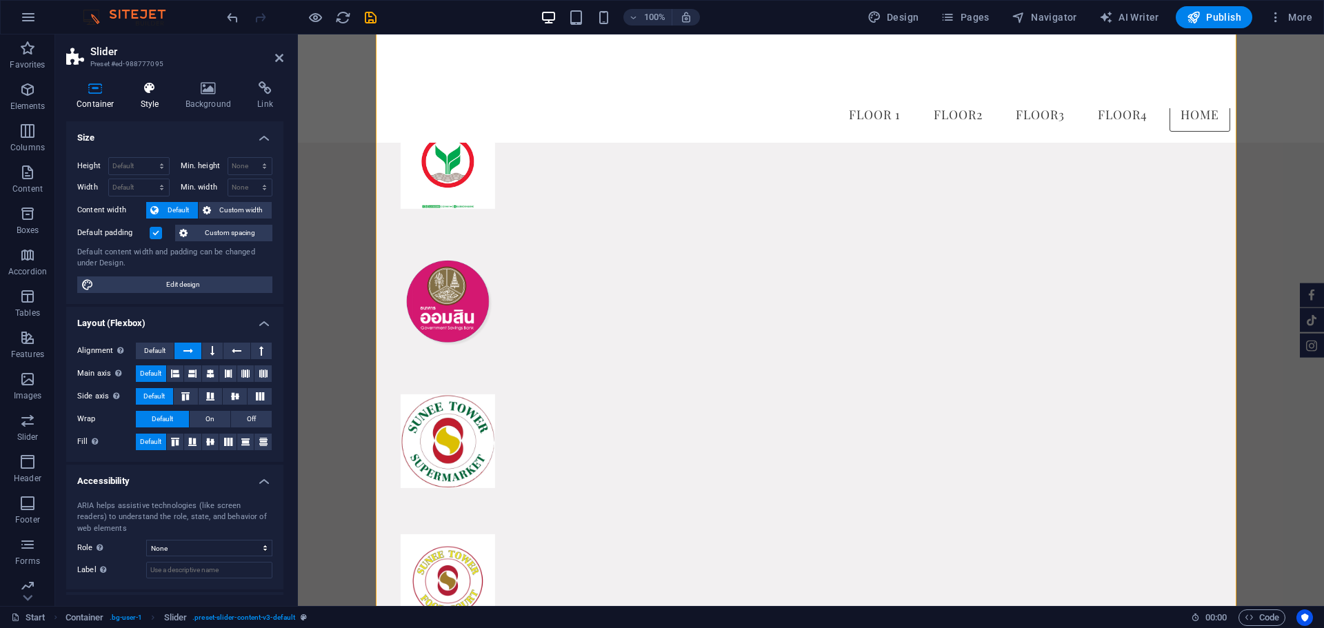
click at [148, 98] on h4 "Style" at bounding box center [152, 95] width 45 height 29
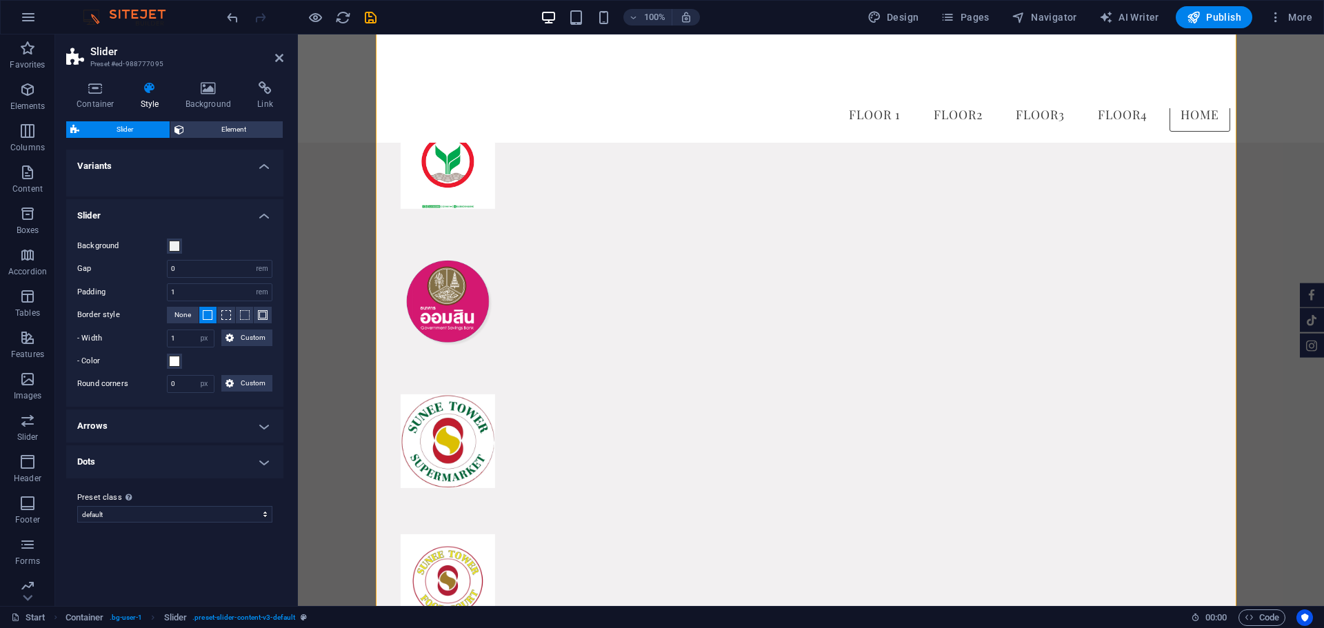
click at [260, 165] on h4 "Variants" at bounding box center [174, 162] width 217 height 25
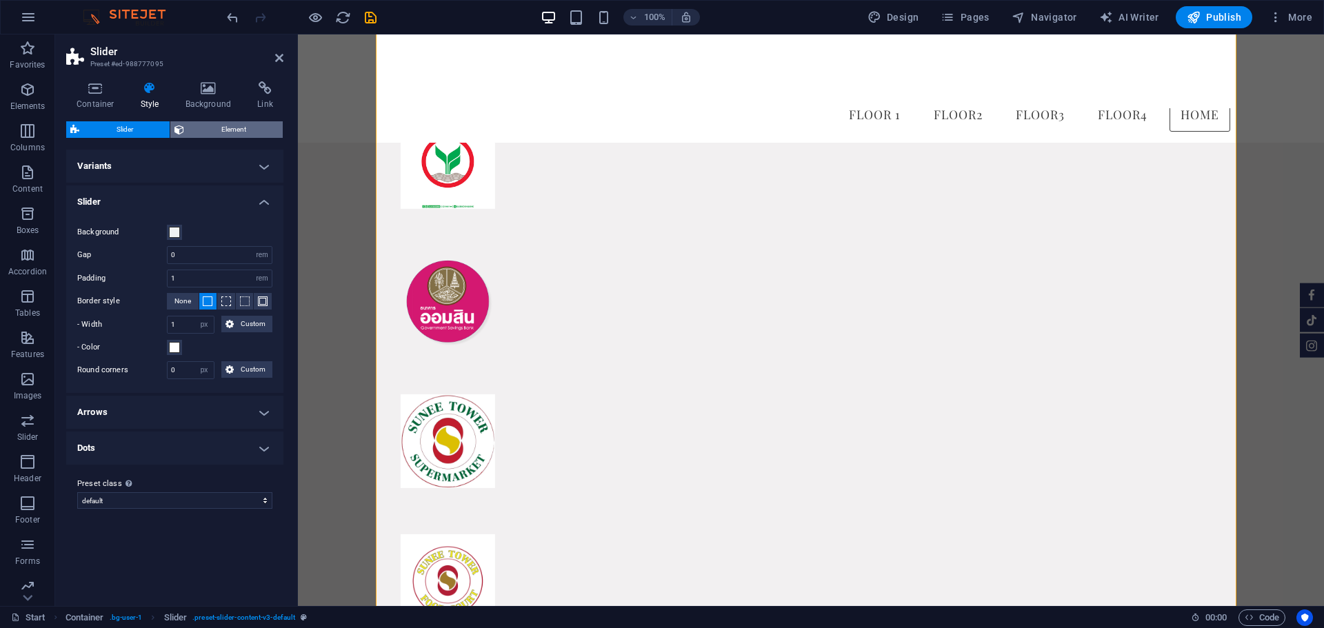
click at [251, 134] on span "Element" at bounding box center [233, 129] width 90 height 17
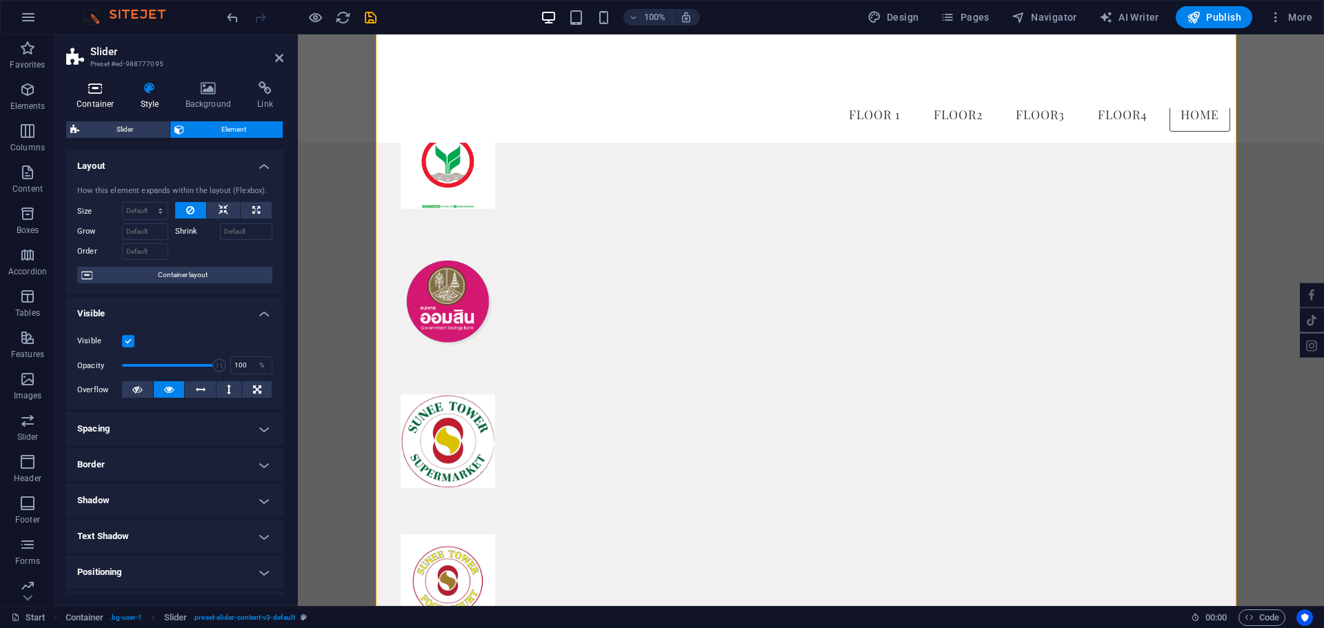
click at [98, 101] on h4 "Container" at bounding box center [98, 95] width 64 height 29
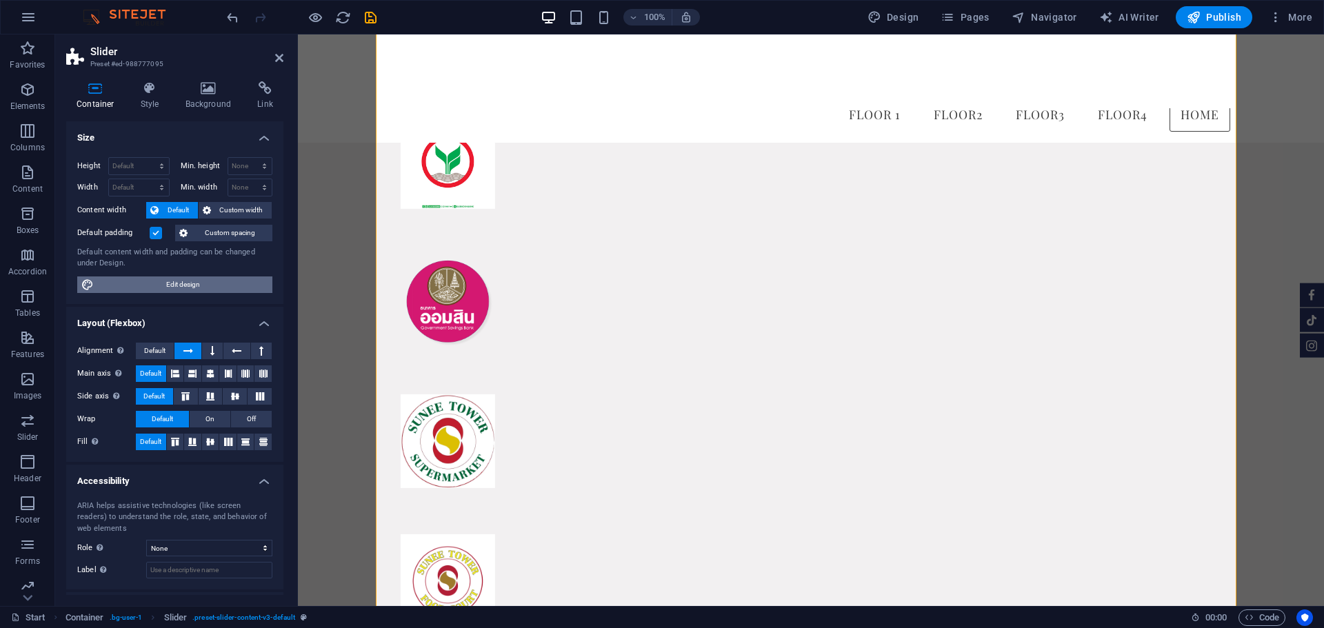
click at [128, 286] on span "Edit design" at bounding box center [183, 285] width 170 height 17
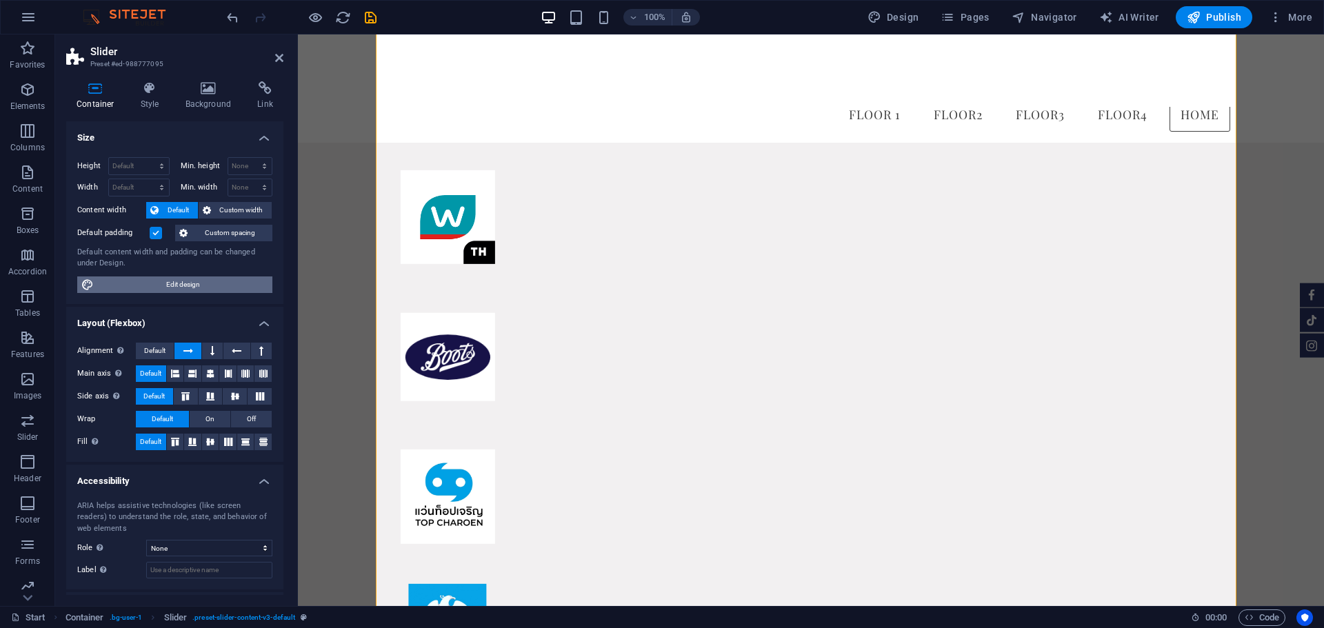
select select "rem"
select select "ease-in-out"
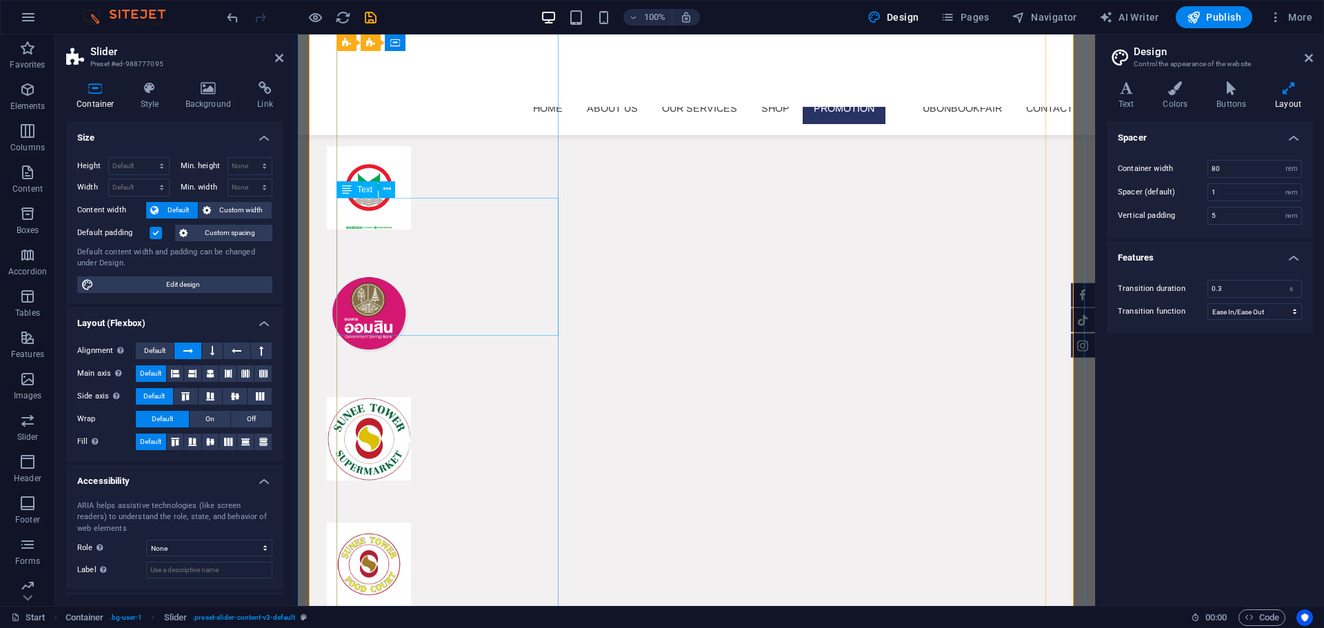
scroll to position [8158, 0]
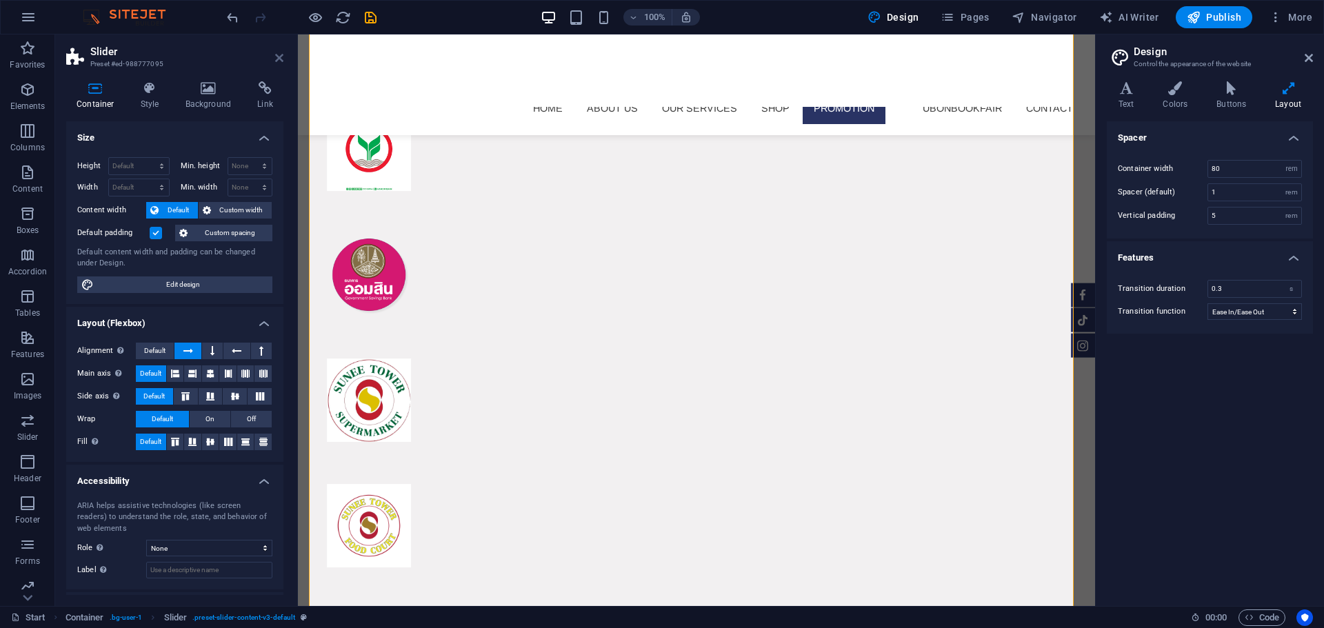
drag, startPoint x: 228, startPoint y: 28, endPoint x: 281, endPoint y: 59, distance: 61.2
click at [281, 59] on icon at bounding box center [279, 57] width 8 height 11
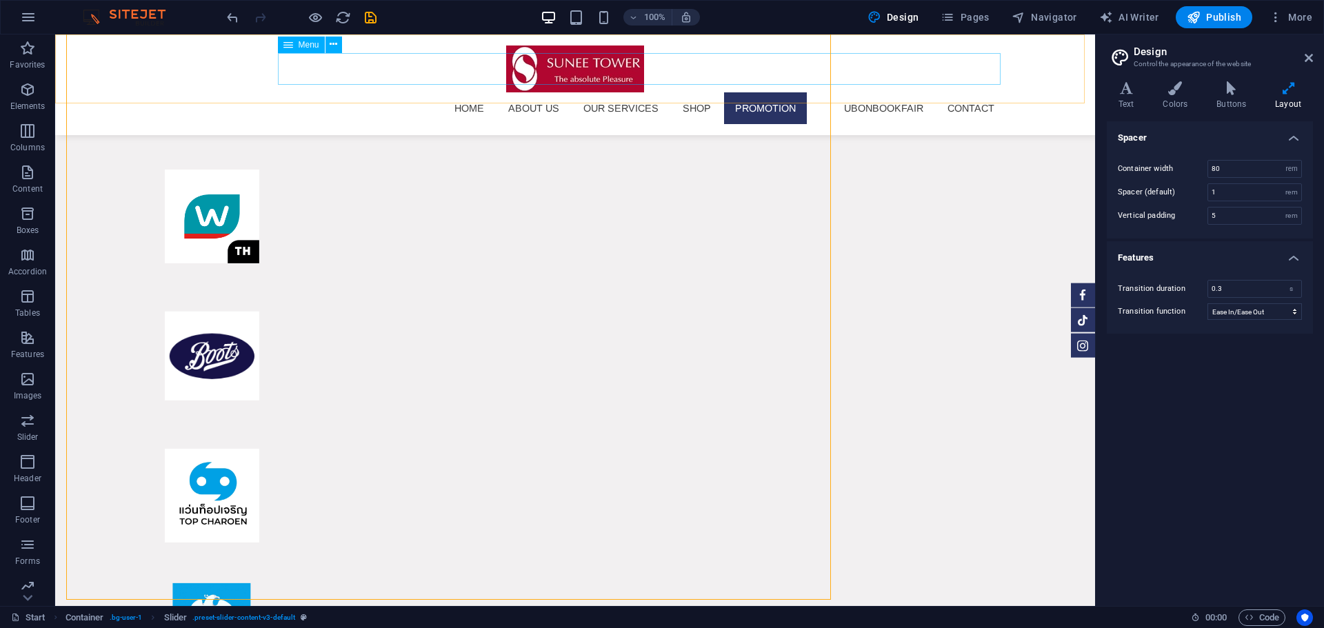
scroll to position [8595, 0]
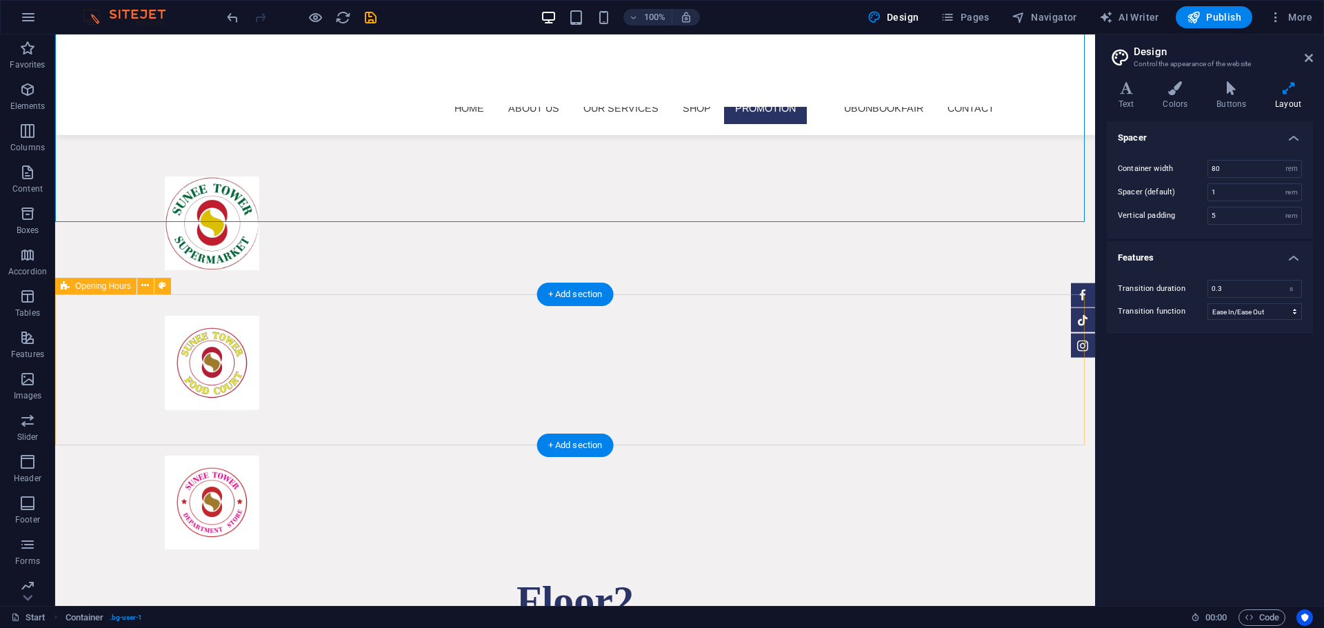
scroll to position [9401, 0]
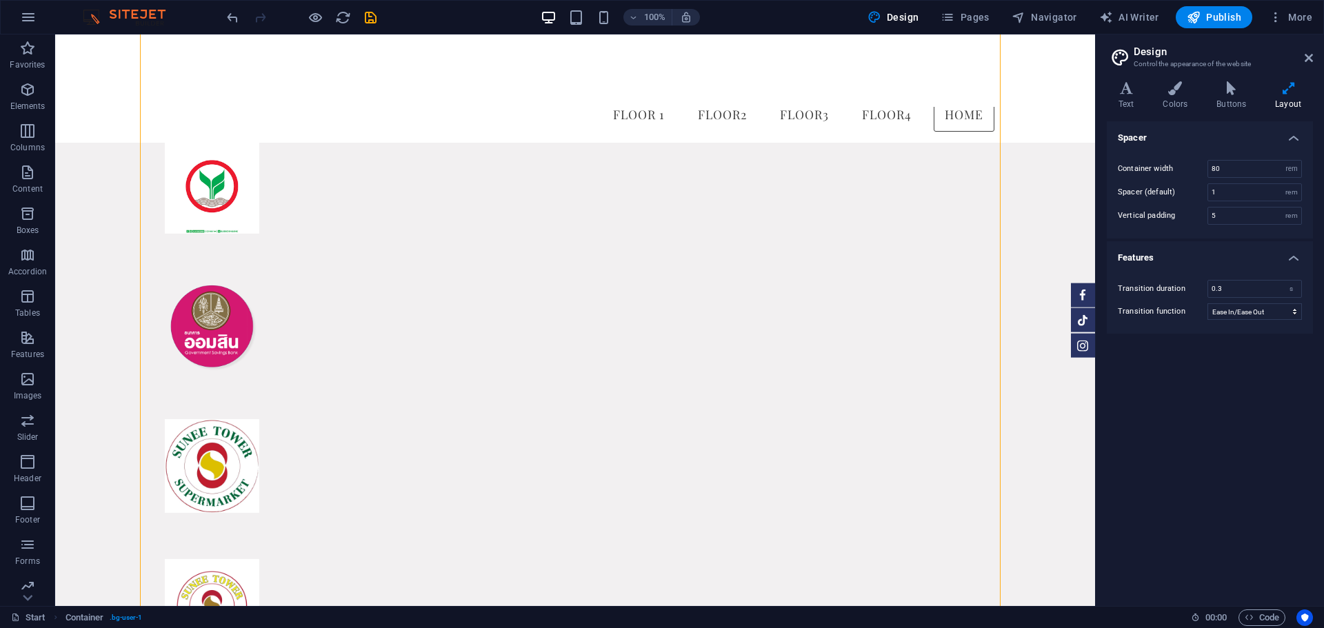
scroll to position [8675, 0]
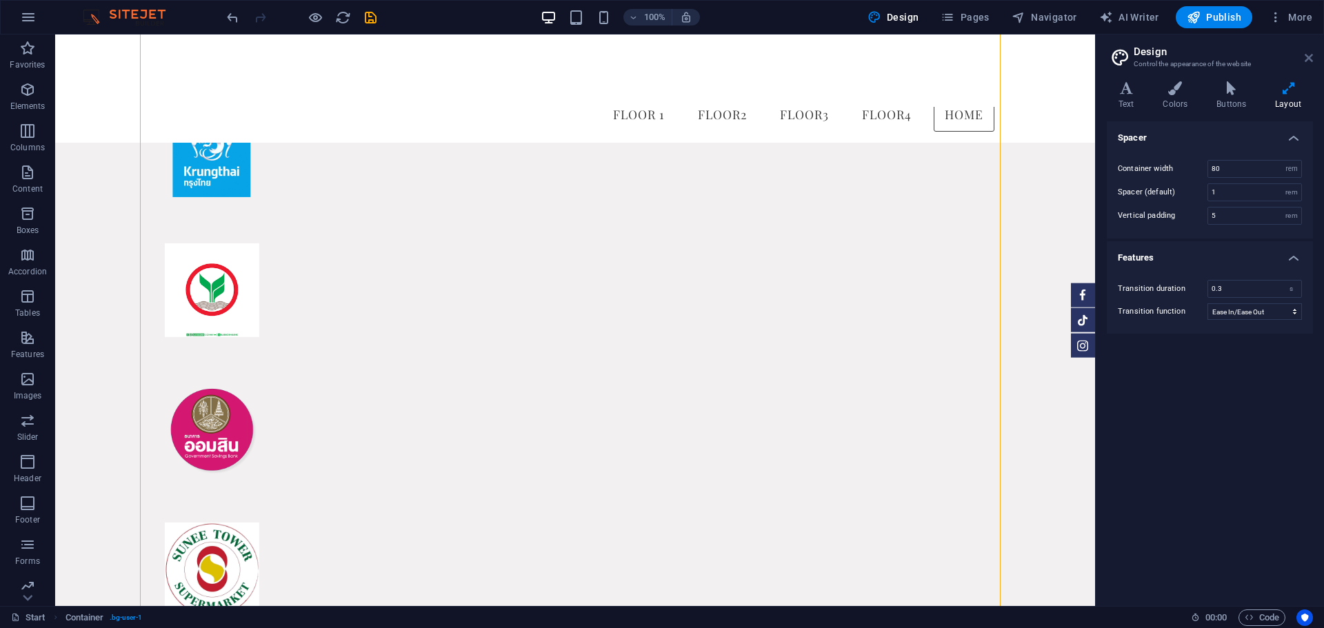
drag, startPoint x: 1307, startPoint y: 61, endPoint x: 1249, endPoint y: 28, distance: 66.7
click at [1307, 61] on icon at bounding box center [1309, 57] width 8 height 11
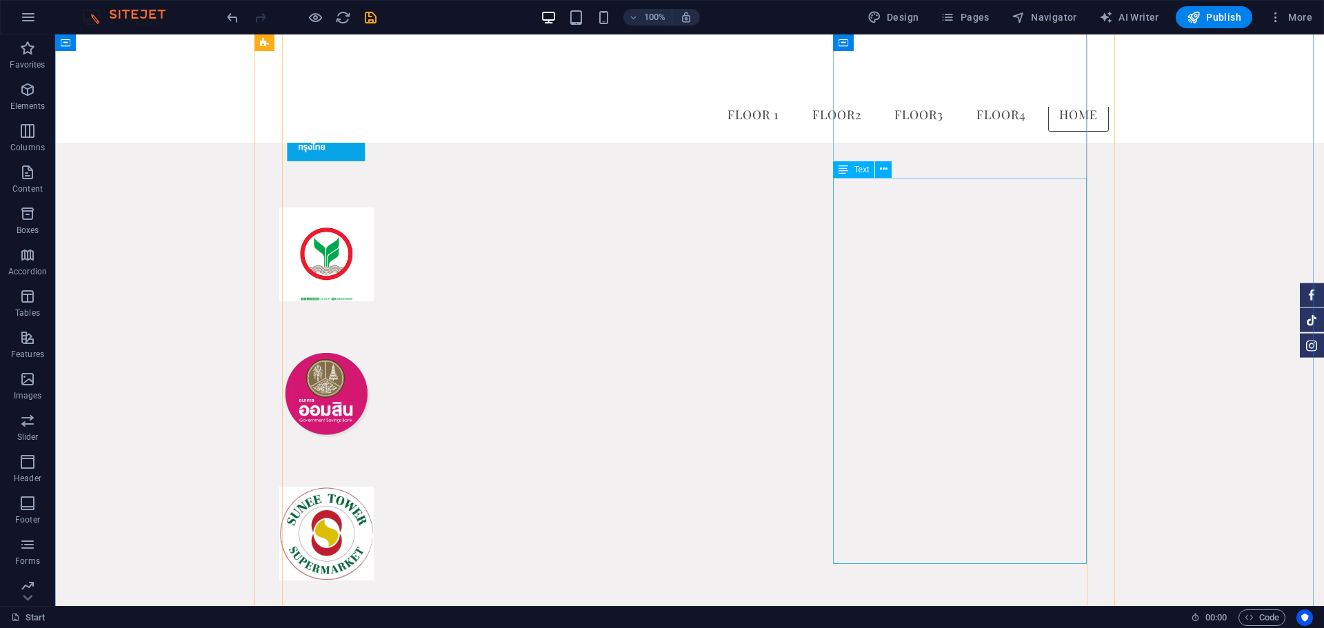
scroll to position [9144, 0]
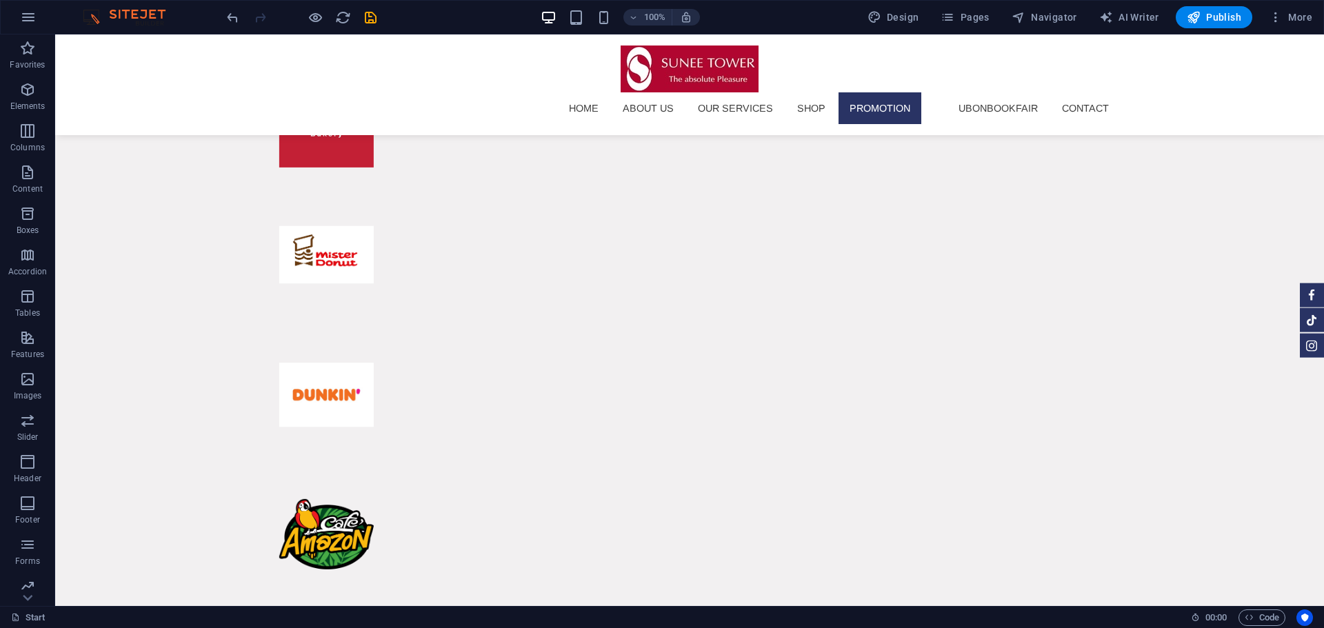
scroll to position [7548, 0]
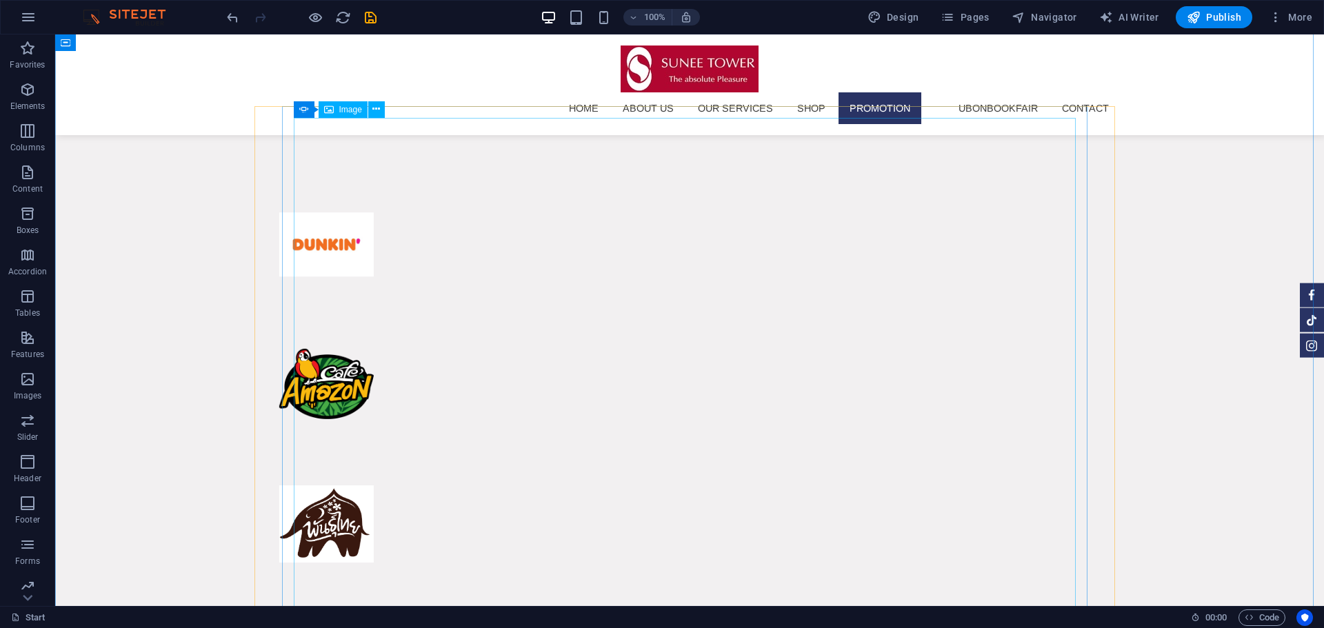
click at [374, 107] on icon at bounding box center [376, 109] width 8 height 14
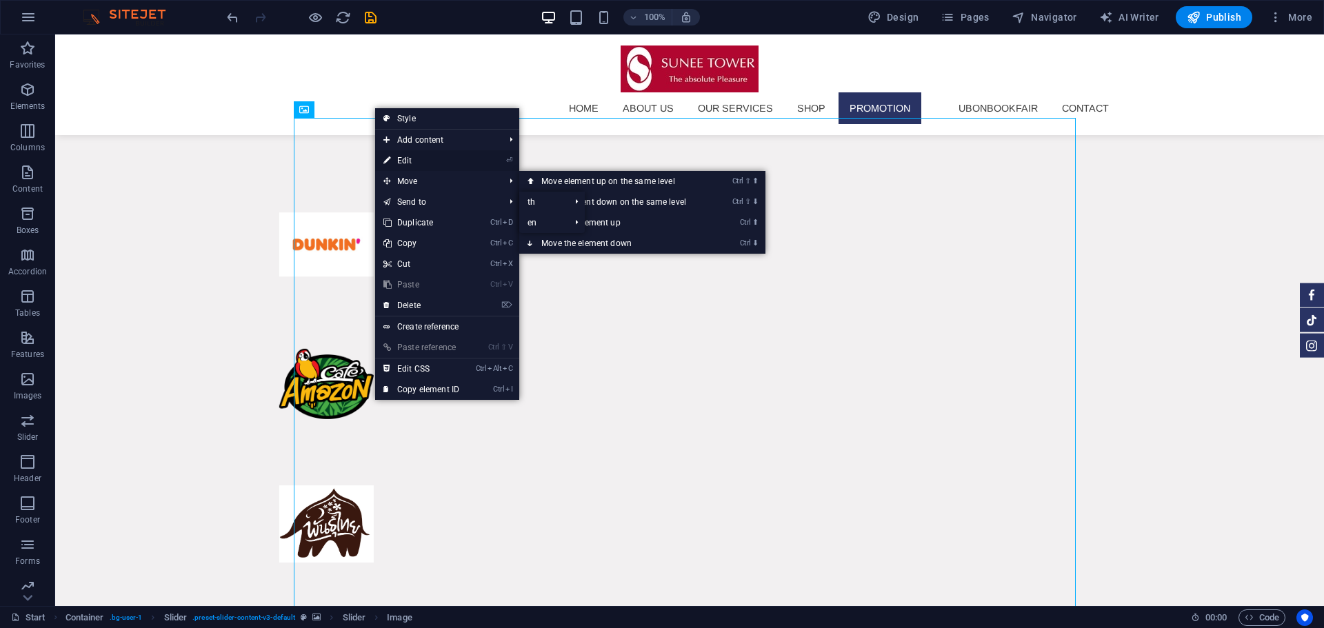
click at [410, 158] on link "⏎ Edit" at bounding box center [421, 160] width 92 height 21
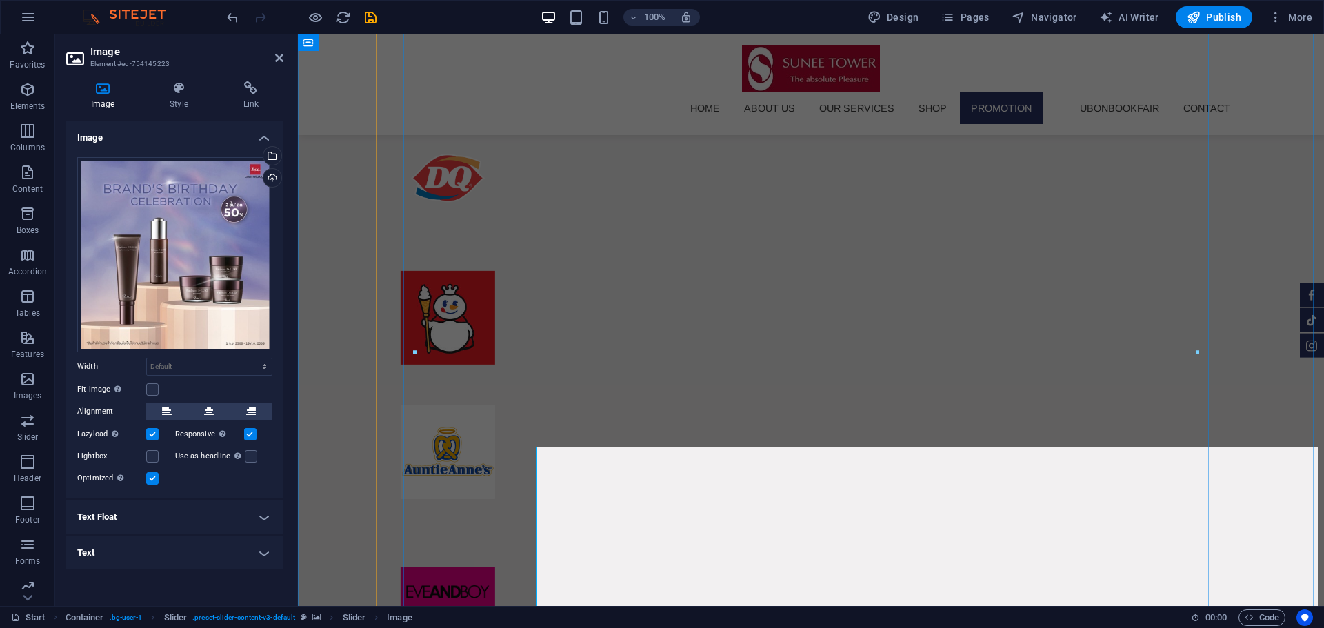
scroll to position [7219, 0]
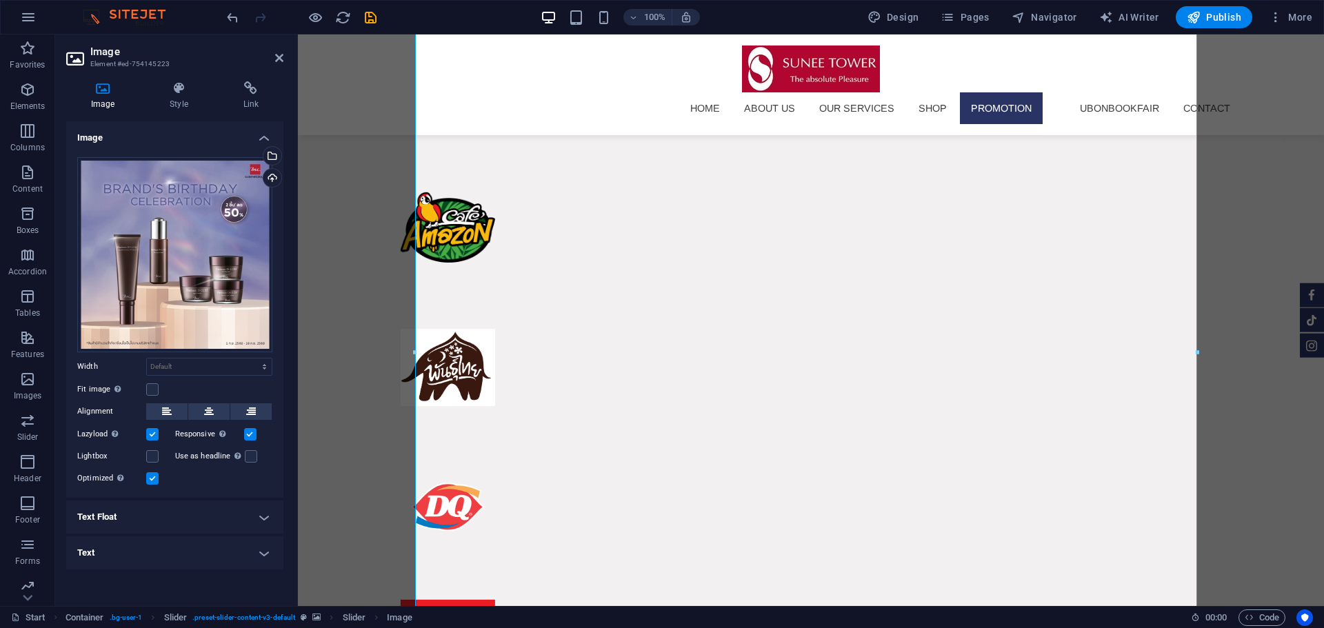
click at [152, 437] on label at bounding box center [152, 434] width 12 height 12
click at [0, 0] on input "Lazyload Loading images after the page loads improves page speed." at bounding box center [0, 0] width 0 height 0
click at [152, 459] on label at bounding box center [152, 456] width 12 height 12
click at [0, 0] on input "Lightbox" at bounding box center [0, 0] width 0 height 0
click at [152, 459] on label at bounding box center [152, 456] width 12 height 12
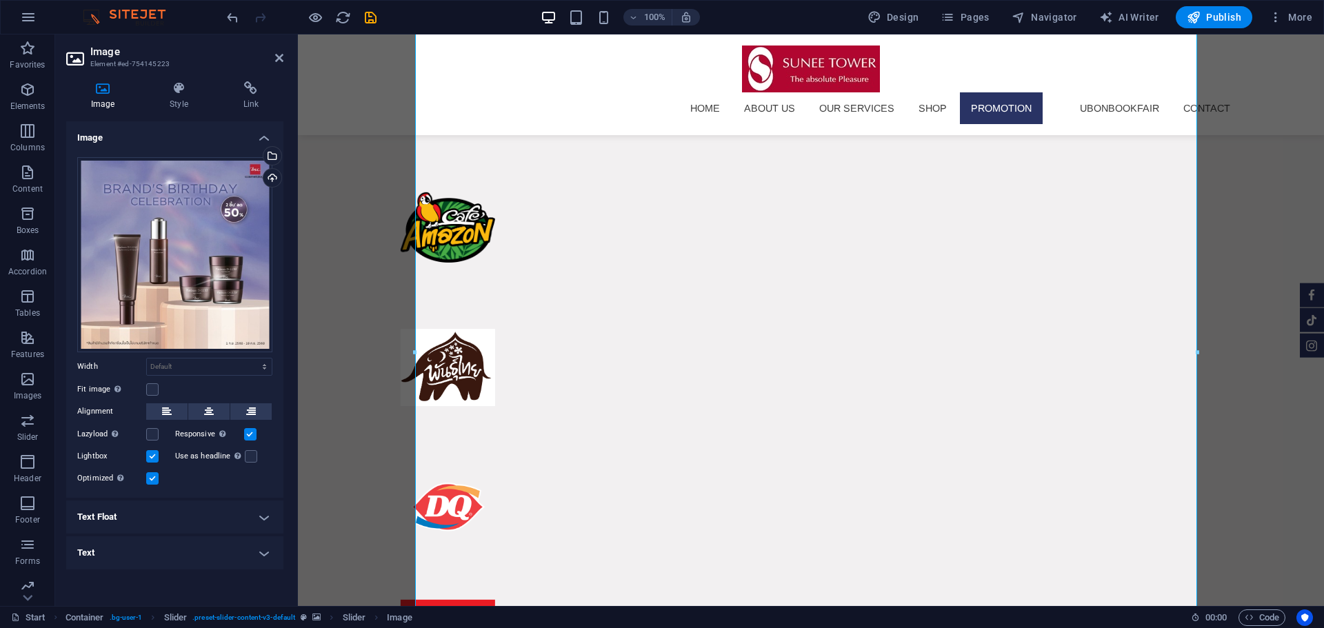
click at [0, 0] on input "Lightbox" at bounding box center [0, 0] width 0 height 0
click at [177, 97] on h4 "Style" at bounding box center [181, 95] width 73 height 29
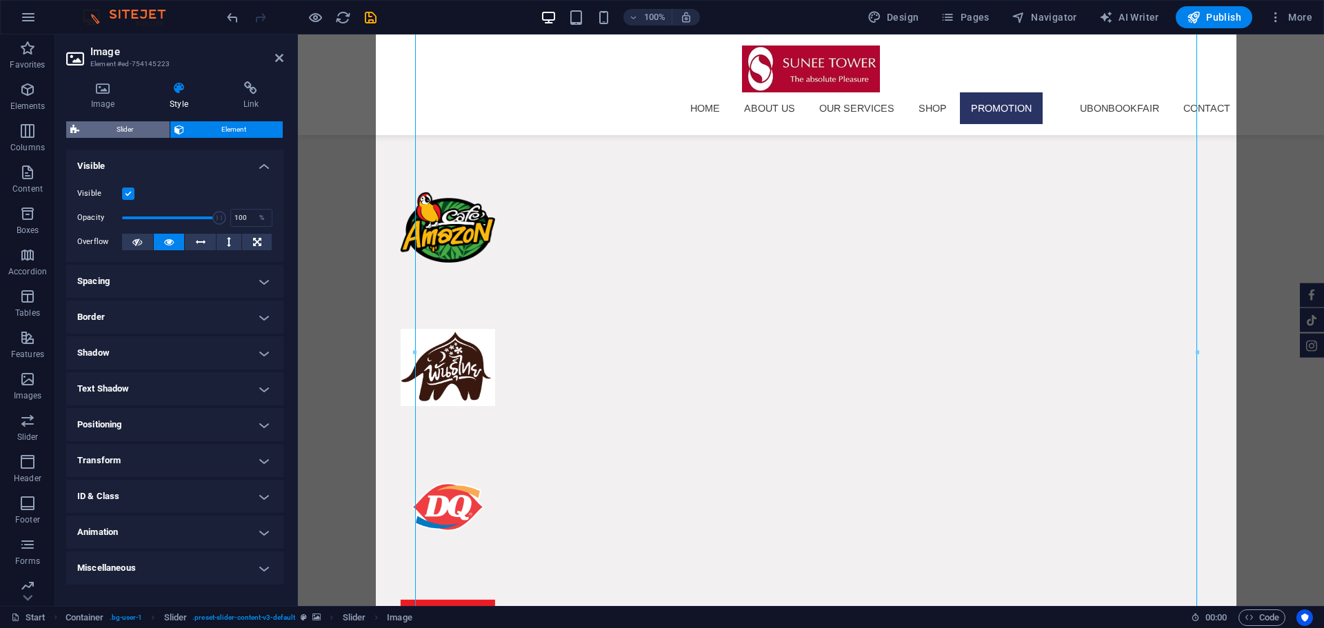
click at [148, 131] on span "Slider" at bounding box center [124, 129] width 82 height 17
select select "rem"
select select "px"
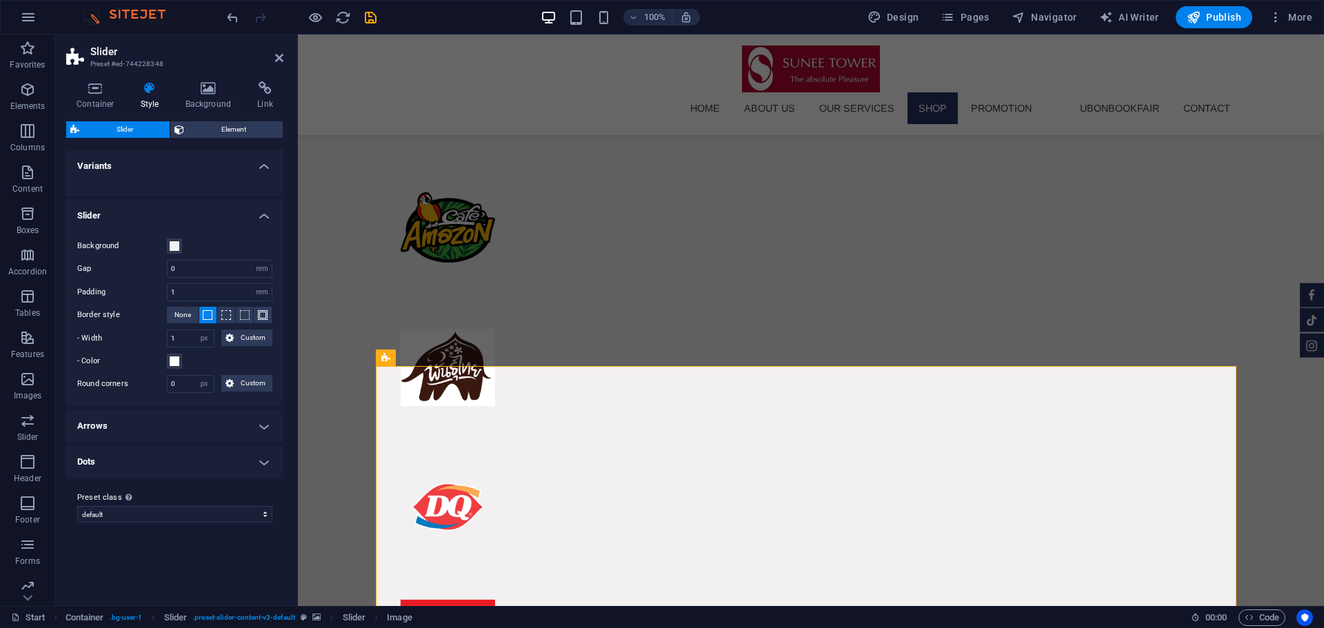
scroll to position [6730, 0]
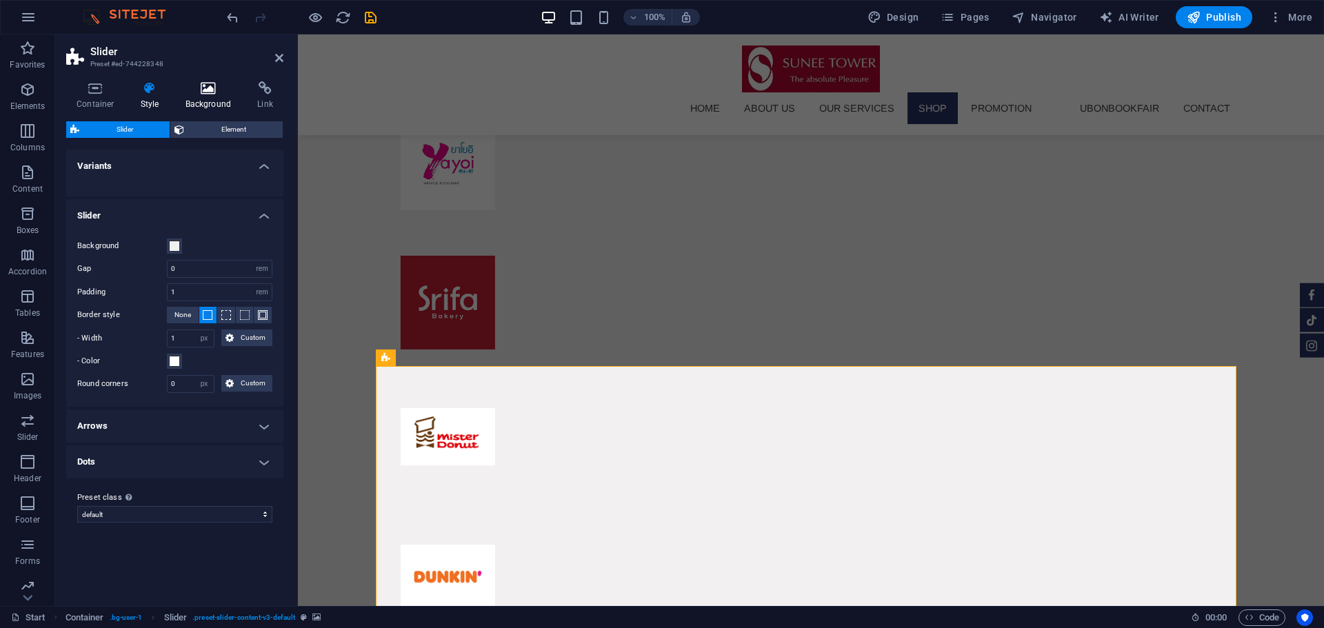
click at [190, 89] on icon at bounding box center [208, 88] width 67 height 14
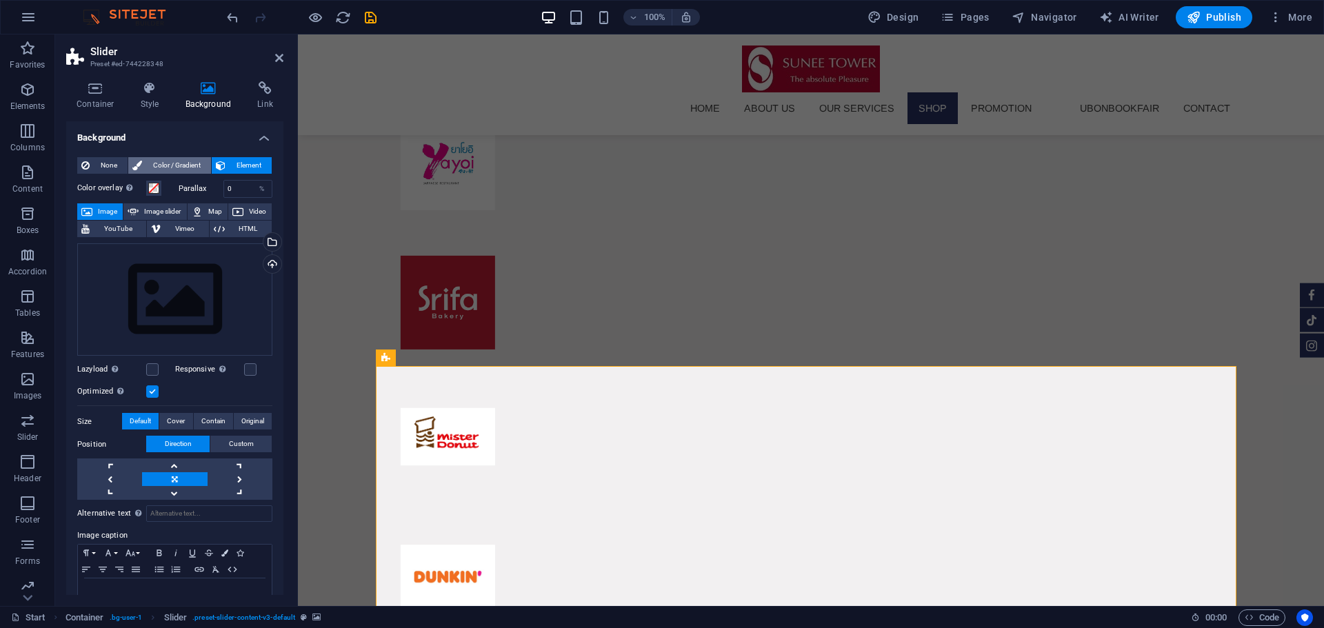
click at [148, 162] on span "Color / Gradient" at bounding box center [176, 165] width 61 height 17
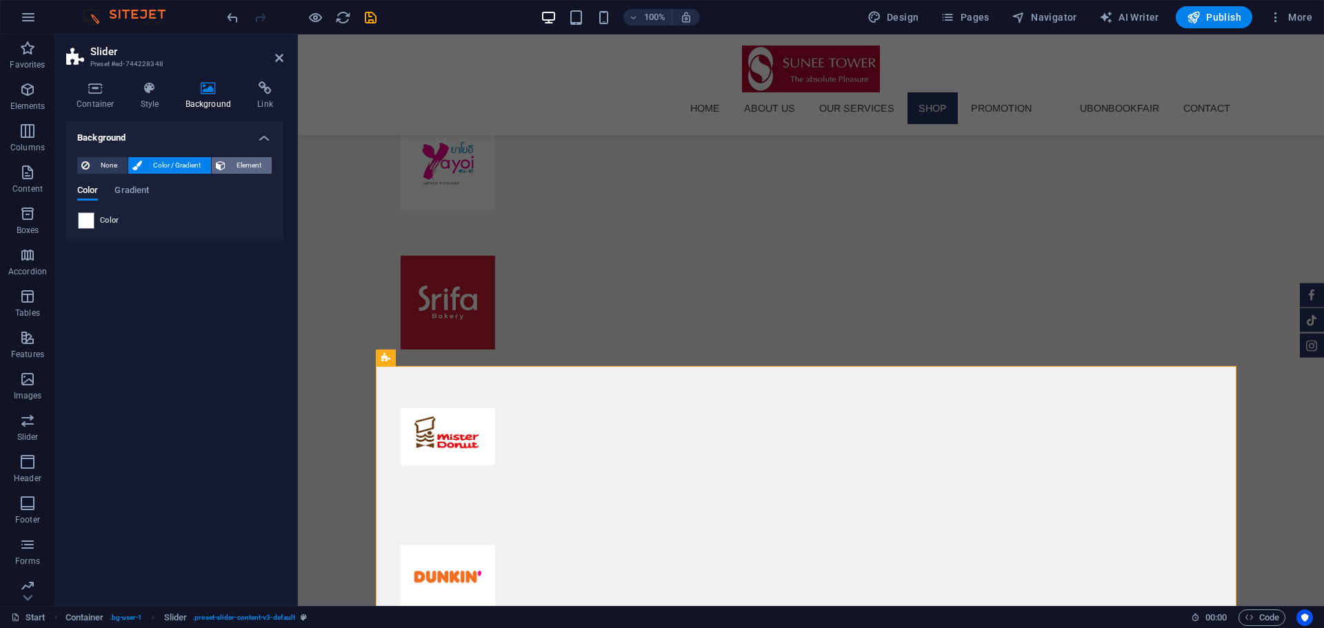
click at [228, 158] on button "Element" at bounding box center [242, 165] width 60 height 17
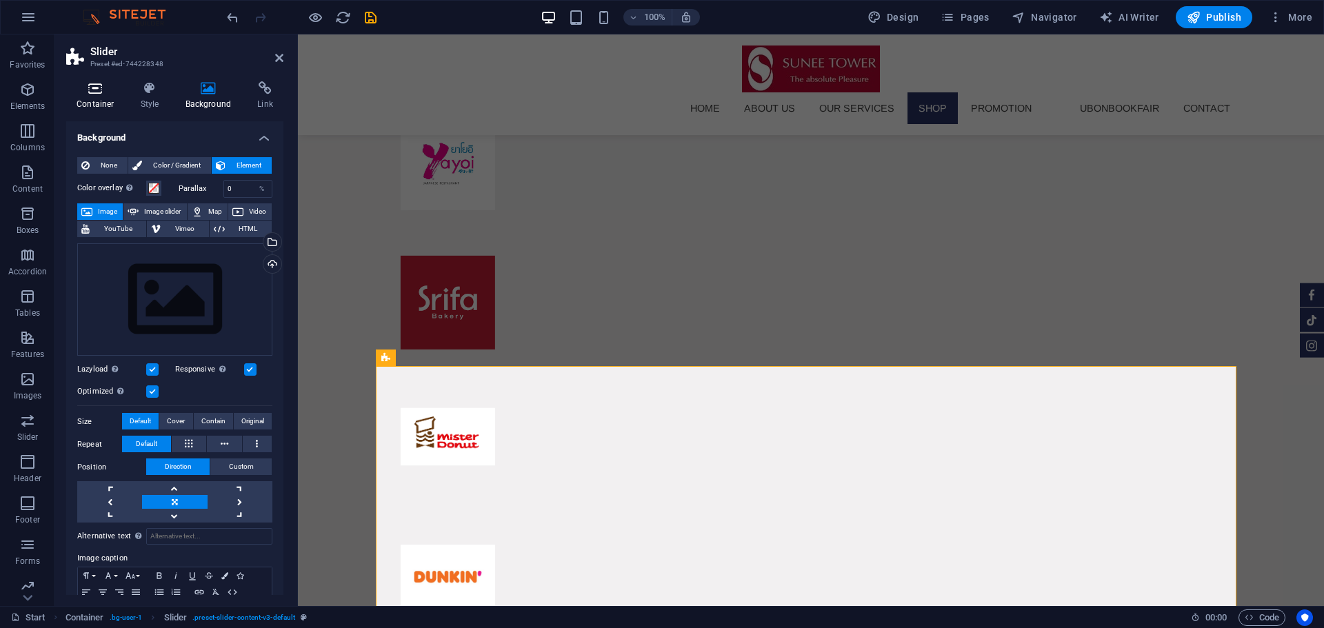
click at [106, 96] on h4 "Container" at bounding box center [98, 95] width 64 height 29
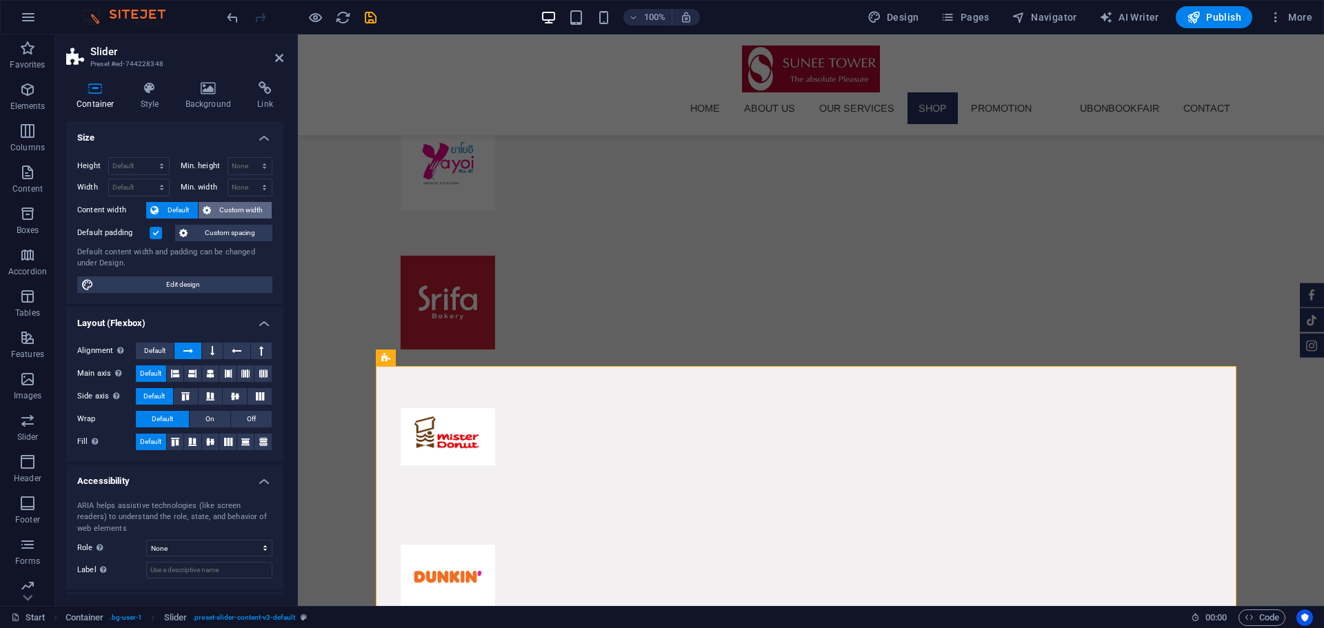
click at [228, 211] on span "Custom width" at bounding box center [241, 210] width 53 height 17
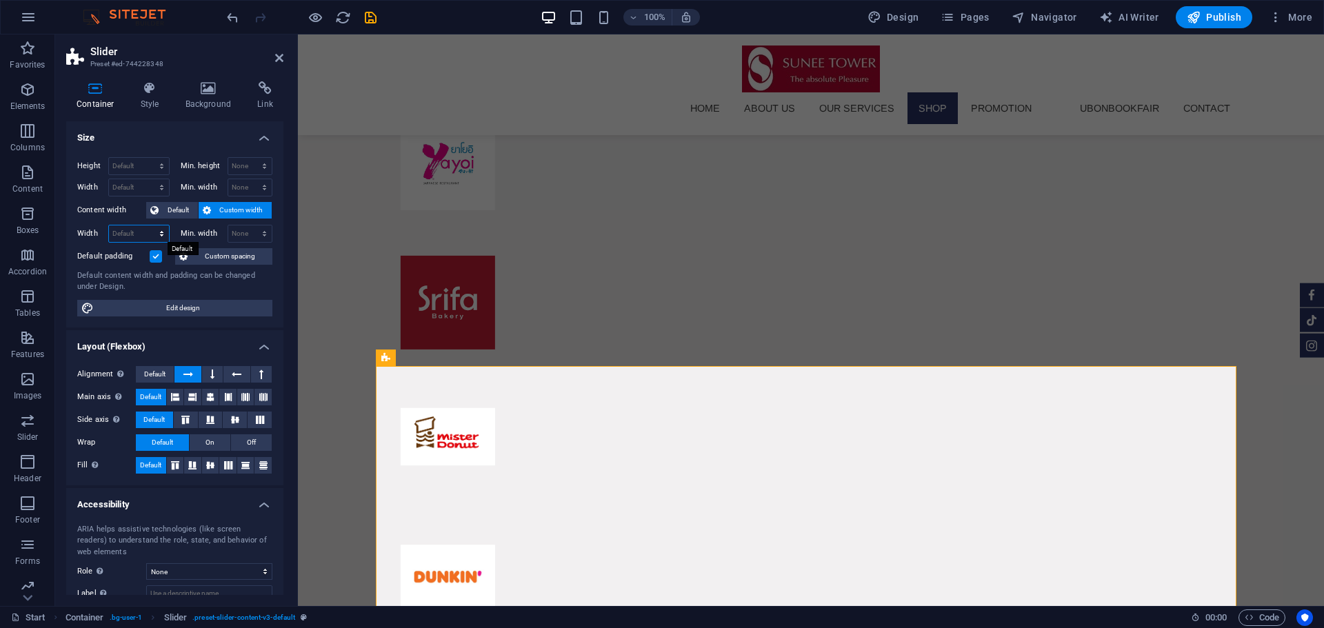
click at [135, 227] on select "Default px rem % em vh vw" at bounding box center [139, 234] width 60 height 17
select select "vh"
click at [148, 226] on select "Default px rem % em vh vw" at bounding box center [139, 234] width 60 height 17
type input "150.5"
click at [164, 232] on select "Default px rem % em vh vw" at bounding box center [159, 234] width 19 height 17
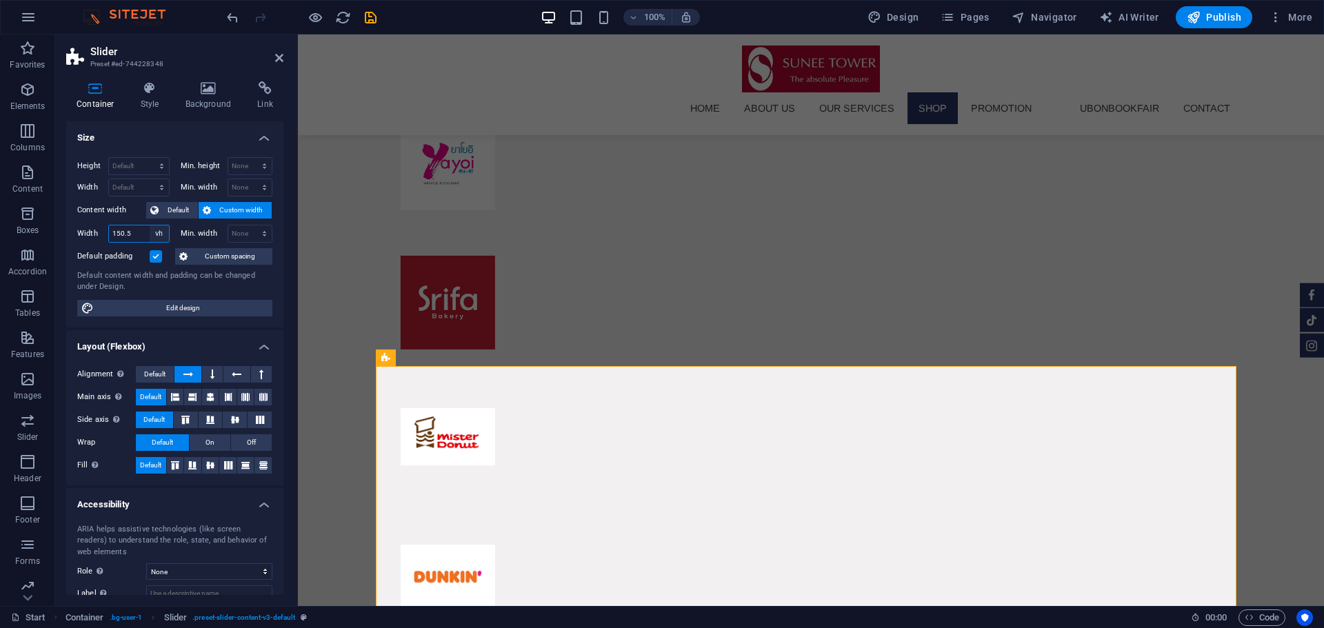
select select "%"
click at [150, 226] on select "Default px rem % em vh vw" at bounding box center [159, 234] width 19 height 17
type input "100"
click at [182, 210] on span "Default" at bounding box center [178, 210] width 31 height 17
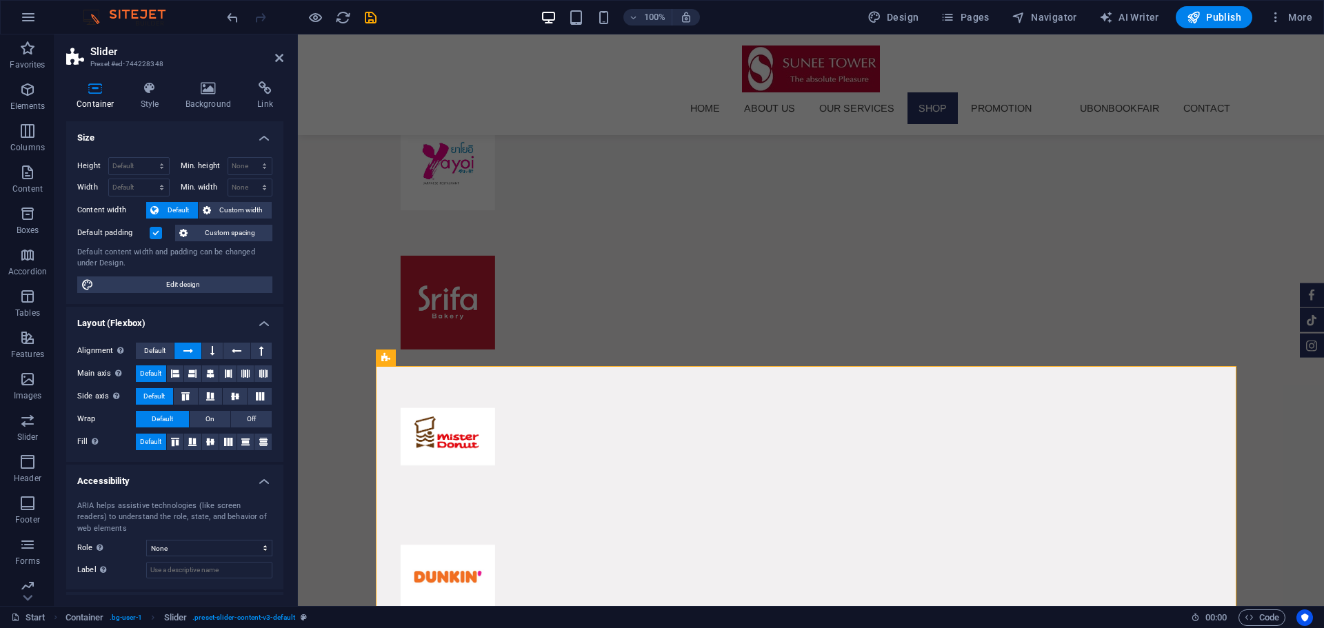
click at [95, 82] on icon at bounding box center [95, 88] width 59 height 14
click at [154, 283] on span "Edit design" at bounding box center [183, 285] width 170 height 17
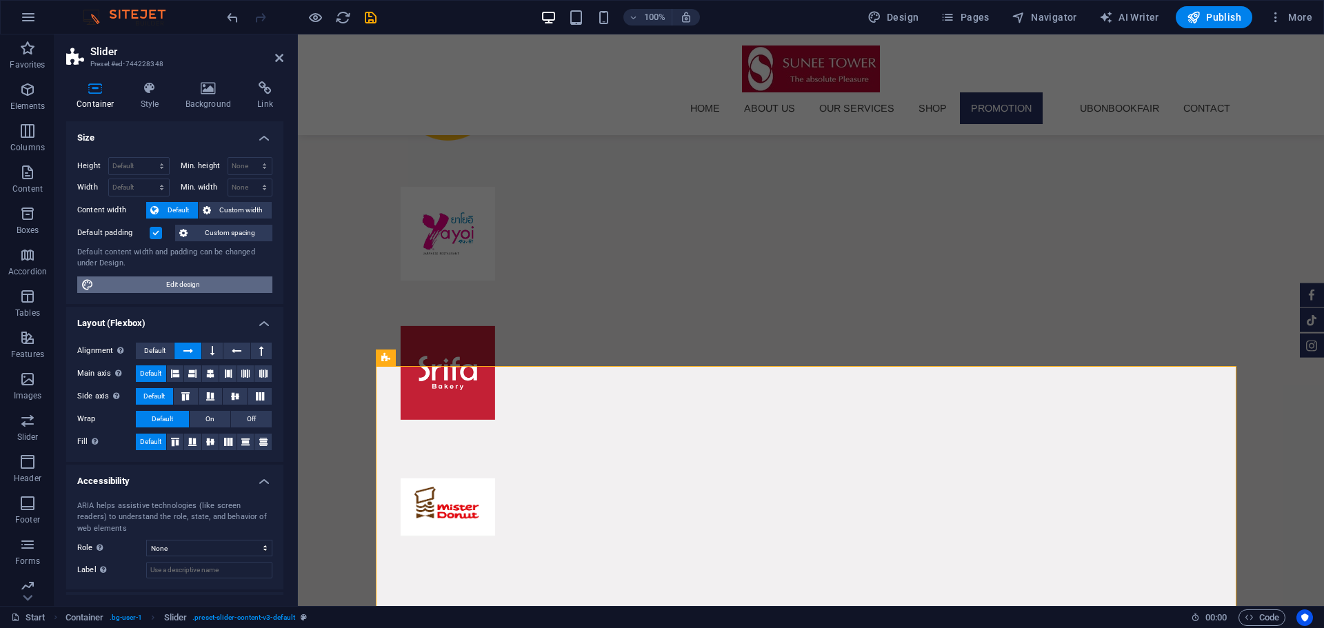
scroll to position [6339, 0]
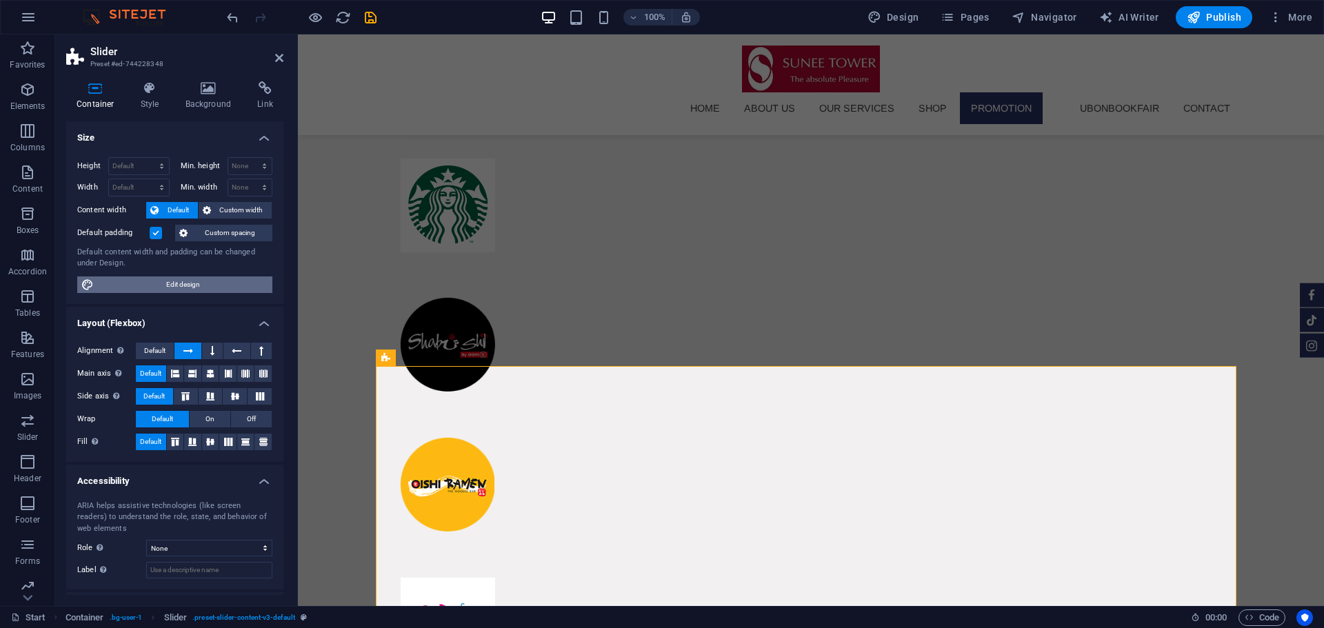
select select "rem"
select select "ease-in-out"
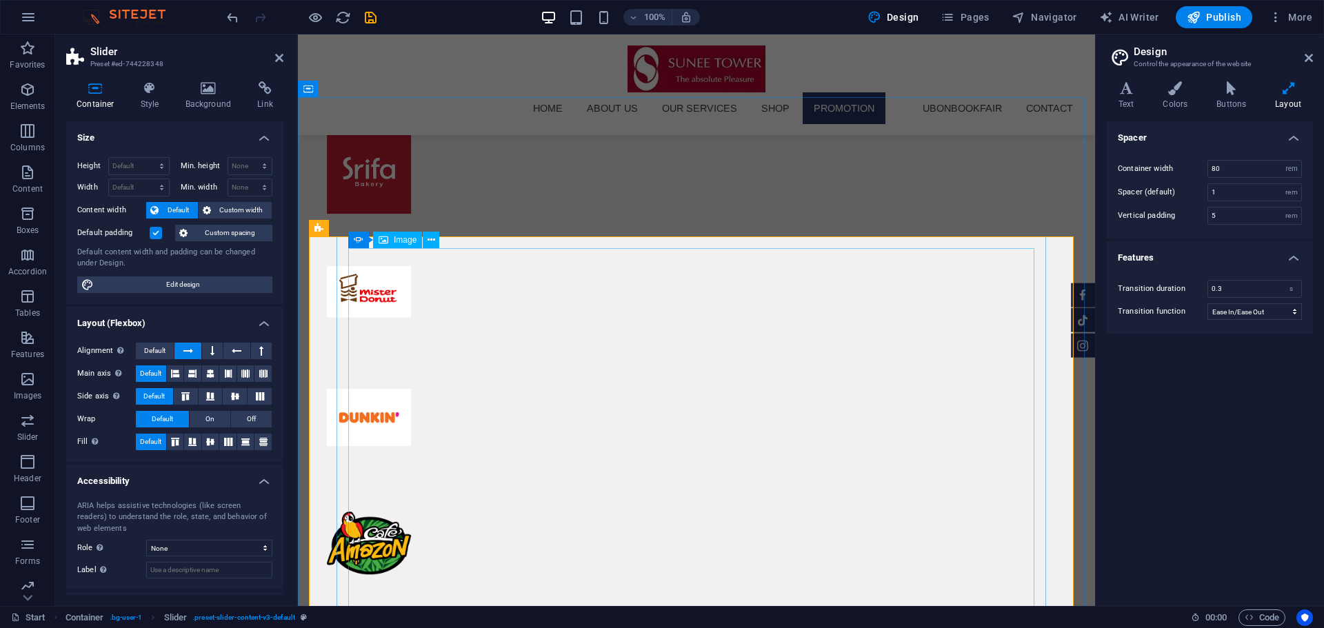
scroll to position [6464, 0]
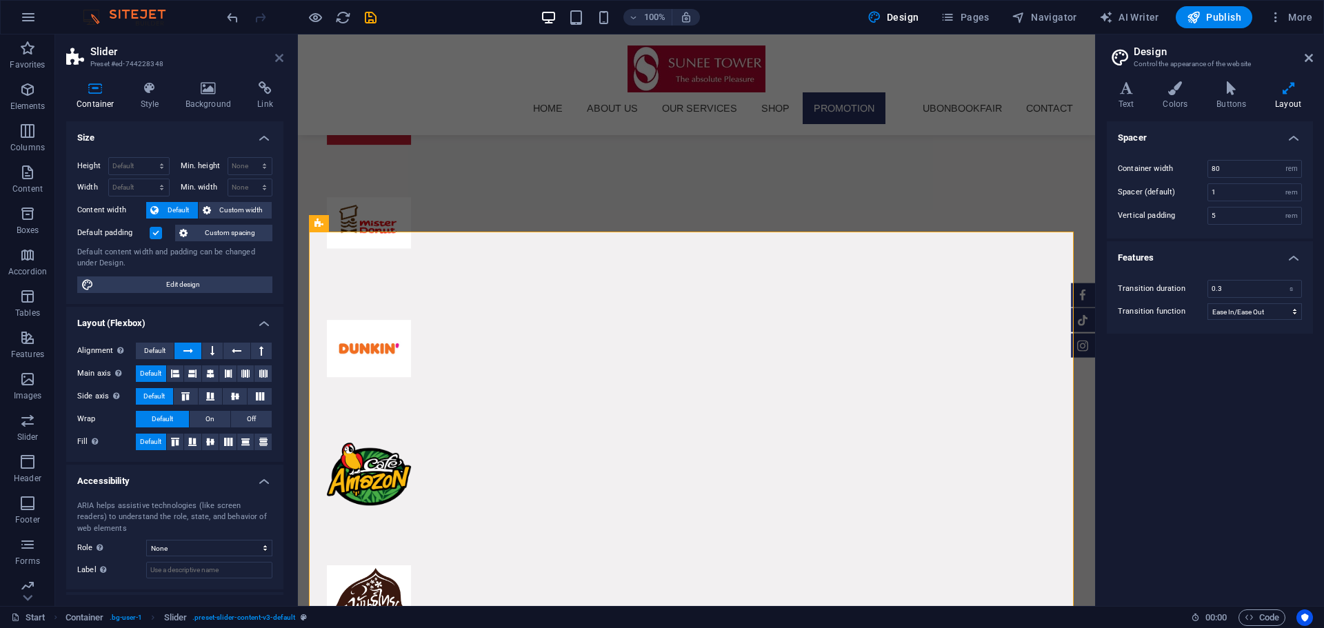
click at [281, 57] on icon at bounding box center [279, 57] width 8 height 11
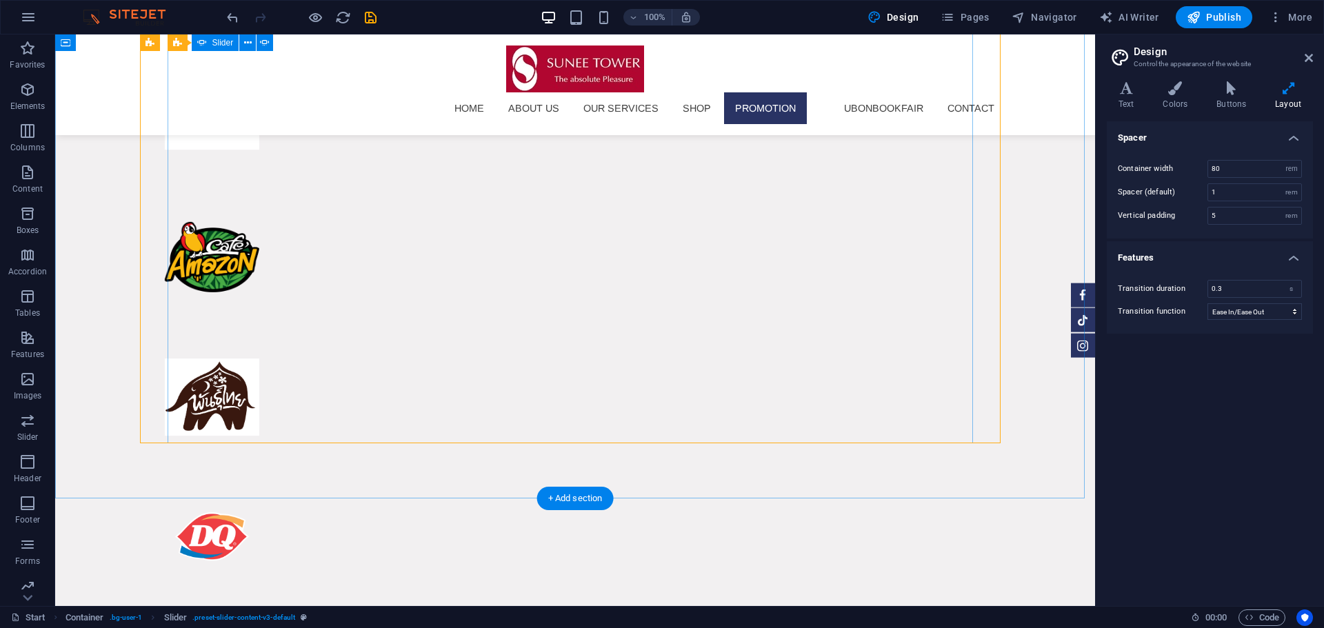
scroll to position [6928, 0]
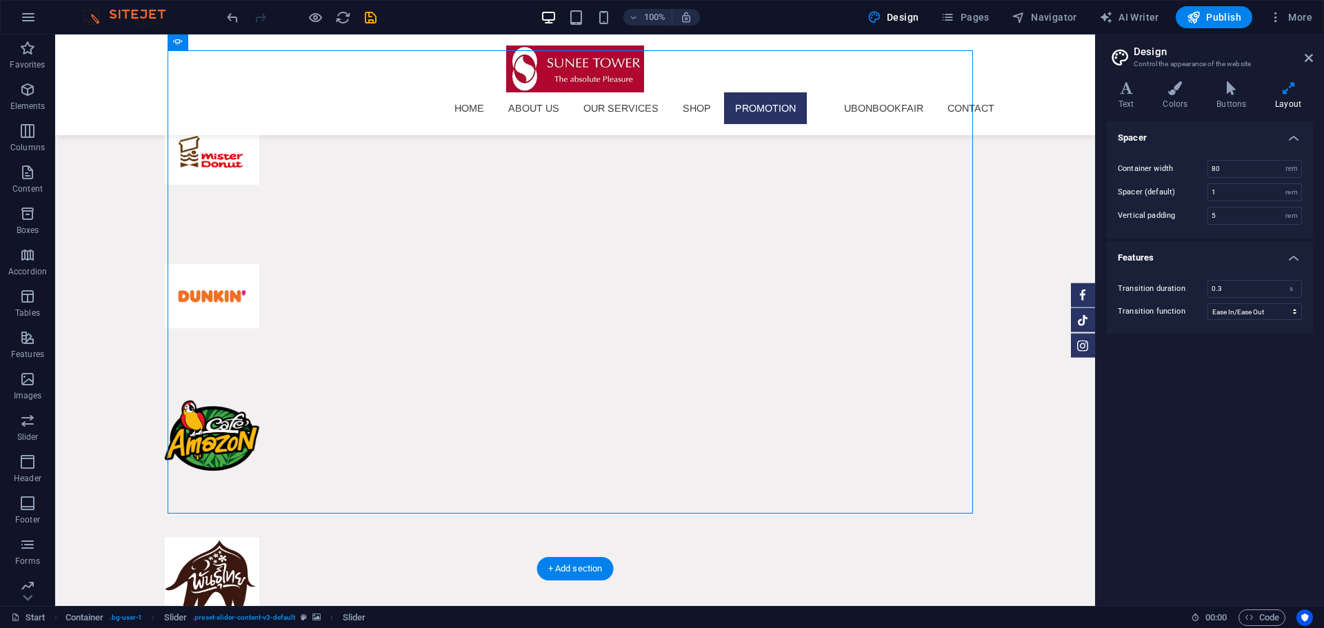
scroll to position [7021, 0]
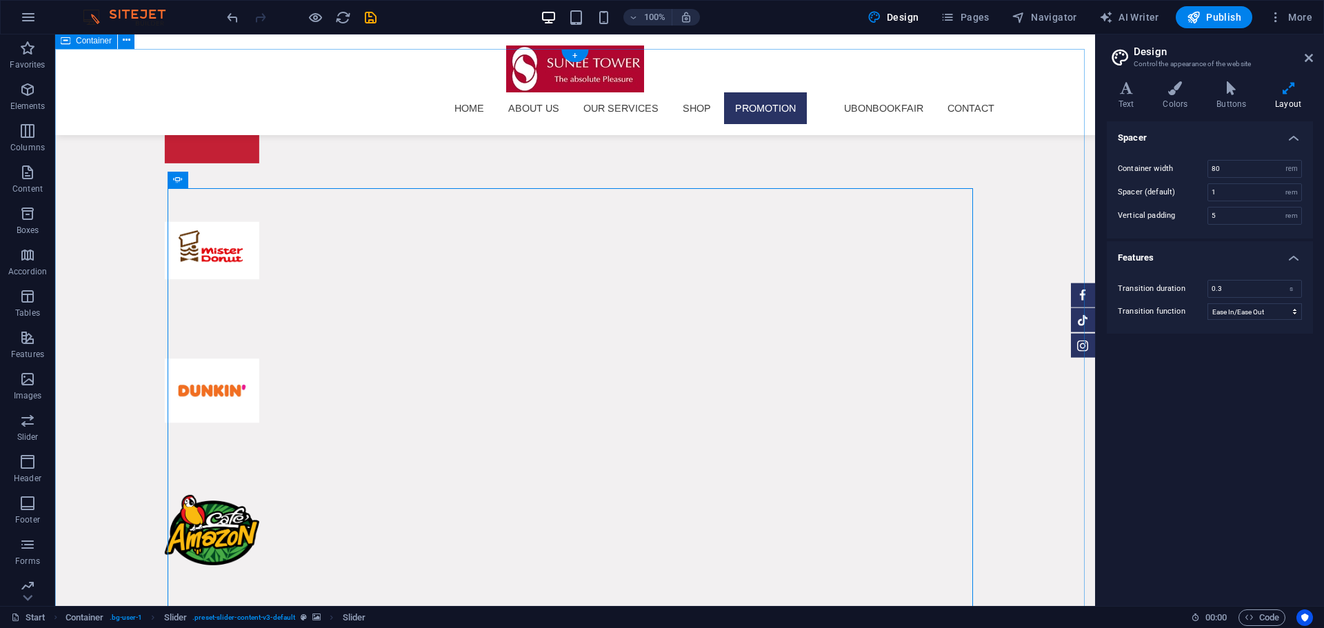
scroll to position [6935, 0]
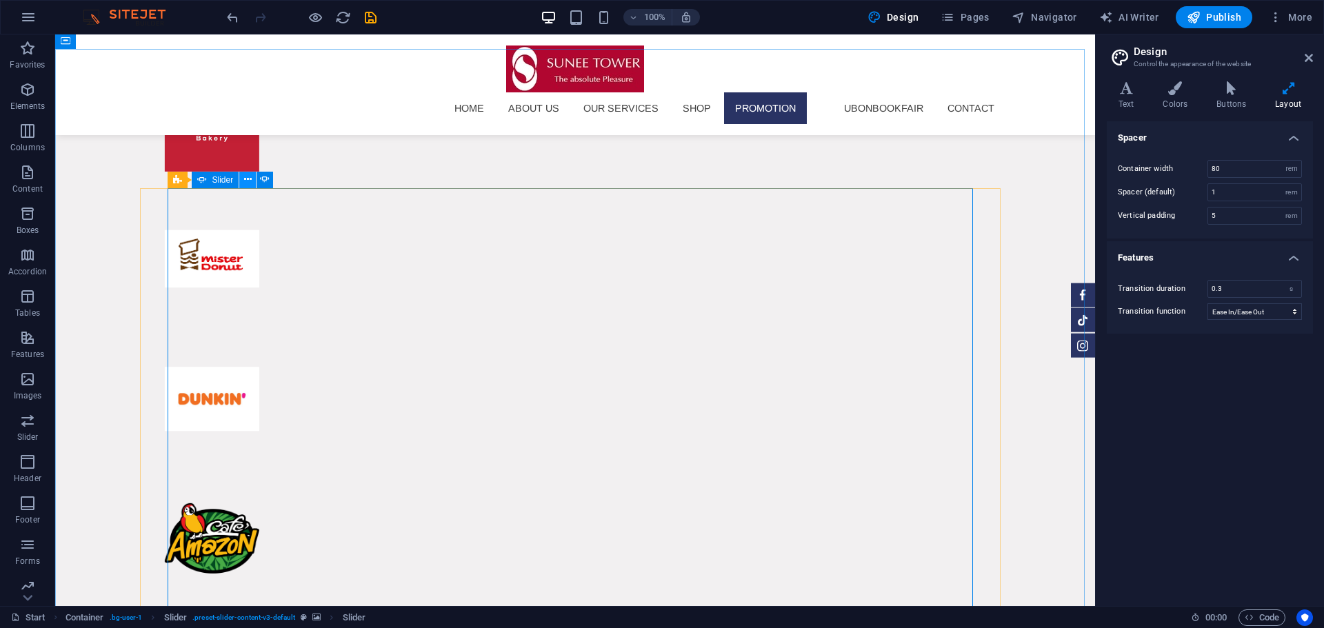
click at [248, 177] on icon at bounding box center [248, 179] width 8 height 14
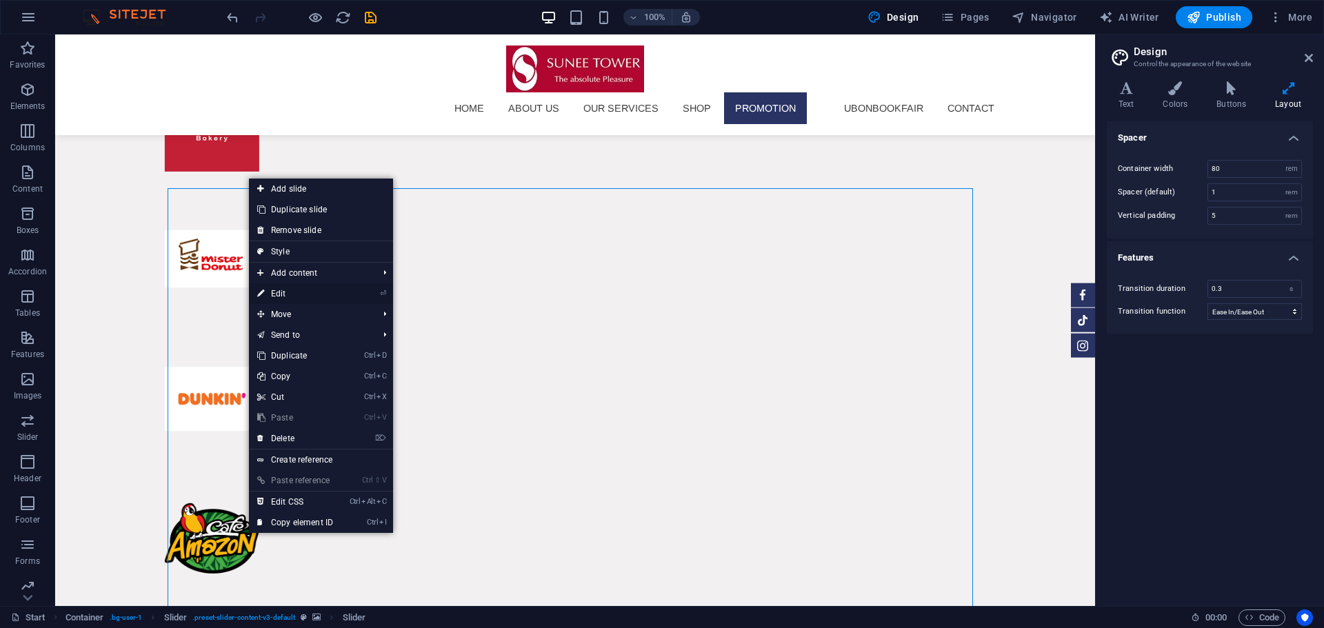
click at [281, 290] on link "⏎ Edit" at bounding box center [295, 293] width 92 height 21
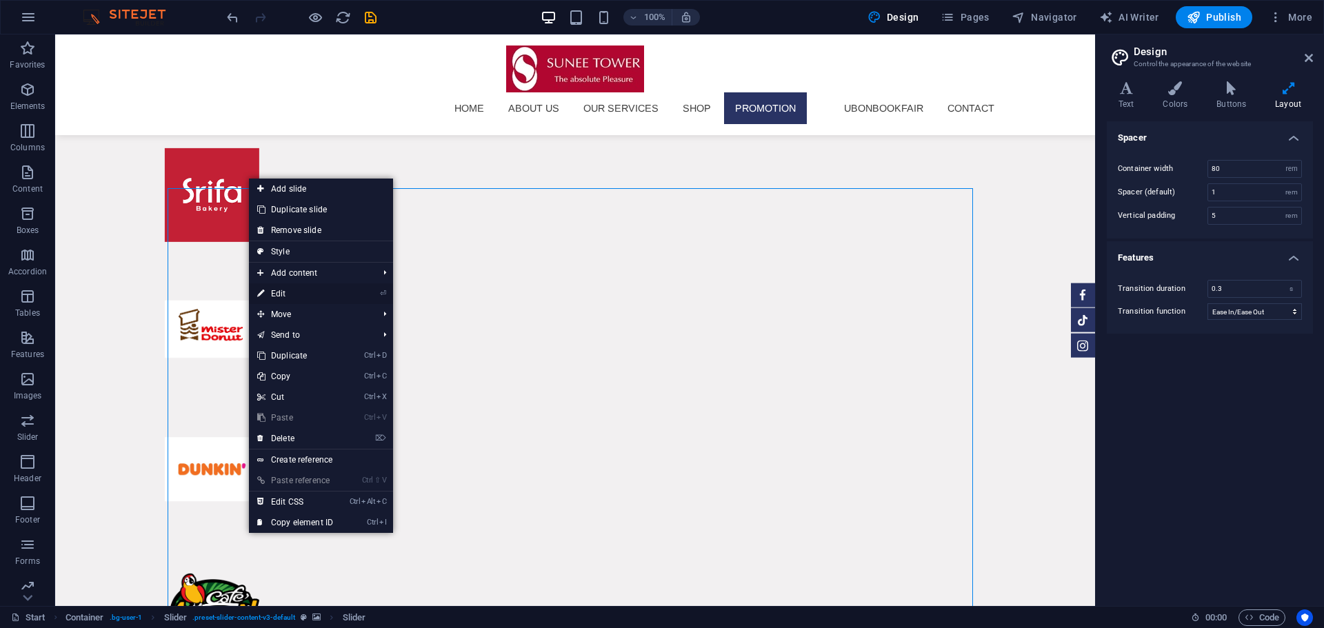
select select "ms"
select select "s"
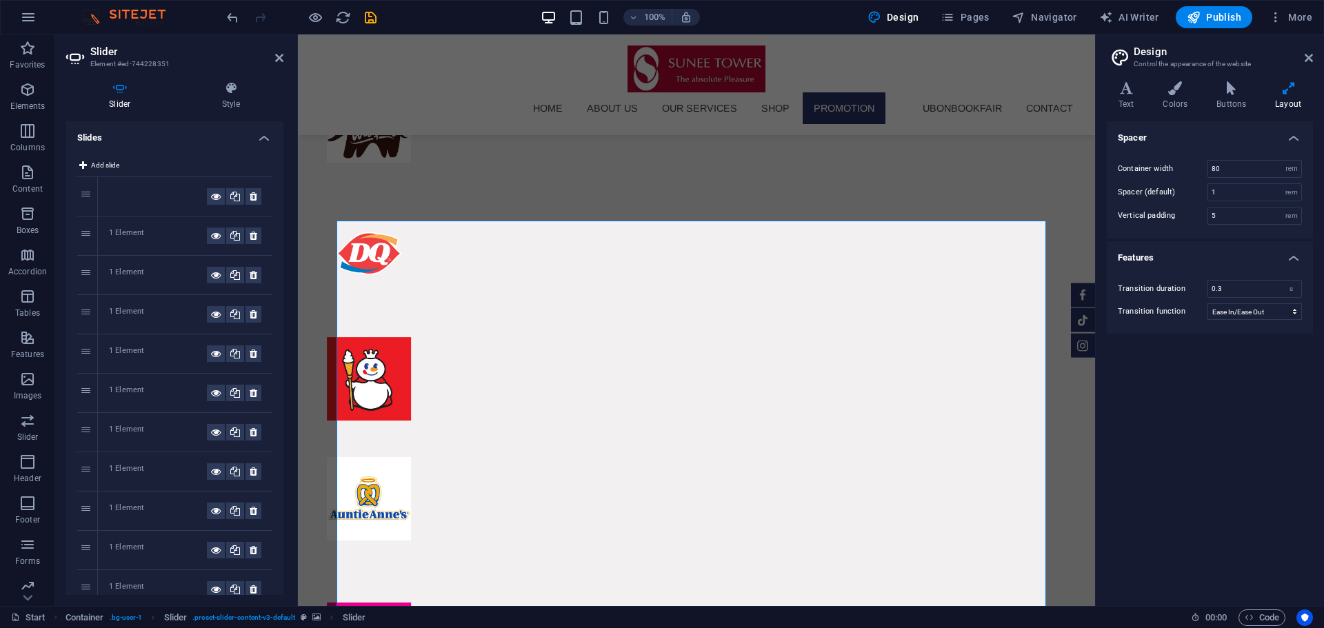
scroll to position [6475, 0]
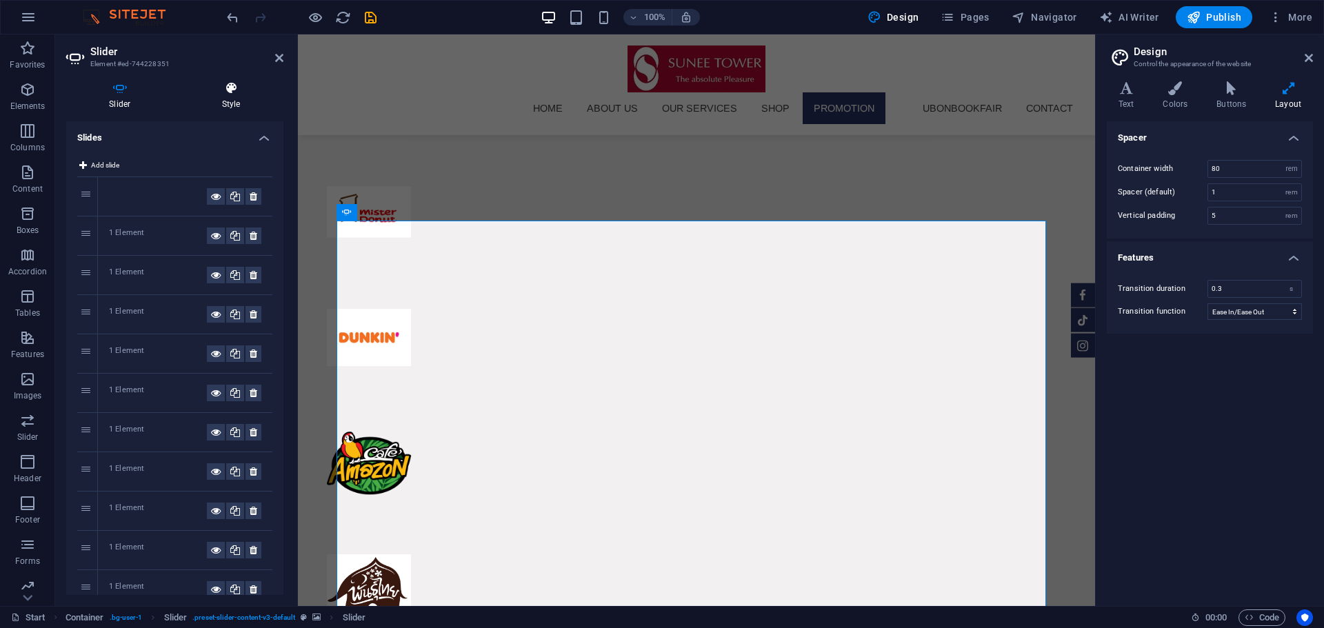
click at [223, 92] on icon at bounding box center [231, 88] width 104 height 14
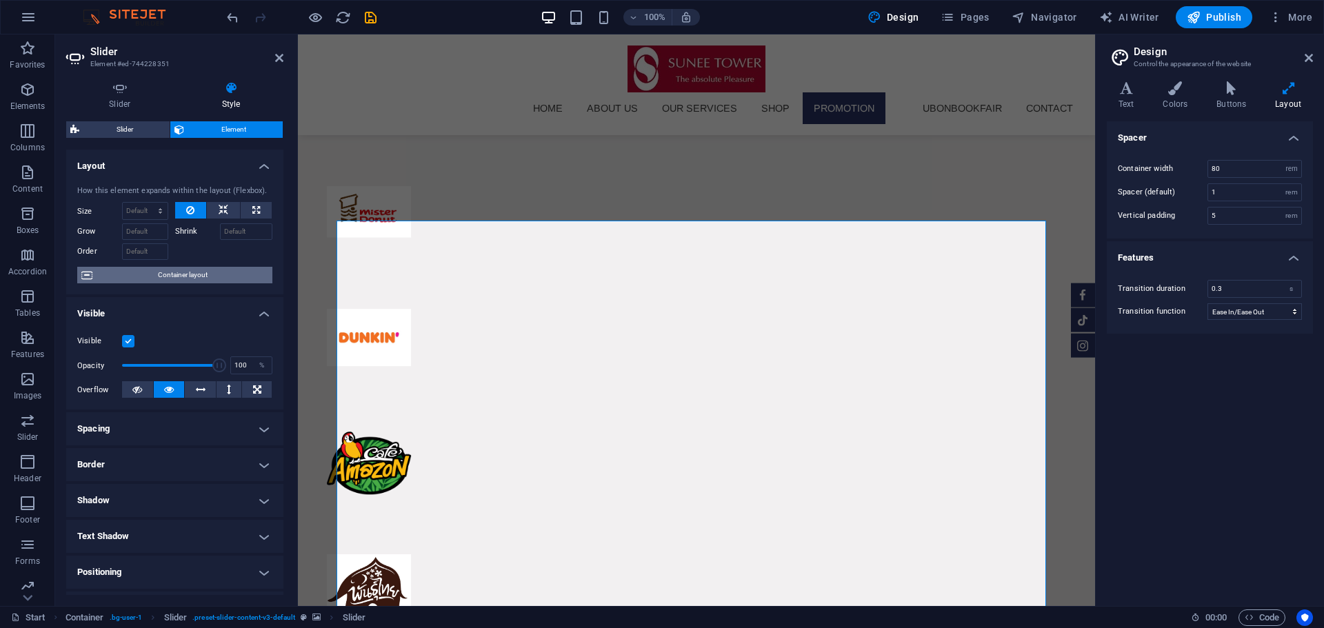
click at [182, 276] on span "Container layout" at bounding box center [183, 275] width 172 height 17
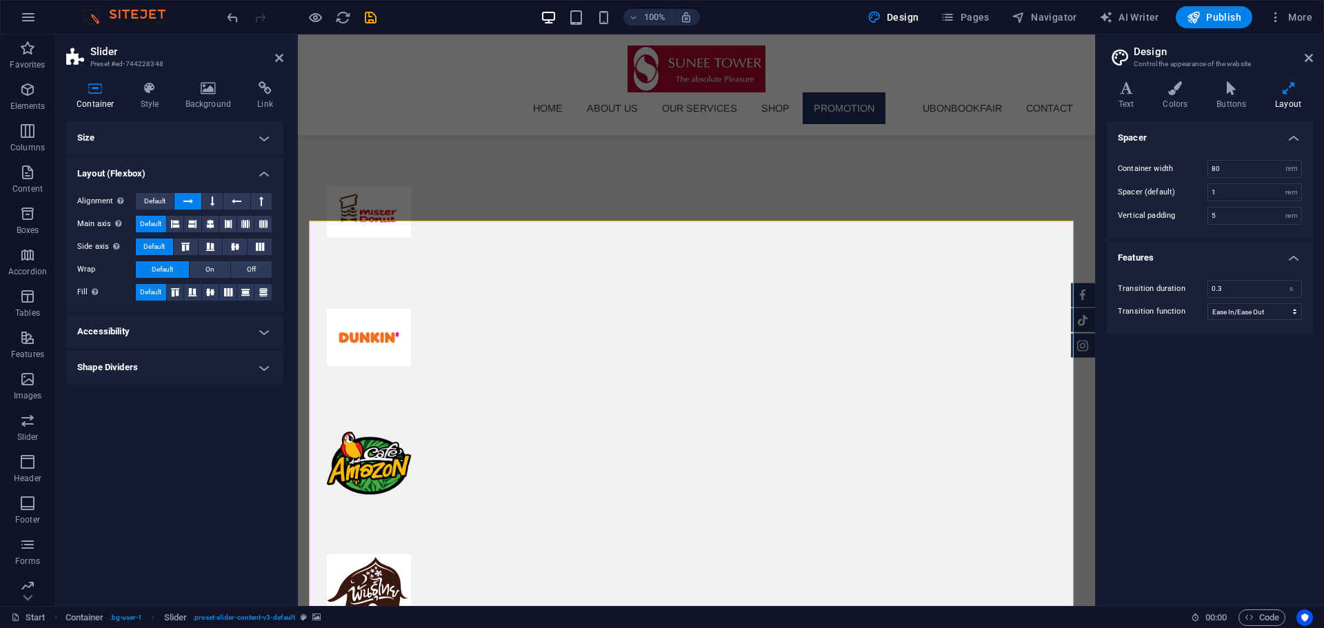
click at [170, 336] on h4 "Accessibility" at bounding box center [174, 331] width 217 height 33
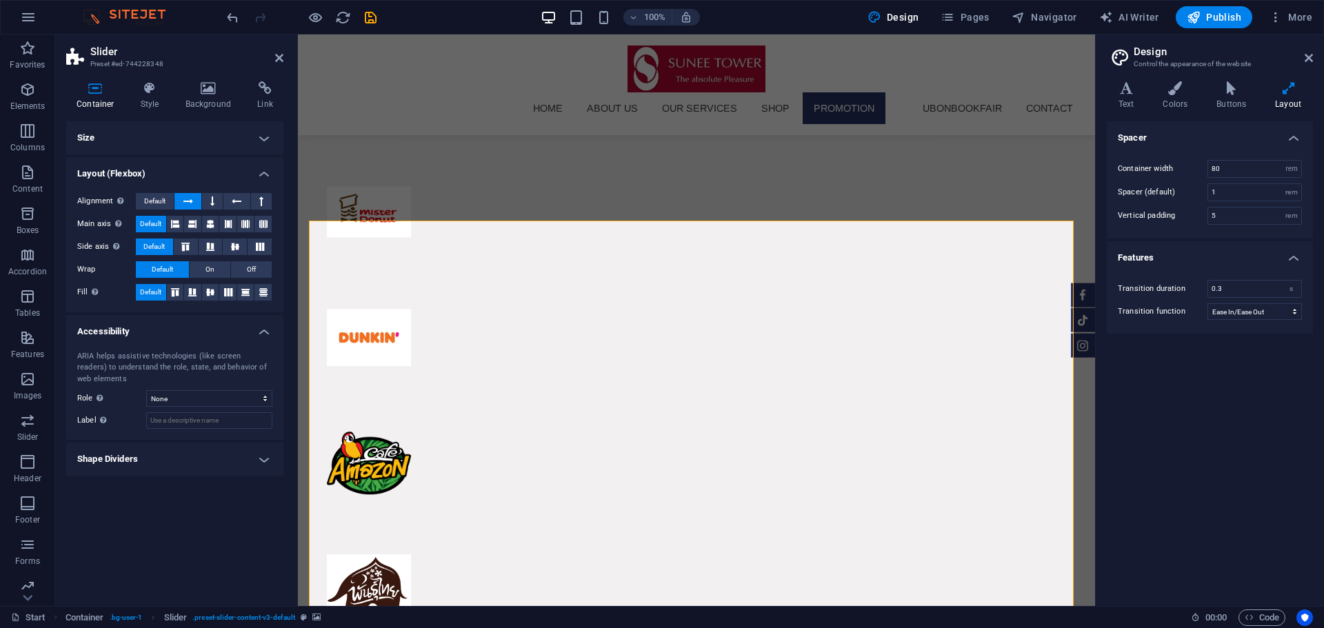
click at [160, 464] on h4 "Shape Dividers" at bounding box center [174, 459] width 217 height 33
click at [122, 137] on h4 "Size" at bounding box center [174, 137] width 217 height 33
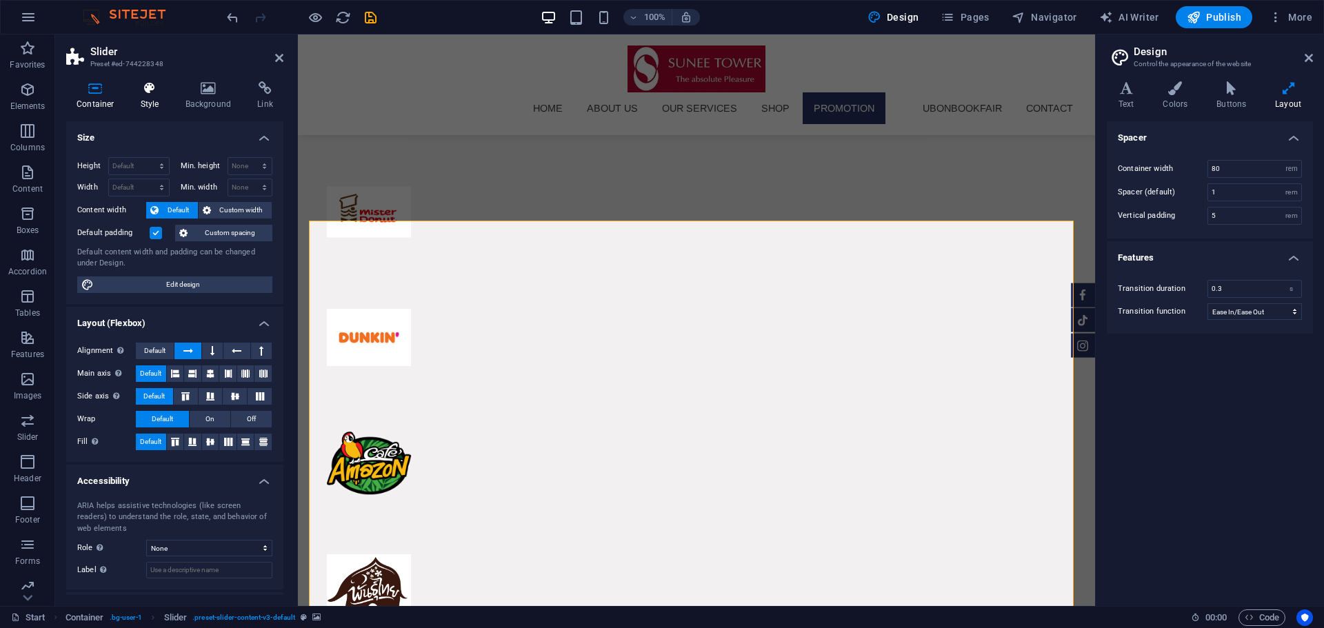
click at [143, 96] on h4 "Style" at bounding box center [152, 95] width 45 height 29
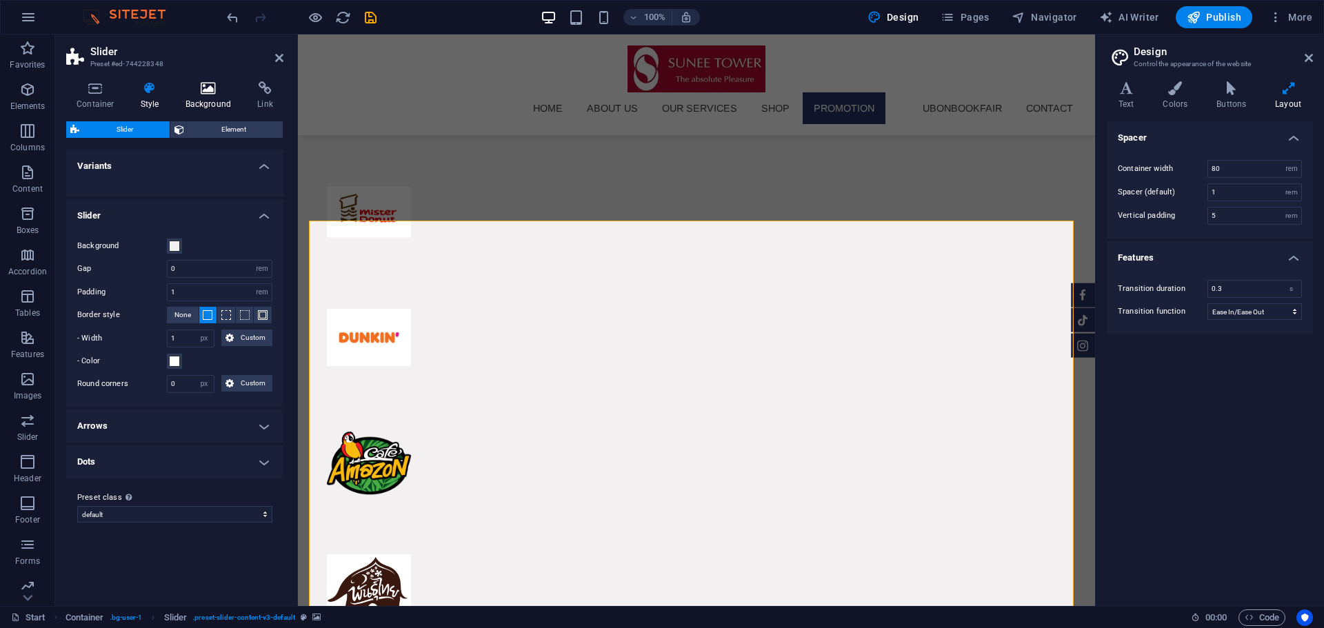
click at [200, 91] on icon at bounding box center [208, 88] width 67 height 14
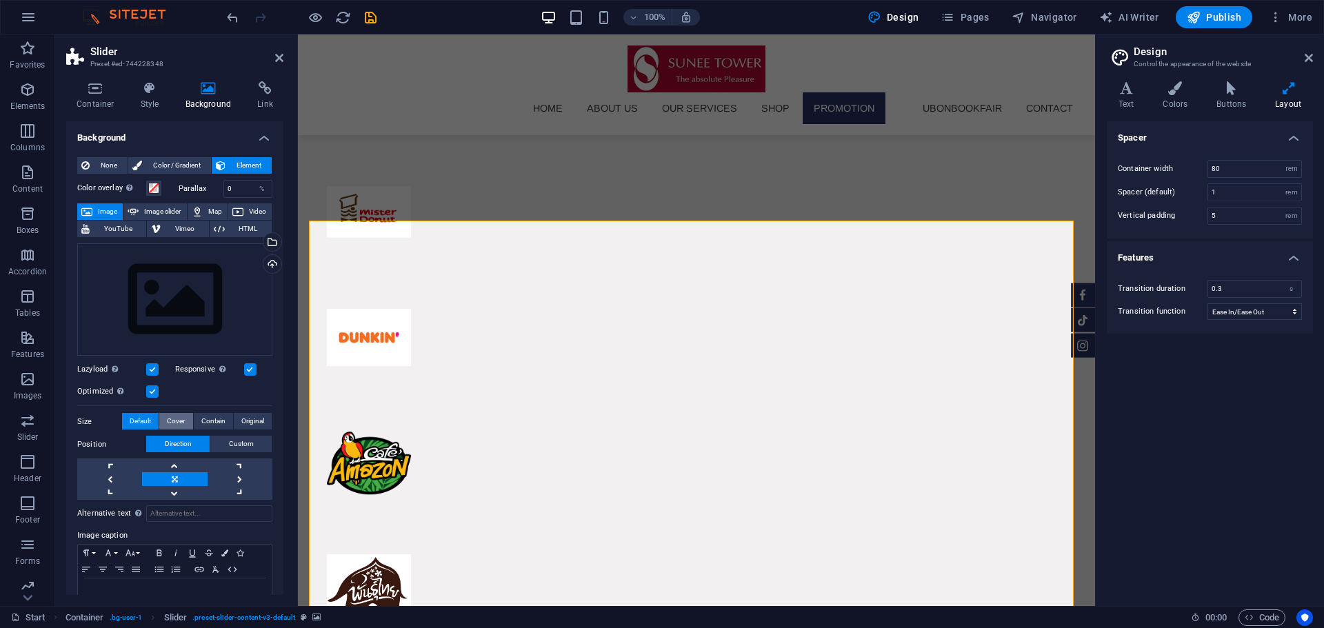
click at [179, 422] on span "Cover" at bounding box center [176, 421] width 18 height 17
click at [207, 419] on span "Contain" at bounding box center [213, 421] width 24 height 17
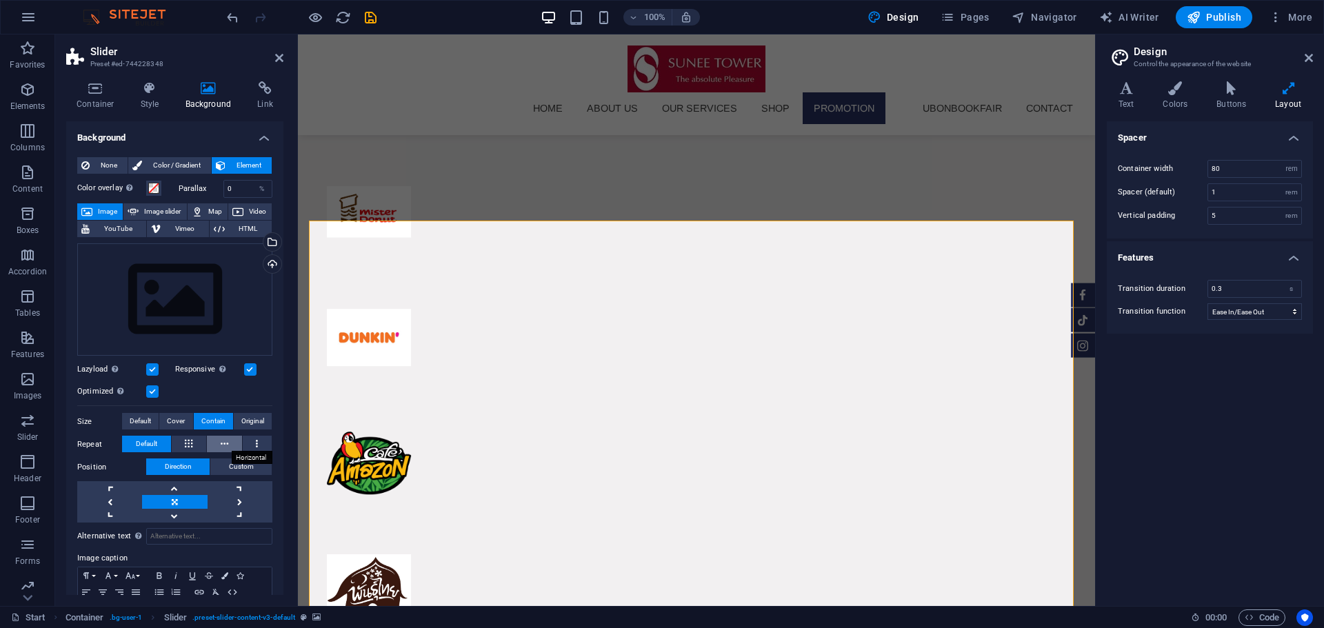
click at [217, 440] on button at bounding box center [224, 444] width 35 height 17
click at [229, 467] on span "Custom" at bounding box center [241, 467] width 25 height 17
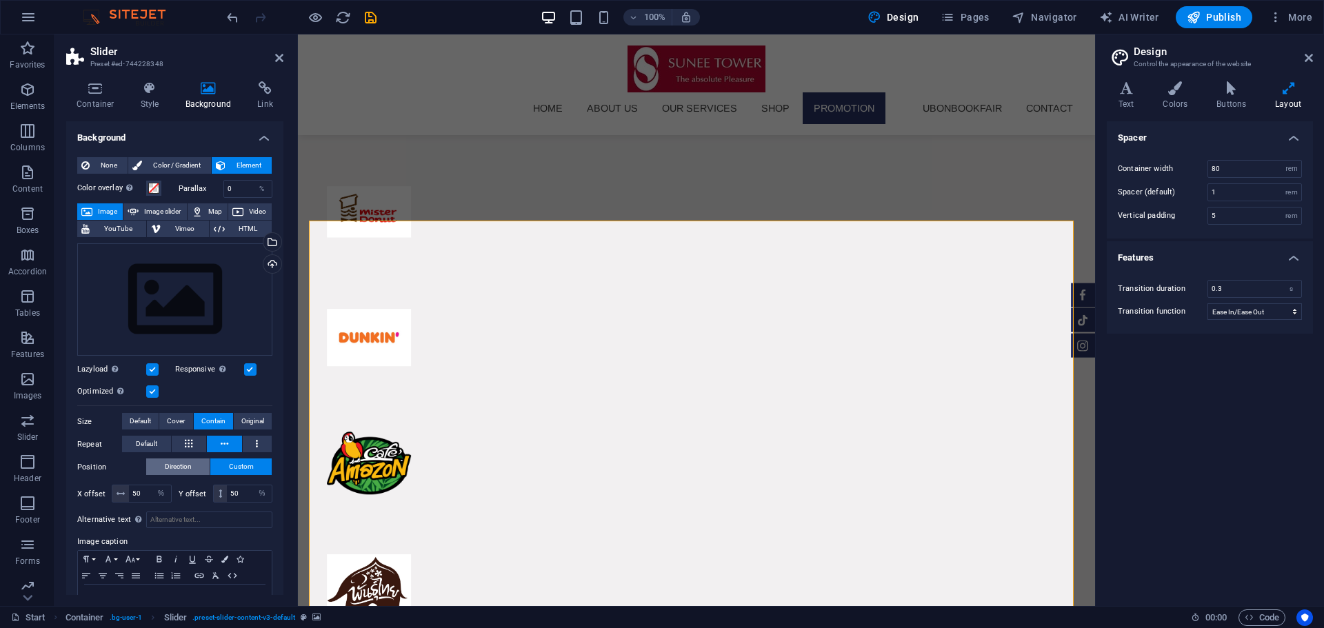
click at [192, 465] on button "Direction" at bounding box center [177, 467] width 63 height 17
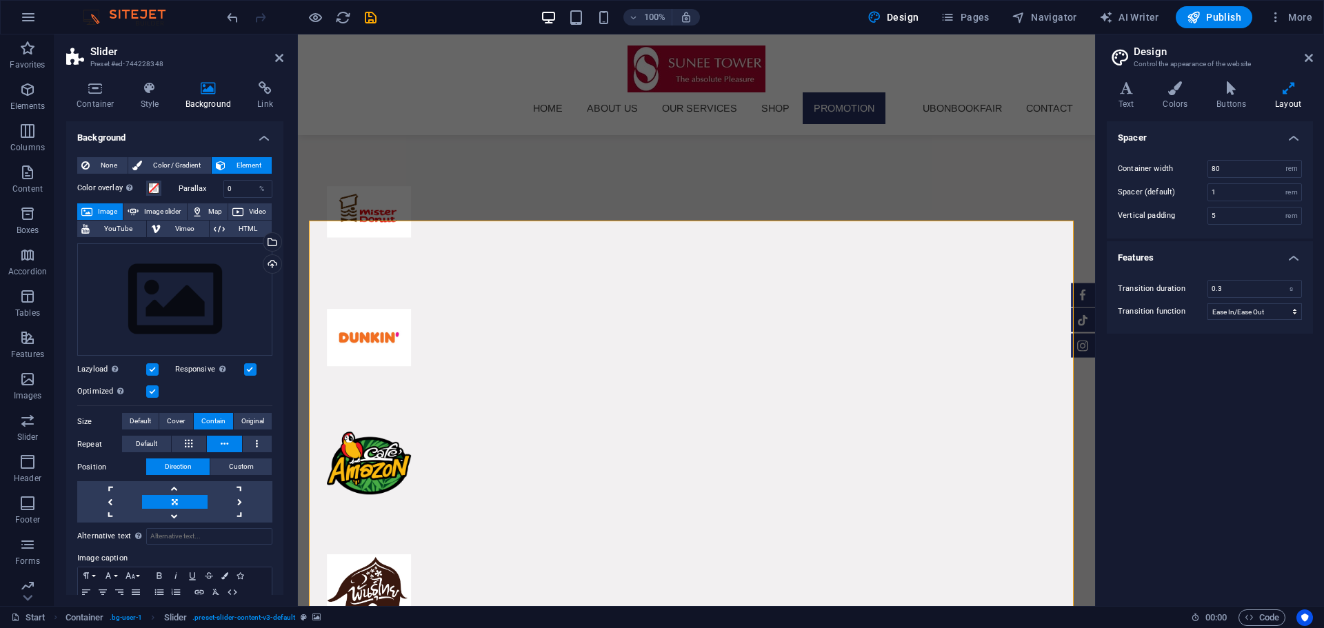
scroll to position [59, 0]
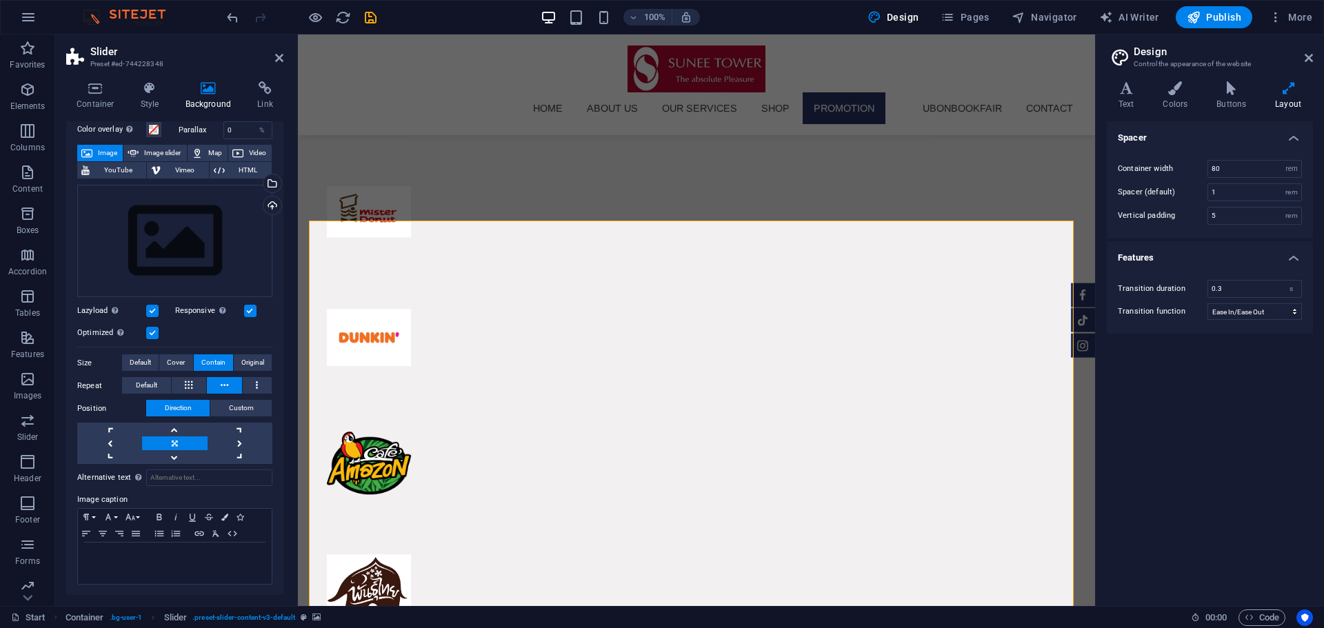
click at [154, 309] on label at bounding box center [152, 311] width 12 height 12
click at [0, 0] on input "Lazyload Loading images after the page loads improves page speed." at bounding box center [0, 0] width 0 height 0
click at [154, 309] on label at bounding box center [152, 311] width 12 height 12
click at [0, 0] on input "Lazyload Loading images after the page loads improves page speed." at bounding box center [0, 0] width 0 height 0
click at [148, 333] on label at bounding box center [152, 333] width 12 height 12
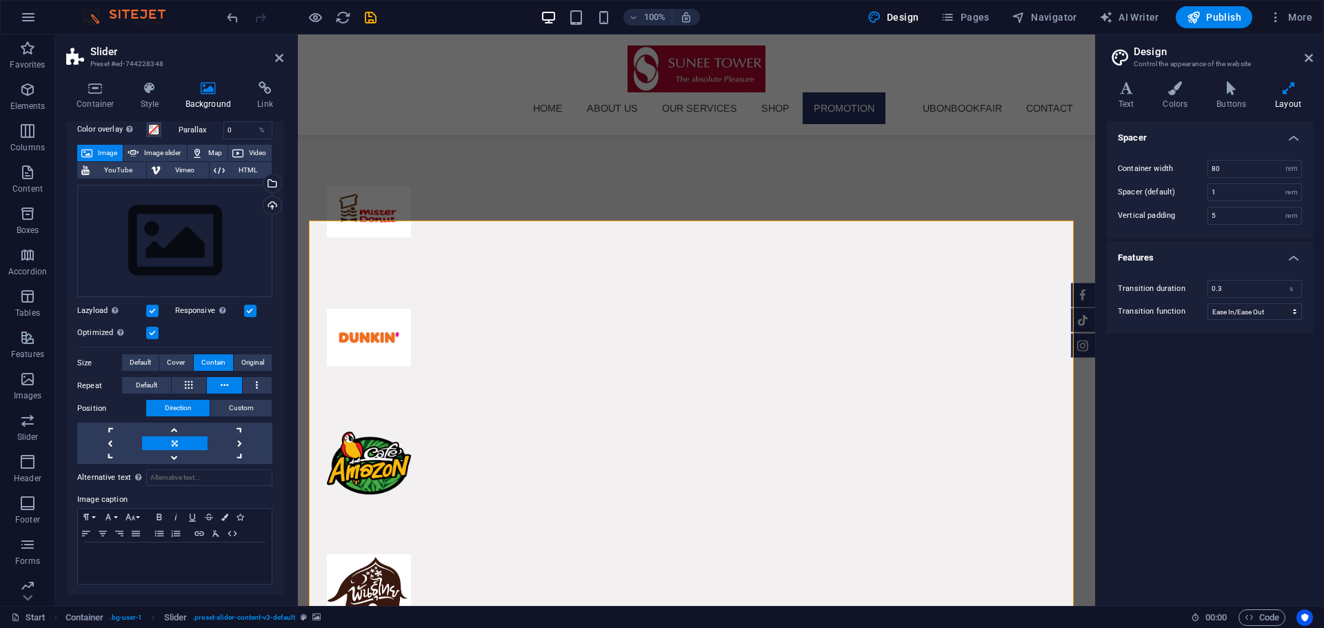
click at [0, 0] on input "Optimized Images are compressed to improve page speed." at bounding box center [0, 0] width 0 height 0
click at [148, 333] on label at bounding box center [152, 333] width 12 height 12
click at [0, 0] on input "Optimized Images are compressed to improve page speed." at bounding box center [0, 0] width 0 height 0
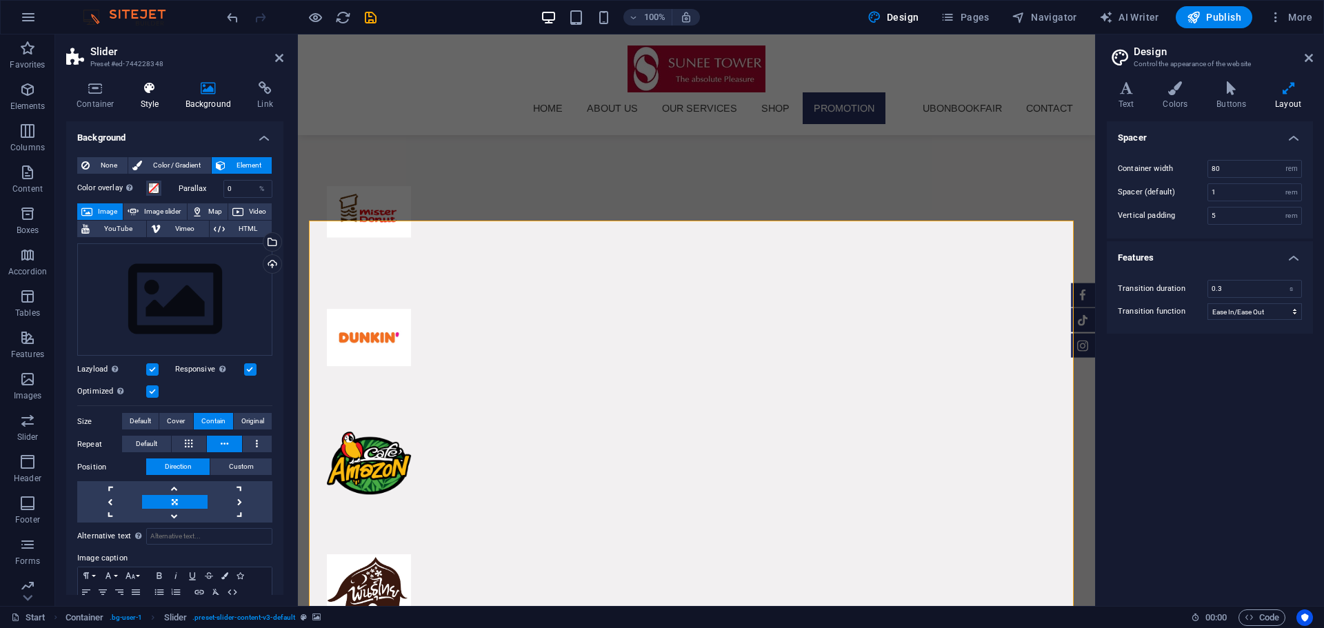
click at [162, 84] on icon at bounding box center [149, 88] width 39 height 14
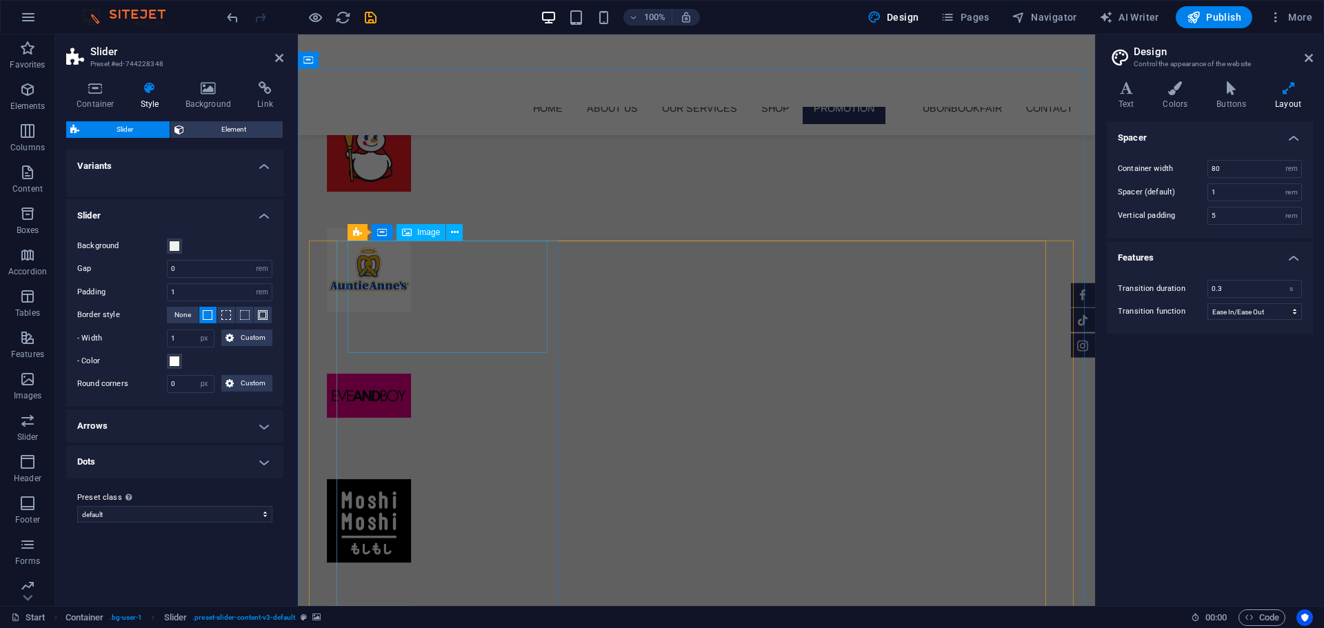
scroll to position [7233, 0]
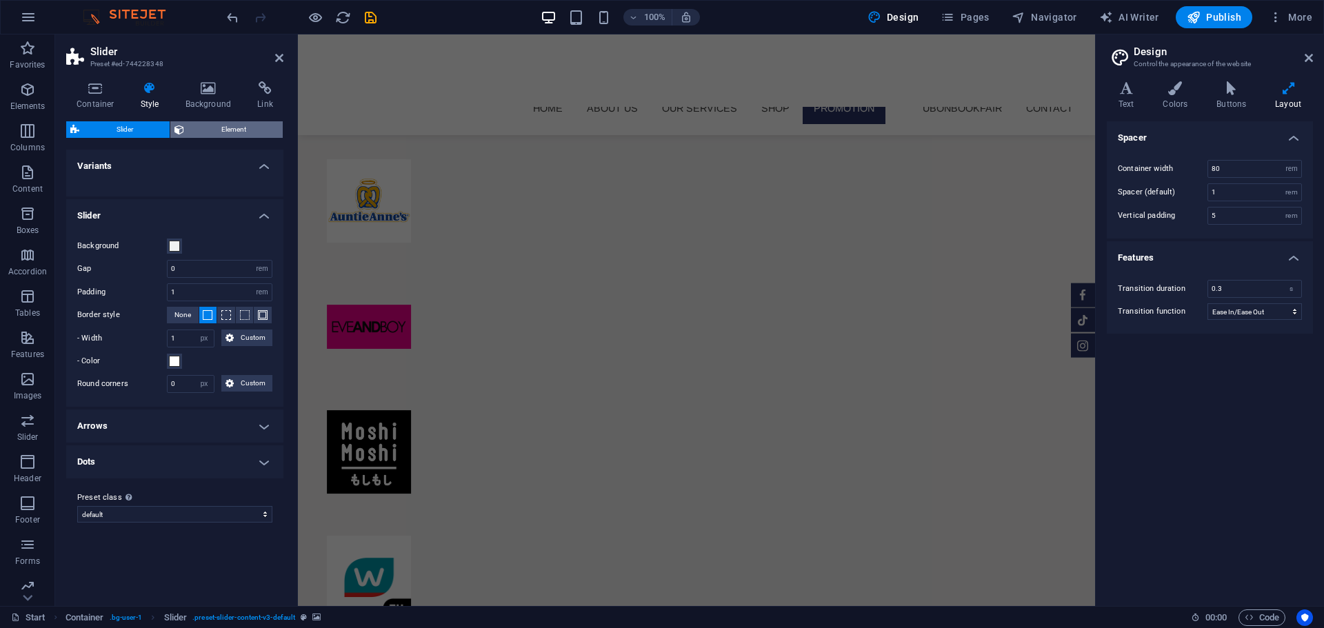
click at [218, 126] on span "Element" at bounding box center [233, 129] width 90 height 17
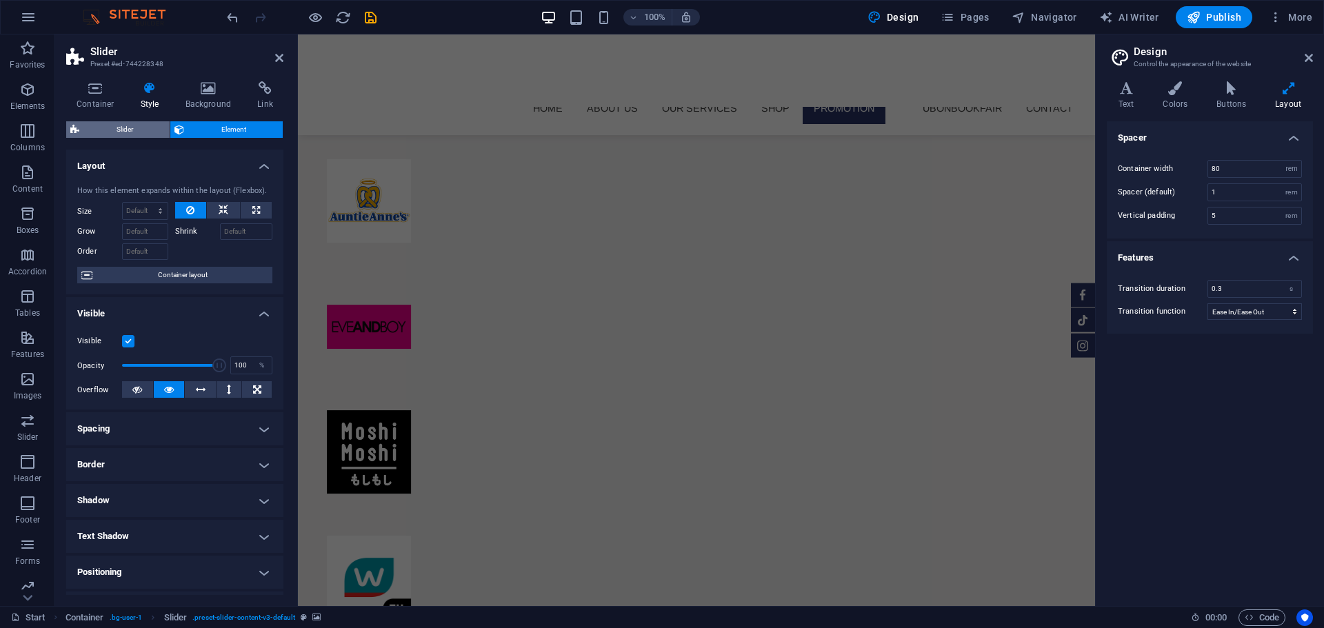
click at [159, 126] on span "Slider" at bounding box center [124, 129] width 82 height 17
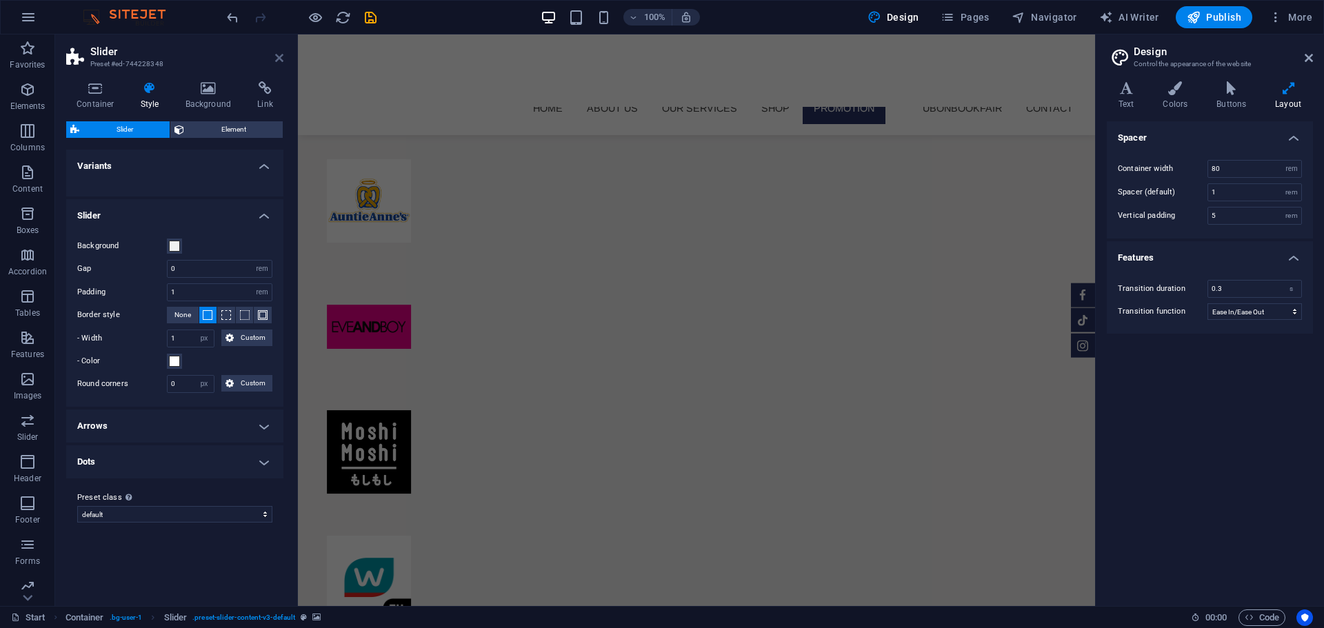
click at [275, 55] on icon at bounding box center [279, 57] width 8 height 11
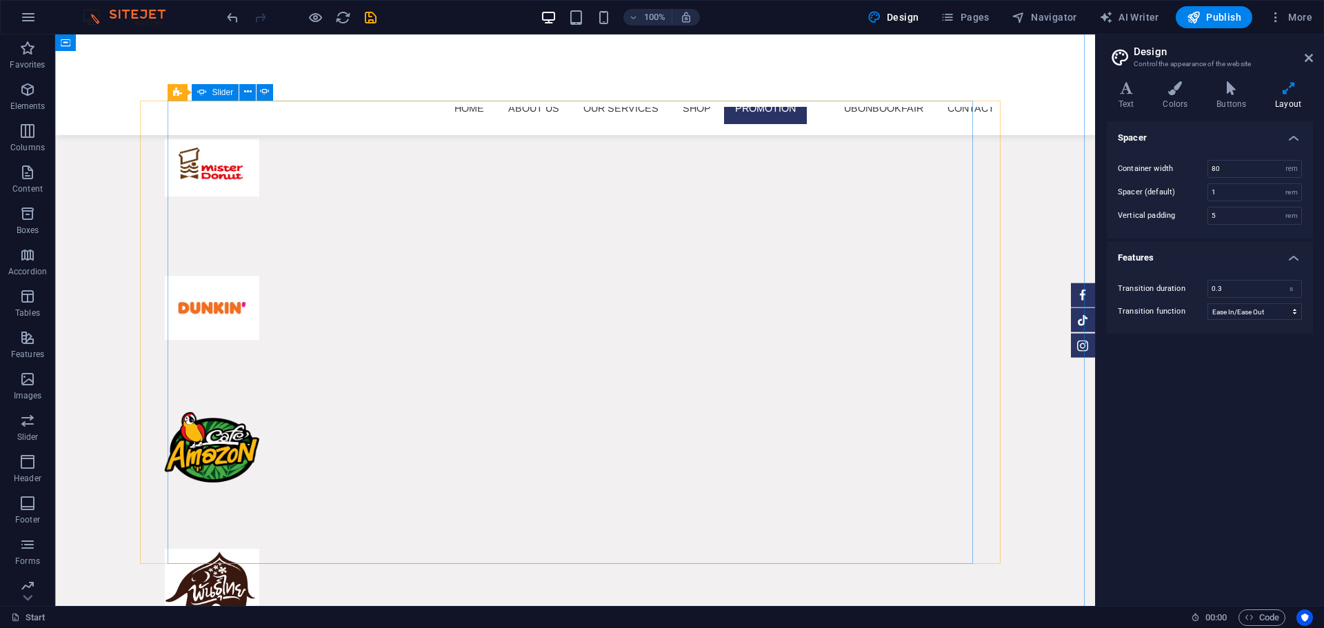
scroll to position [7095, 0]
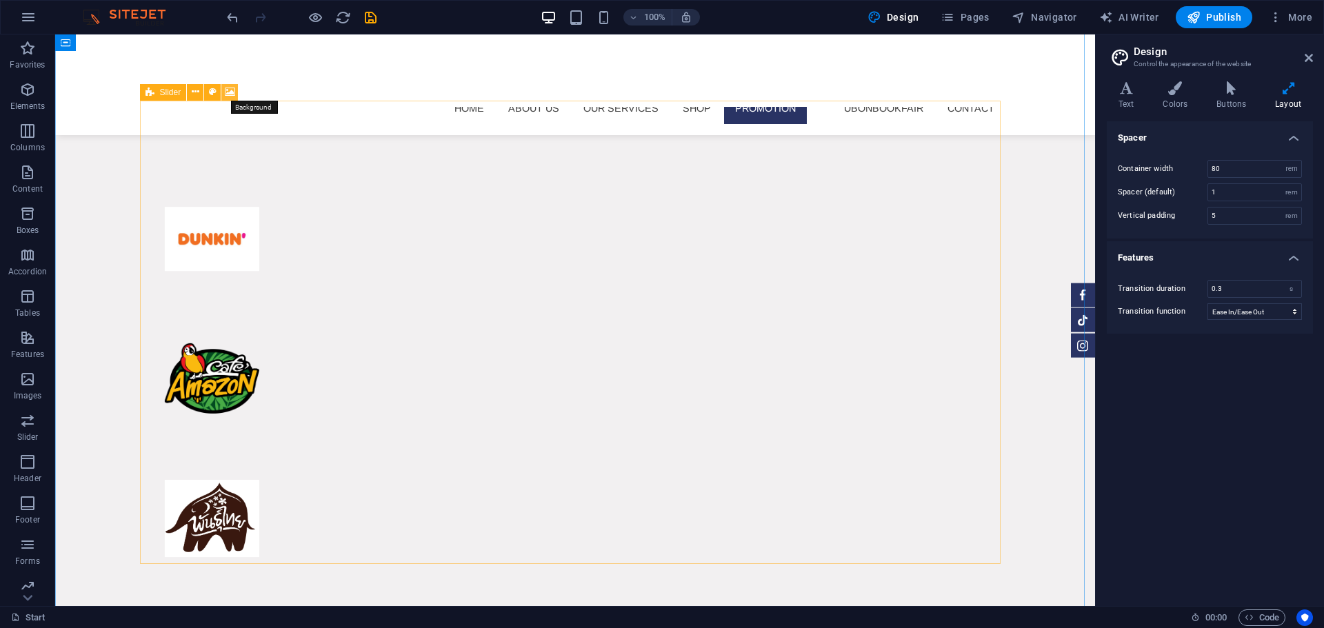
click at [230, 89] on icon at bounding box center [230, 92] width 10 height 14
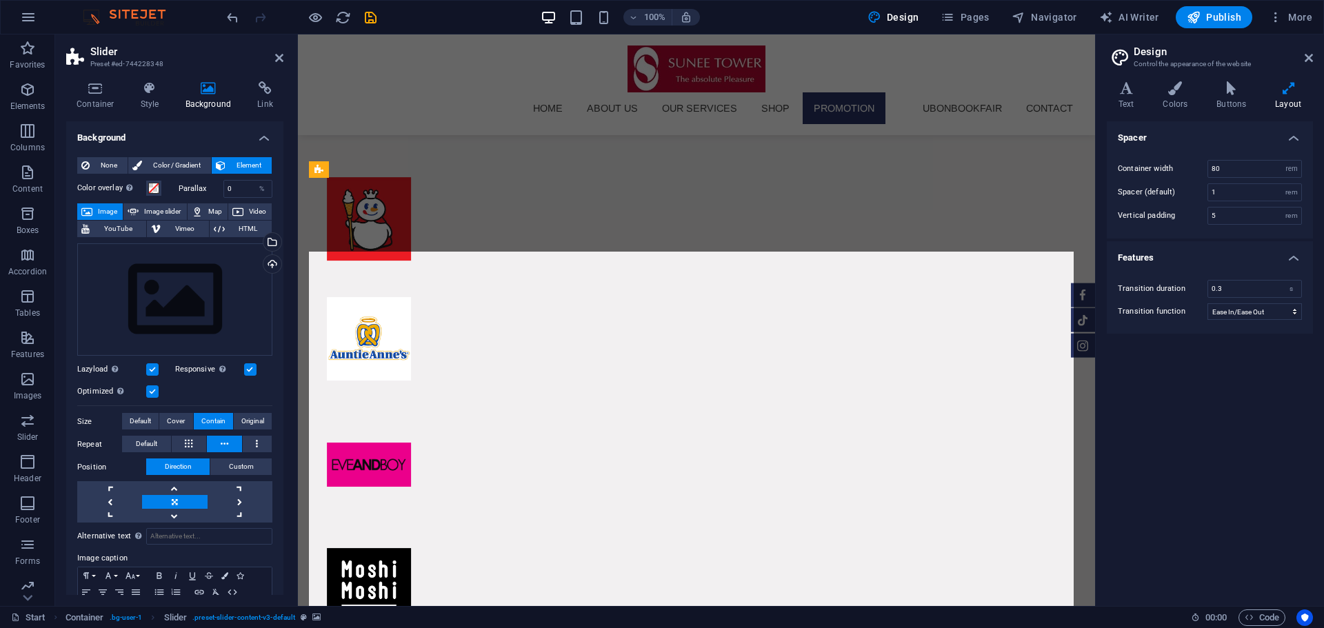
scroll to position [6516, 0]
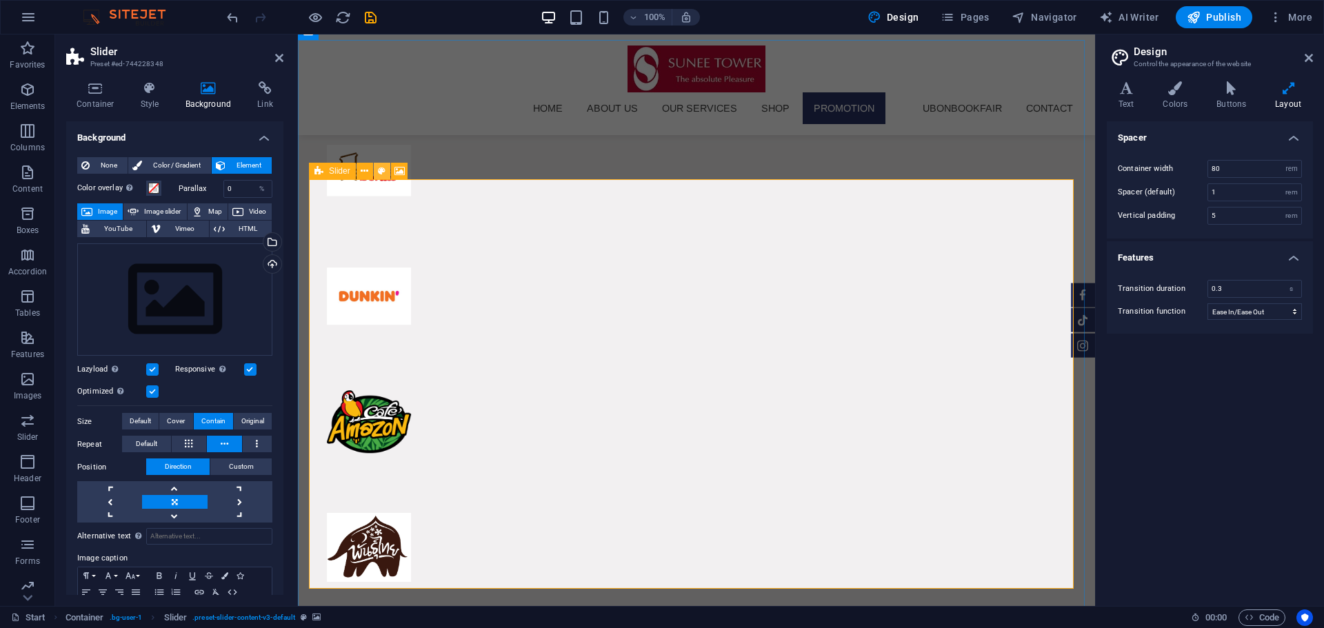
click at [380, 171] on icon at bounding box center [382, 171] width 8 height 14
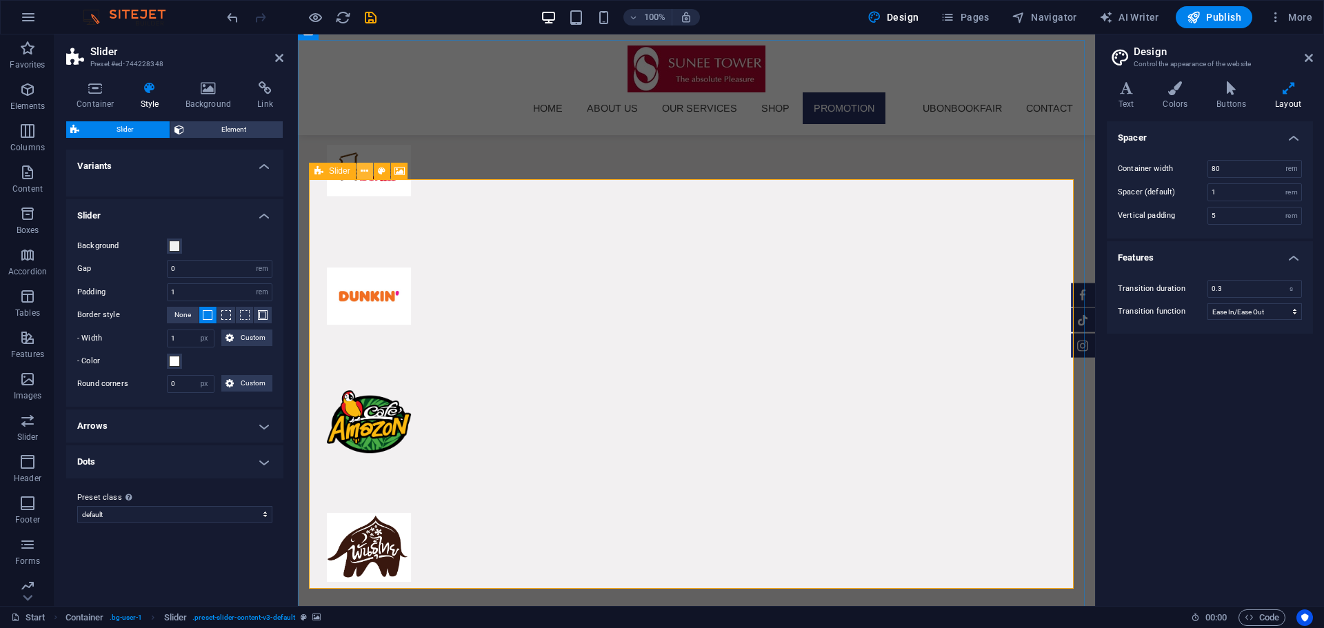
click at [358, 172] on button at bounding box center [365, 171] width 17 height 17
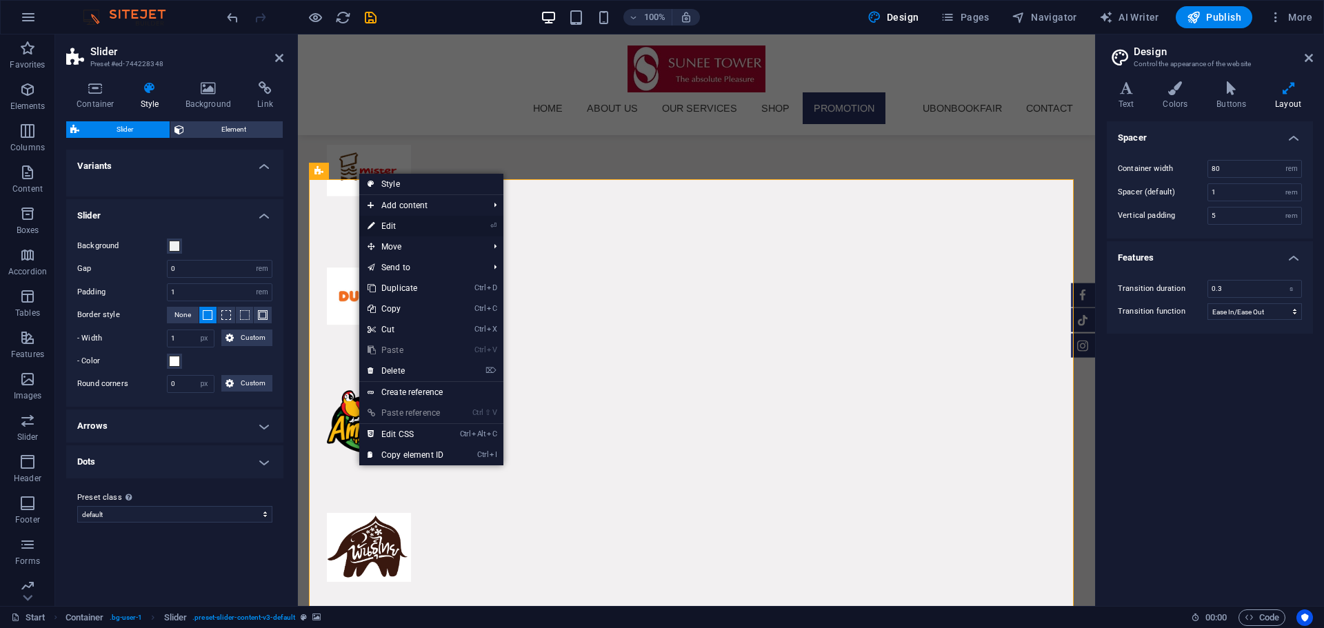
click at [377, 223] on link "⏎ Edit" at bounding box center [405, 226] width 92 height 21
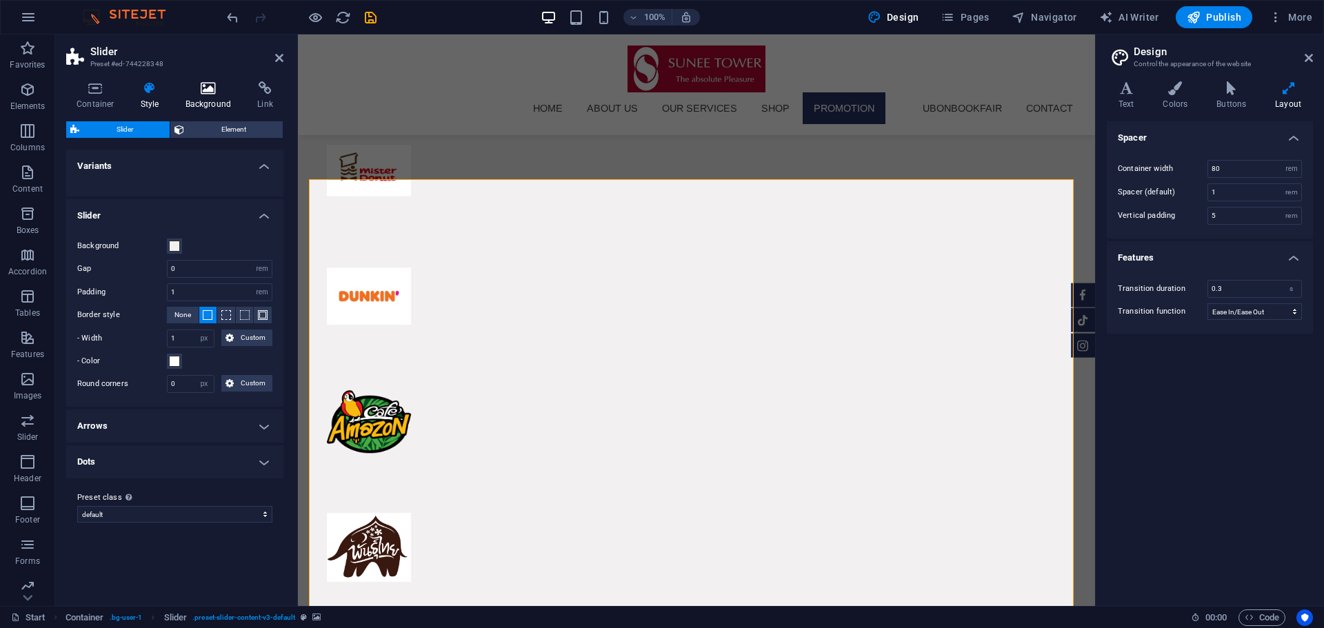
click at [198, 97] on h4 "Background" at bounding box center [211, 95] width 72 height 29
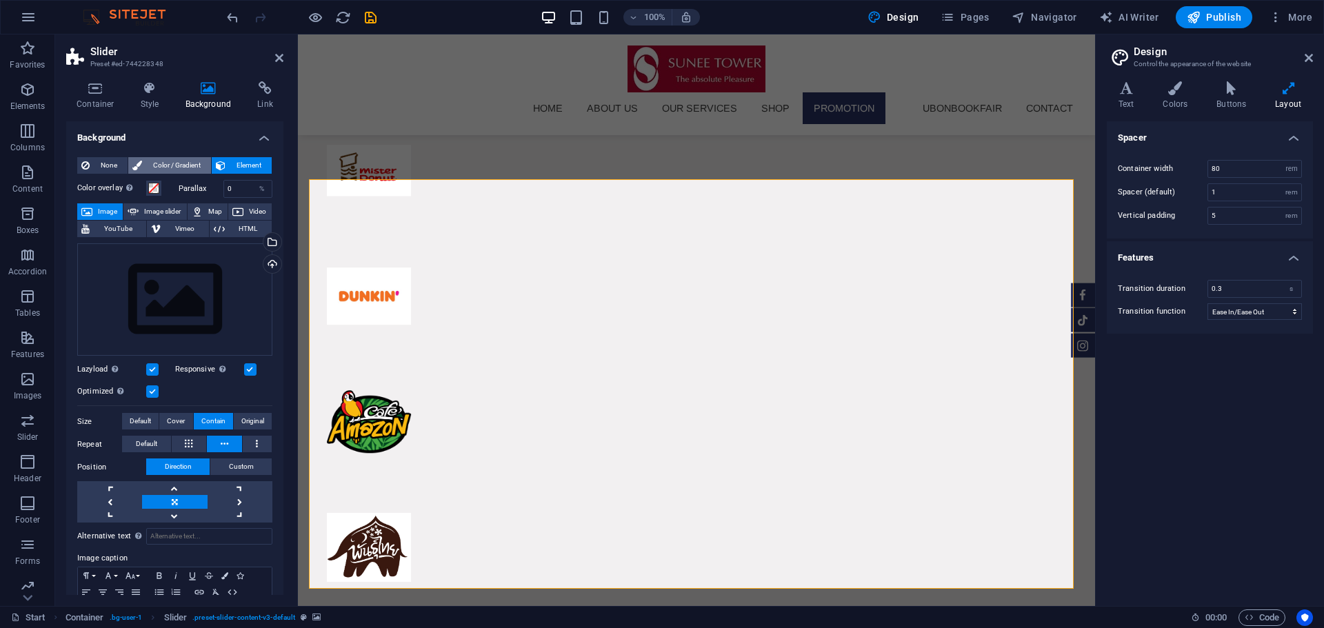
click at [161, 164] on span "Color / Gradient" at bounding box center [176, 165] width 61 height 17
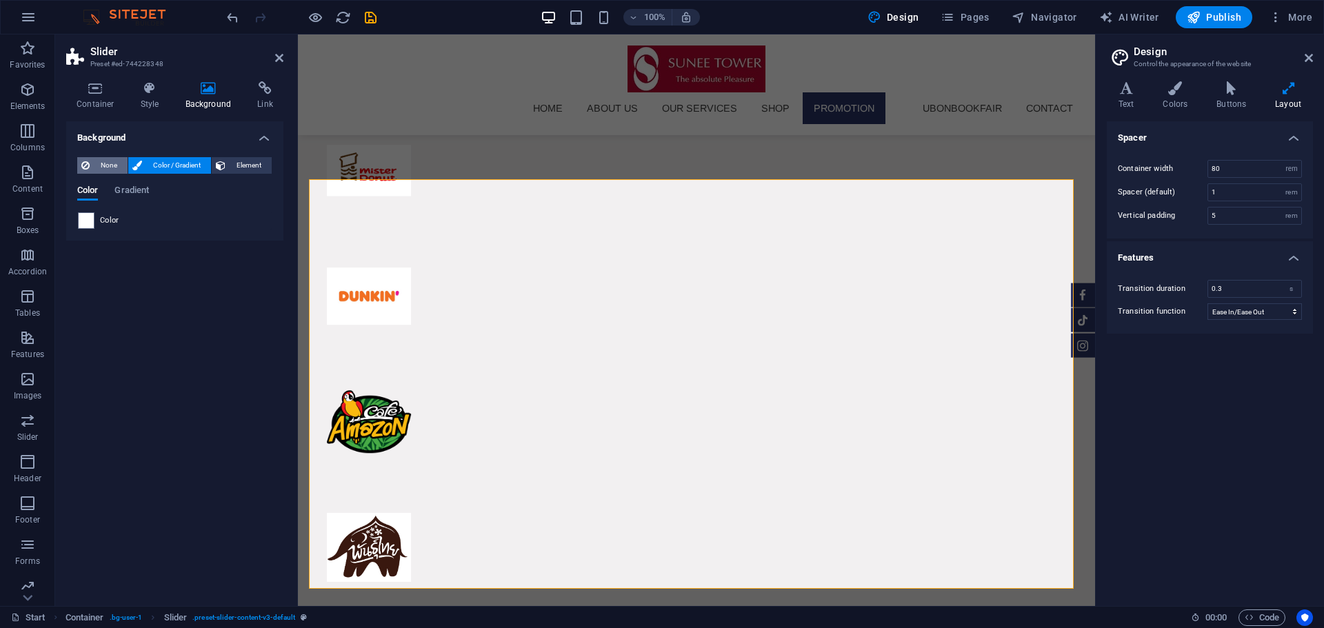
click at [108, 165] on span "None" at bounding box center [109, 165] width 30 height 17
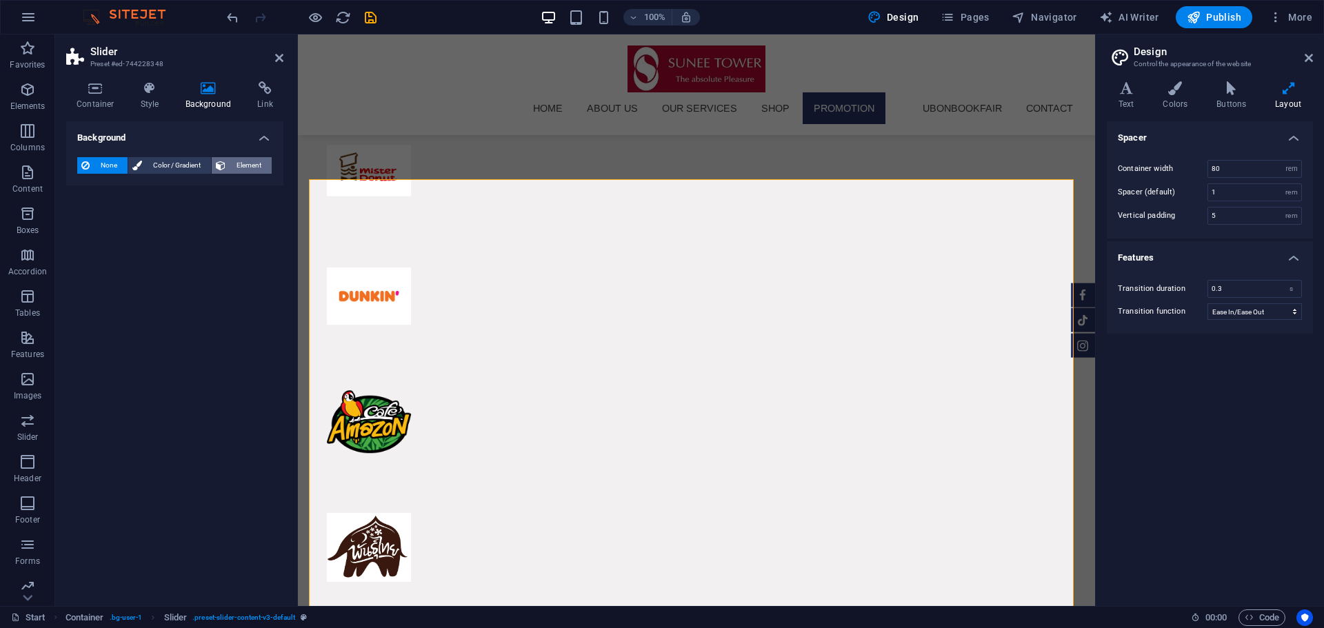
click at [265, 163] on span "Element" at bounding box center [249, 165] width 38 height 17
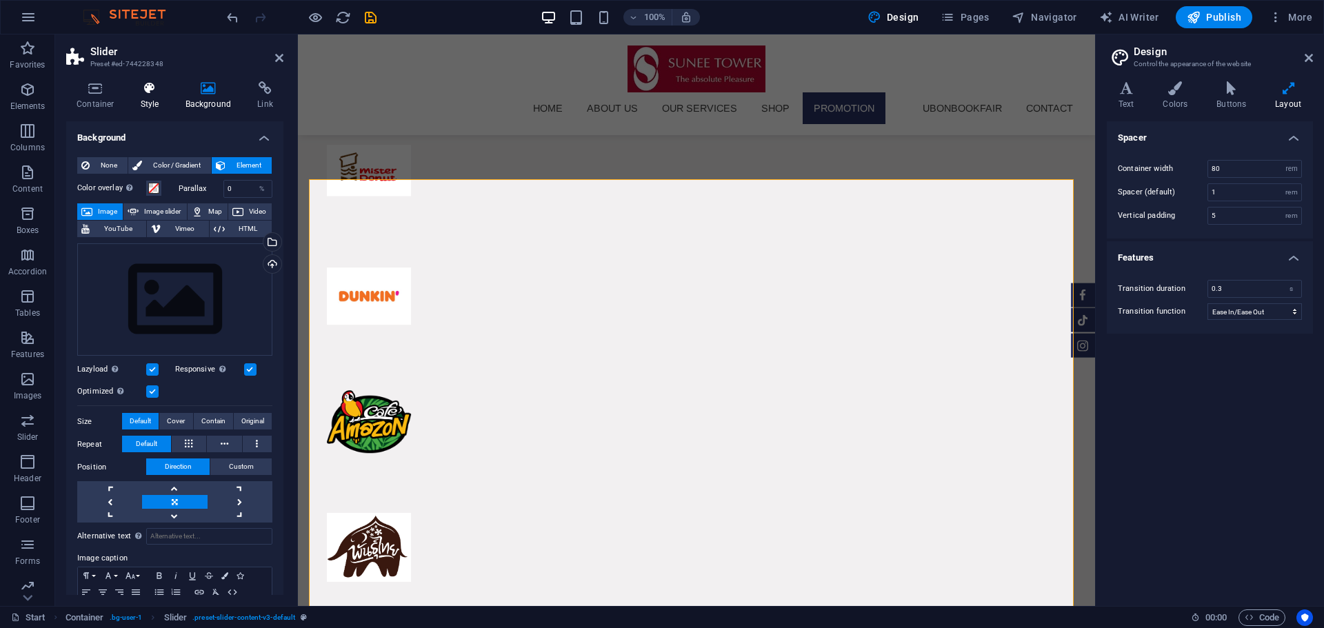
click at [159, 97] on h4 "Style" at bounding box center [152, 95] width 45 height 29
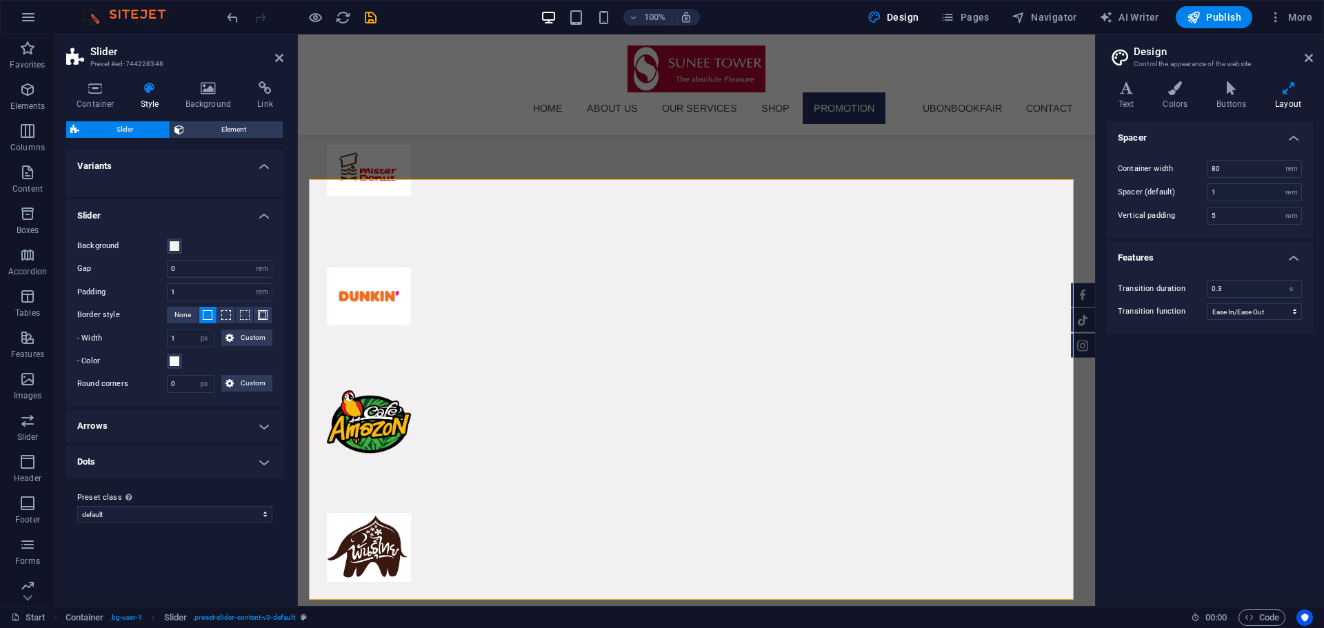
click at [1313, 55] on aside "Design Control the appearance of the website Variants Text Colors Buttons Layou…" at bounding box center [1209, 320] width 229 height 572
click at [1308, 55] on icon at bounding box center [1309, 57] width 8 height 11
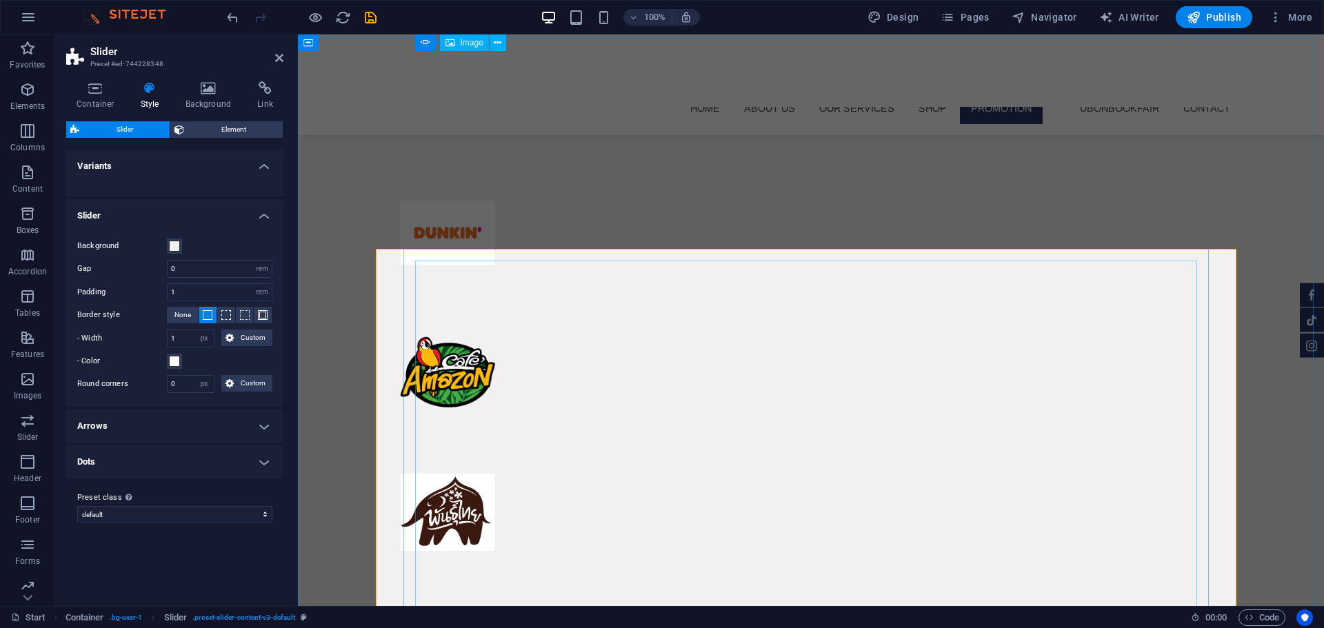
scroll to position [6919, 0]
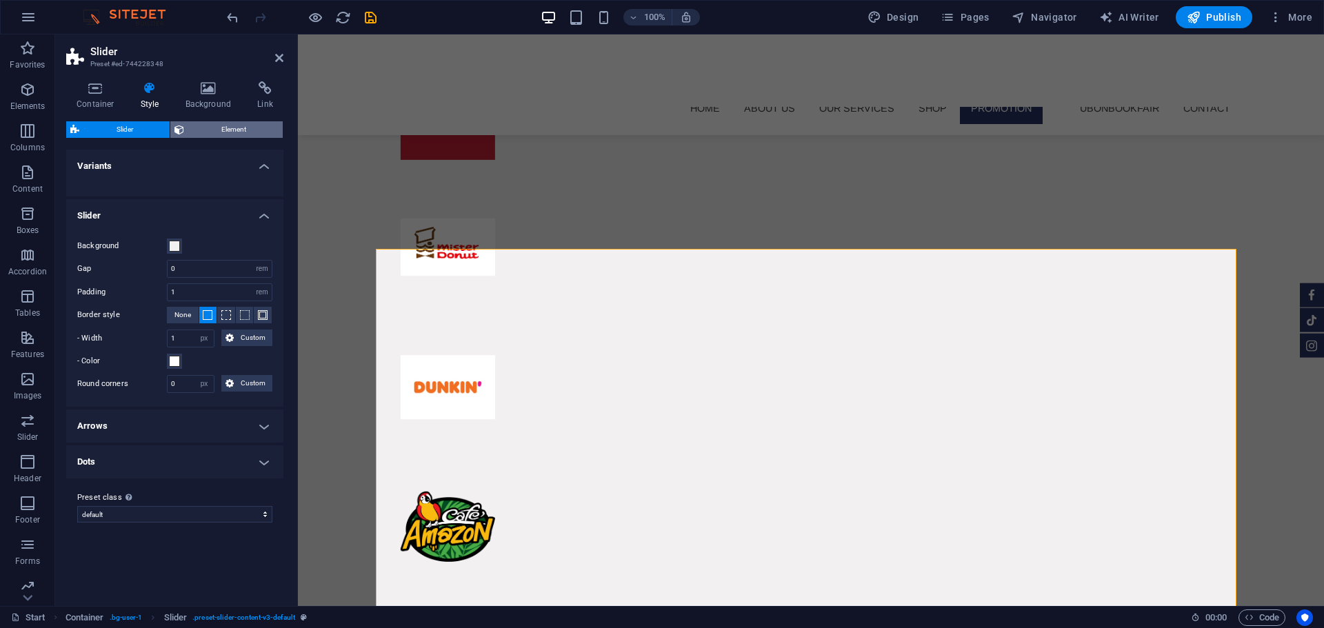
click at [225, 134] on span "Element" at bounding box center [233, 129] width 90 height 17
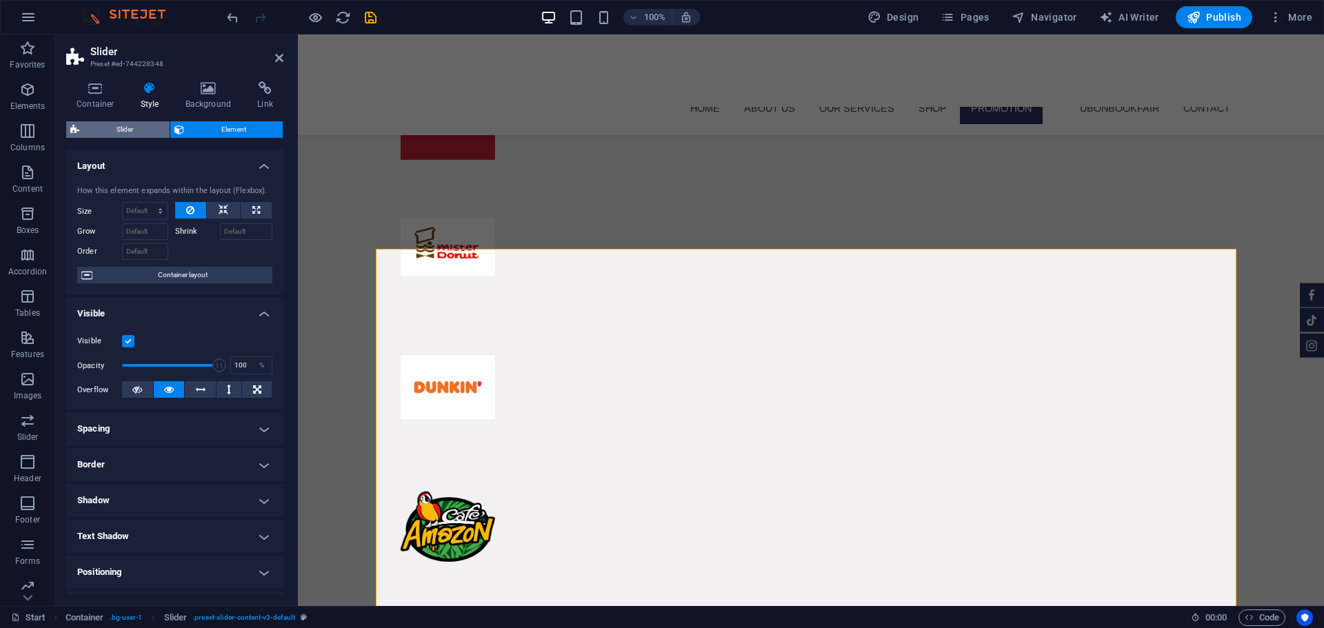
click at [130, 130] on span "Slider" at bounding box center [124, 129] width 82 height 17
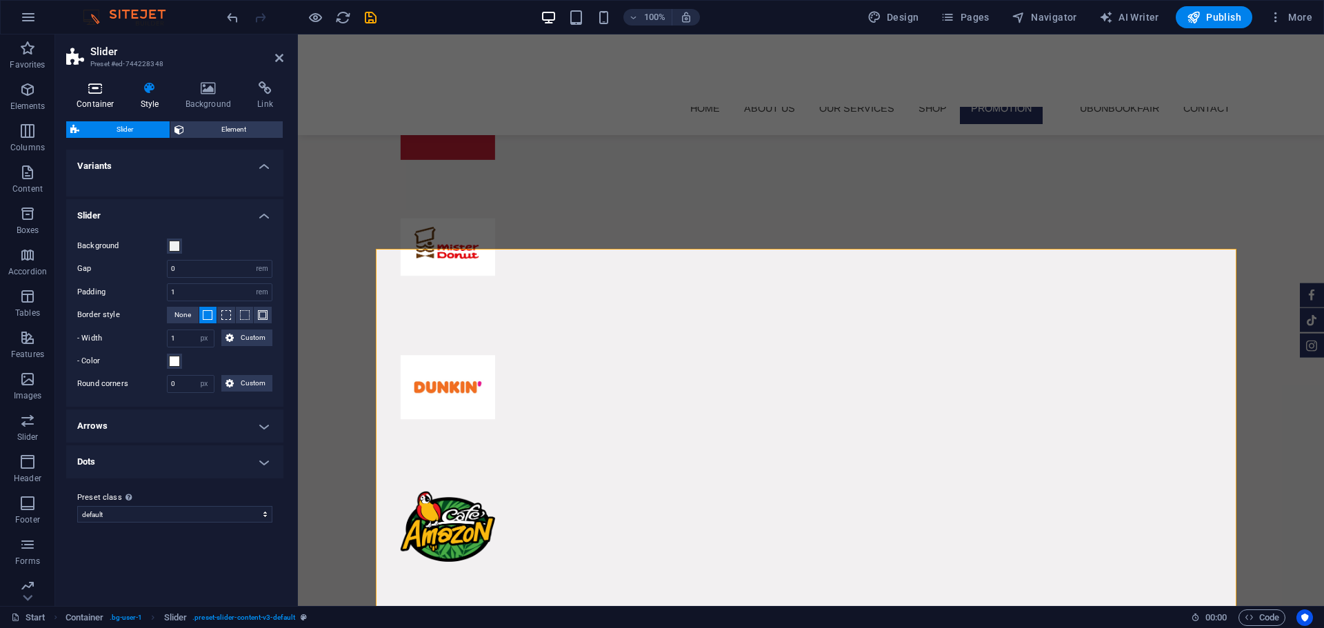
click at [112, 104] on h4 "Container" at bounding box center [98, 95] width 64 height 29
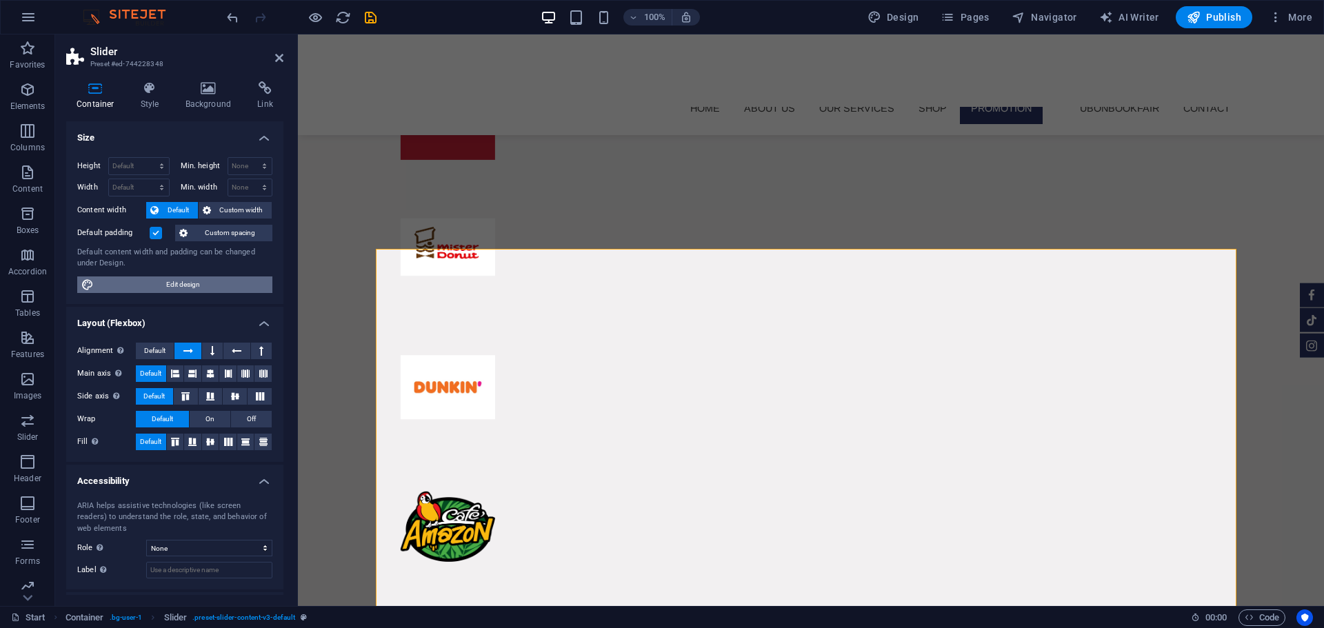
click at [194, 283] on span "Edit design" at bounding box center [183, 285] width 170 height 17
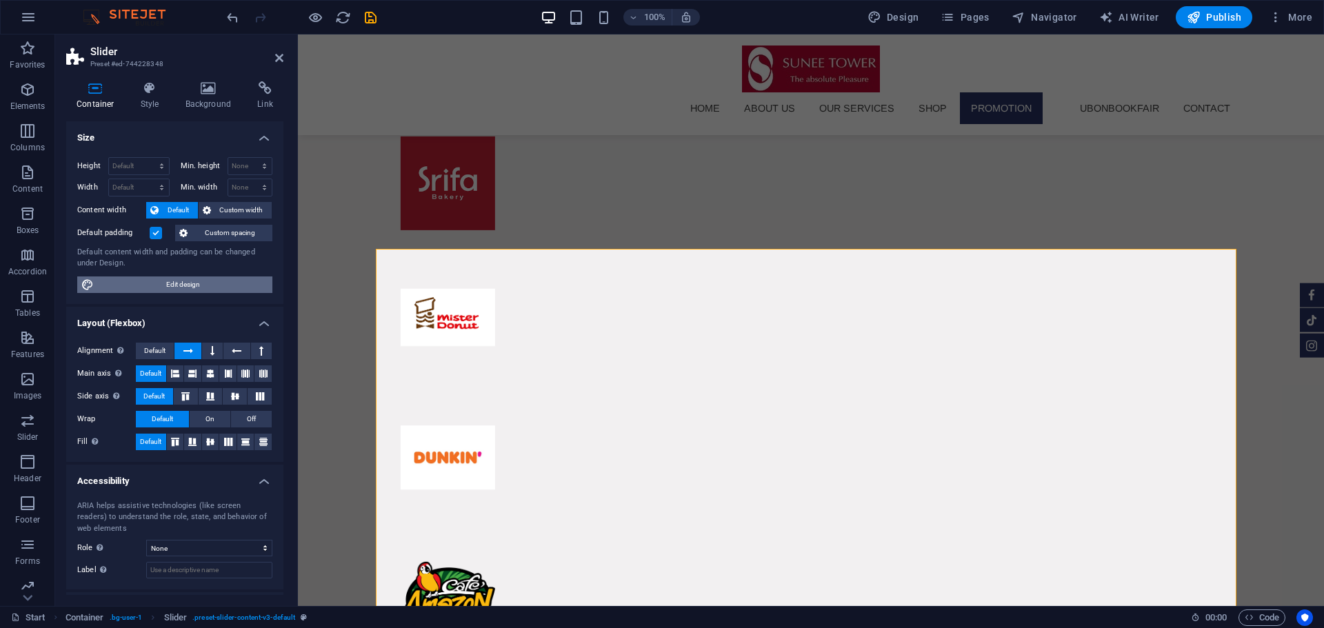
select select "rem"
select select "ease-in-out"
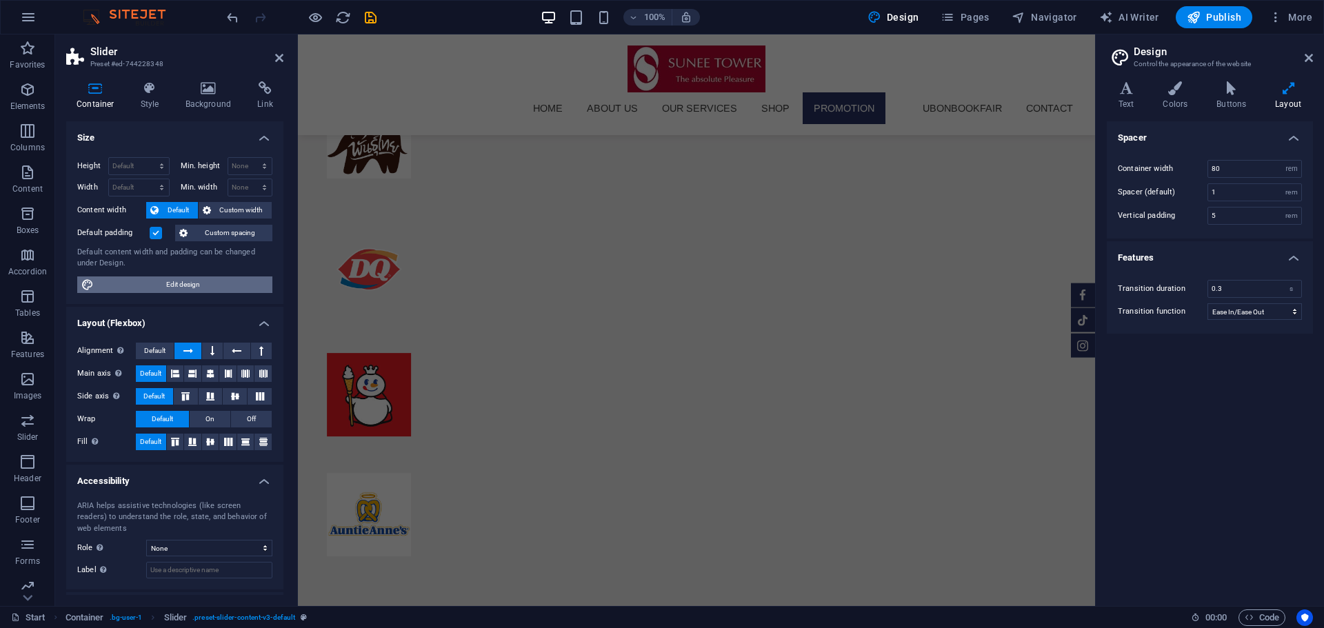
scroll to position [6486, 0]
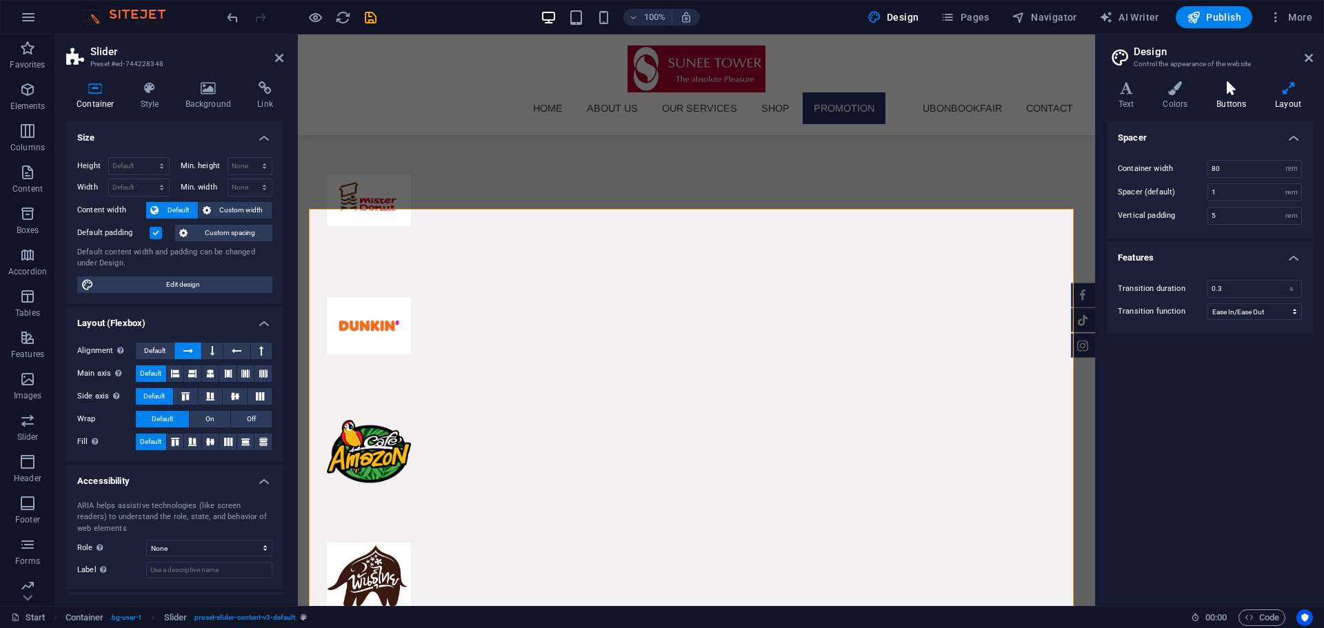
click at [1241, 98] on h4 "Buttons" at bounding box center [1234, 95] width 59 height 29
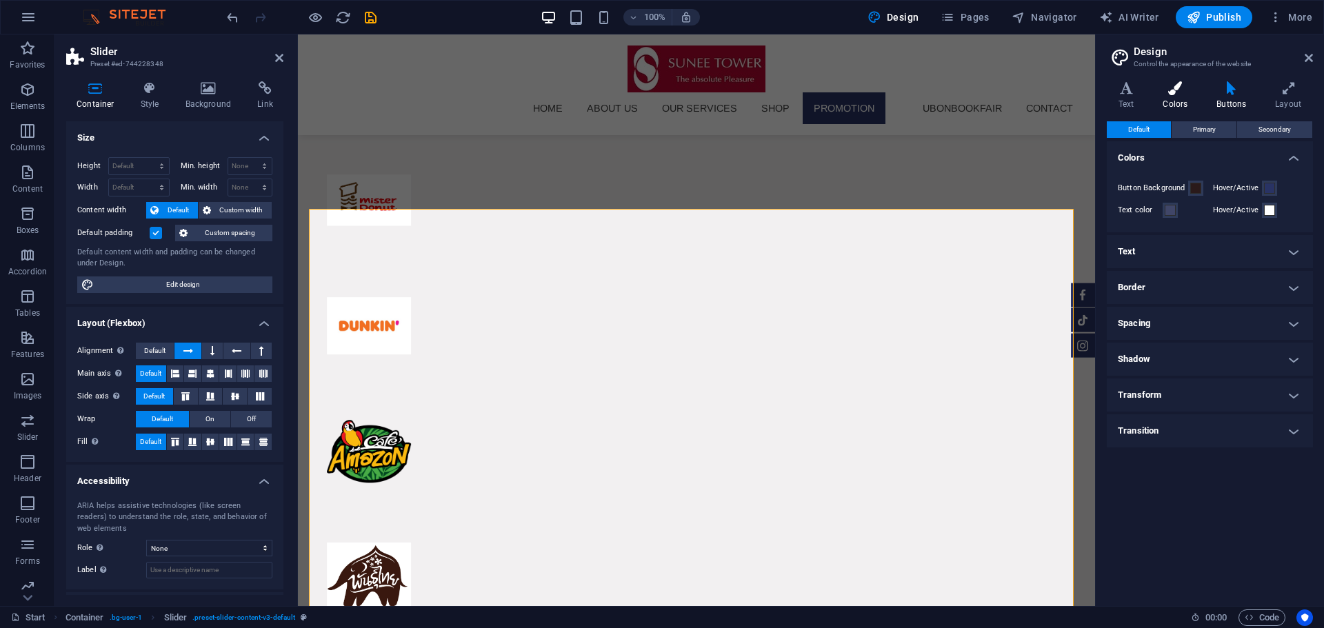
click at [1179, 94] on icon at bounding box center [1176, 88] width 48 height 14
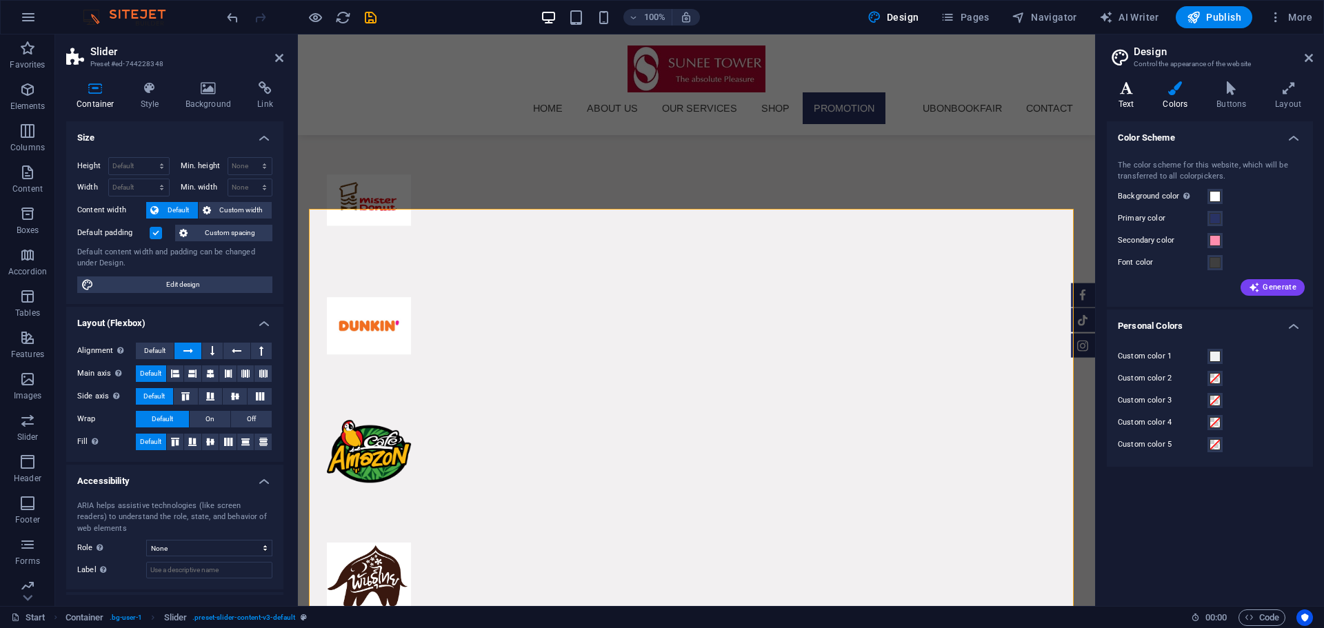
click at [1123, 97] on h4 "Text" at bounding box center [1129, 95] width 45 height 29
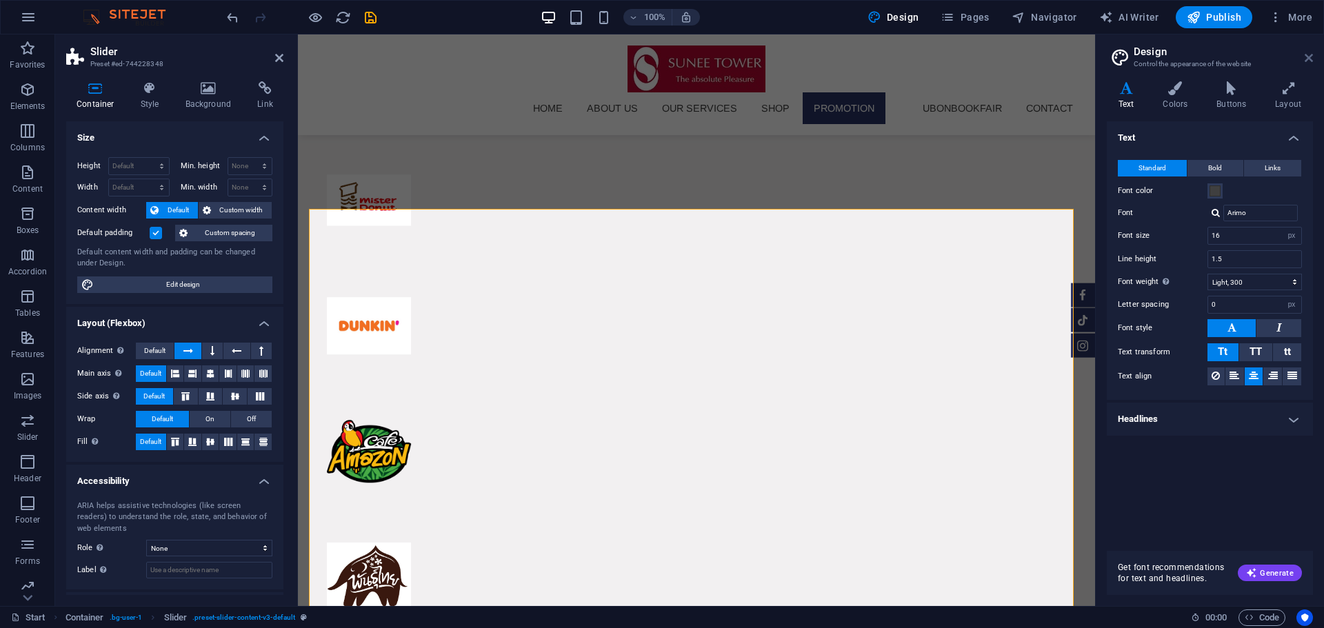
click at [1307, 61] on icon at bounding box center [1309, 57] width 8 height 11
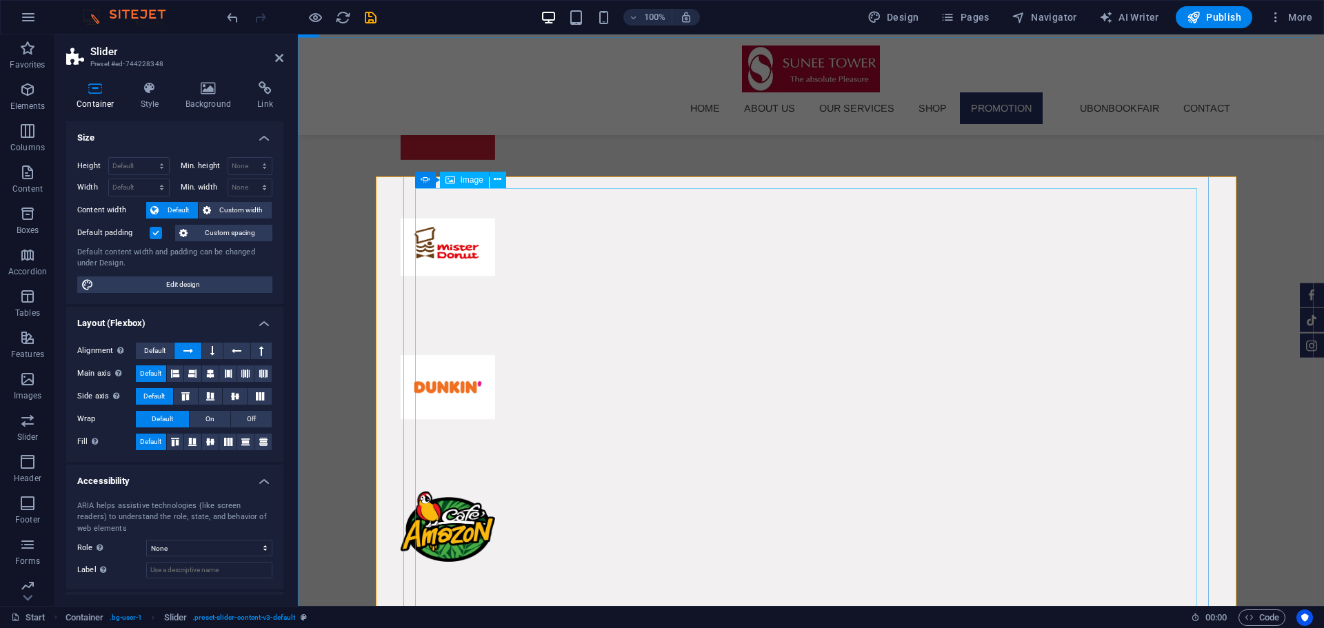
scroll to position [6988, 0]
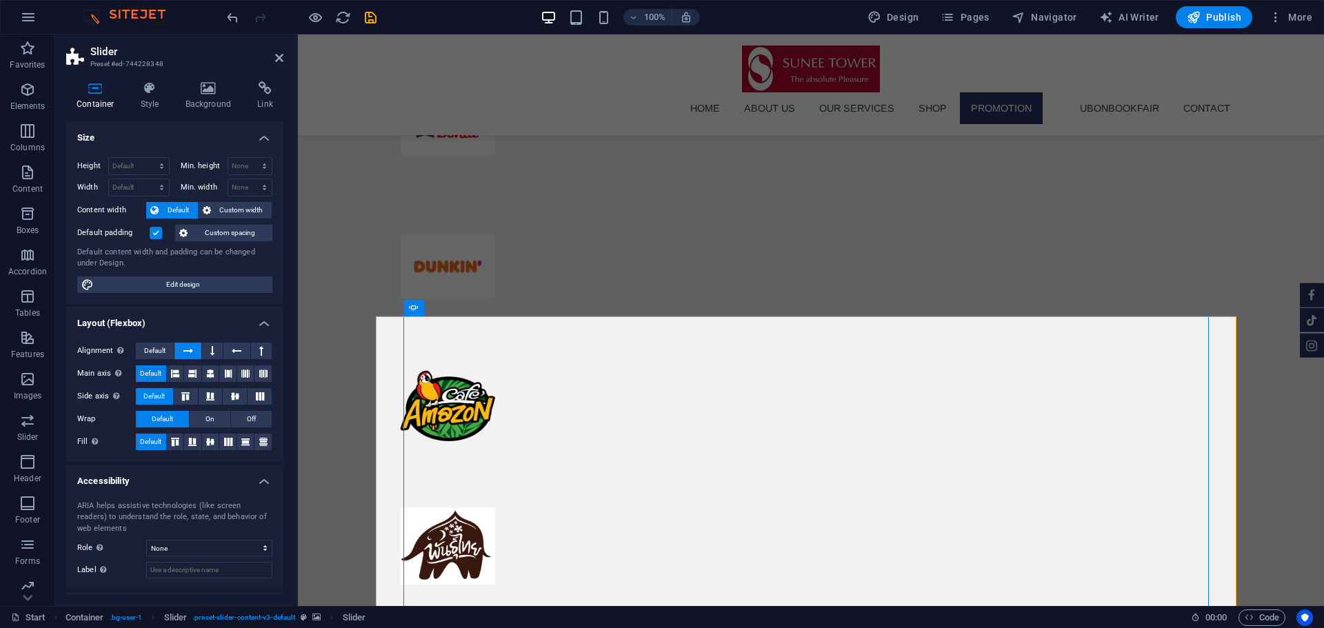
scroll to position [6852, 0]
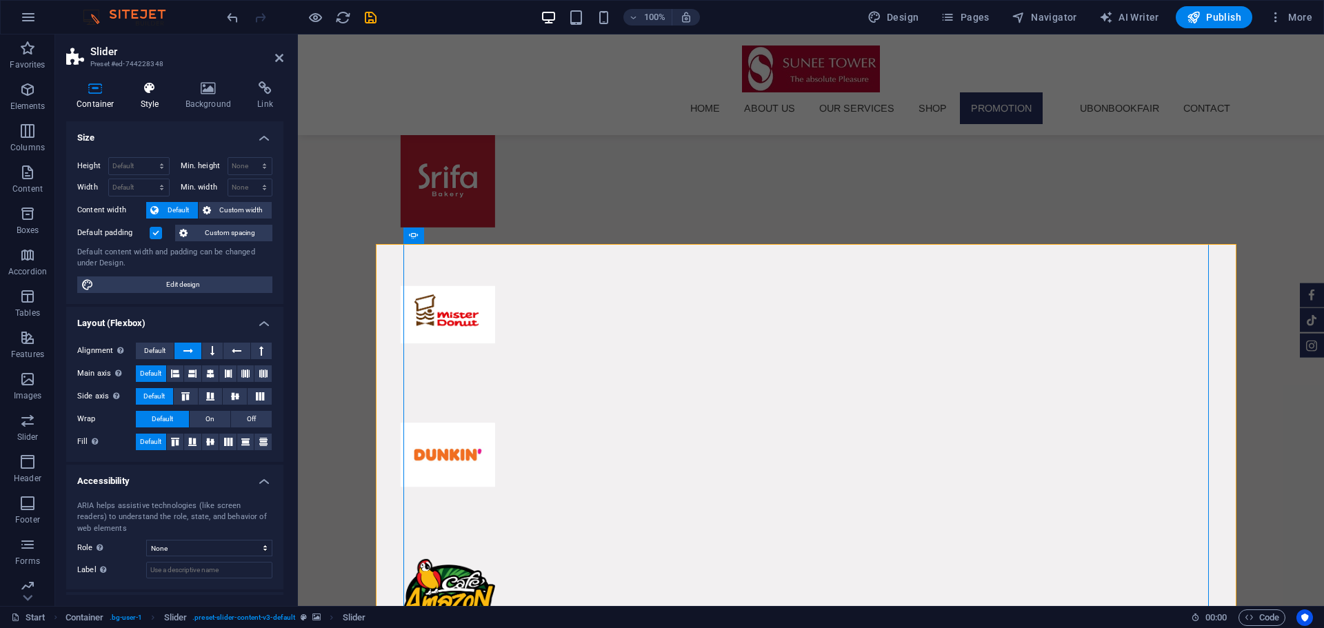
click at [161, 104] on h4 "Style" at bounding box center [152, 95] width 45 height 29
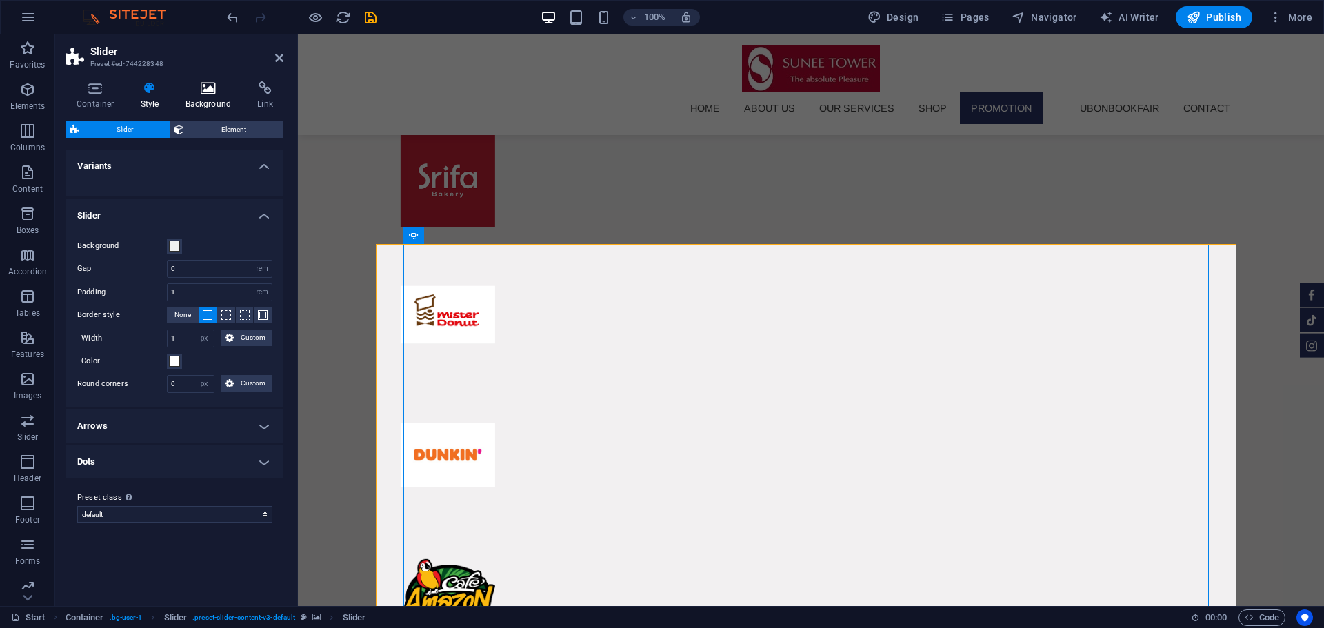
click at [214, 104] on h4 "Background" at bounding box center [211, 95] width 72 height 29
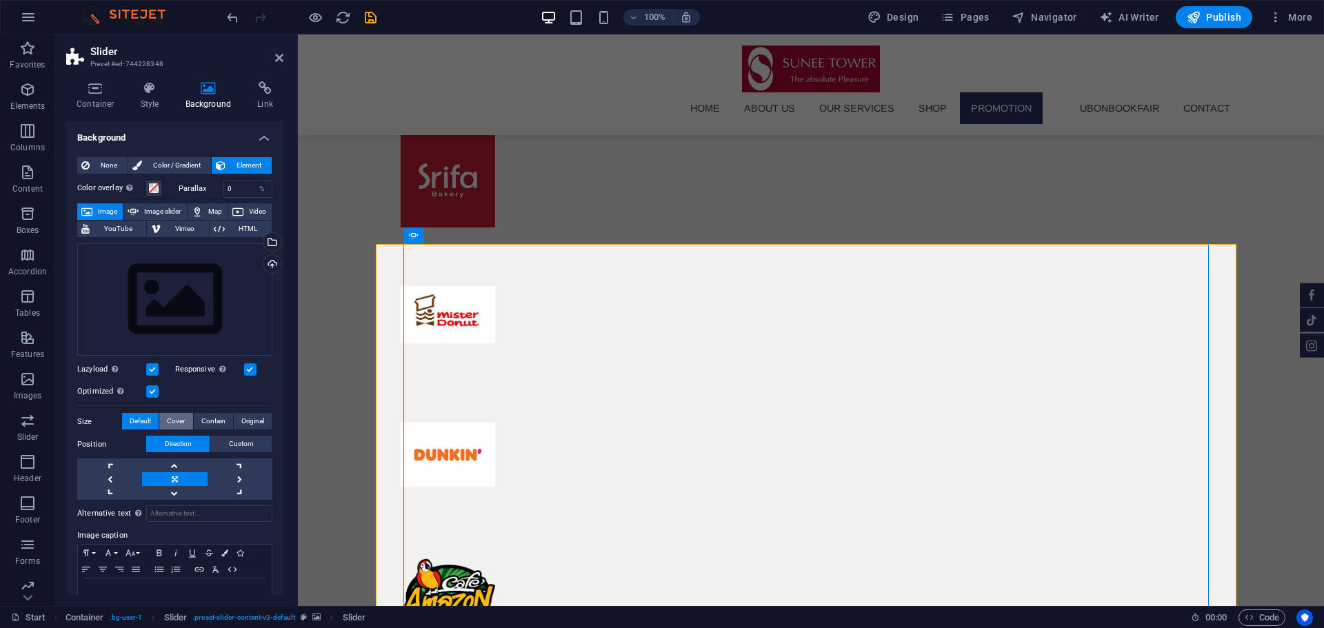
click at [184, 423] on span "Cover" at bounding box center [176, 421] width 18 height 17
click at [137, 417] on span "Default" at bounding box center [140, 421] width 21 height 17
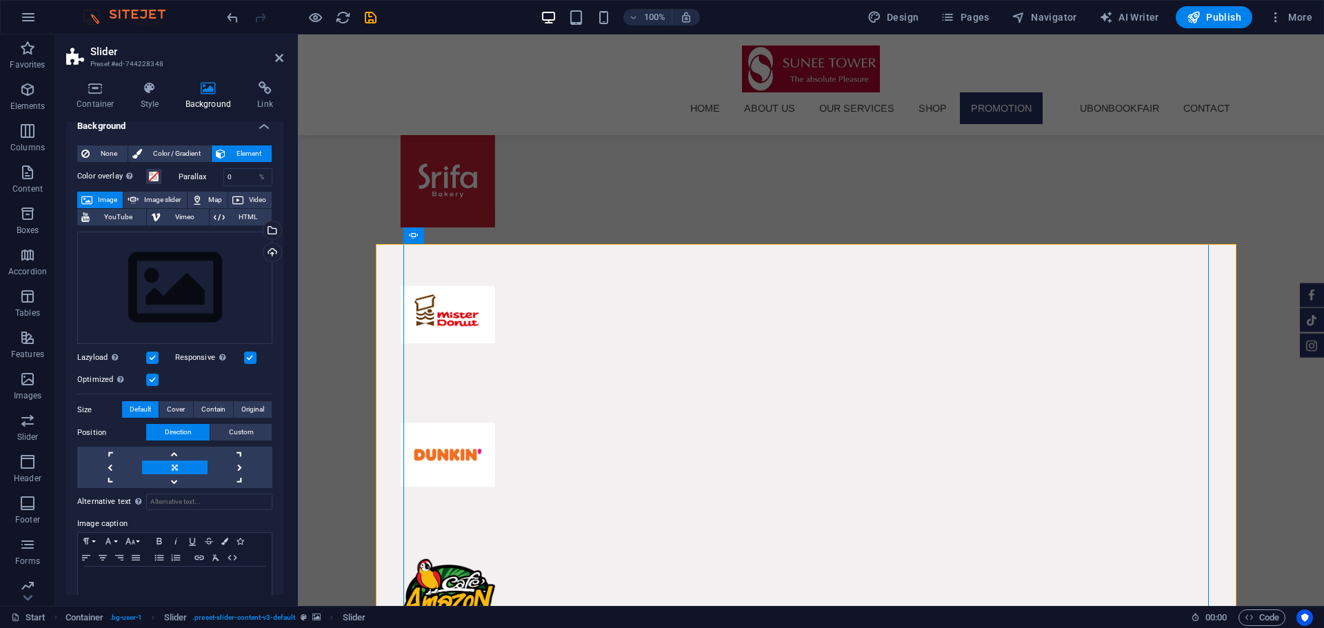
scroll to position [0, 0]
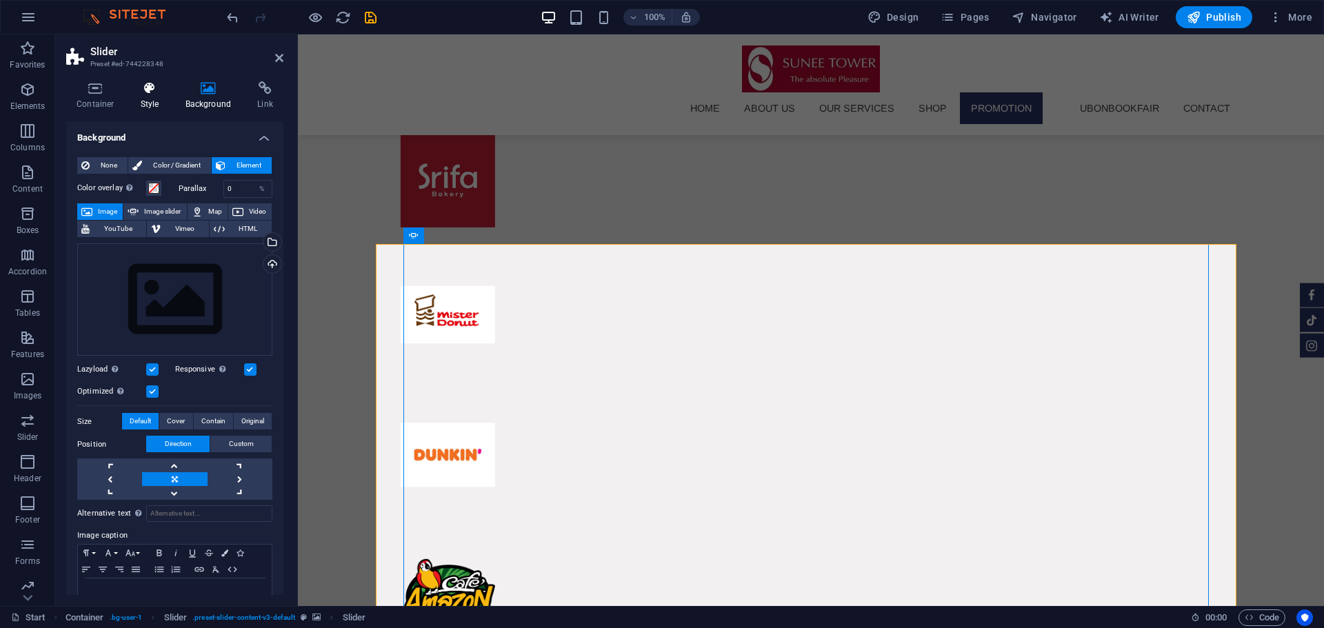
click at [153, 89] on icon at bounding box center [149, 88] width 39 height 14
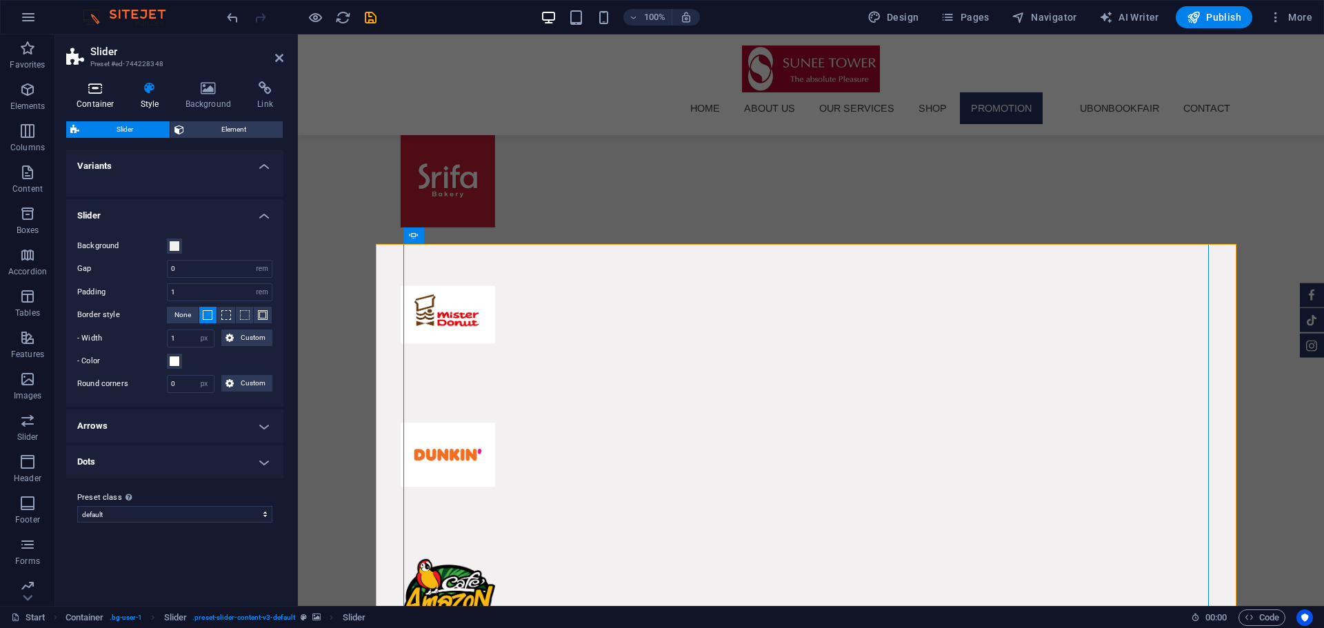
click at [104, 89] on icon at bounding box center [95, 88] width 59 height 14
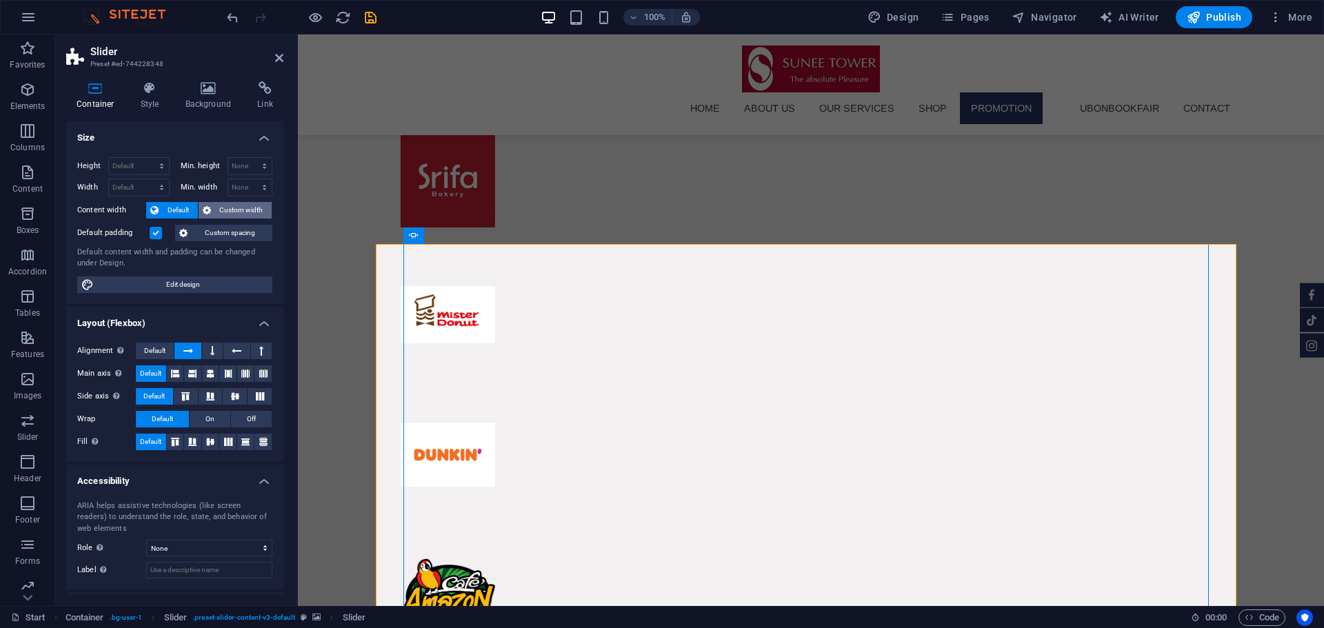
click at [248, 210] on span "Custom width" at bounding box center [241, 210] width 53 height 17
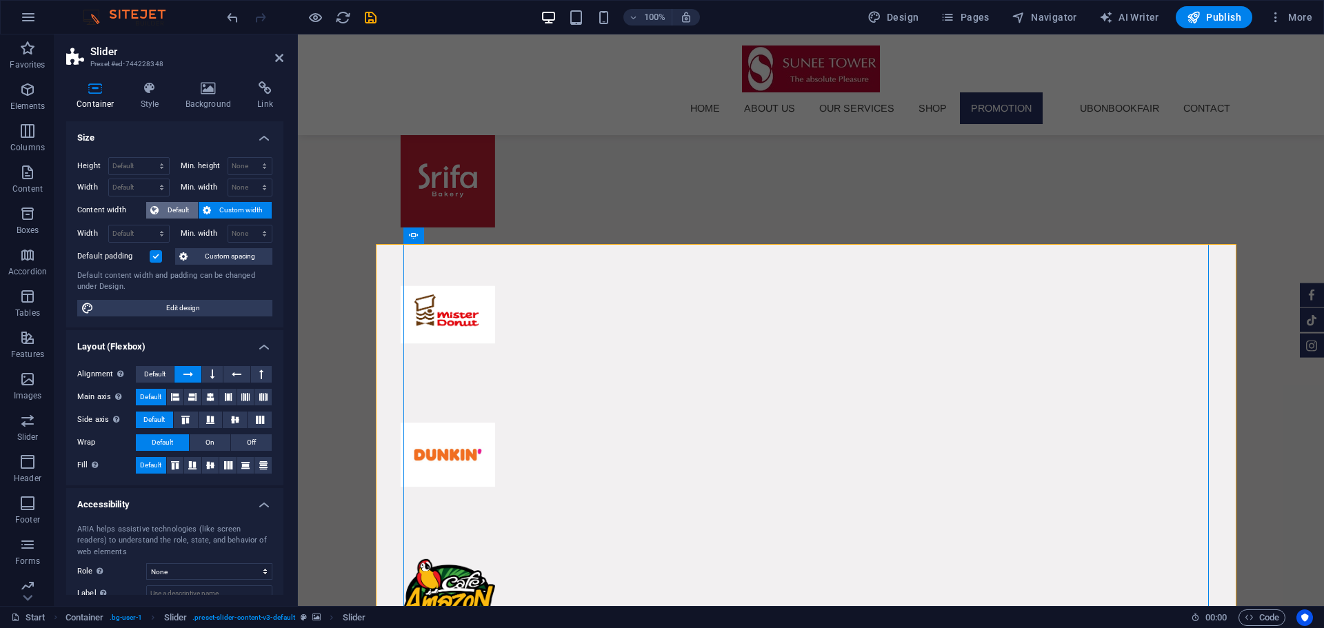
click at [182, 212] on span "Default" at bounding box center [178, 210] width 31 height 17
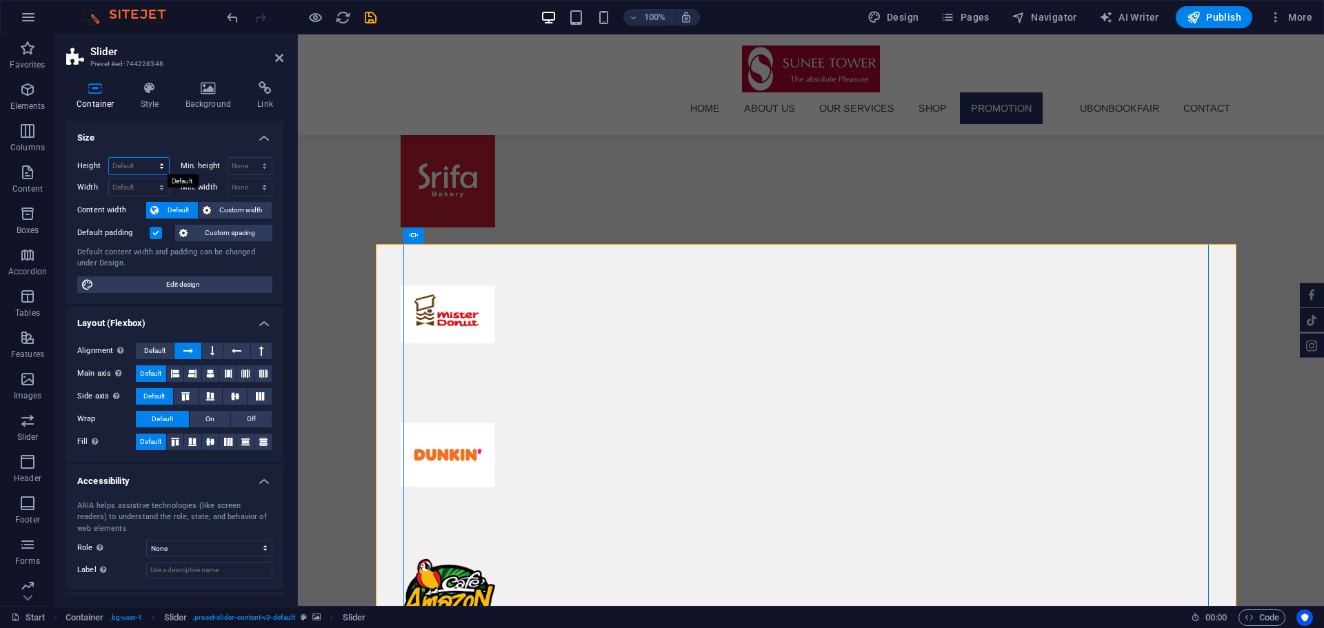
click at [144, 165] on select "Default px rem % vh vw" at bounding box center [139, 166] width 60 height 17
select select "px"
click at [148, 158] on select "Default px rem % vh vw" at bounding box center [139, 166] width 60 height 17
type input "688"
click at [237, 167] on select "None px rem % vh vw" at bounding box center [250, 166] width 44 height 17
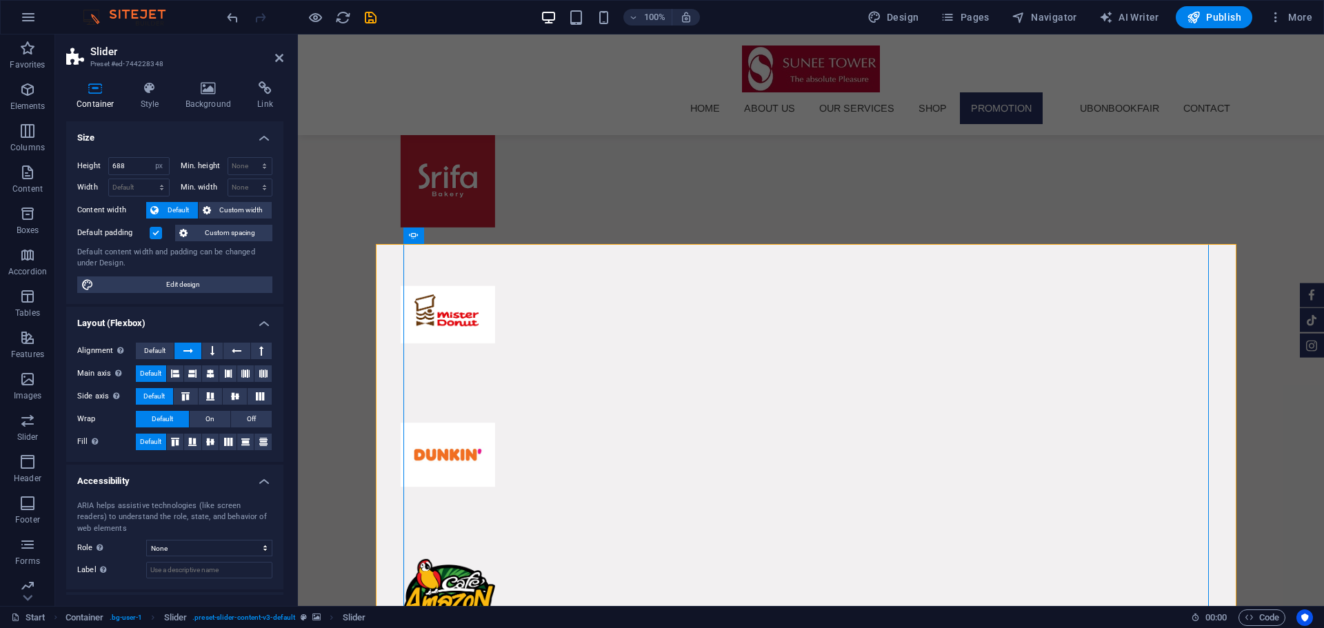
click at [207, 150] on div "Height 688 Default px rem % vh vw Min. height None px rem % vh vw Width Default…" at bounding box center [174, 225] width 217 height 158
click at [283, 52] on aside "Slider Preset #ed-744228348 Container Style Background Link Size Height 688 Def…" at bounding box center [176, 320] width 243 height 572
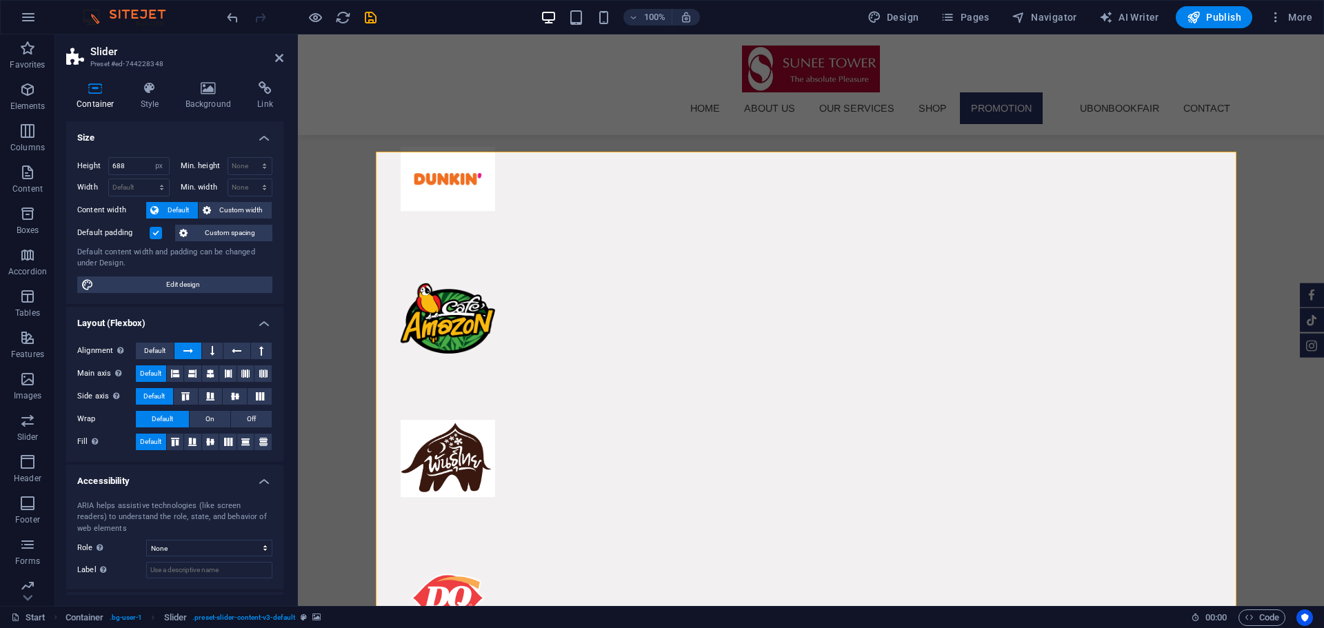
scroll to position [7059, 0]
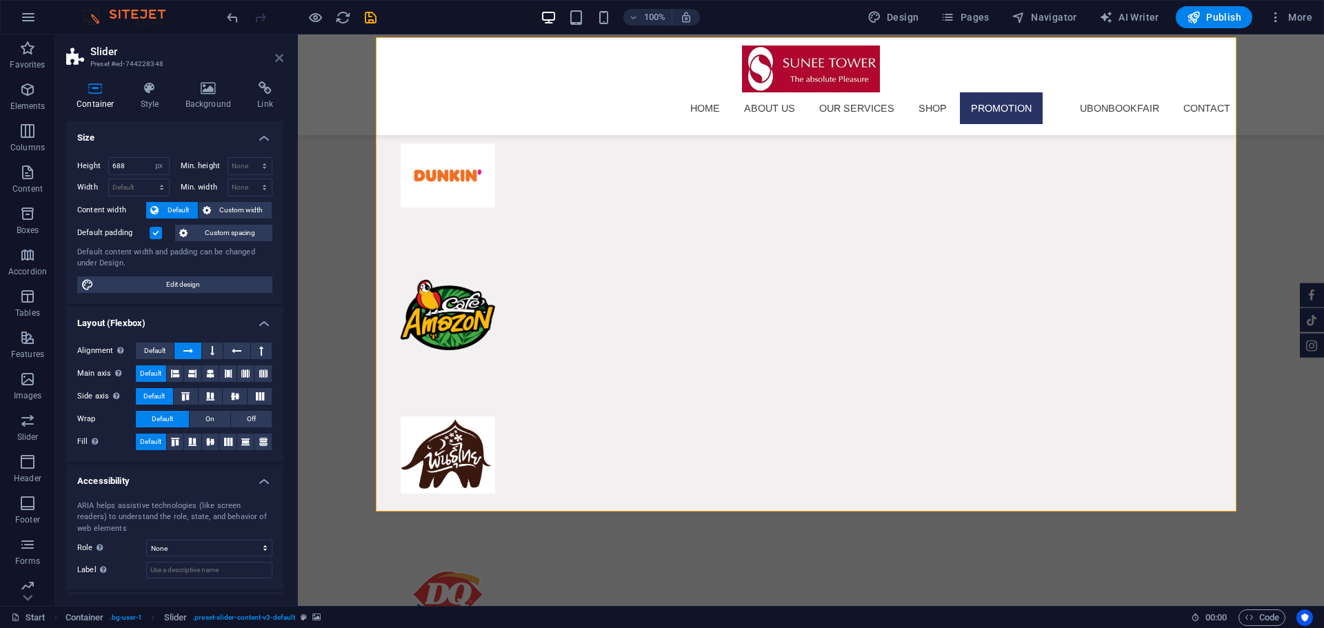
click at [278, 56] on icon at bounding box center [279, 57] width 8 height 11
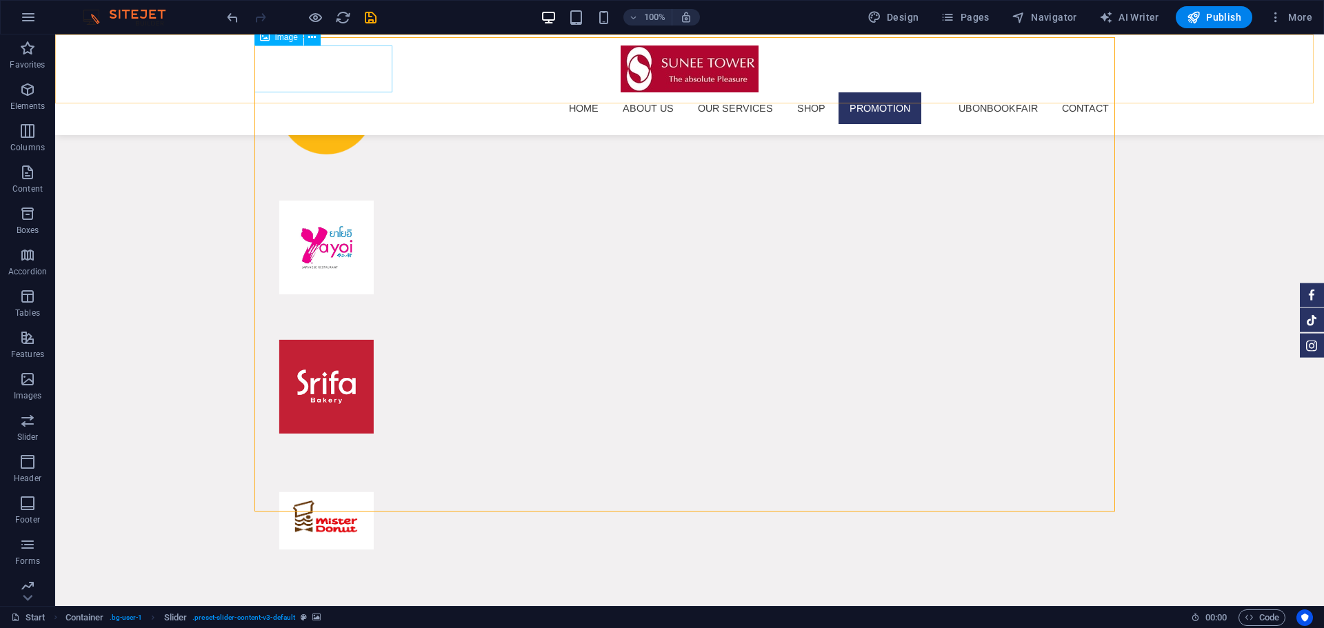
scroll to position [7544, 0]
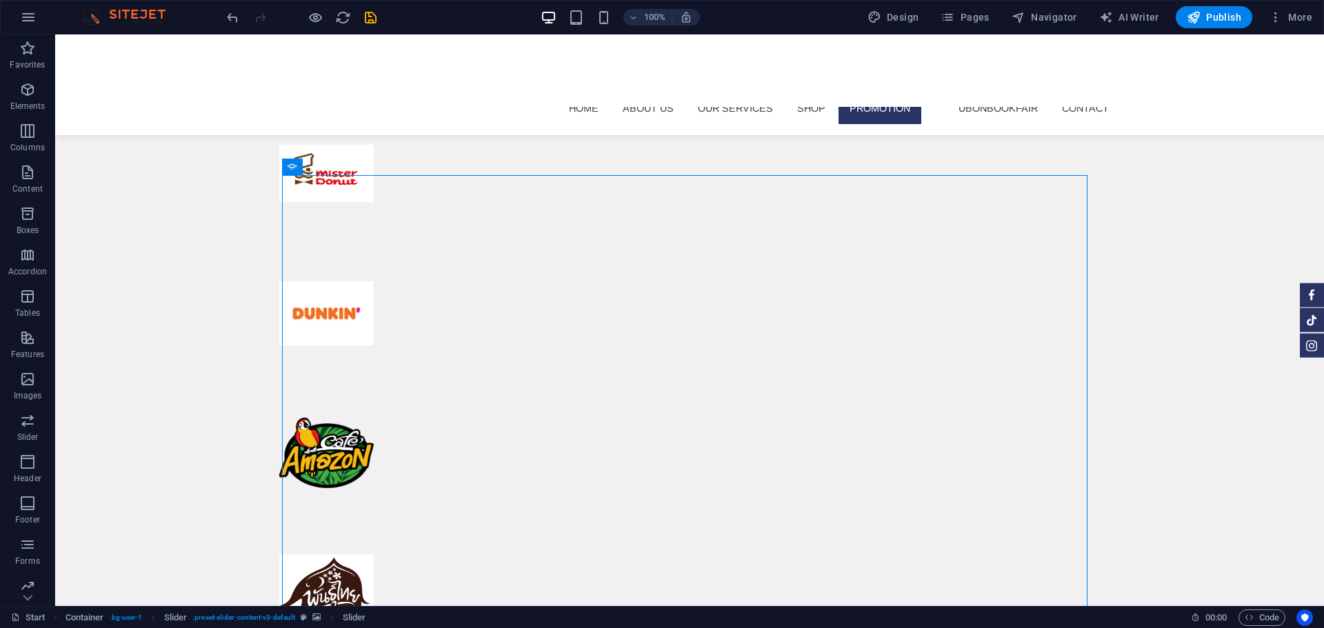
scroll to position [7551, 0]
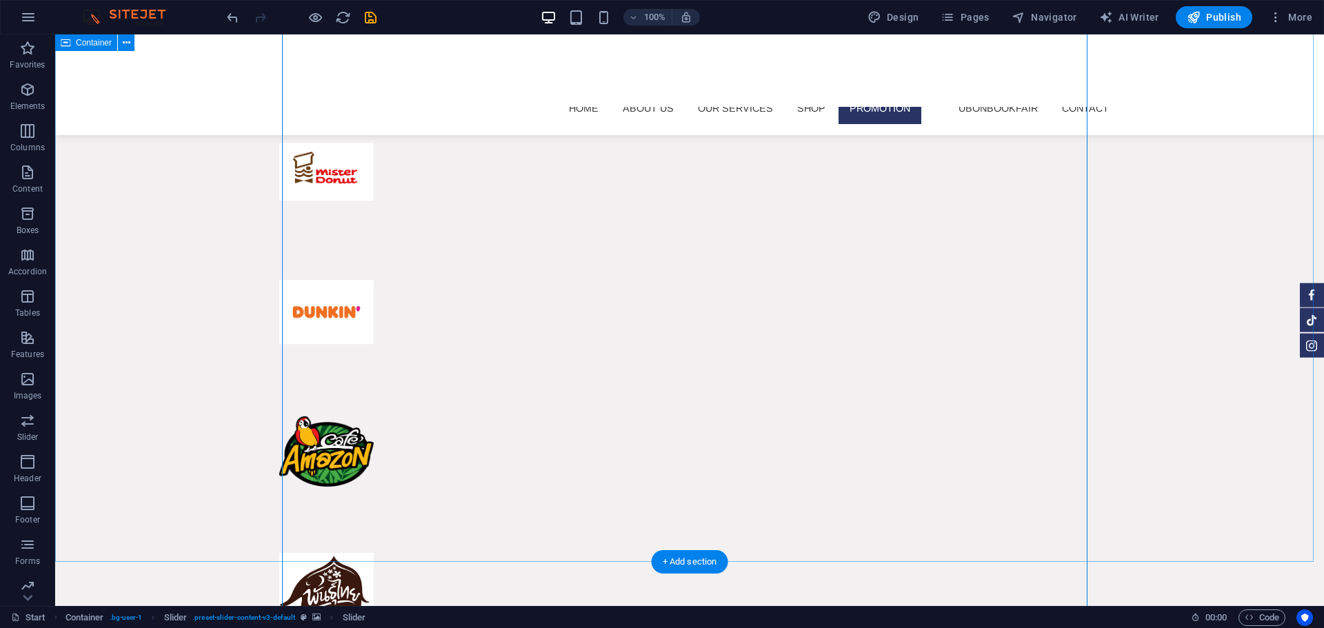
scroll to position [7621, 0]
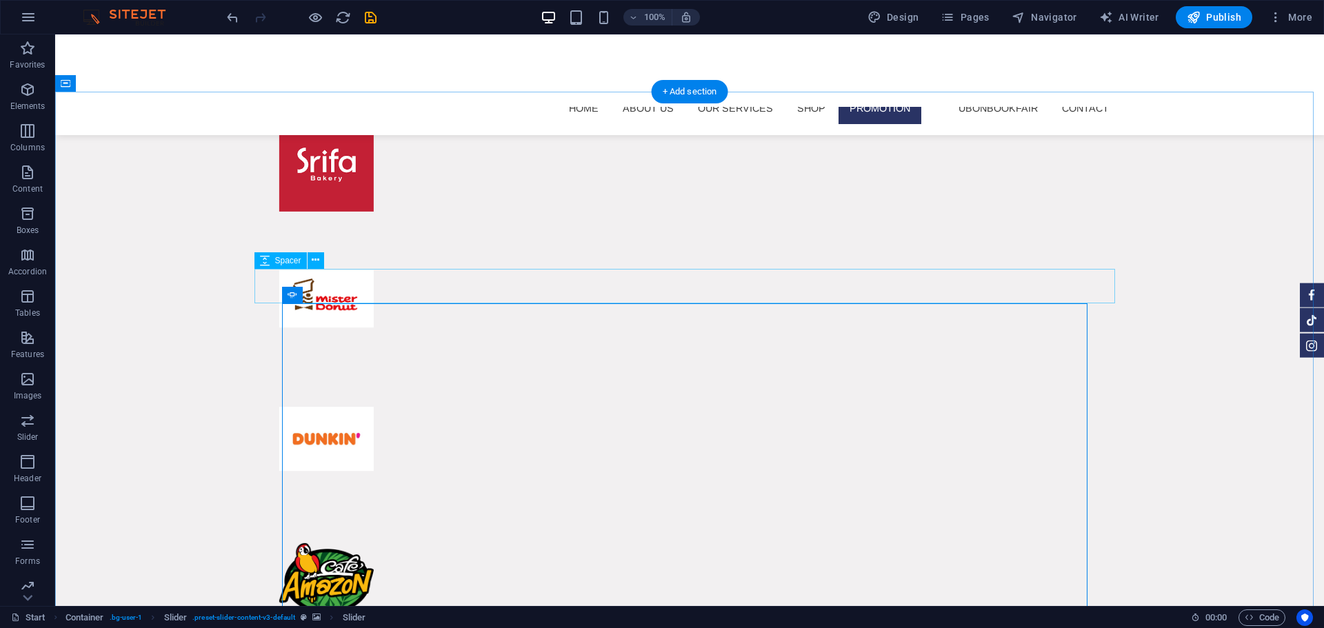
scroll to position [7350, 0]
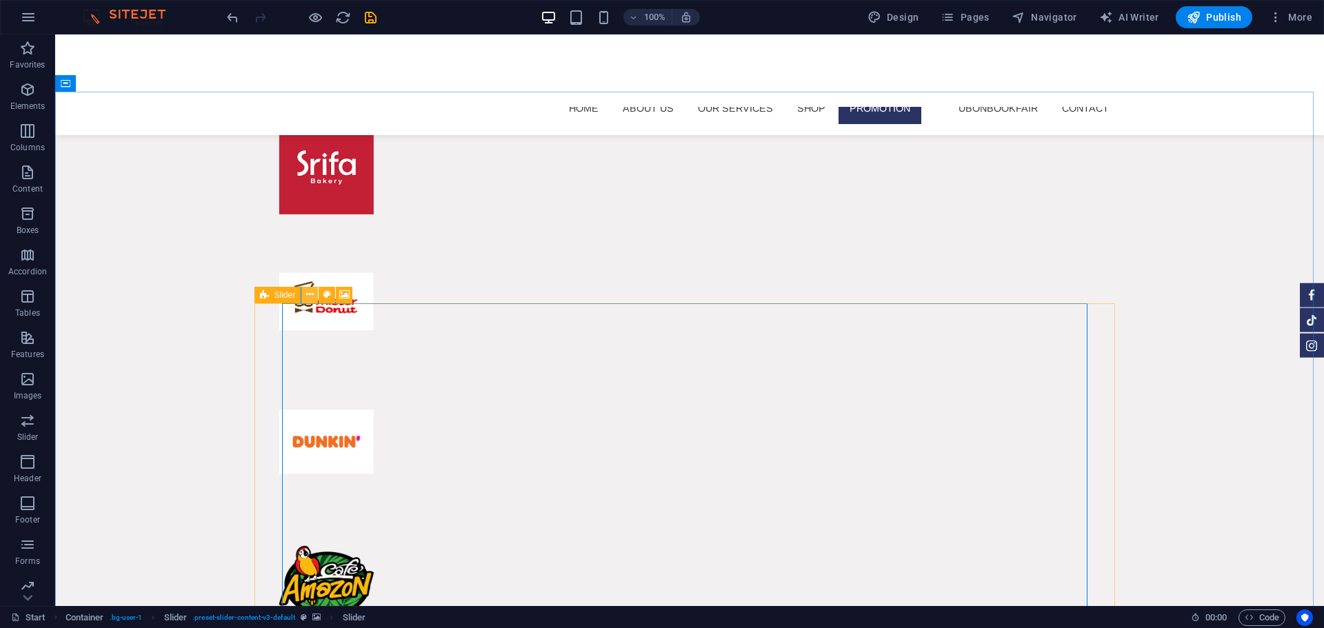
click at [310, 294] on icon at bounding box center [310, 295] width 8 height 14
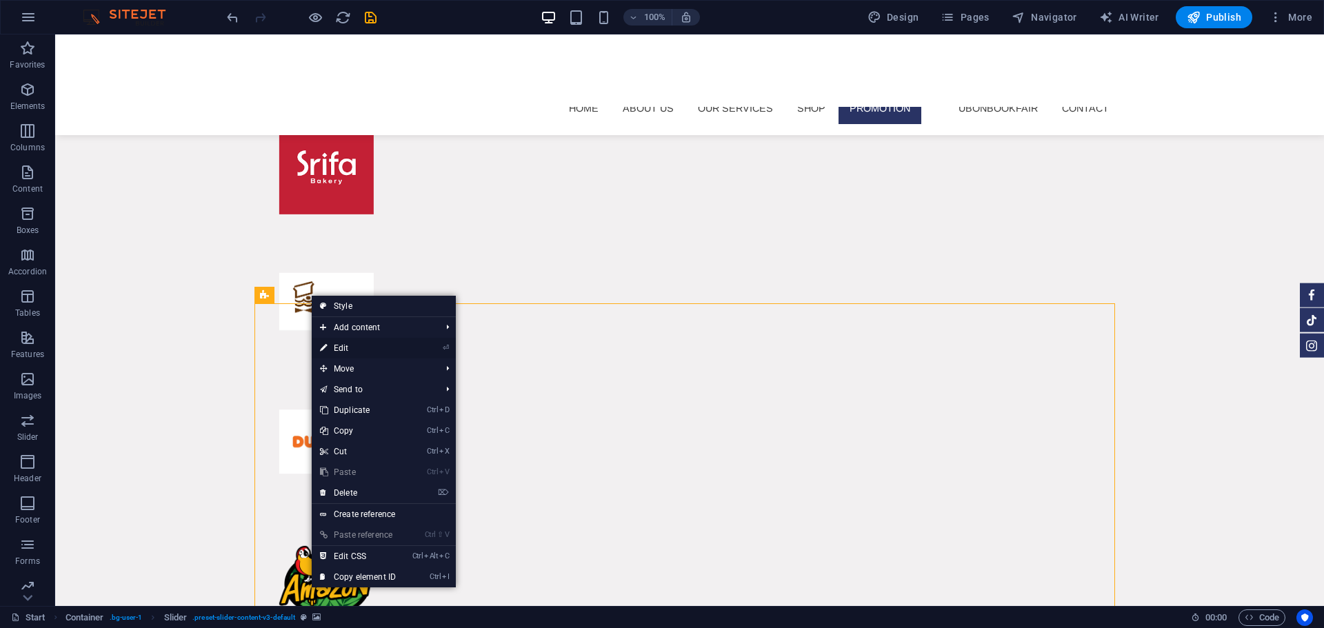
drag, startPoint x: 39, startPoint y: 309, endPoint x: 334, endPoint y: 345, distance: 298.0
click at [334, 345] on link "⏎ Edit" at bounding box center [358, 348] width 92 height 21
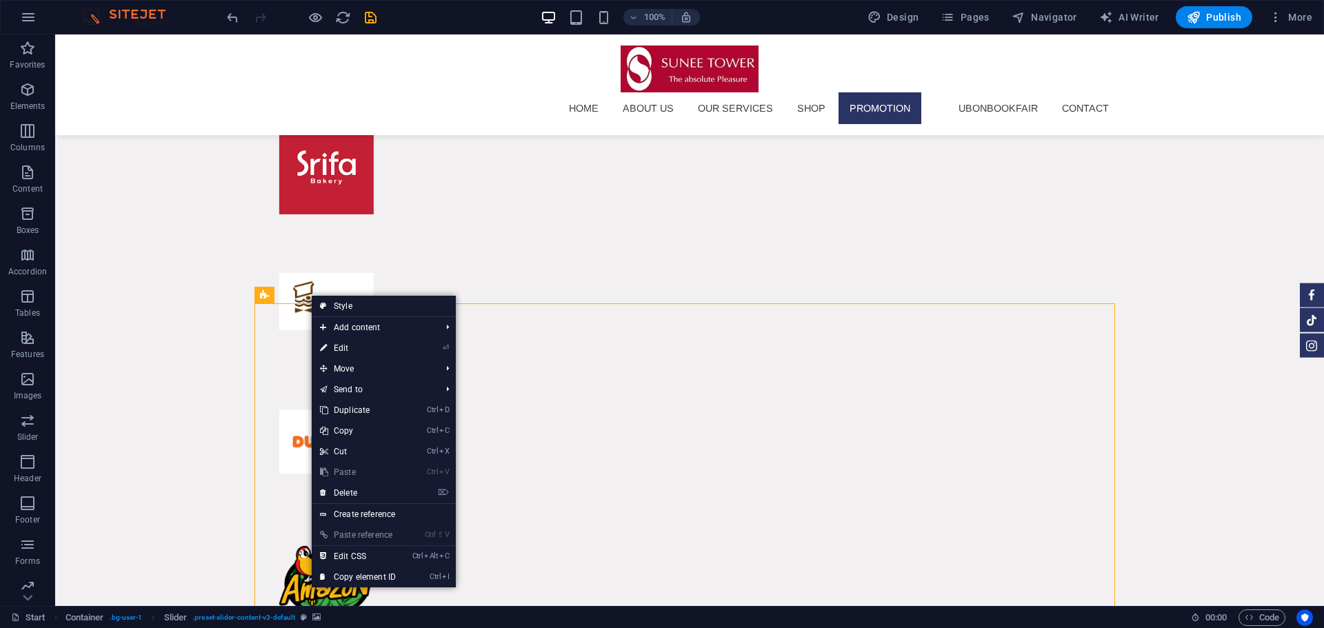
select select "px"
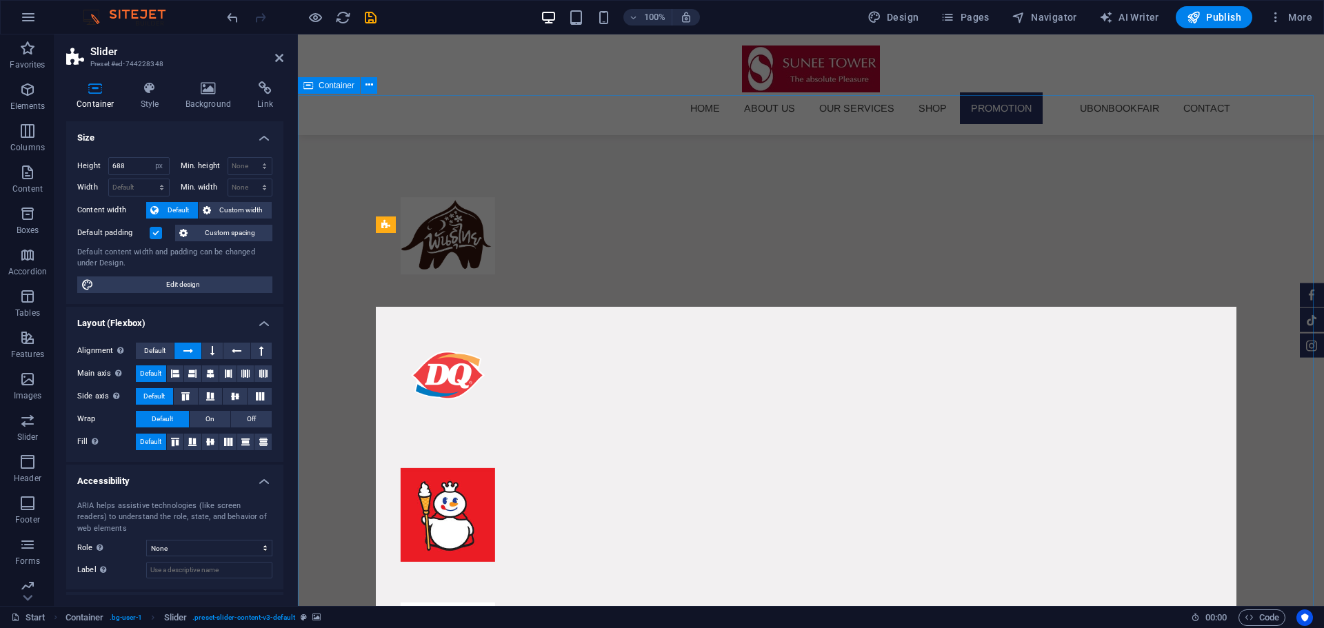
scroll to position [6861, 0]
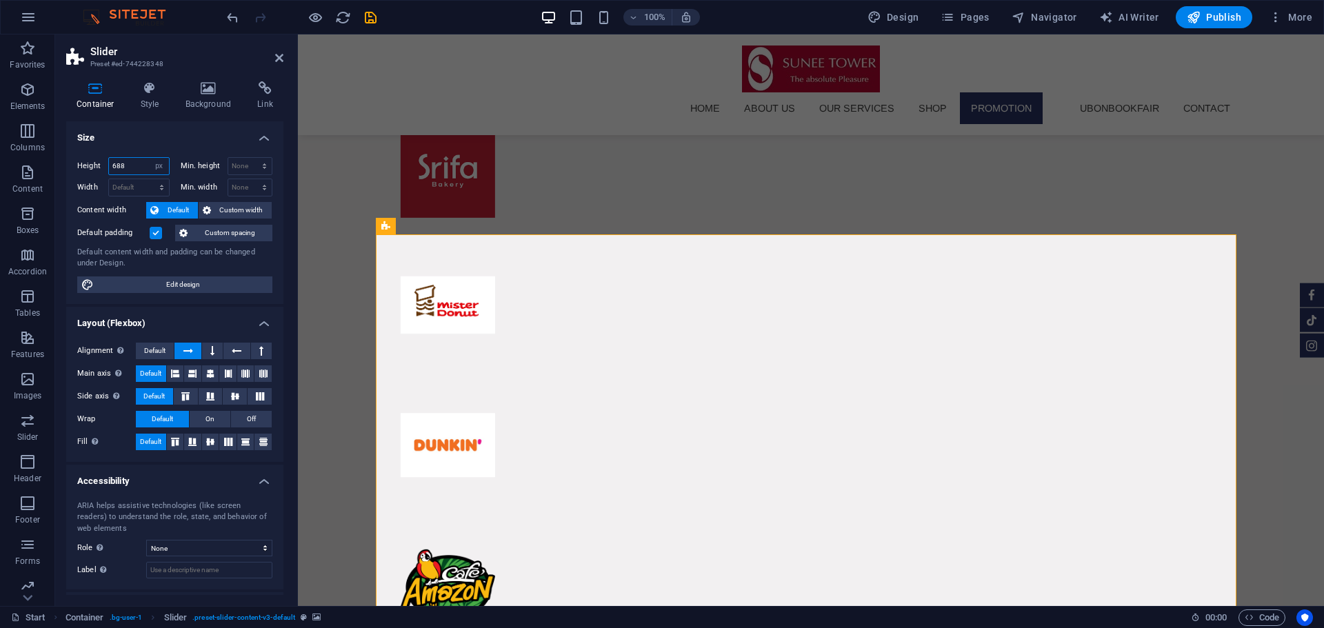
drag, startPoint x: 139, startPoint y: 164, endPoint x: 112, endPoint y: 163, distance: 27.6
click at [112, 163] on input "688" at bounding box center [139, 166] width 60 height 17
click at [159, 132] on h4 "Size" at bounding box center [174, 133] width 217 height 25
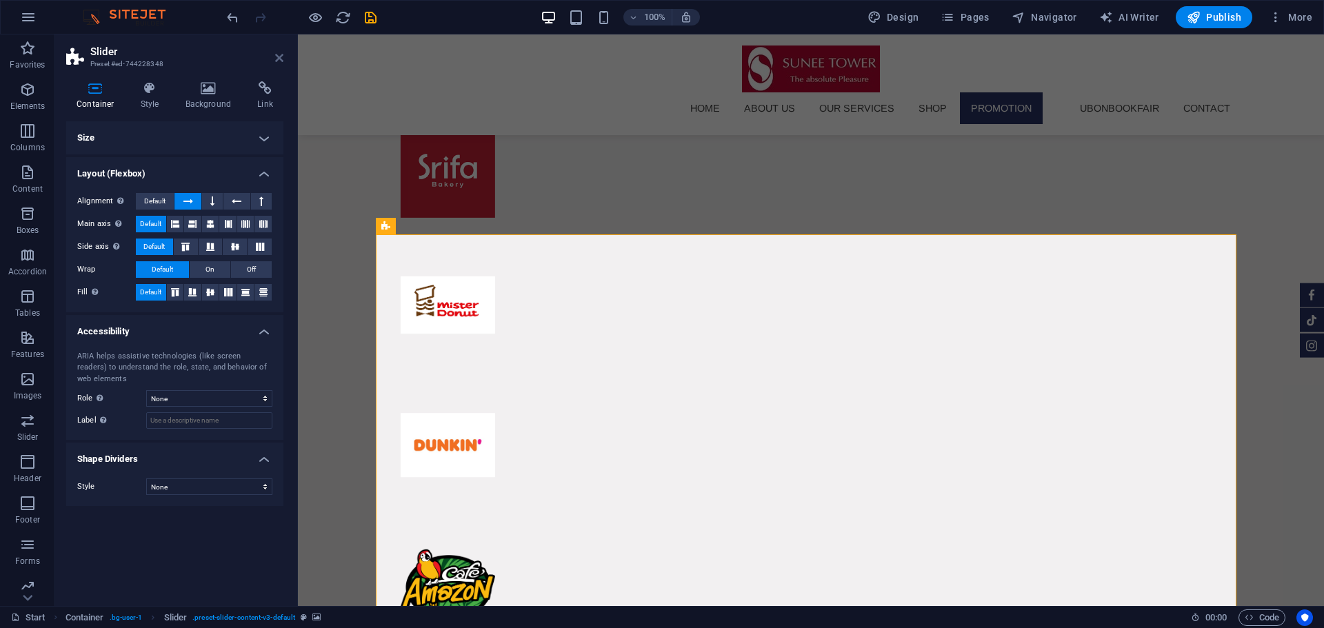
drag, startPoint x: 279, startPoint y: 56, endPoint x: 223, endPoint y: 29, distance: 61.4
click at [279, 56] on icon at bounding box center [279, 57] width 8 height 11
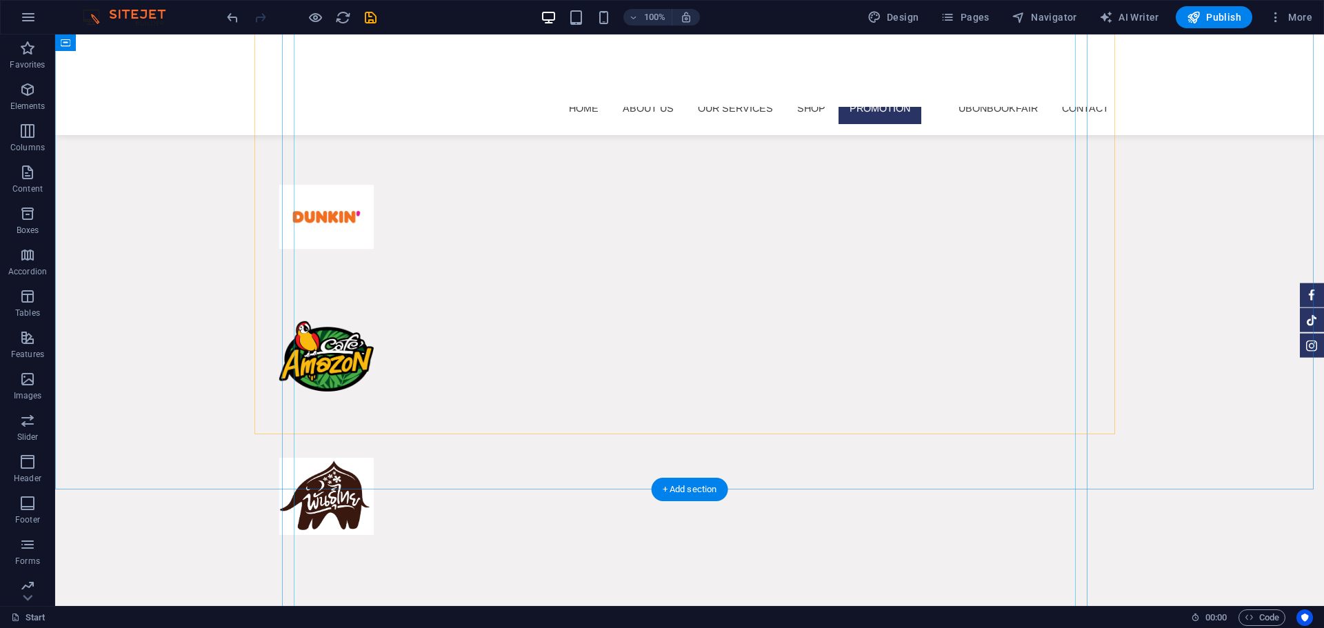
scroll to position [7621, 0]
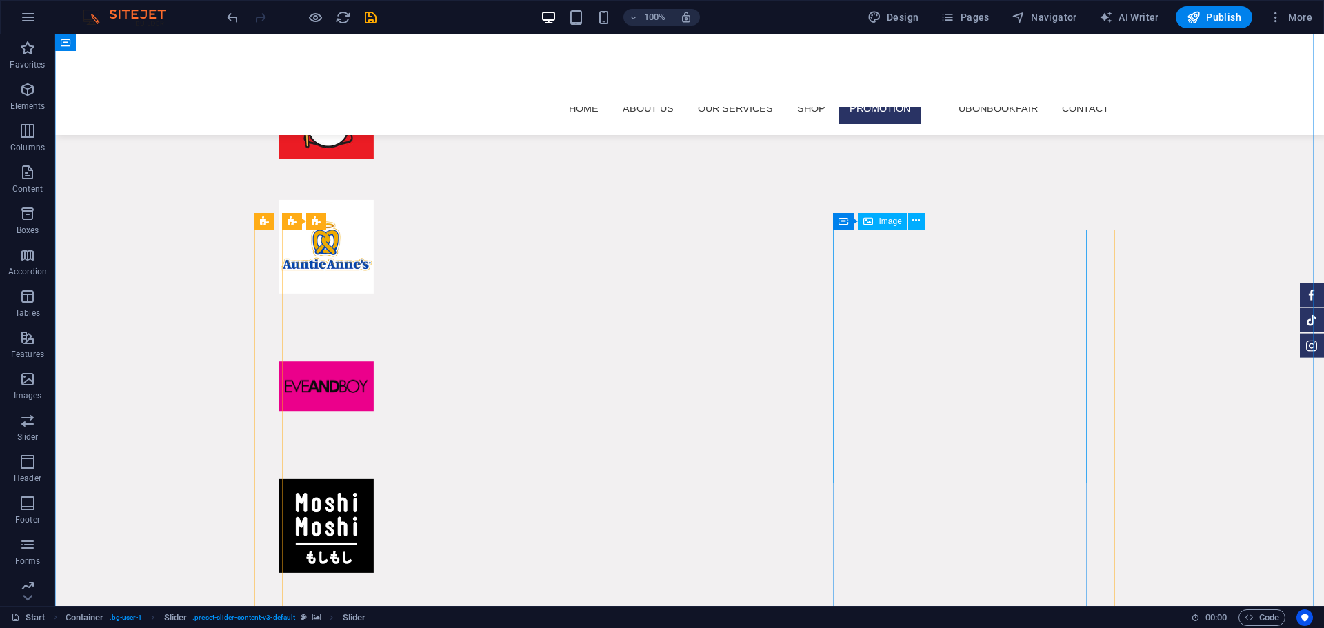
scroll to position [8584, 0]
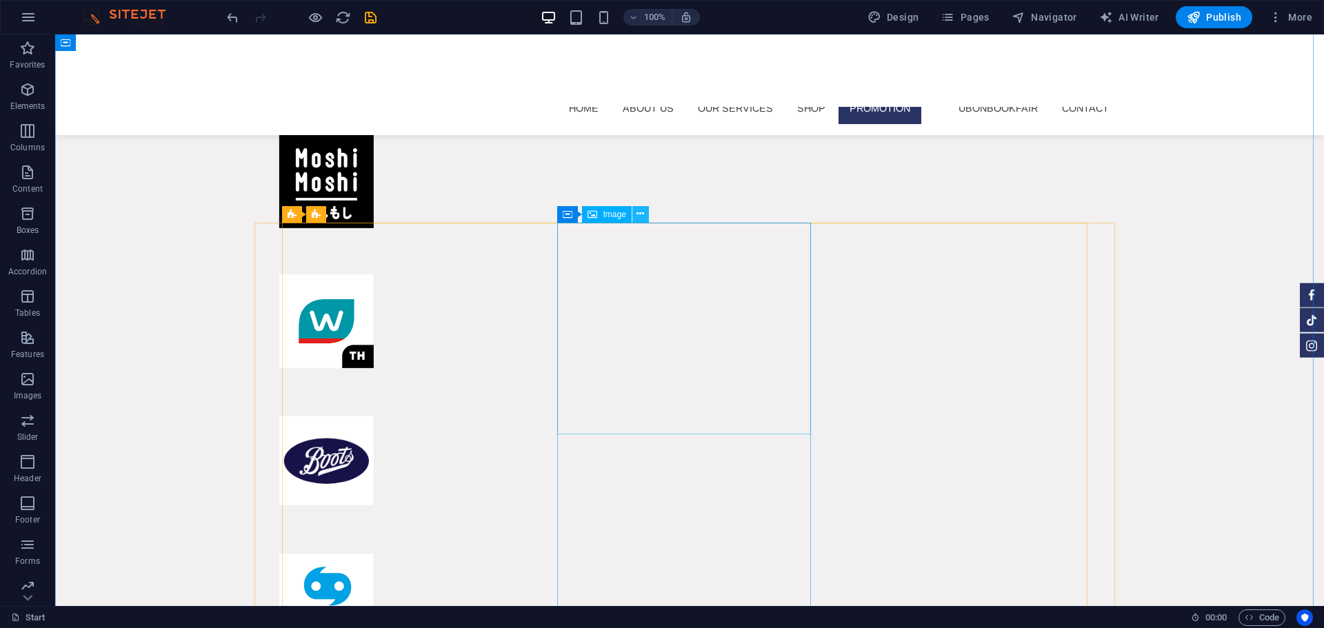
click at [638, 214] on icon at bounding box center [641, 214] width 8 height 14
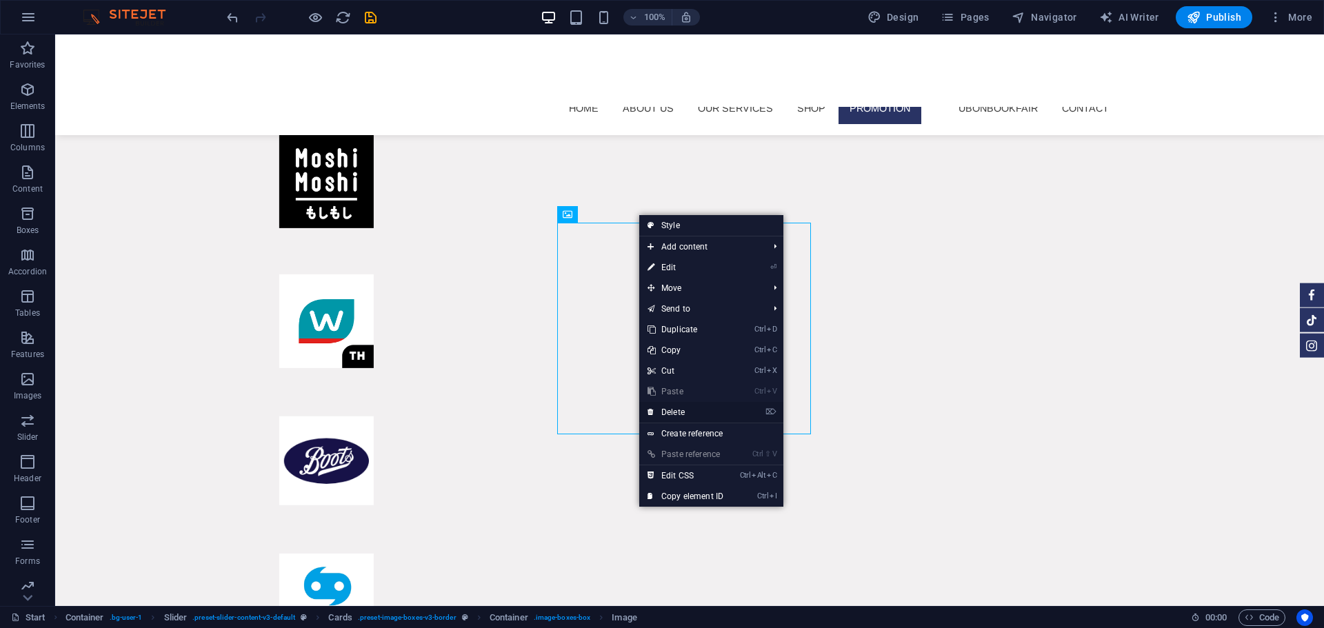
click at [702, 410] on link "⌦ Delete" at bounding box center [685, 412] width 92 height 21
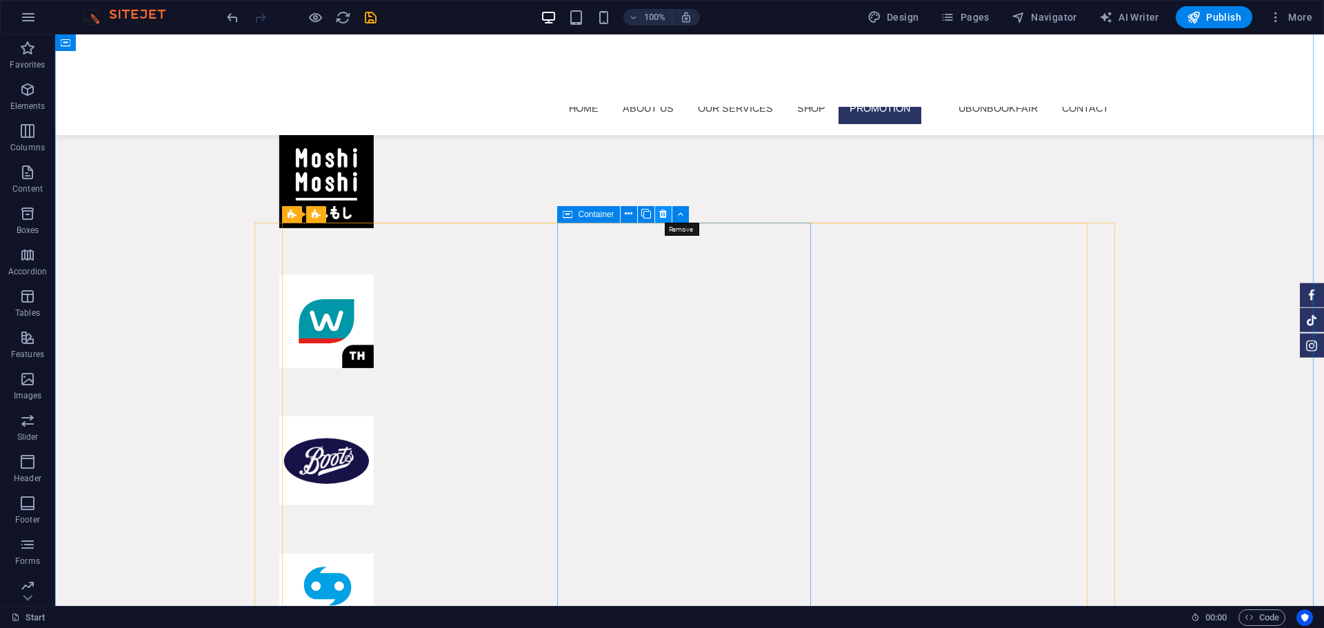
click at [658, 211] on button at bounding box center [663, 214] width 17 height 17
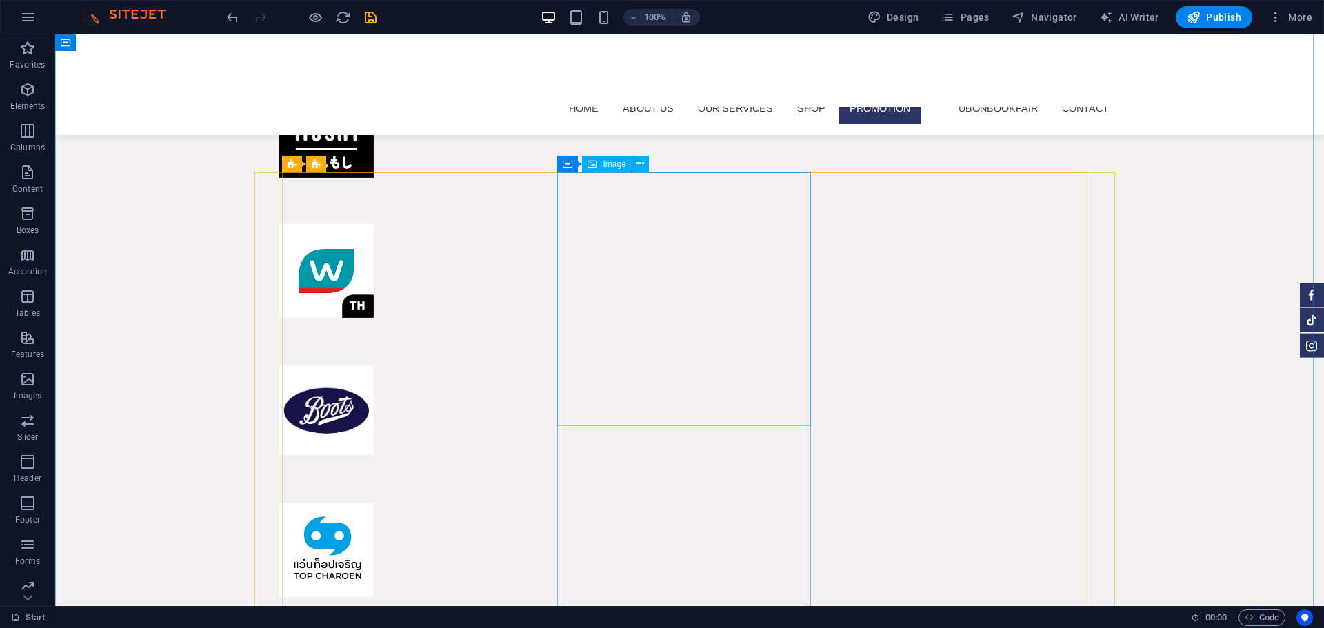
scroll to position [8853, 0]
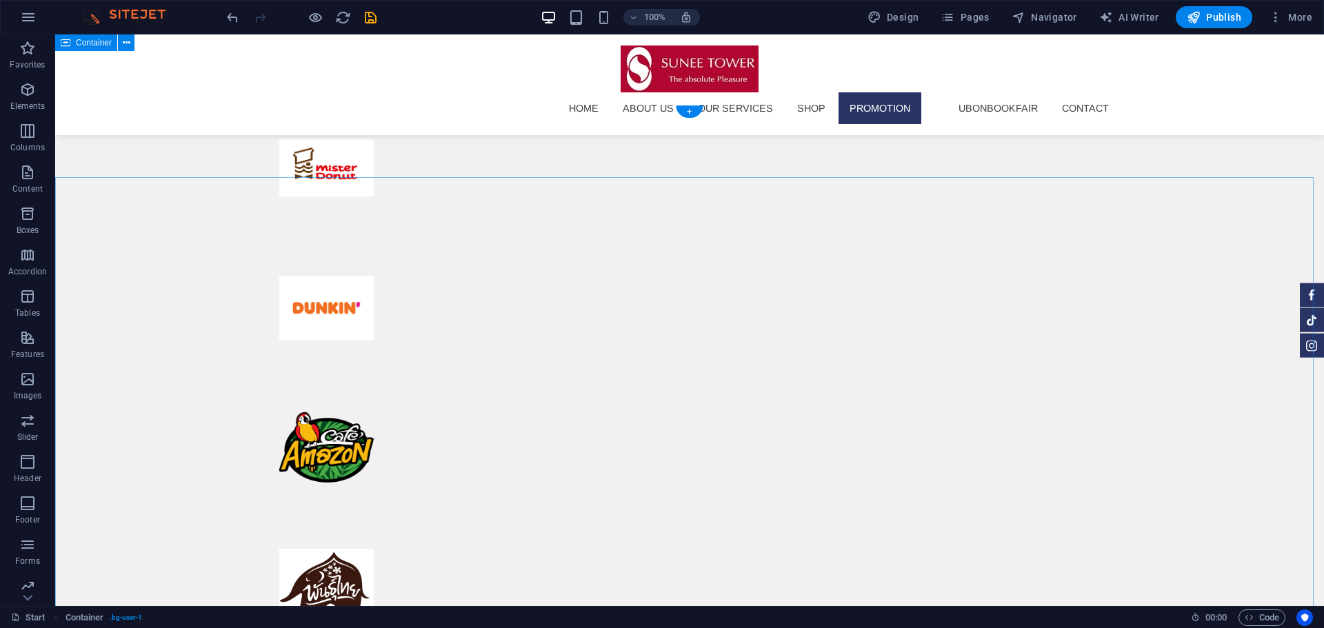
scroll to position [7337, 0]
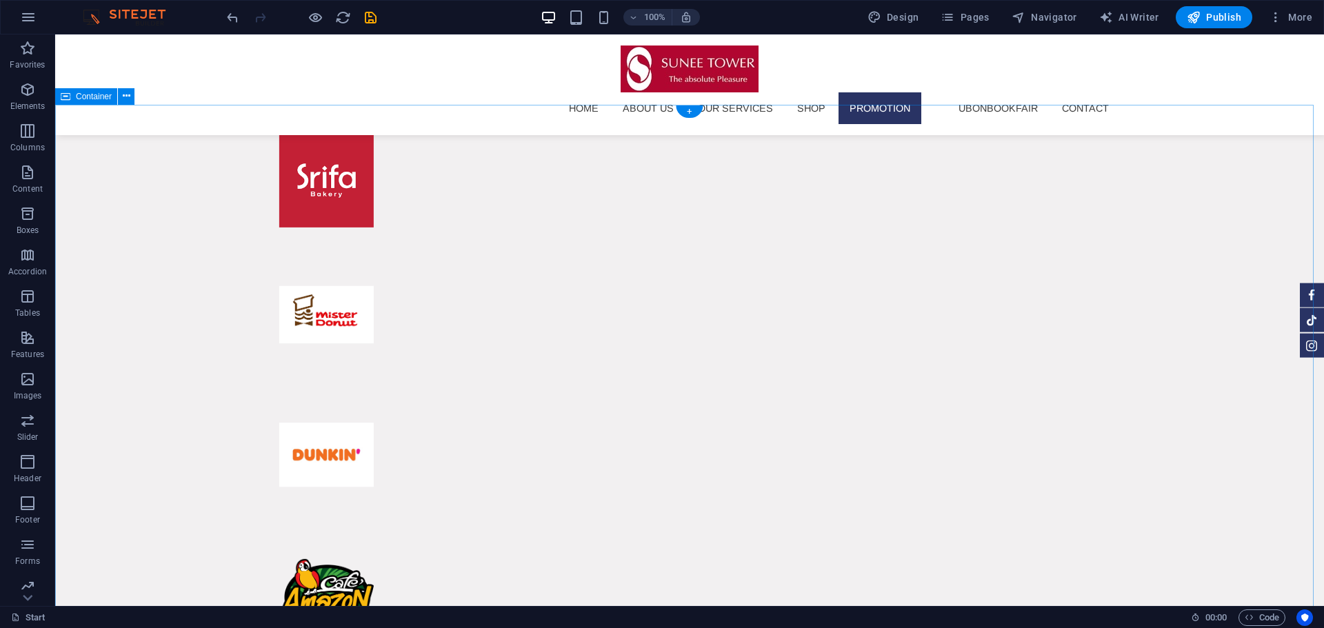
click at [30, 13] on icon "button" at bounding box center [28, 17] width 17 height 17
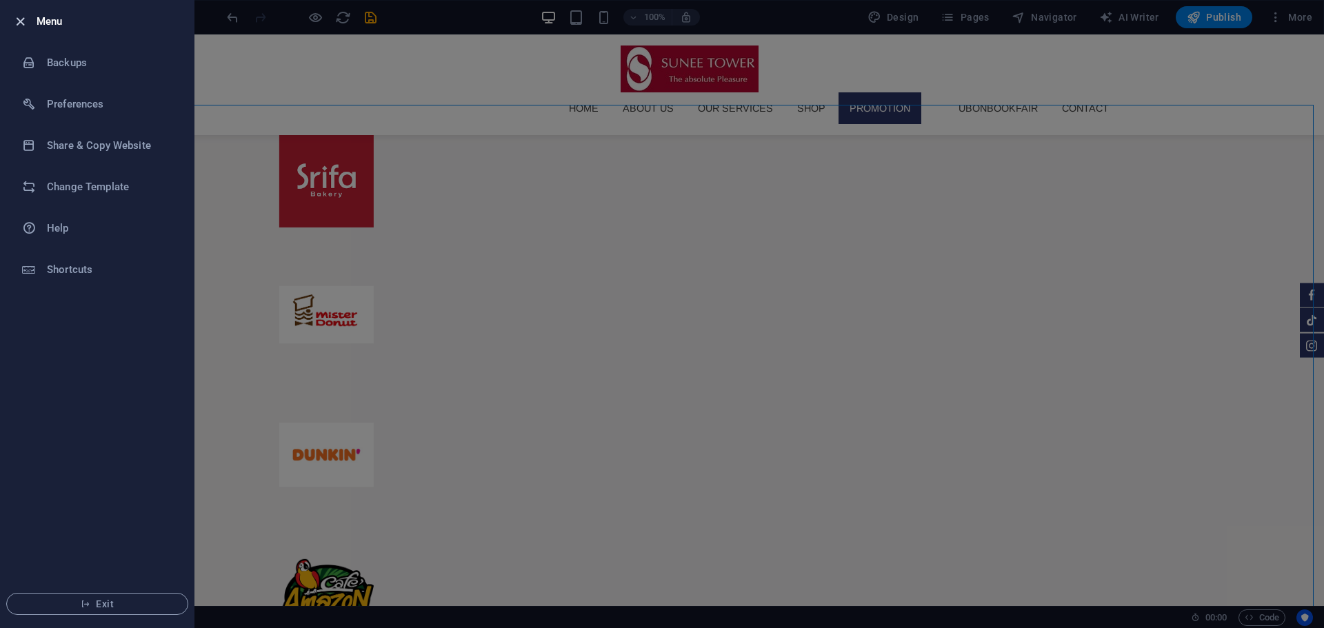
click at [20, 18] on icon "button" at bounding box center [20, 22] width 16 height 16
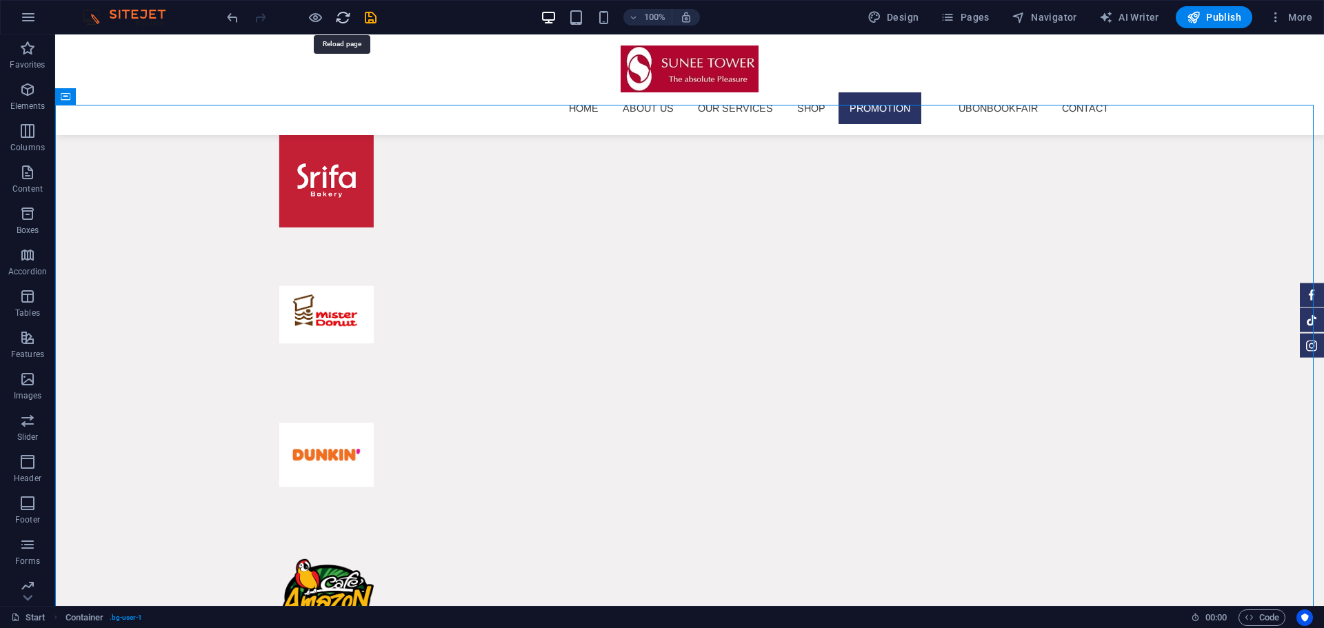
click at [341, 16] on icon "reload" at bounding box center [343, 18] width 16 height 16
click at [896, 20] on span "Design" at bounding box center [894, 17] width 52 height 14
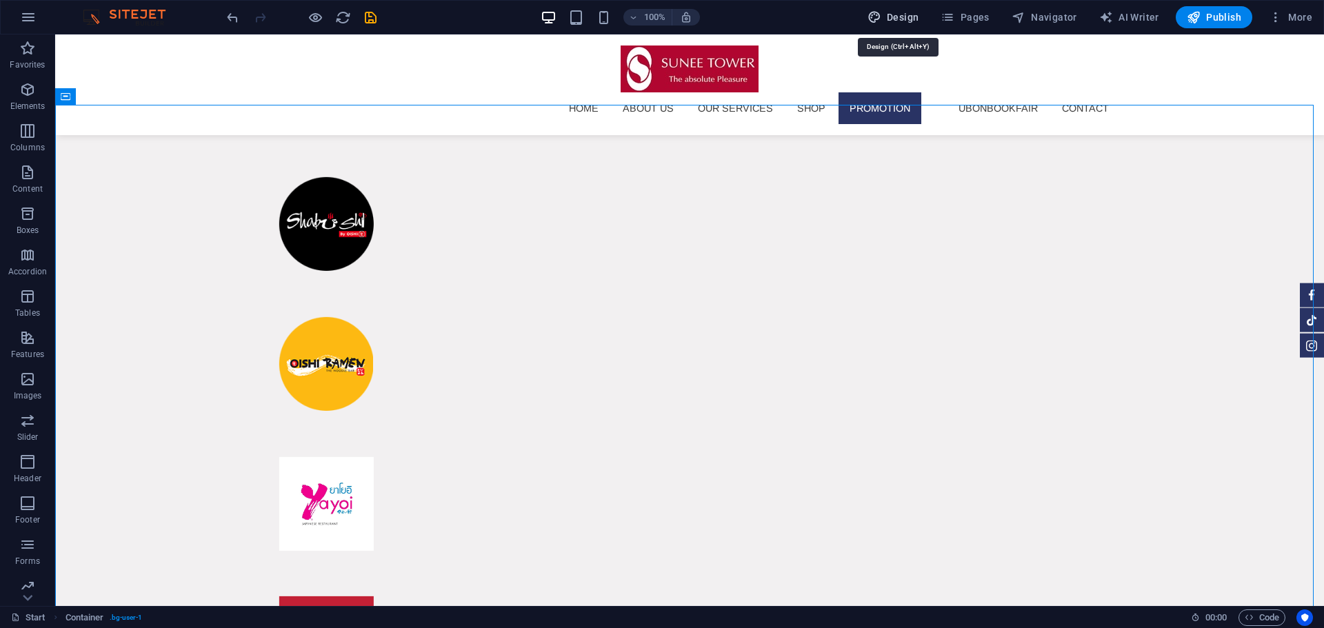
select select "px"
select select "300"
select select "px"
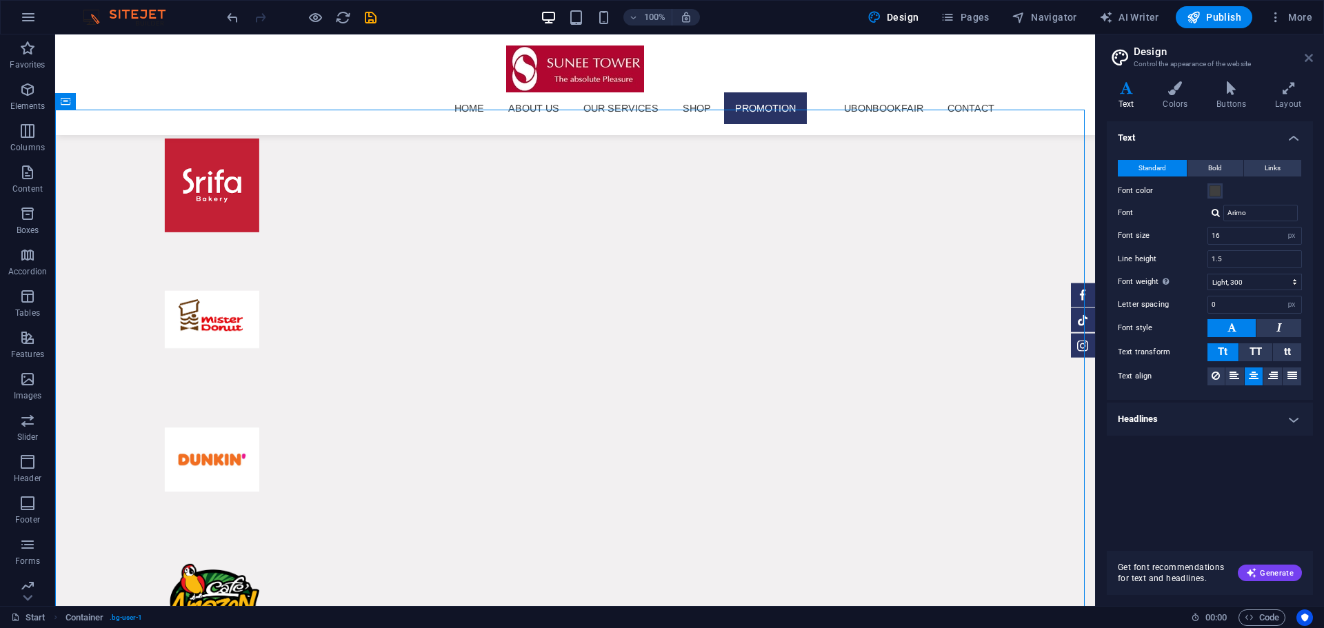
click at [1305, 57] on icon at bounding box center [1309, 57] width 8 height 11
